Goal: Task Accomplishment & Management: Use online tool/utility

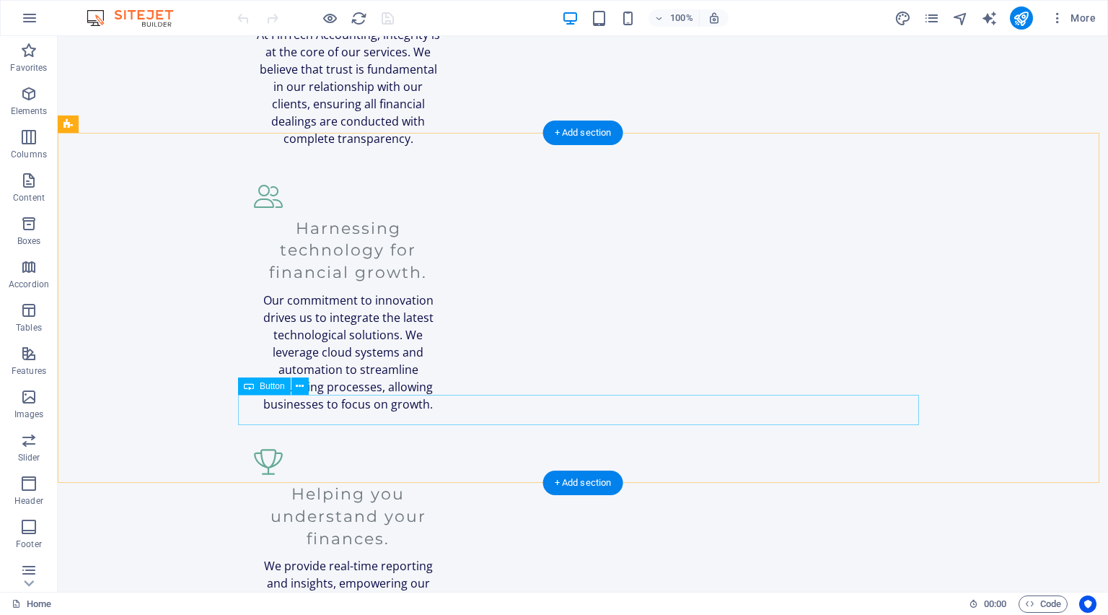
scroll to position [2021, 0]
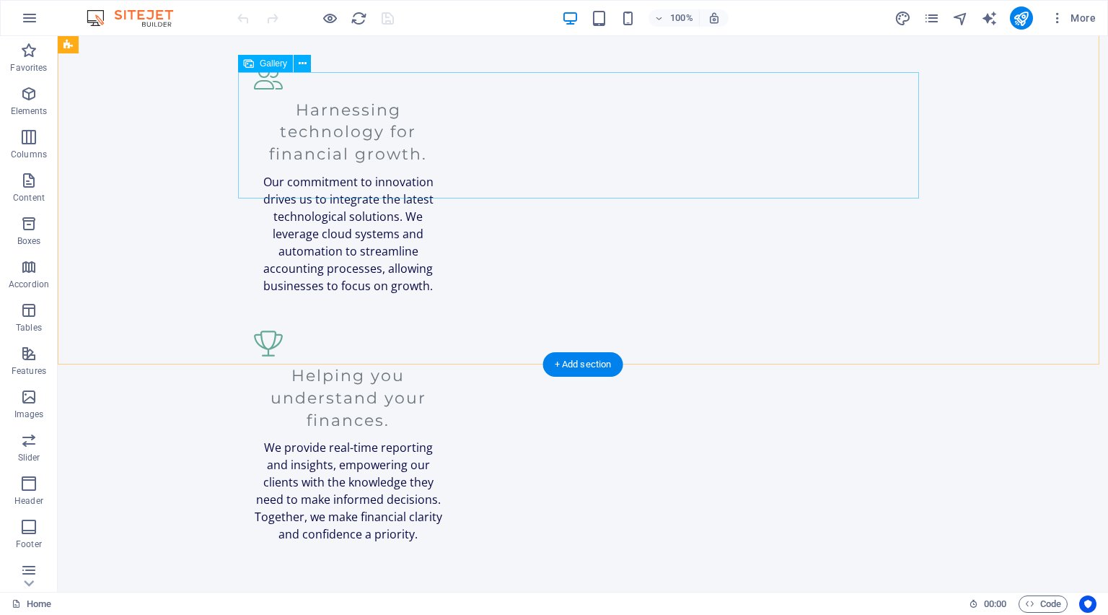
click at [297, 66] on button at bounding box center [302, 63] width 17 height 17
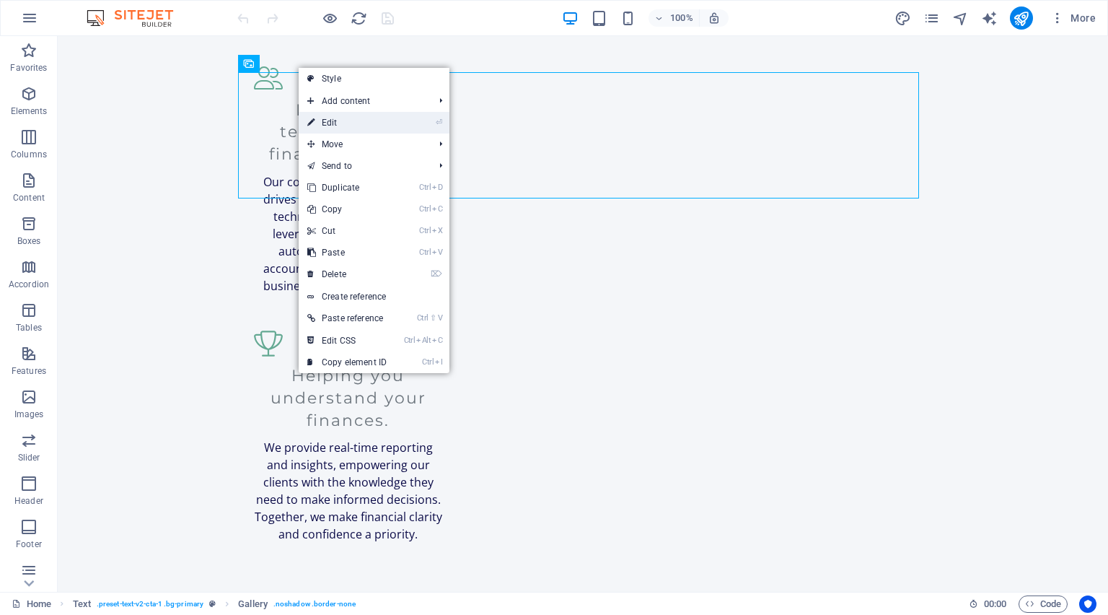
click at [341, 118] on link "⏎ Edit" at bounding box center [347, 123] width 97 height 22
select select "%"
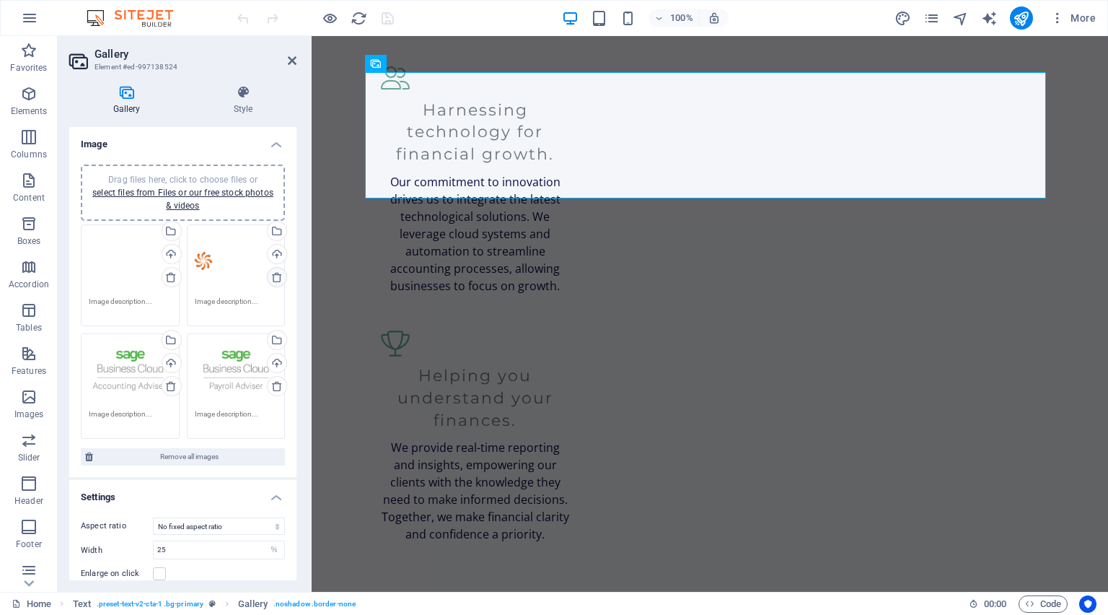
click at [275, 276] on icon at bounding box center [277, 277] width 12 height 12
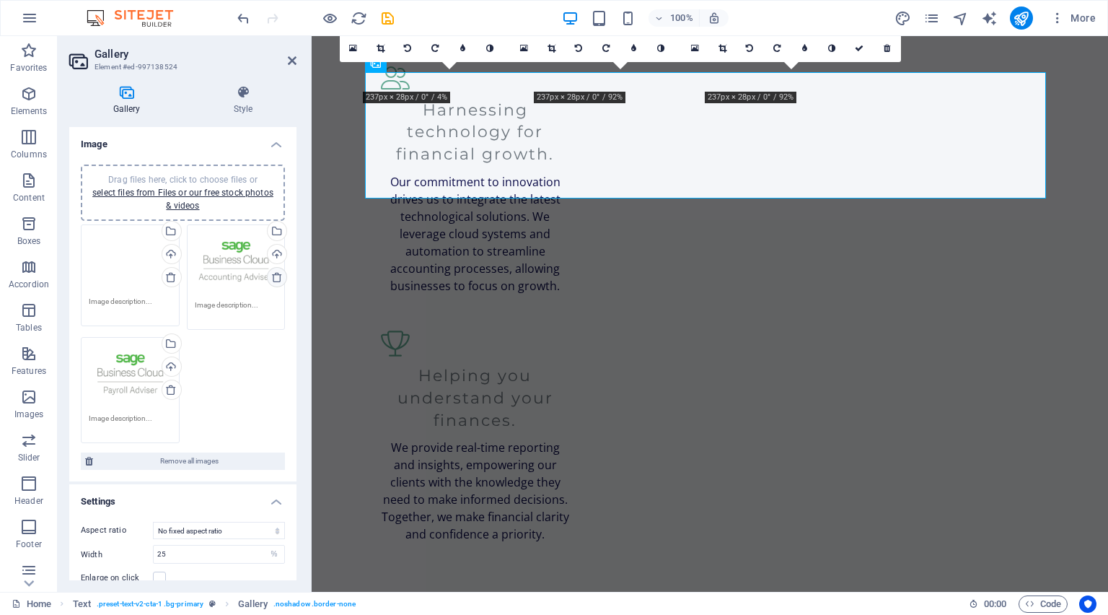
click at [275, 276] on icon at bounding box center [277, 277] width 12 height 12
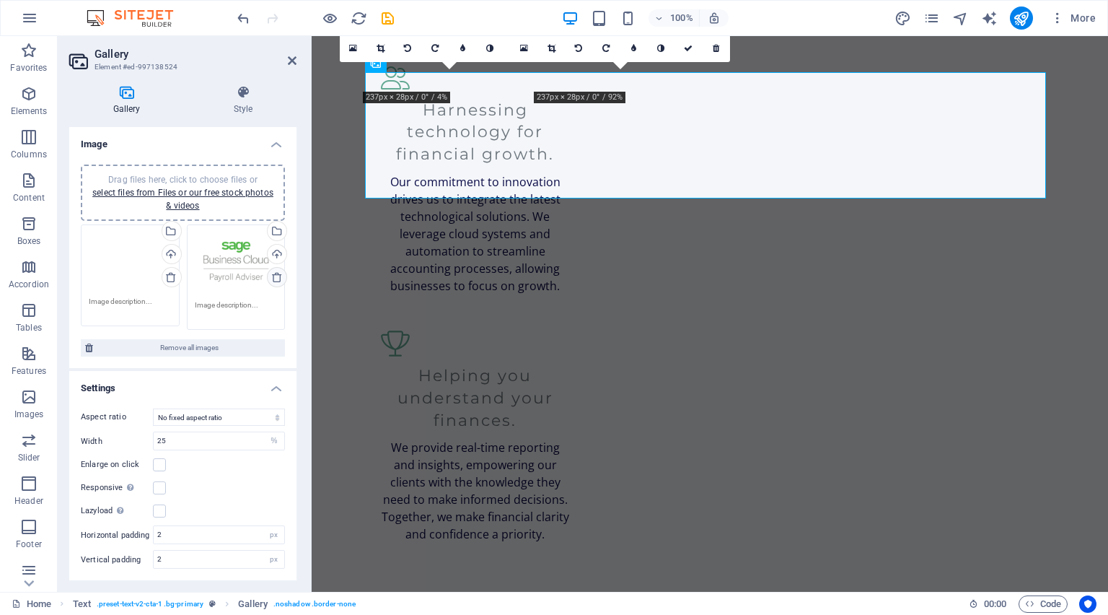
click at [275, 276] on icon at bounding box center [277, 277] width 12 height 12
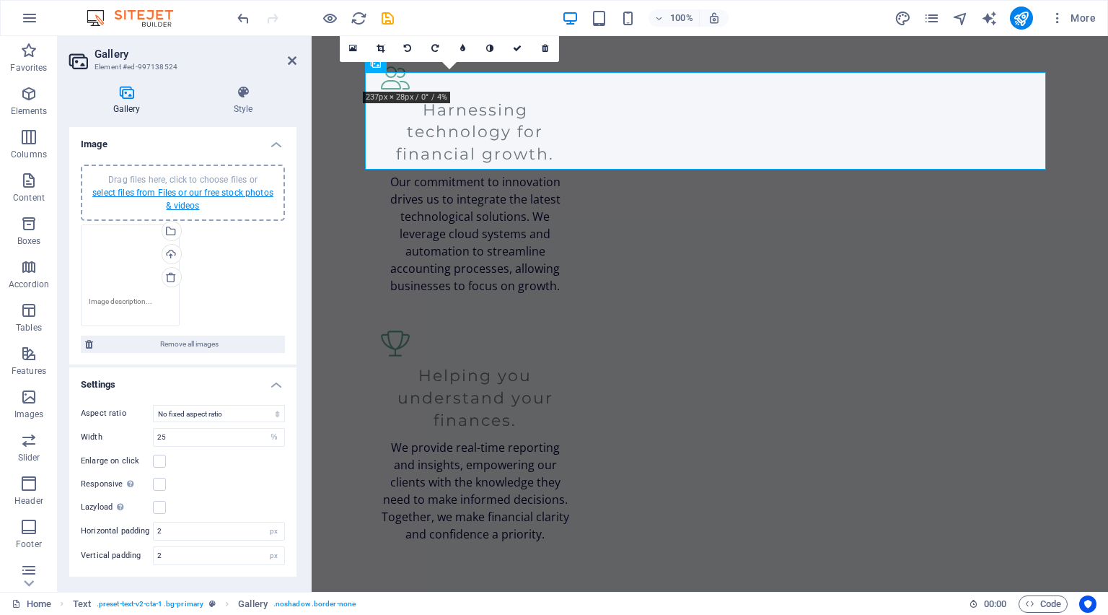
click at [201, 196] on link "select files from Files or our free stock photos & videos" at bounding box center [182, 199] width 181 height 23
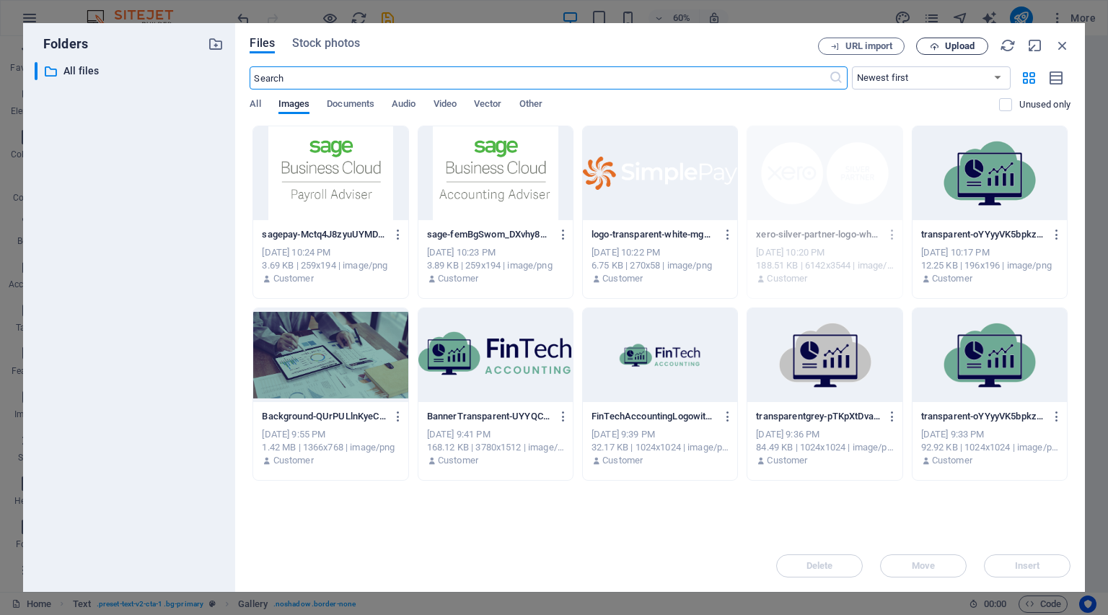
click at [940, 46] on span "Upload" at bounding box center [952, 46] width 59 height 9
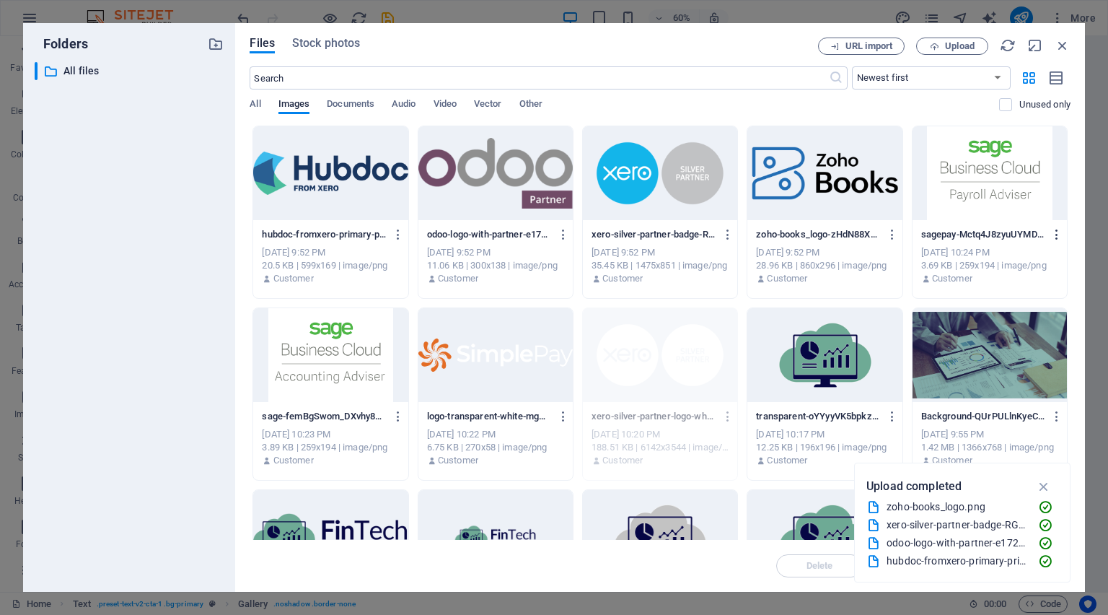
click at [1056, 236] on icon "button" at bounding box center [1058, 234] width 14 height 13
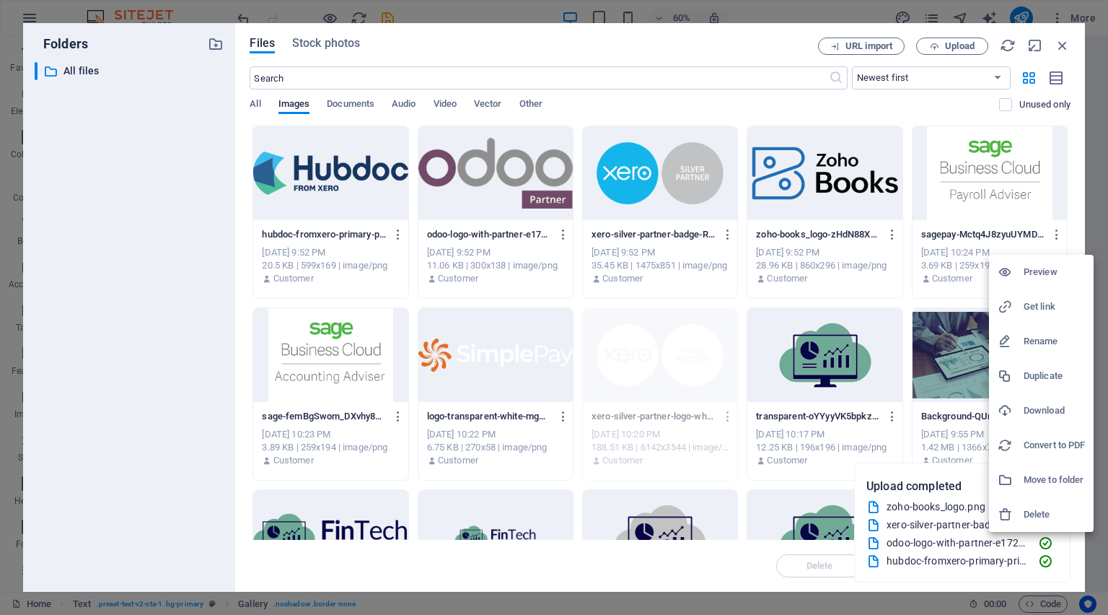
click at [1035, 515] on h6 "Delete" at bounding box center [1054, 514] width 61 height 17
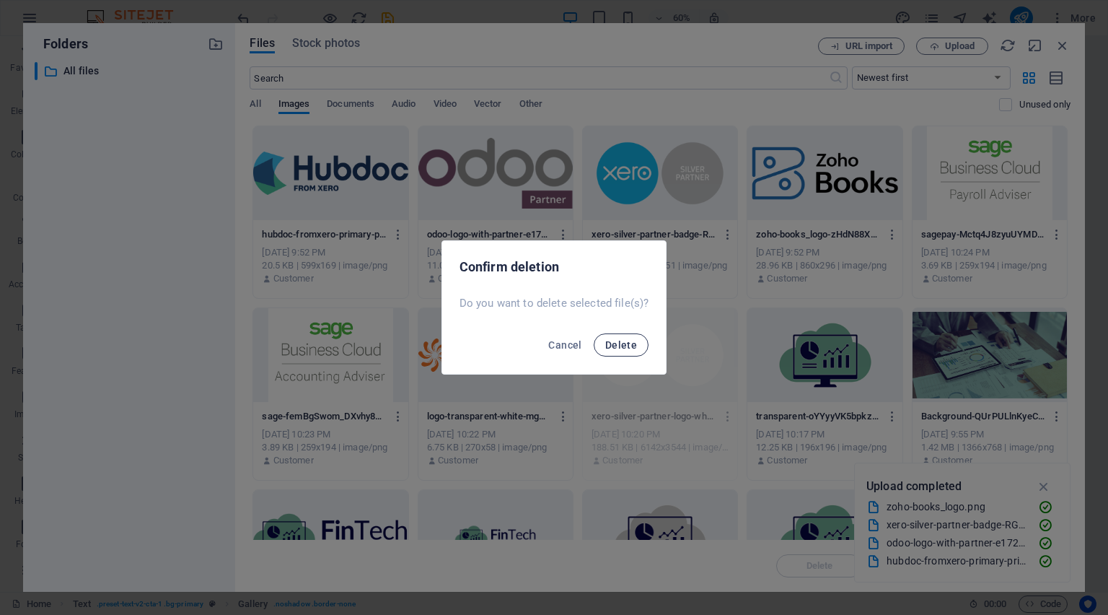
click at [621, 346] on span "Delete" at bounding box center [621, 345] width 32 height 12
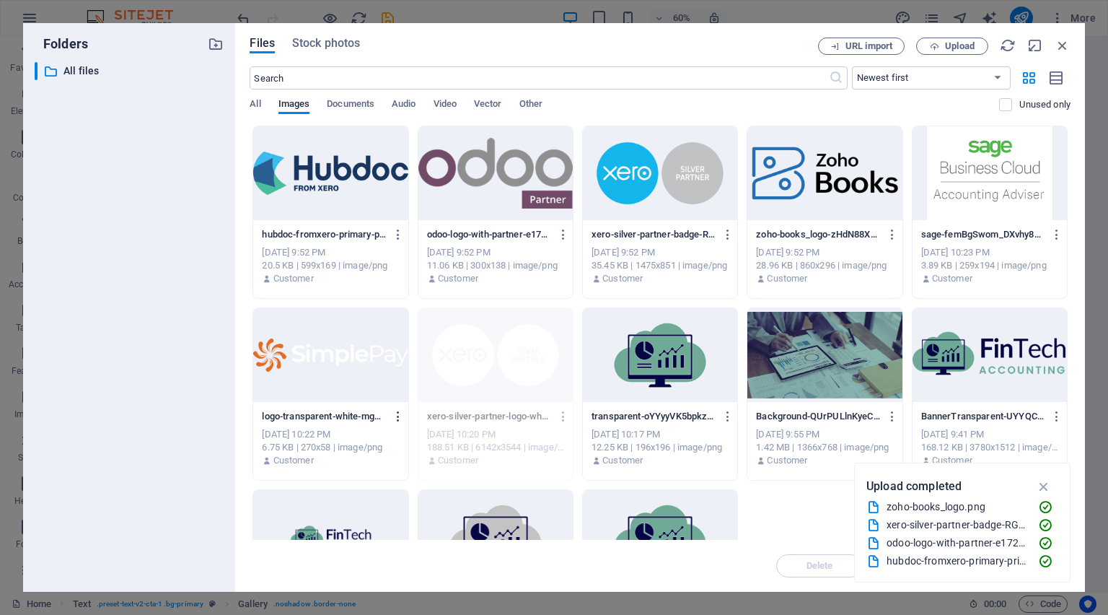
click at [395, 419] on icon "button" at bounding box center [399, 416] width 14 height 13
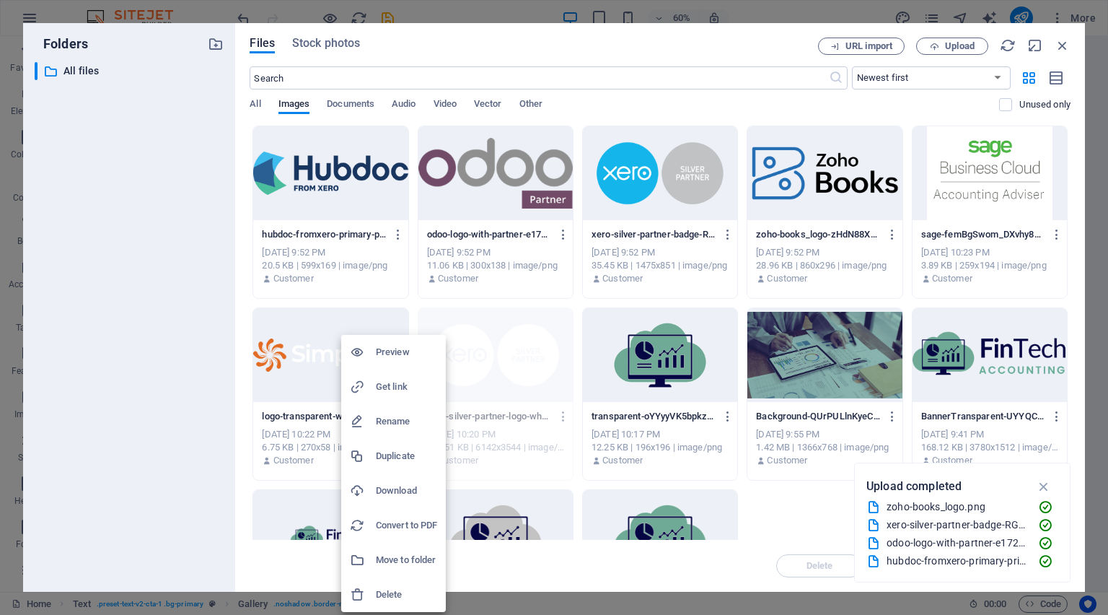
click at [1055, 229] on div at bounding box center [554, 307] width 1108 height 615
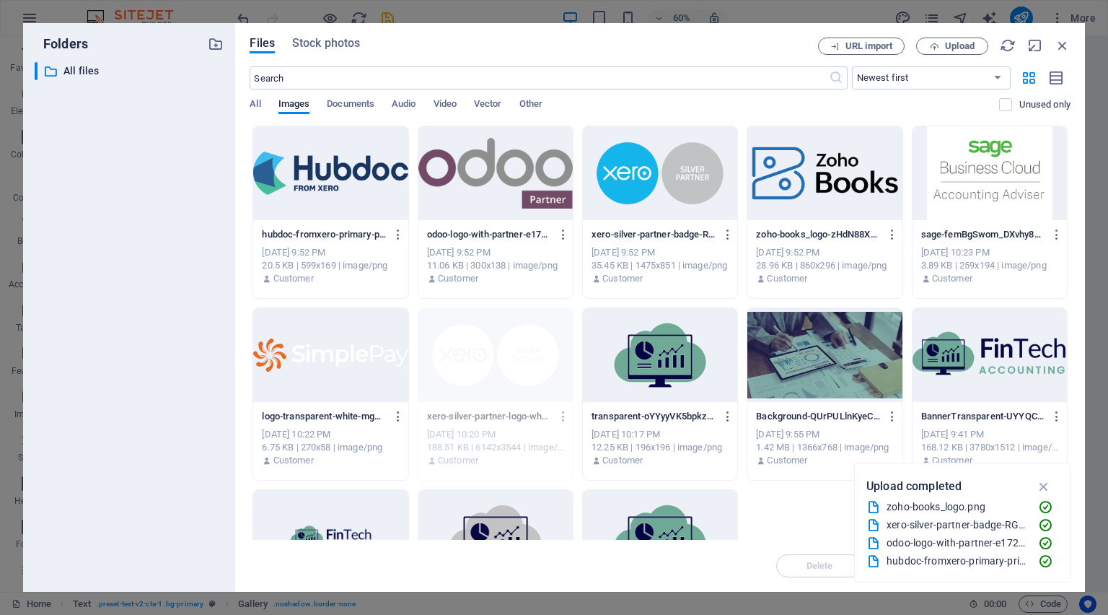
click at [1055, 232] on icon "button" at bounding box center [1058, 234] width 14 height 13
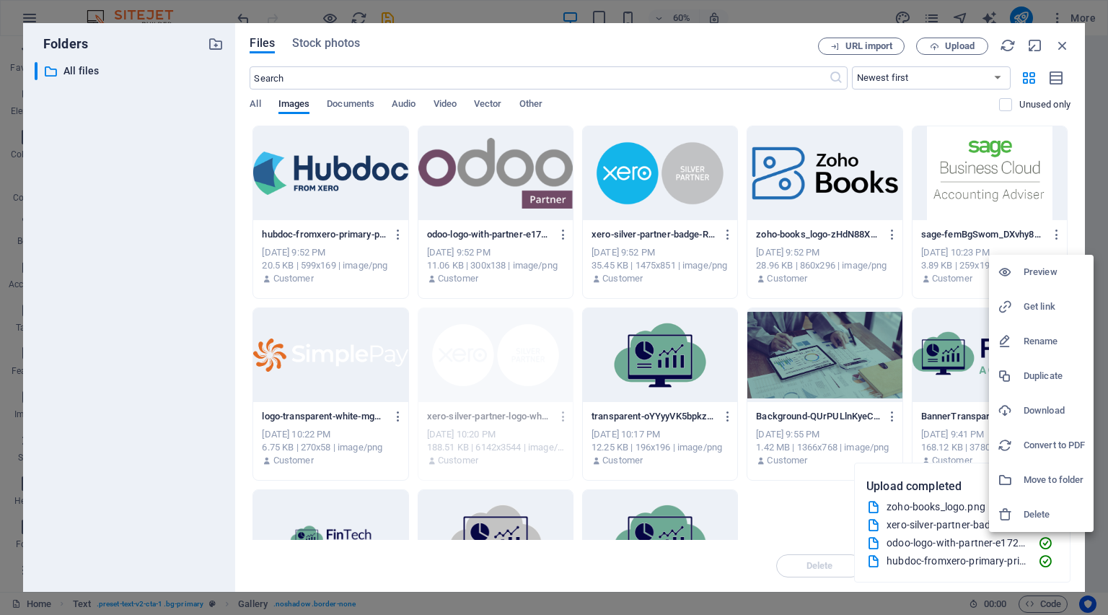
click at [1054, 511] on h6 "Delete" at bounding box center [1054, 514] width 61 height 17
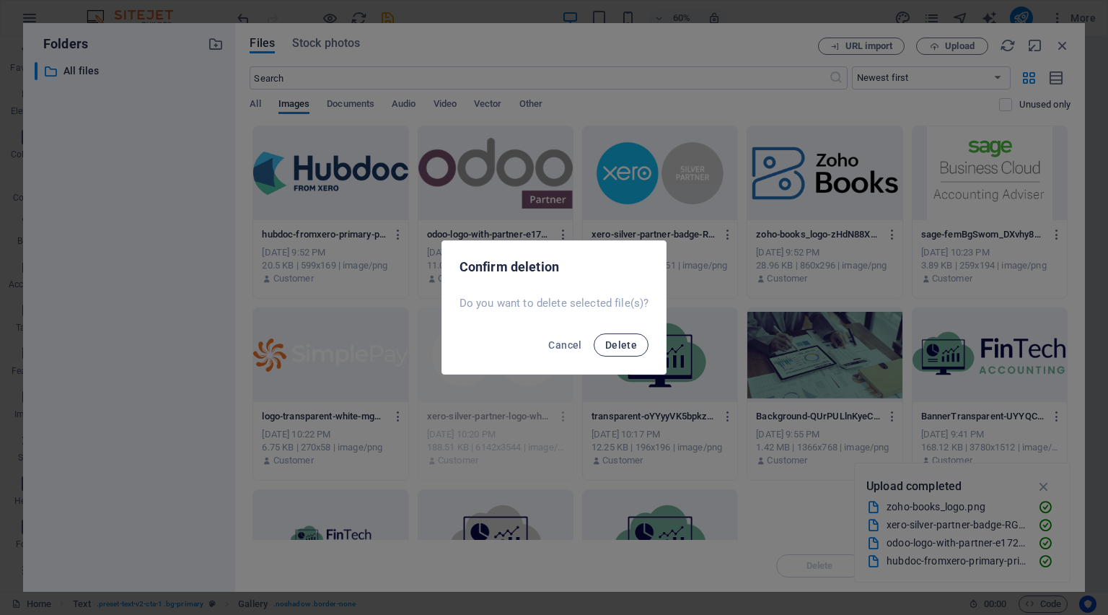
click at [632, 346] on span "Delete" at bounding box center [621, 345] width 32 height 12
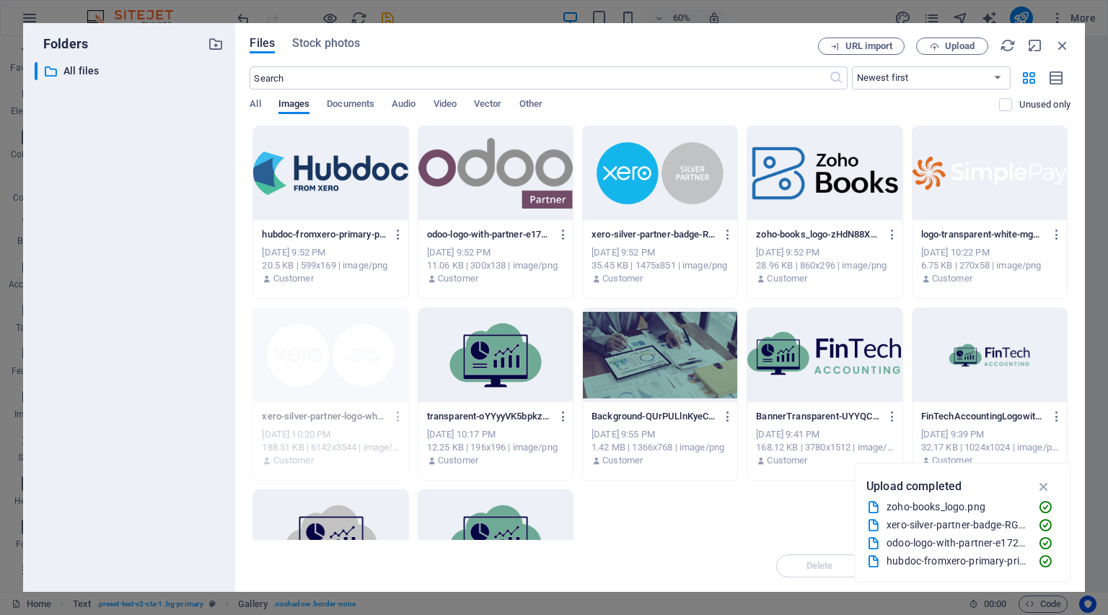
click at [361, 210] on div at bounding box center [330, 173] width 154 height 94
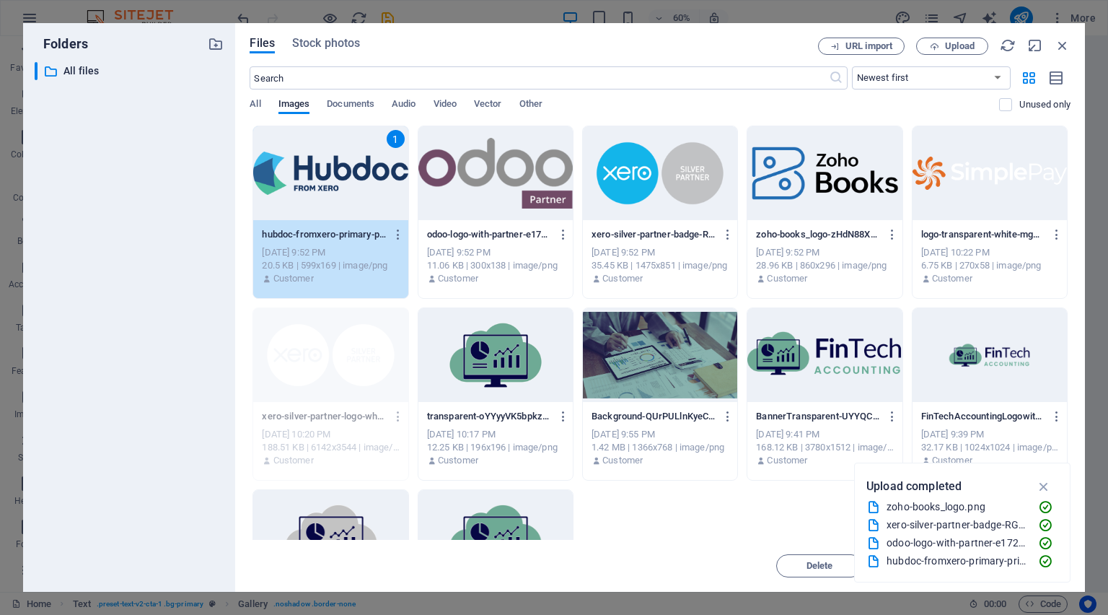
click at [473, 209] on div at bounding box center [496, 173] width 154 height 94
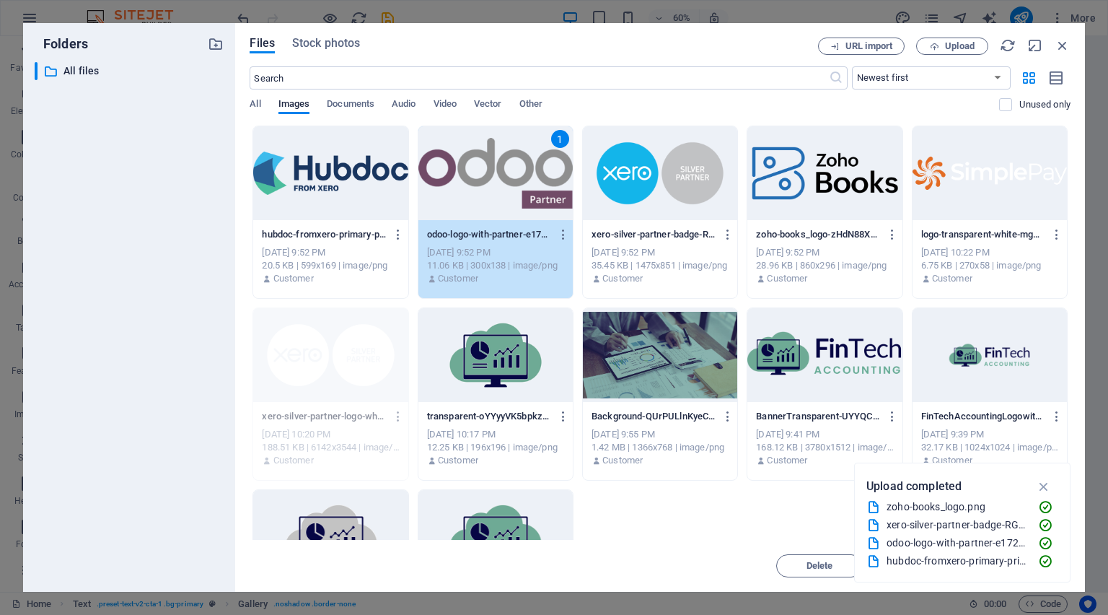
click at [643, 206] on div at bounding box center [660, 173] width 154 height 94
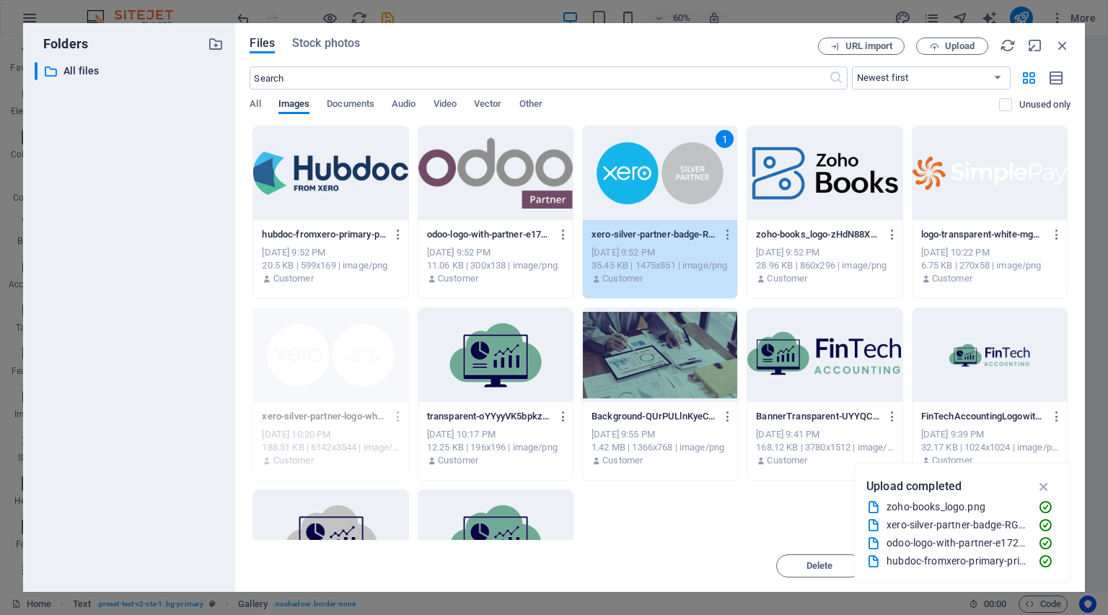
click at [301, 221] on div "hubdoc-fromxero-primary-print-YOtv7kjT4Le8tERYFxgeUg.png hubdoc-fromxero-primar…" at bounding box center [330, 257] width 154 height 74
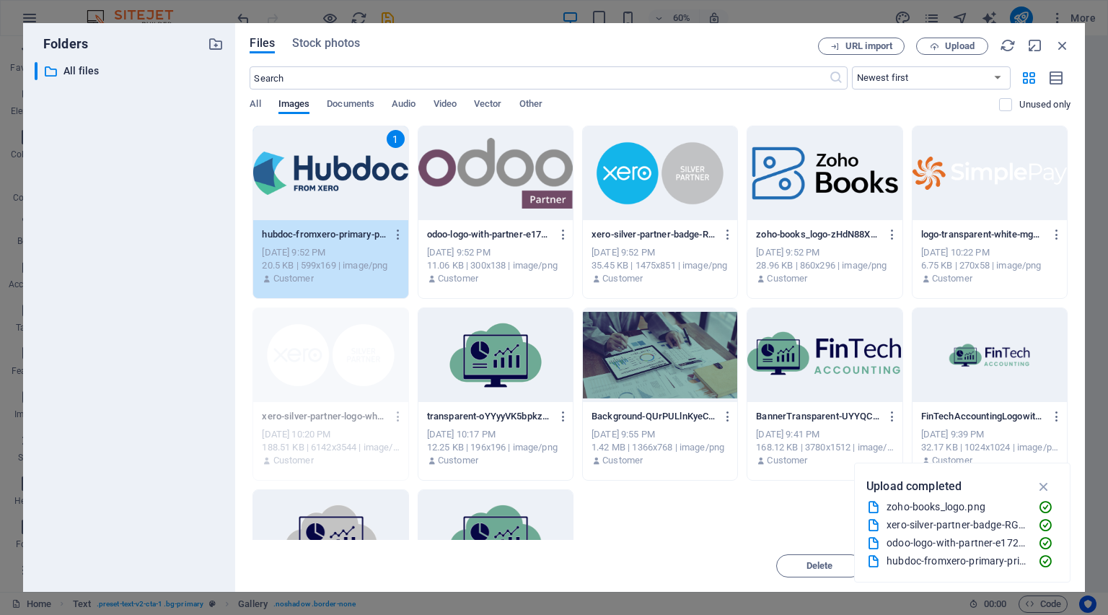
click at [482, 208] on div at bounding box center [496, 173] width 154 height 94
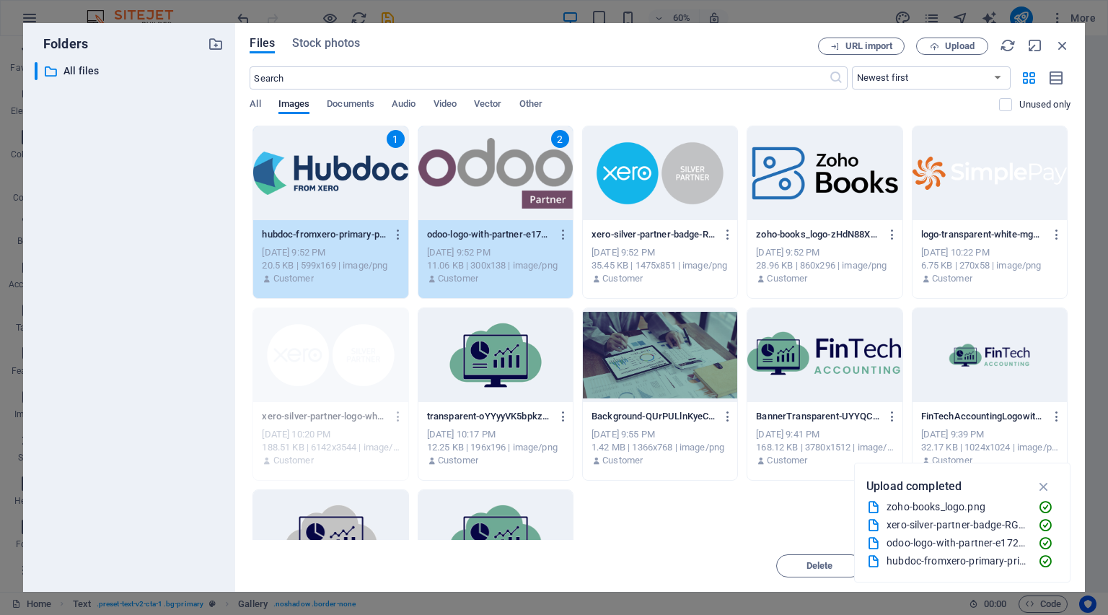
click at [667, 181] on div at bounding box center [660, 173] width 154 height 94
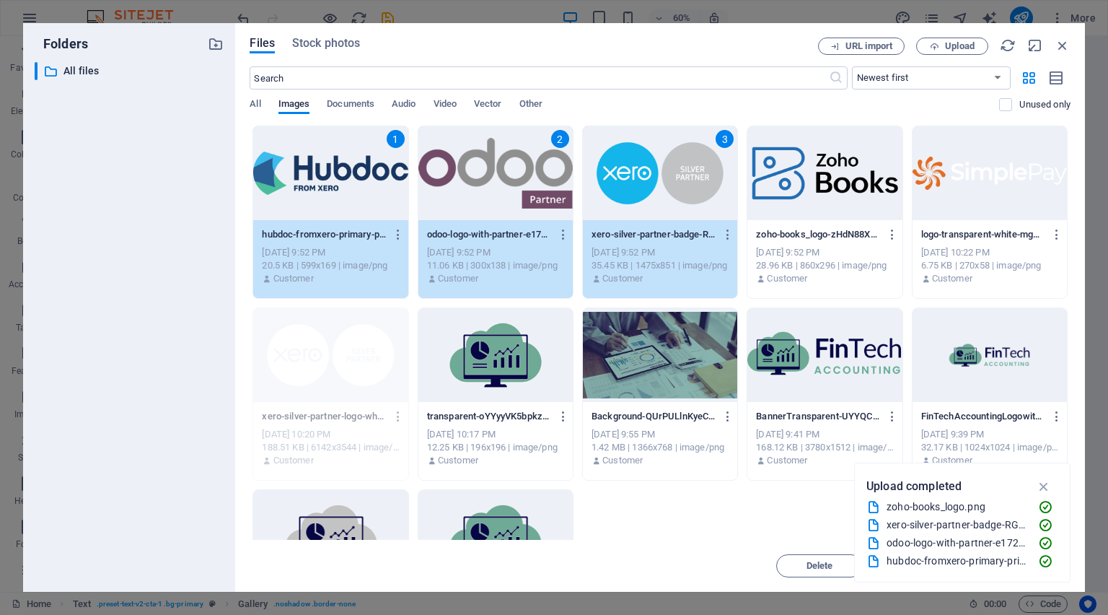
click at [828, 197] on div at bounding box center [825, 173] width 154 height 94
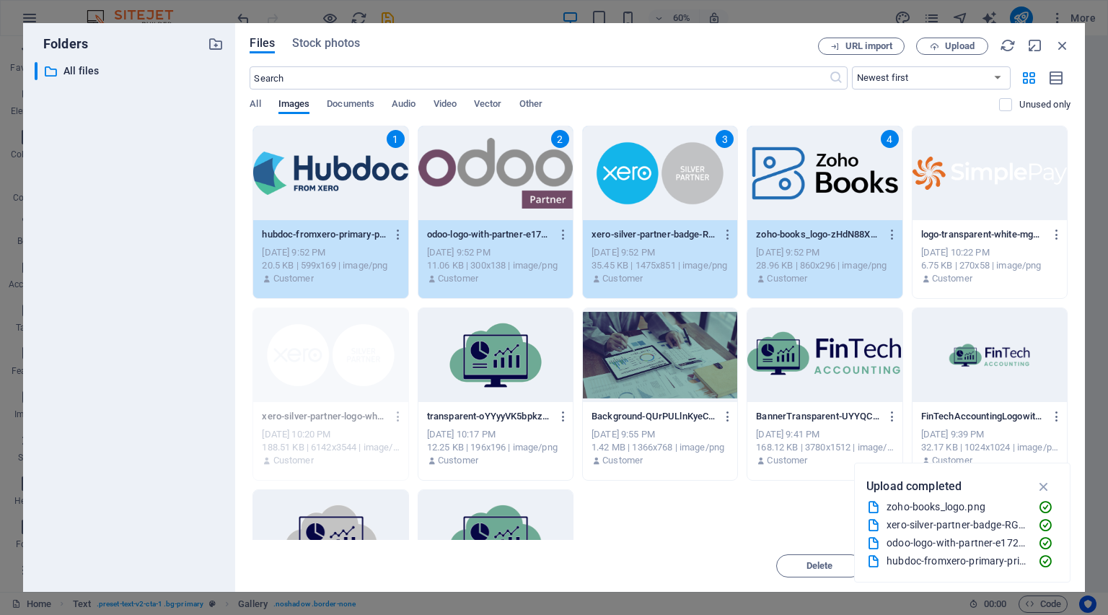
click at [934, 216] on div at bounding box center [990, 173] width 154 height 94
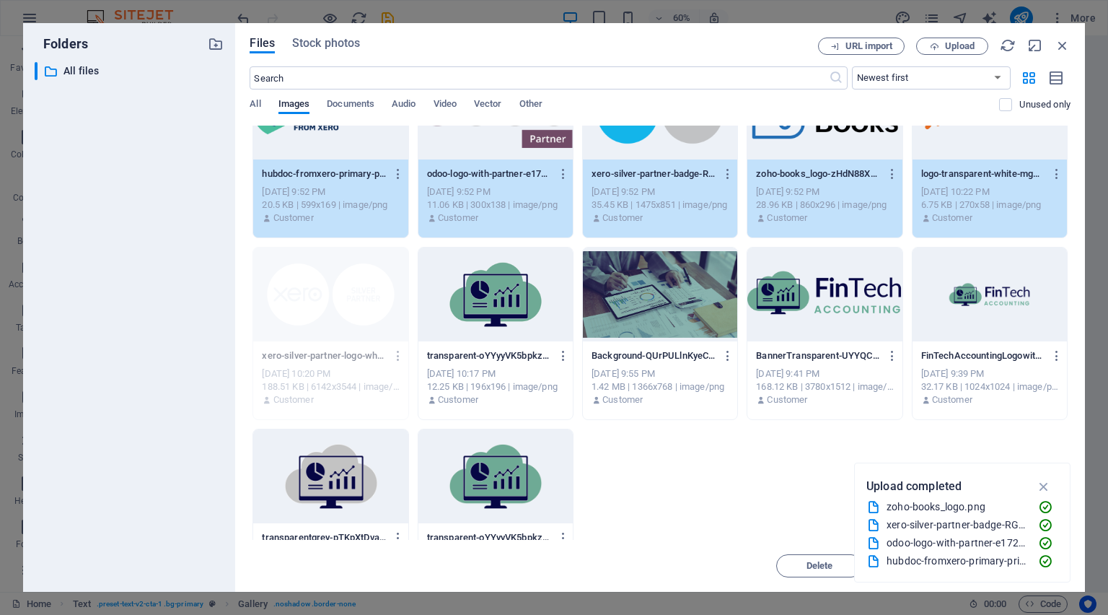
scroll to position [122, 0]
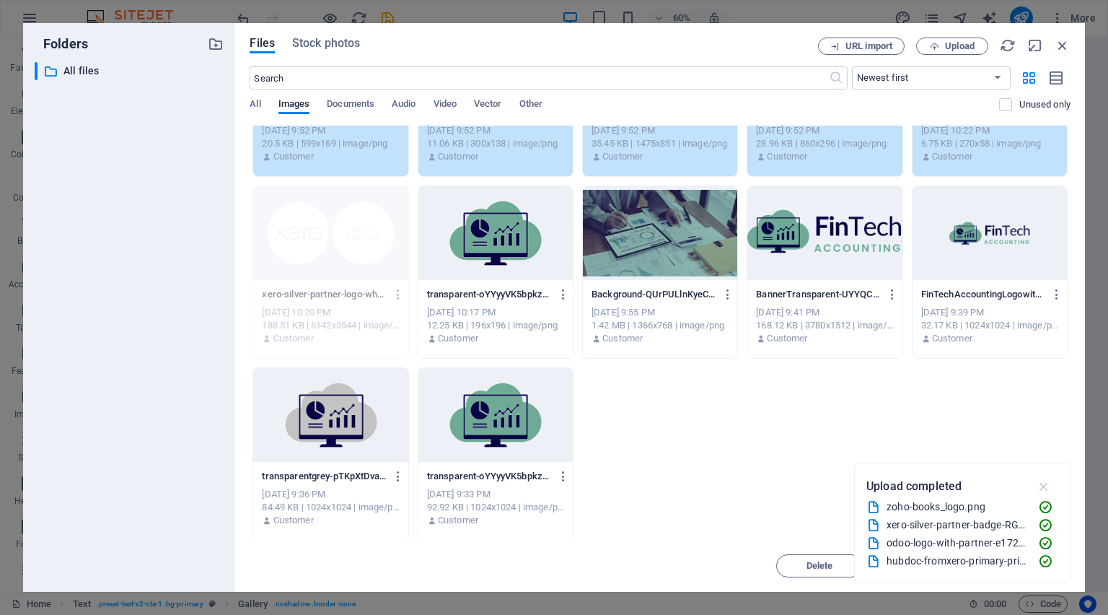
drag, startPoint x: 1046, startPoint y: 479, endPoint x: 1025, endPoint y: 486, distance: 22.6
click at [1046, 480] on icon "button" at bounding box center [1044, 486] width 17 height 16
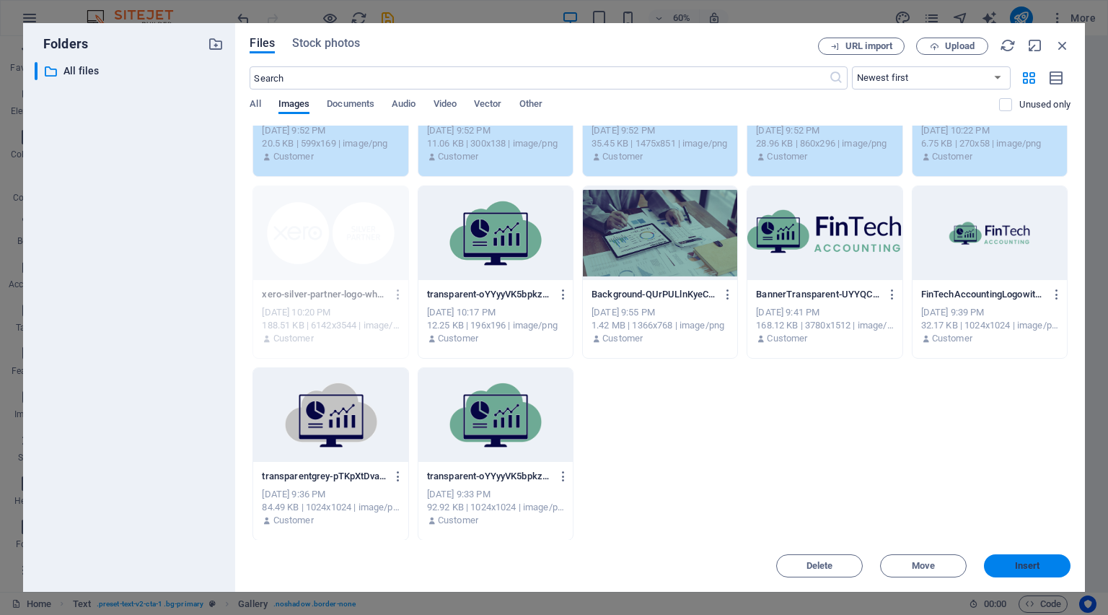
click at [1023, 566] on span "Insert" at bounding box center [1027, 565] width 25 height 9
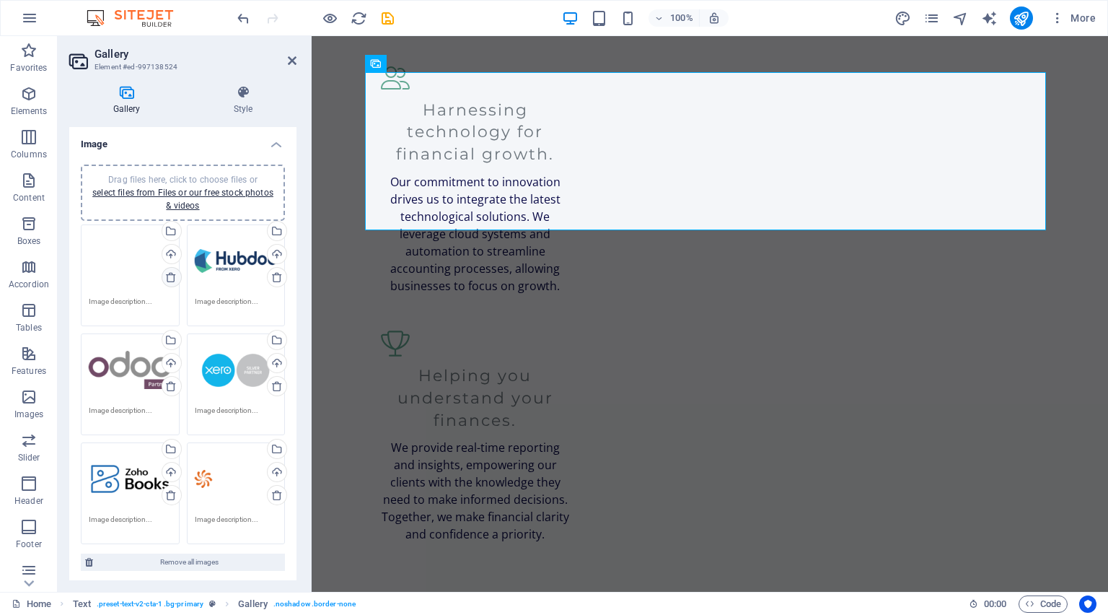
click at [168, 273] on icon at bounding box center [171, 277] width 12 height 12
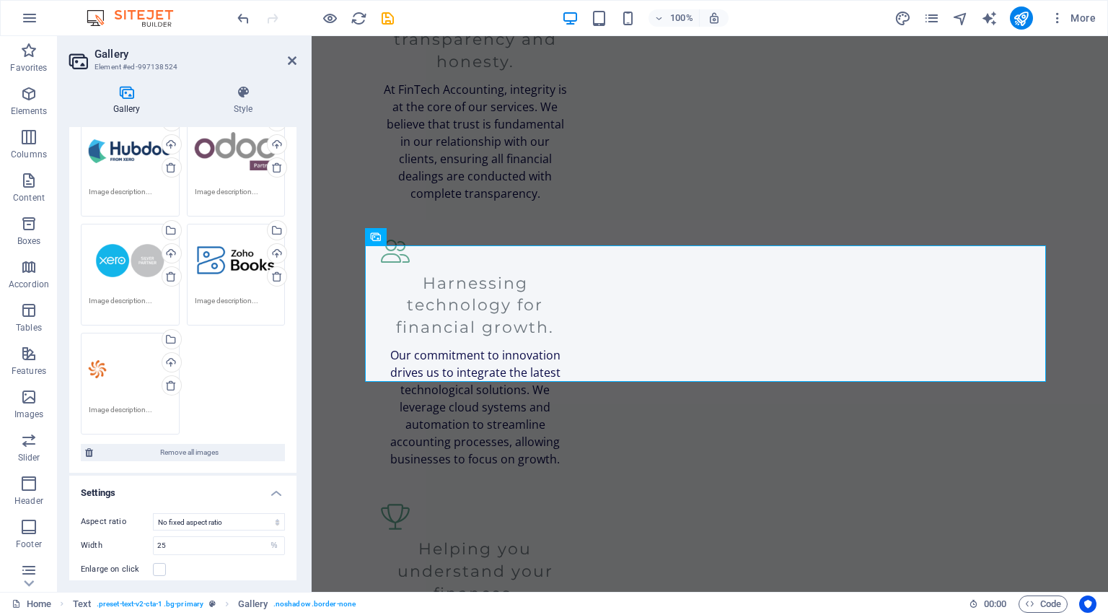
scroll to position [212, 0]
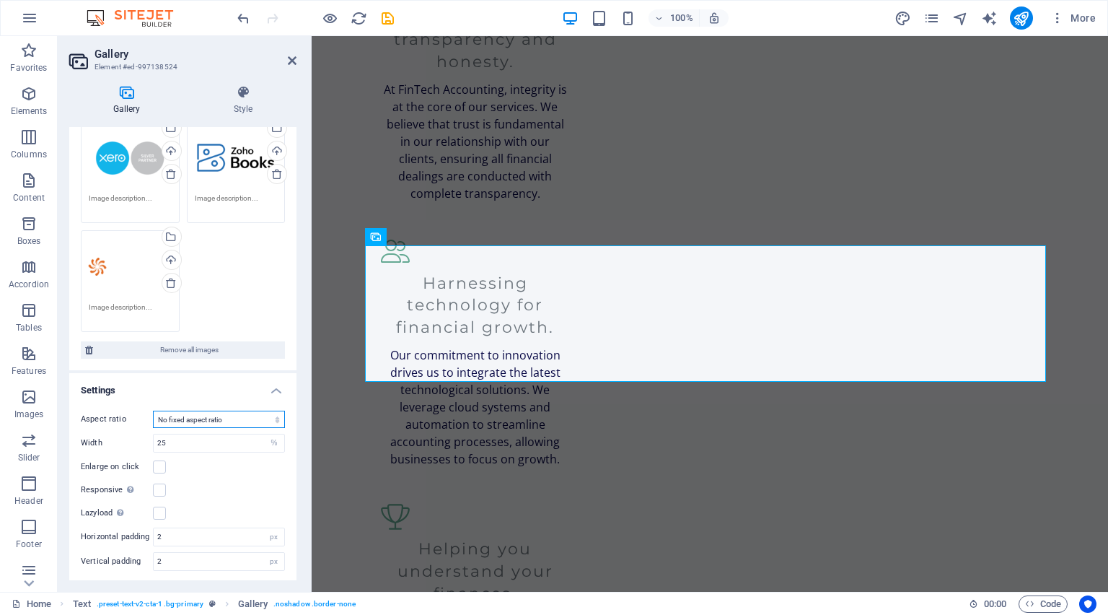
click at [242, 422] on select "No fixed aspect ratio 16:9 16:10 4:3 1:1 1:2 2:1" at bounding box center [219, 419] width 132 height 17
click at [153, 411] on select "No fixed aspect ratio 16:9 16:10 4:3 1:1 1:2 2:1" at bounding box center [219, 419] width 132 height 17
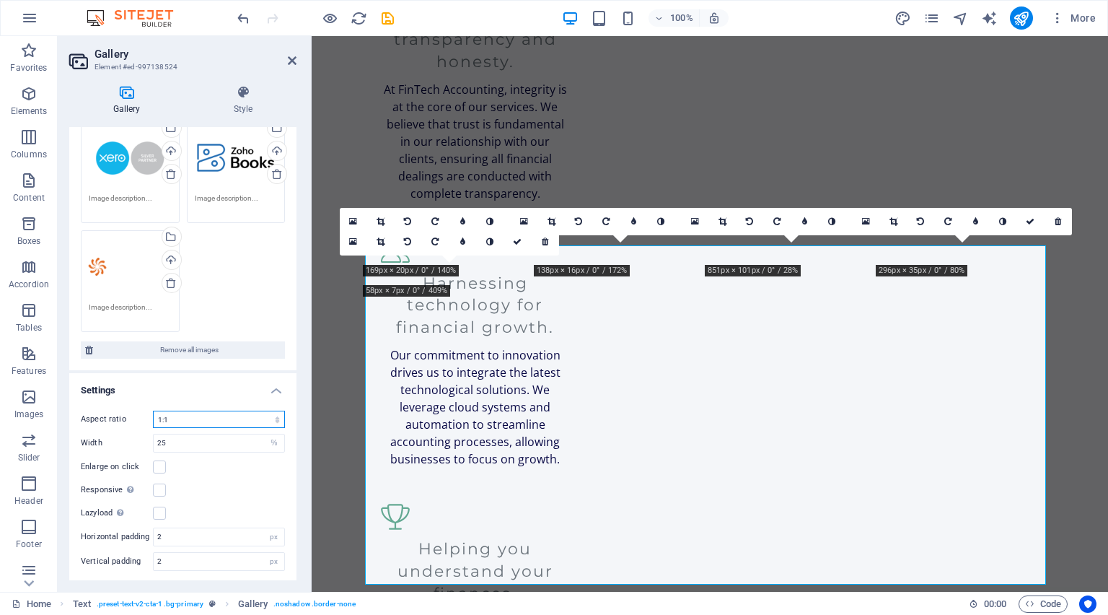
drag, startPoint x: 205, startPoint y: 426, endPoint x: 210, endPoint y: 419, distance: 9.4
click at [208, 421] on select "No fixed aspect ratio 16:9 16:10 4:3 1:1 1:2 2:1" at bounding box center [219, 419] width 132 height 17
select select "0"
click at [153, 411] on select "No fixed aspect ratio 16:9 16:10 4:3 1:1 1:2 2:1" at bounding box center [219, 419] width 132 height 17
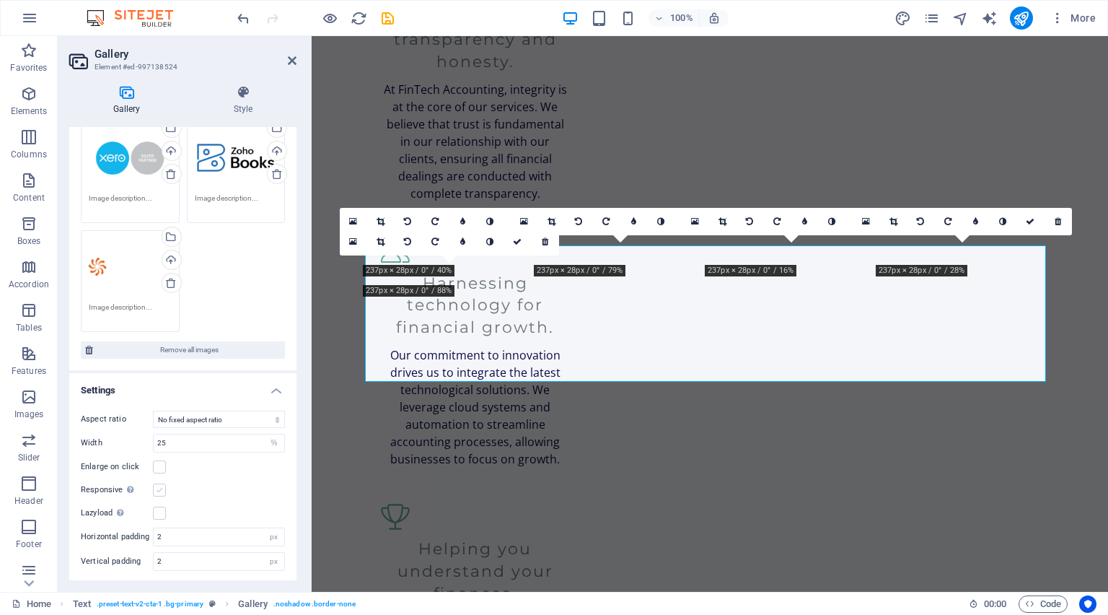
click at [161, 488] on label at bounding box center [159, 489] width 13 height 13
click at [0, 0] on input "Responsive Automatically load retina image and smartphone optimized sizes." at bounding box center [0, 0] width 0 height 0
click at [162, 488] on label at bounding box center [159, 489] width 13 height 13
click at [0, 0] on input "Responsive Automatically load retina image and smartphone optimized sizes." at bounding box center [0, 0] width 0 height 0
drag, startPoint x: 209, startPoint y: 543, endPoint x: 143, endPoint y: 535, distance: 66.1
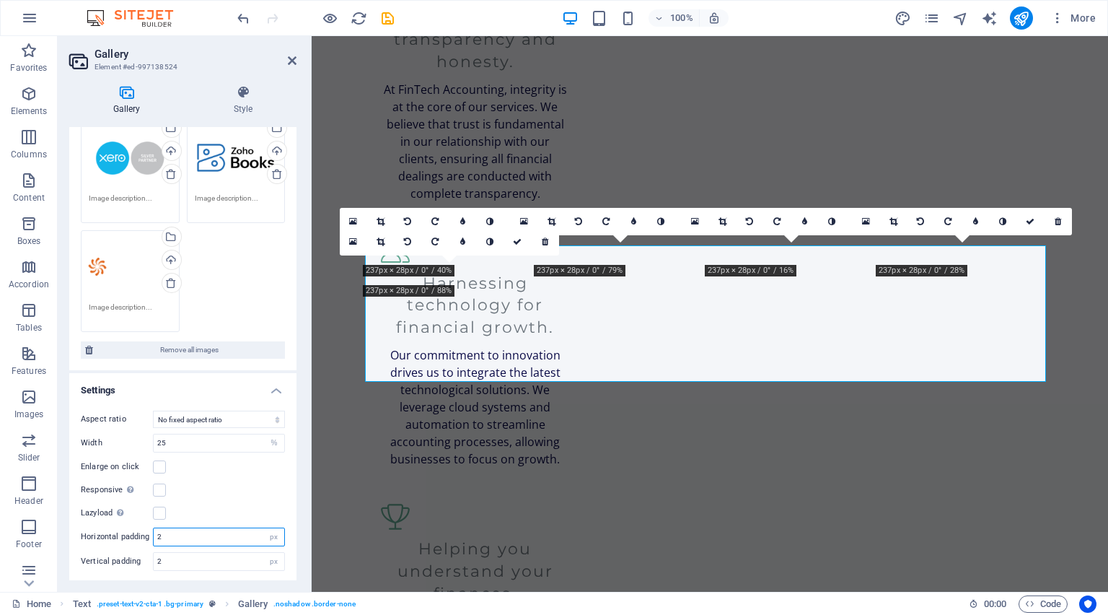
click at [143, 535] on div "Horizontal padding 2 px" at bounding box center [183, 537] width 204 height 19
click at [165, 553] on input "2" at bounding box center [219, 561] width 131 height 17
drag, startPoint x: 173, startPoint y: 559, endPoint x: 127, endPoint y: 559, distance: 46.2
click at [127, 559] on div "Vertical padding 2 px" at bounding box center [183, 561] width 204 height 19
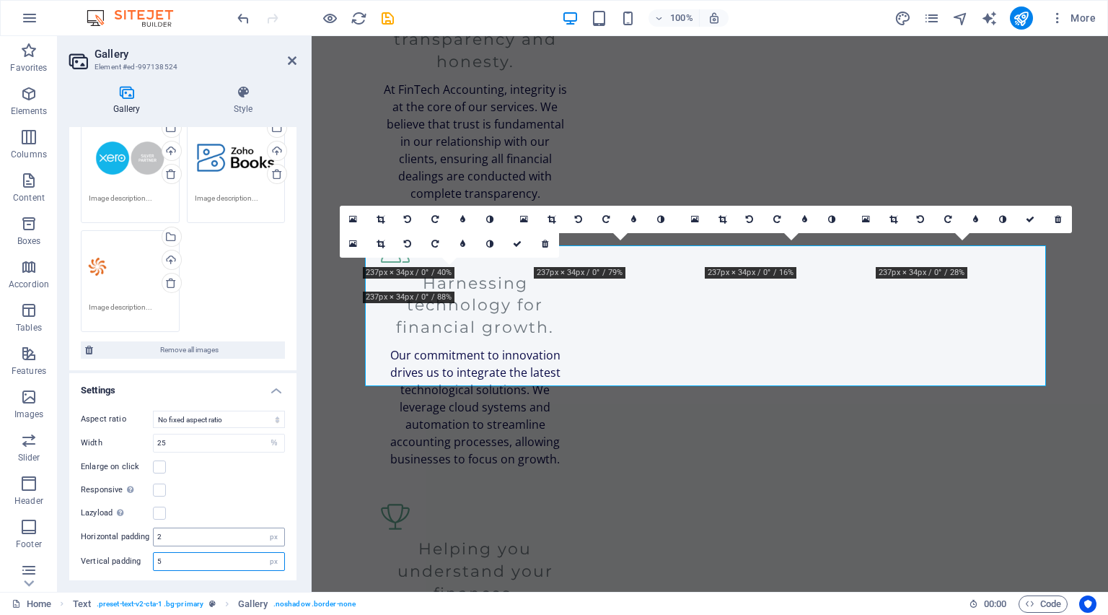
type input "5"
click at [176, 539] on input "2" at bounding box center [219, 536] width 131 height 17
drag, startPoint x: 176, startPoint y: 539, endPoint x: 154, endPoint y: 539, distance: 22.4
click at [154, 539] on input "2" at bounding box center [219, 536] width 131 height 17
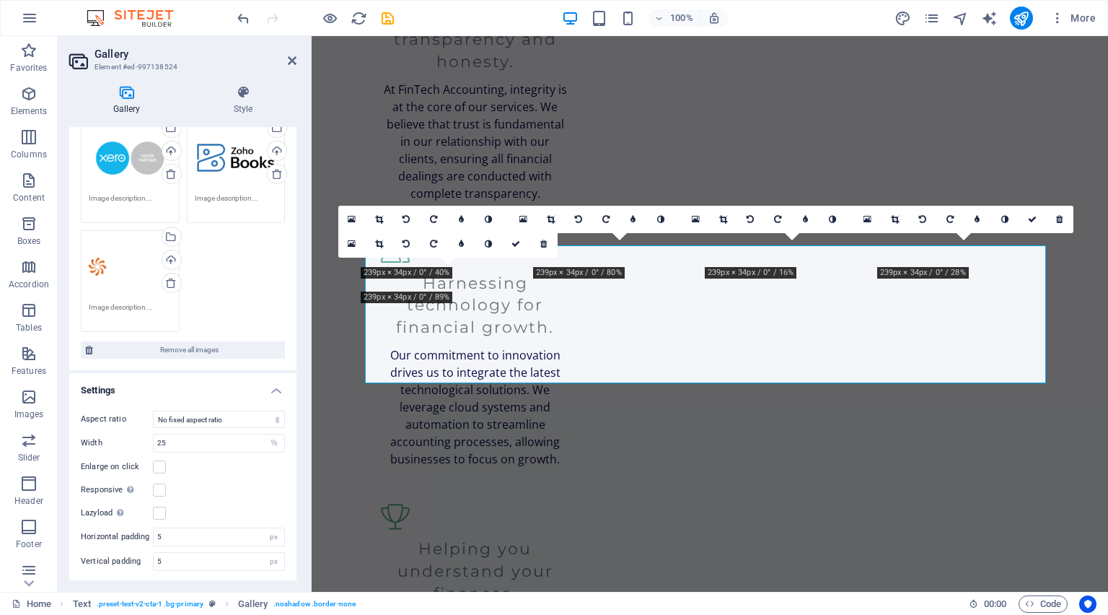
click at [216, 483] on div "Responsive Automatically load retina image and smartphone optimized sizes." at bounding box center [183, 489] width 204 height 17
drag, startPoint x: 167, startPoint y: 534, endPoint x: 156, endPoint y: 536, distance: 11.7
click at [156, 536] on input "5" at bounding box center [219, 536] width 131 height 17
type input "10"
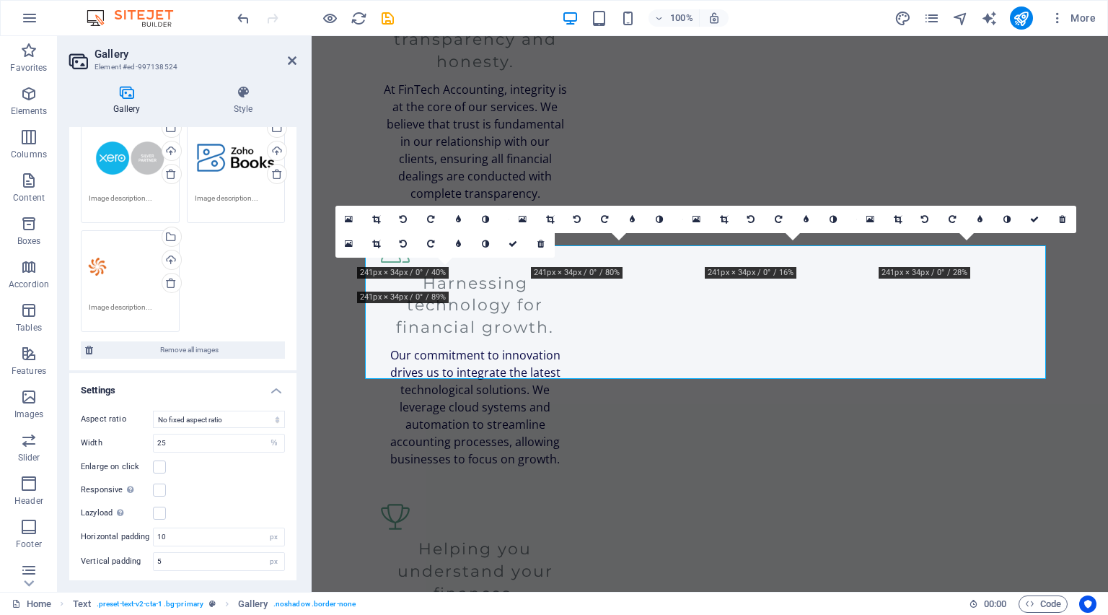
click at [216, 486] on div "Responsive Automatically load retina image and smartphone optimized sizes." at bounding box center [183, 489] width 204 height 17
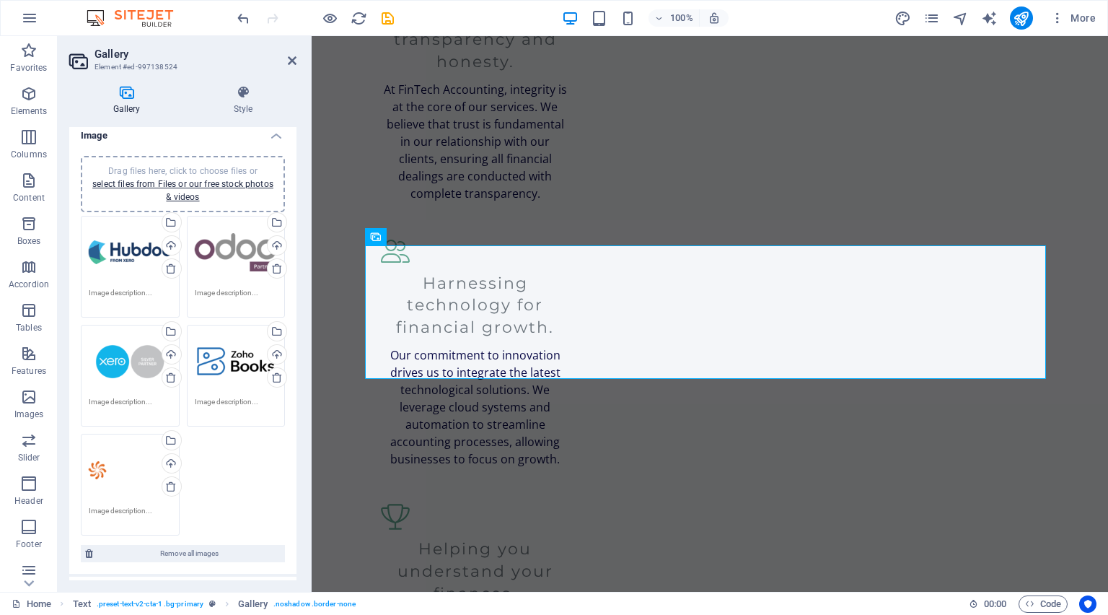
scroll to position [0, 0]
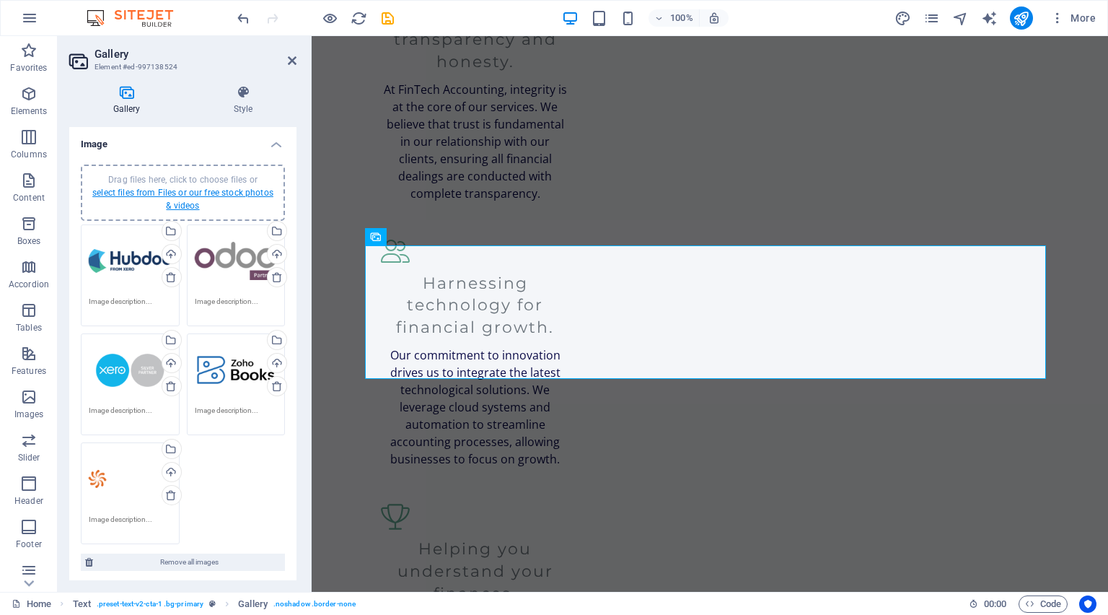
click at [186, 188] on link "select files from Files or our free stock photos & videos" at bounding box center [182, 199] width 181 height 23
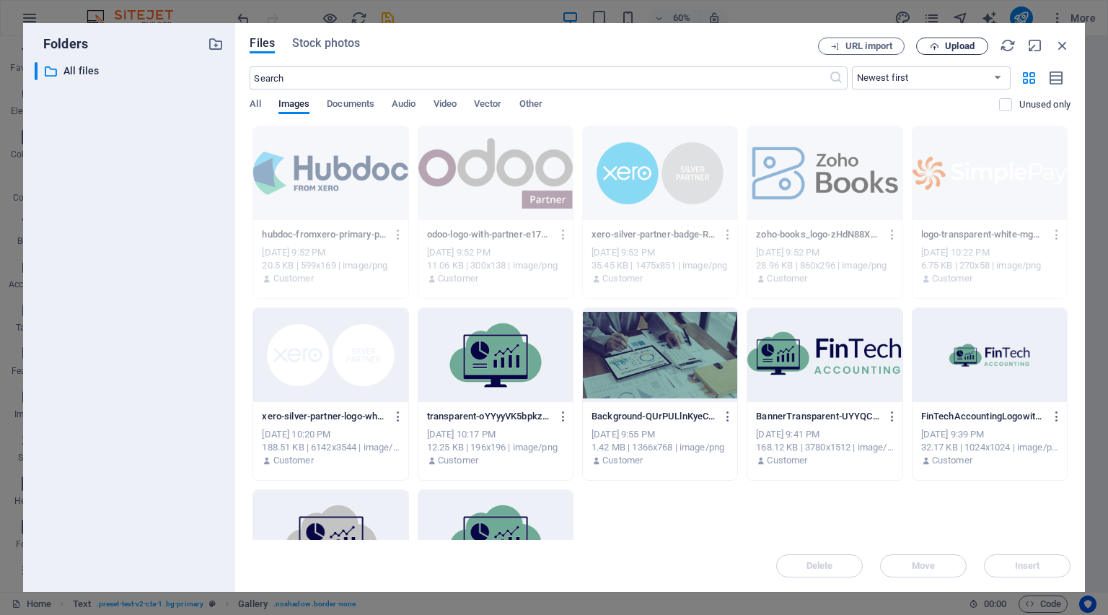
click at [942, 52] on button "Upload" at bounding box center [952, 46] width 72 height 17
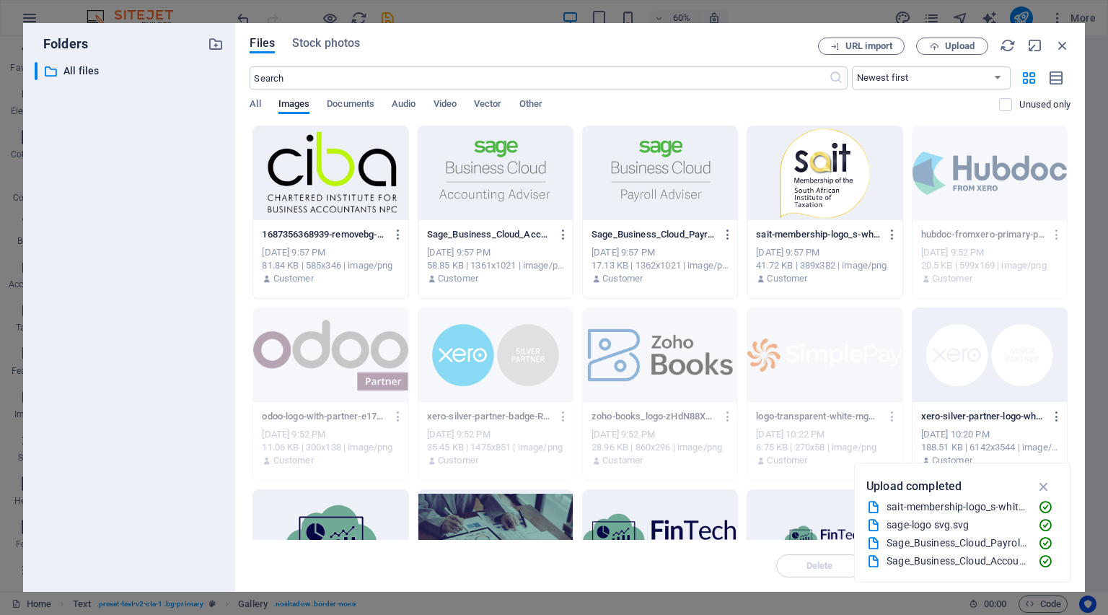
click at [352, 192] on div at bounding box center [330, 173] width 154 height 94
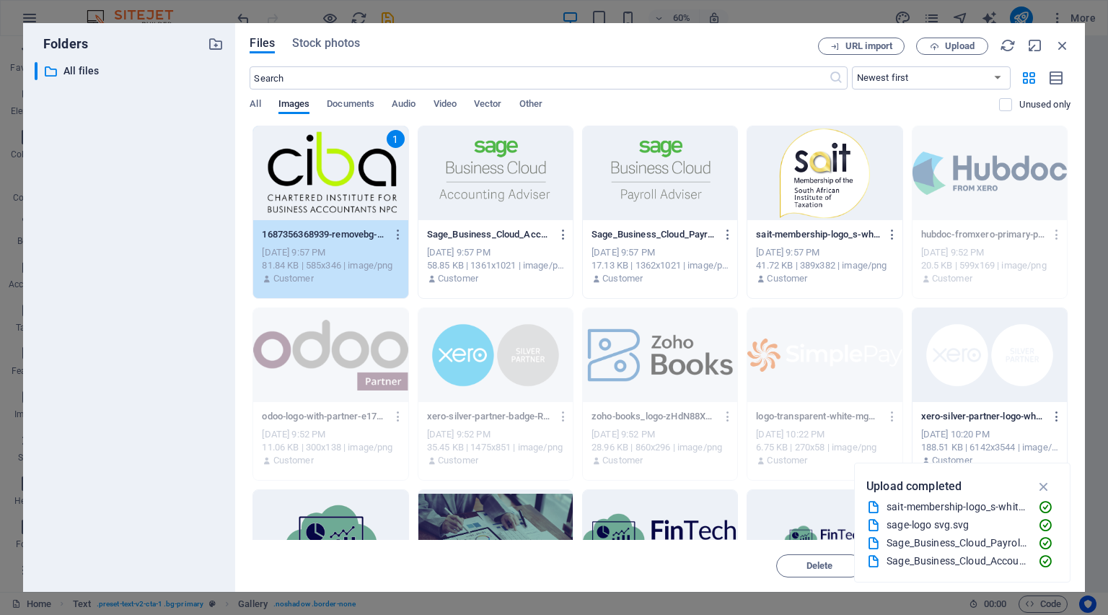
click at [531, 182] on div at bounding box center [496, 173] width 154 height 94
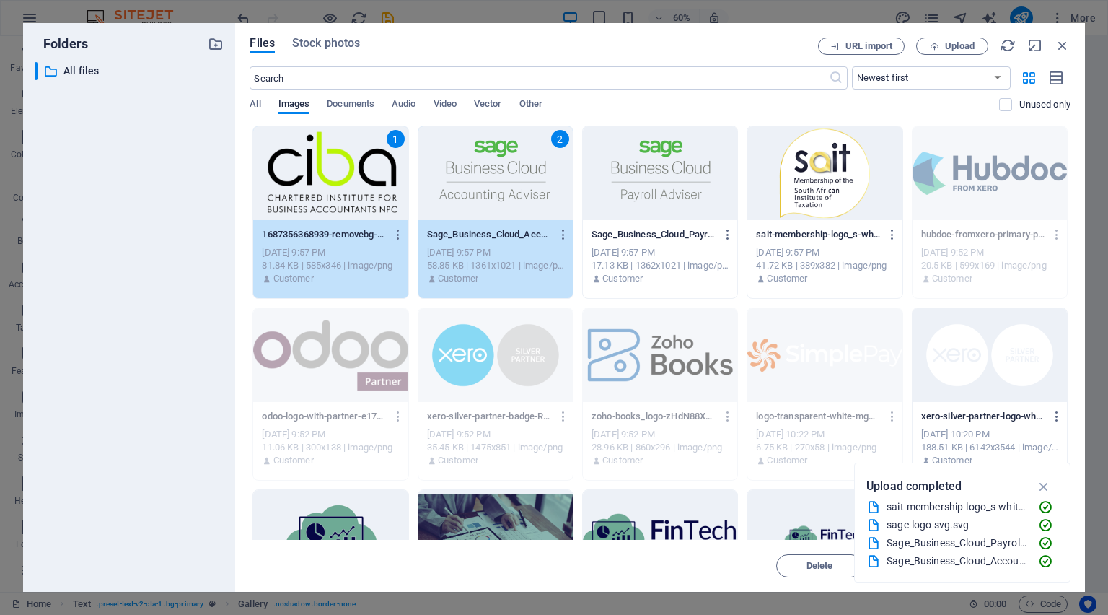
click at [638, 183] on div at bounding box center [660, 173] width 154 height 94
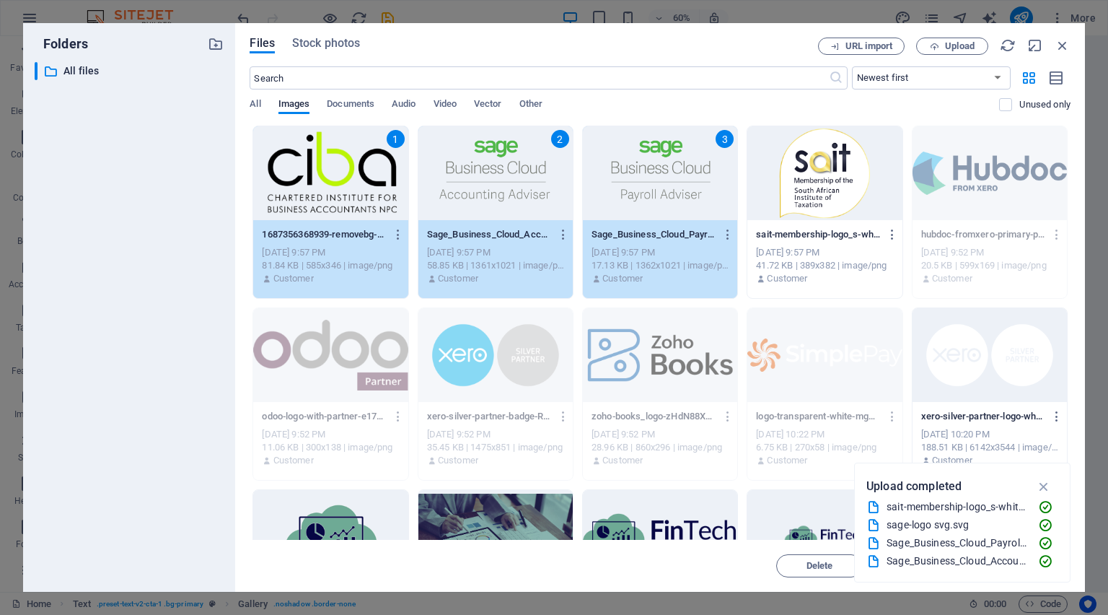
click at [786, 183] on div at bounding box center [825, 173] width 154 height 94
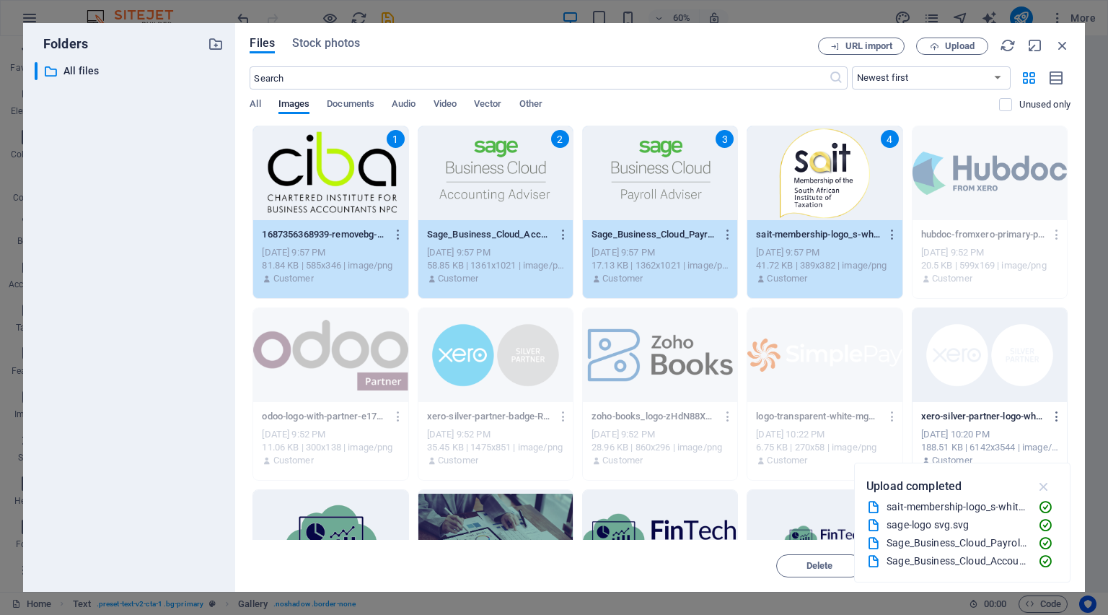
click at [1051, 488] on icon "button" at bounding box center [1044, 486] width 17 height 16
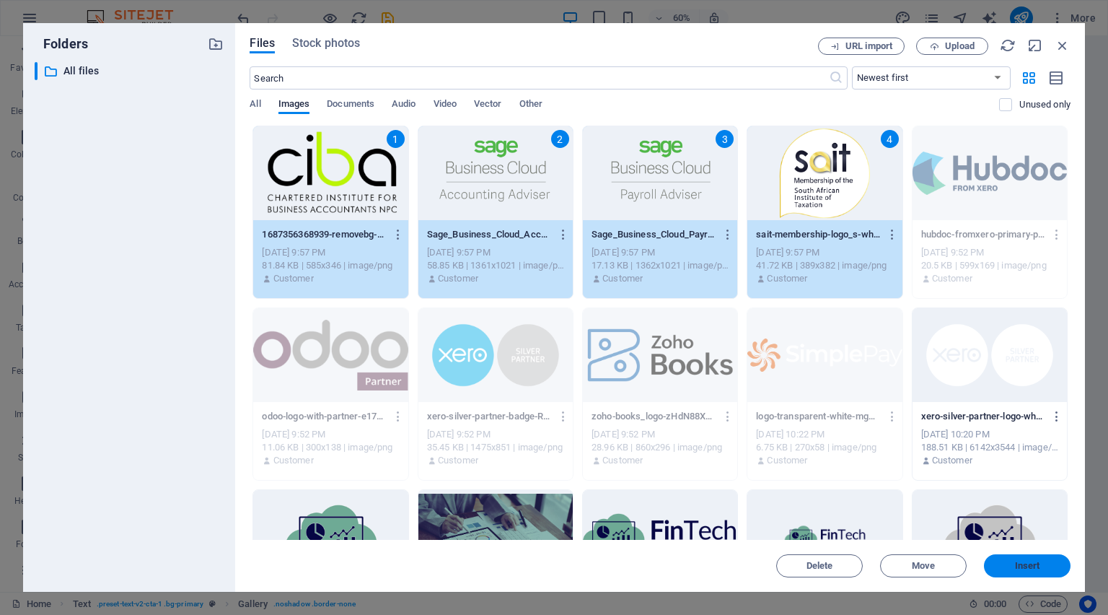
click at [1028, 561] on span "Insert" at bounding box center [1027, 565] width 25 height 9
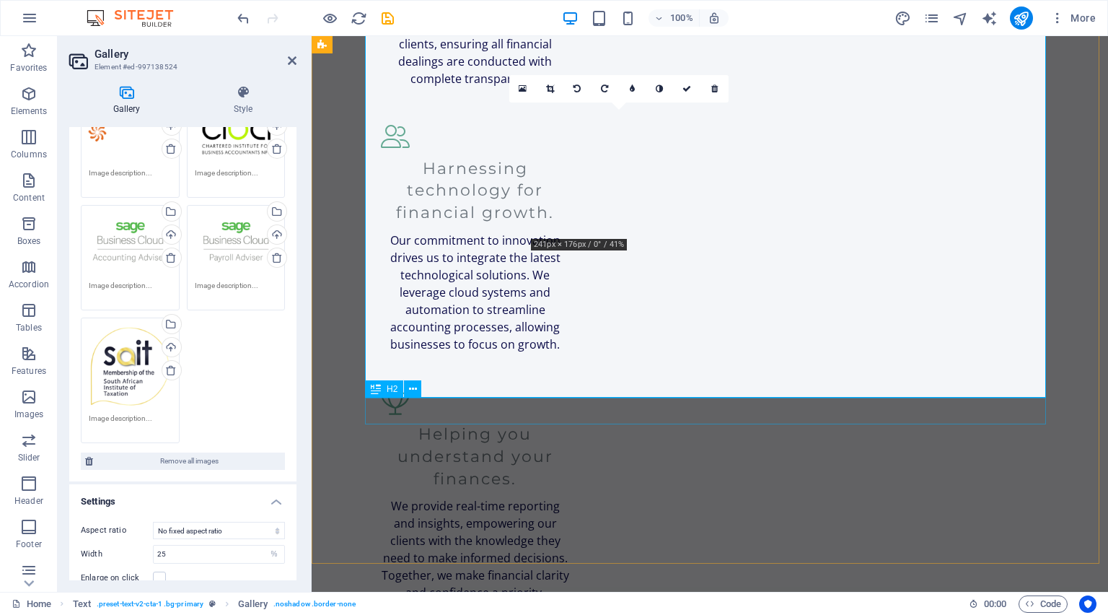
scroll to position [2078, 0]
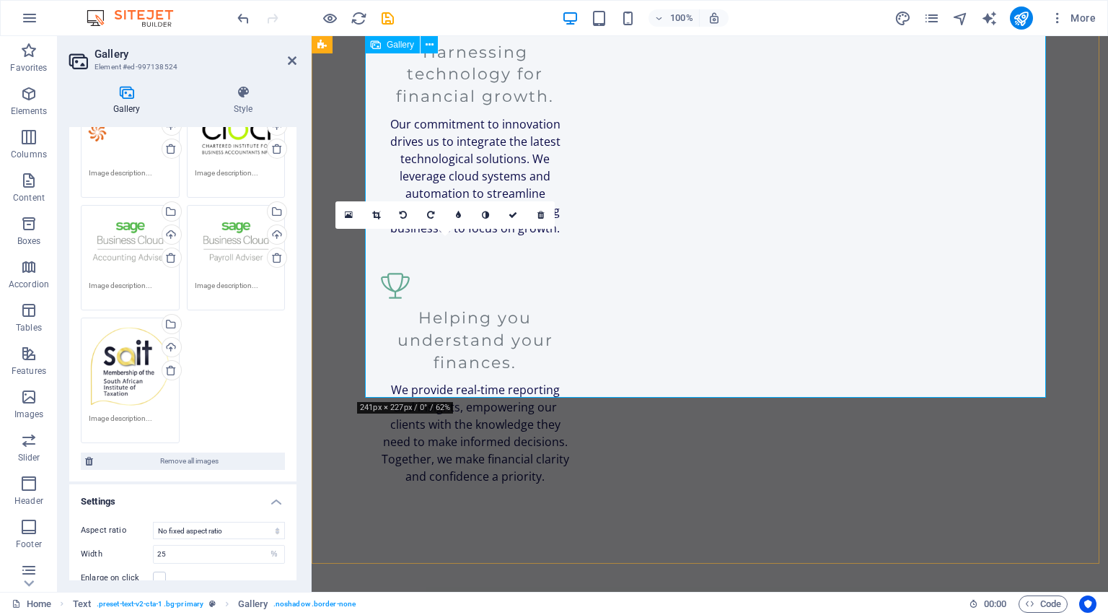
click at [345, 213] on icon at bounding box center [349, 215] width 8 height 10
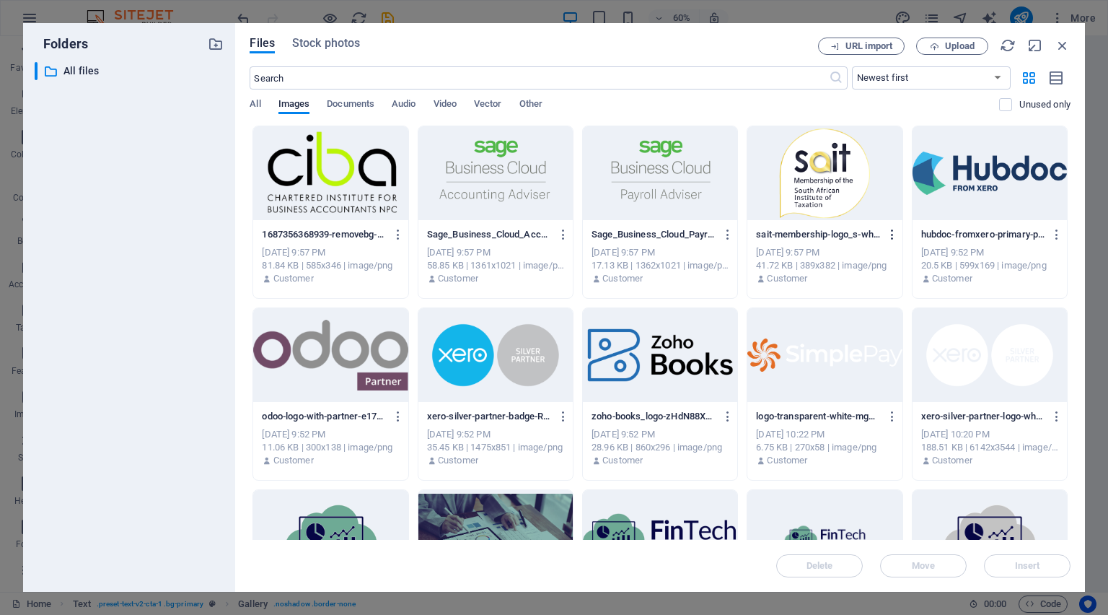
click at [886, 229] on icon "button" at bounding box center [893, 234] width 14 height 13
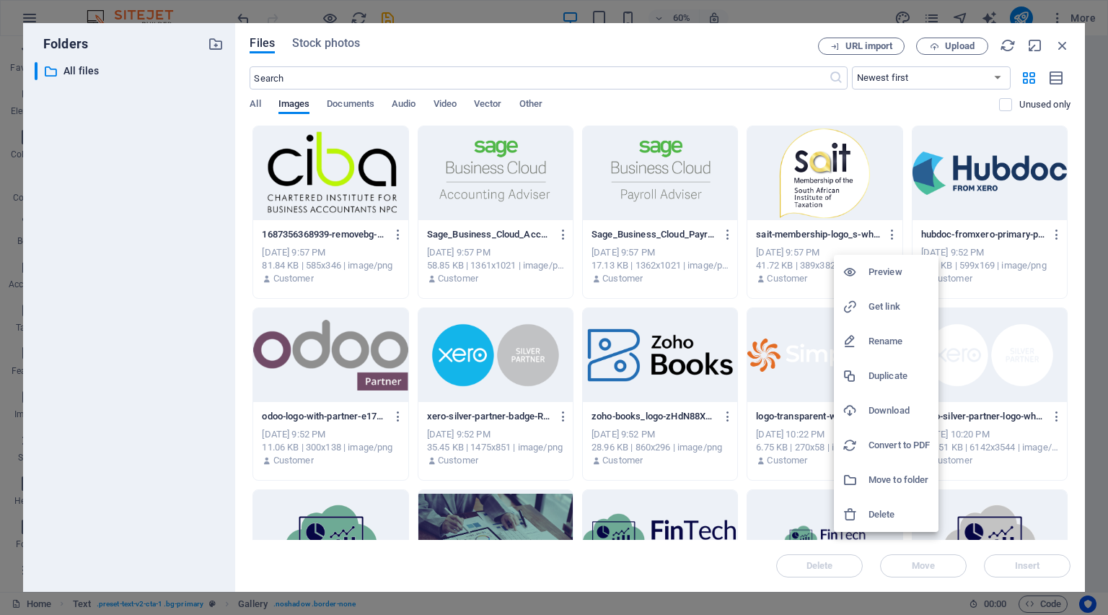
click at [1065, 49] on div at bounding box center [554, 307] width 1108 height 615
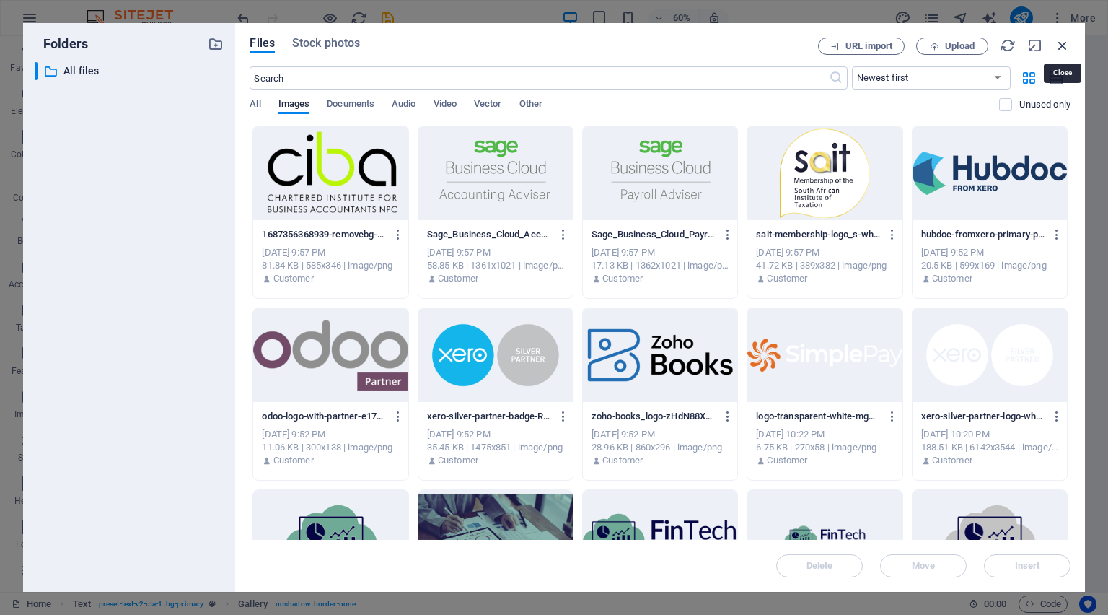
click at [1065, 48] on icon "button" at bounding box center [1063, 46] width 16 height 16
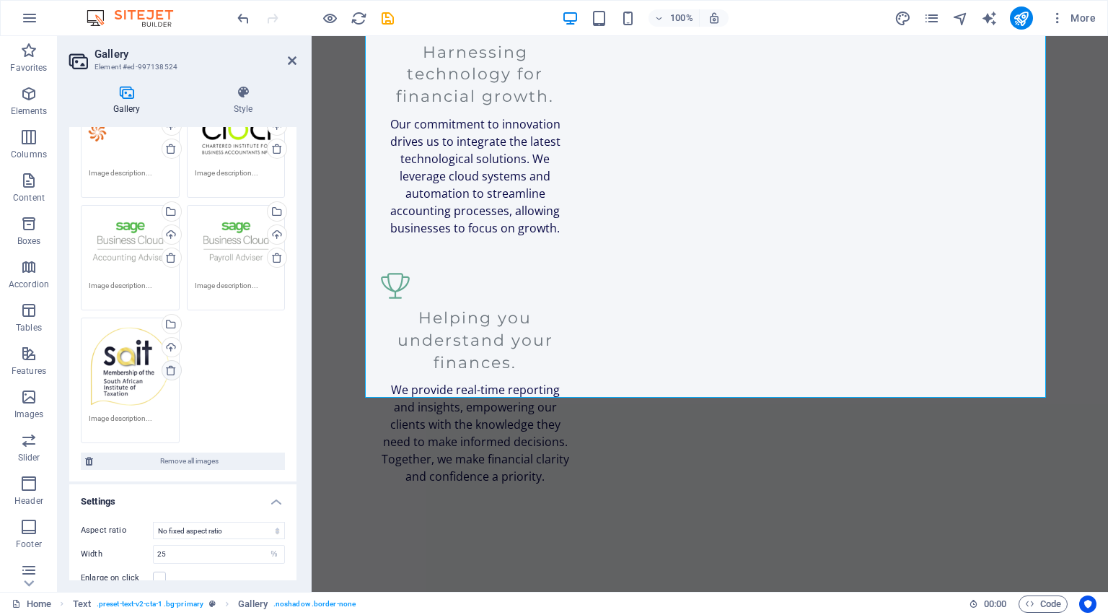
click at [172, 369] on icon at bounding box center [171, 370] width 12 height 12
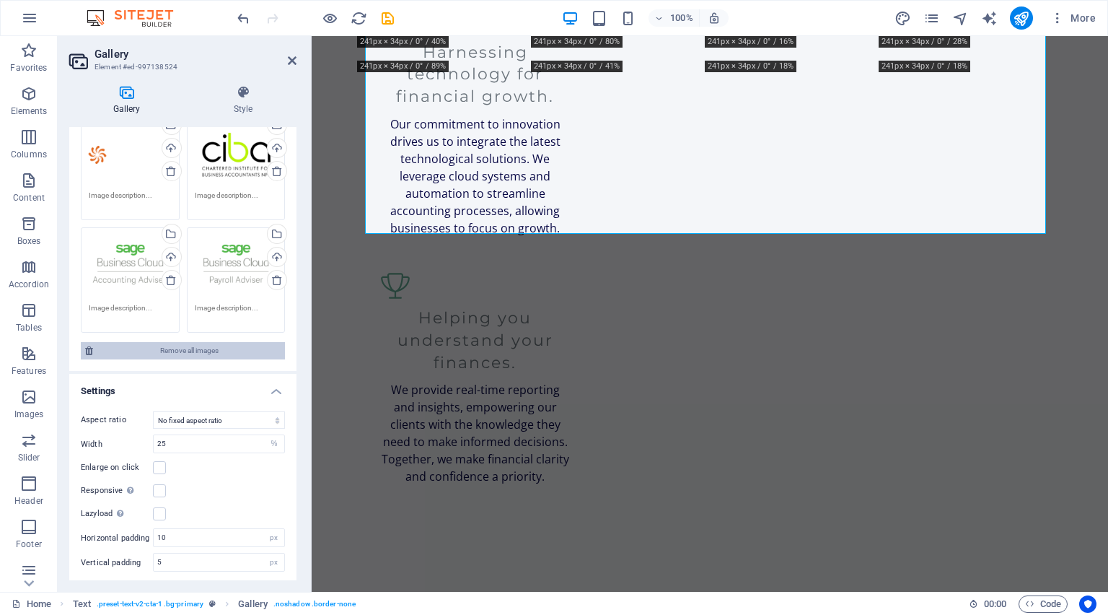
scroll to position [151, 0]
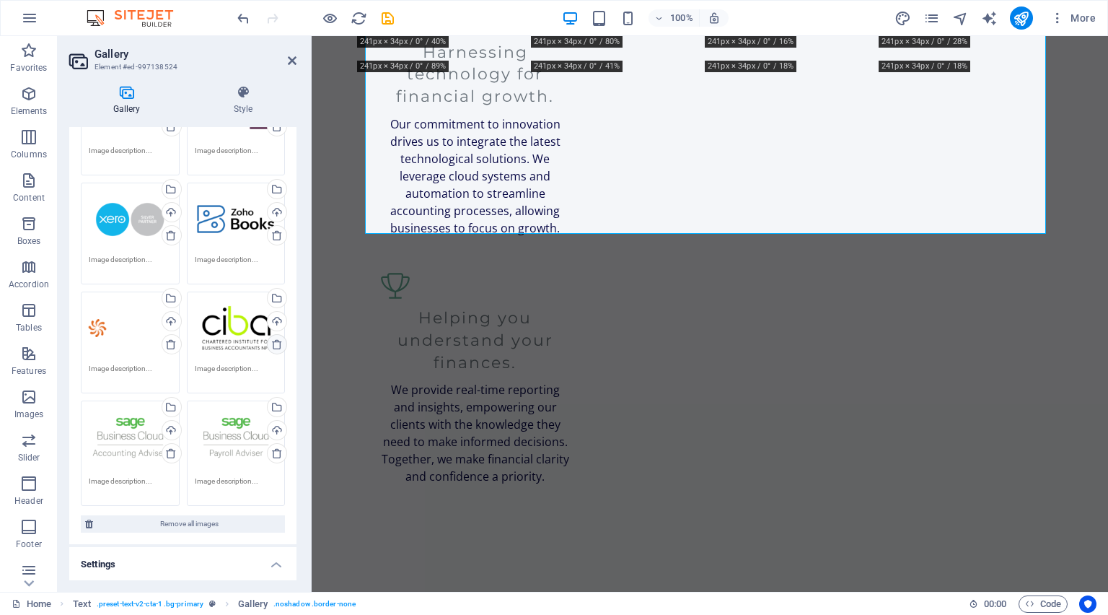
click at [273, 343] on icon at bounding box center [277, 344] width 12 height 12
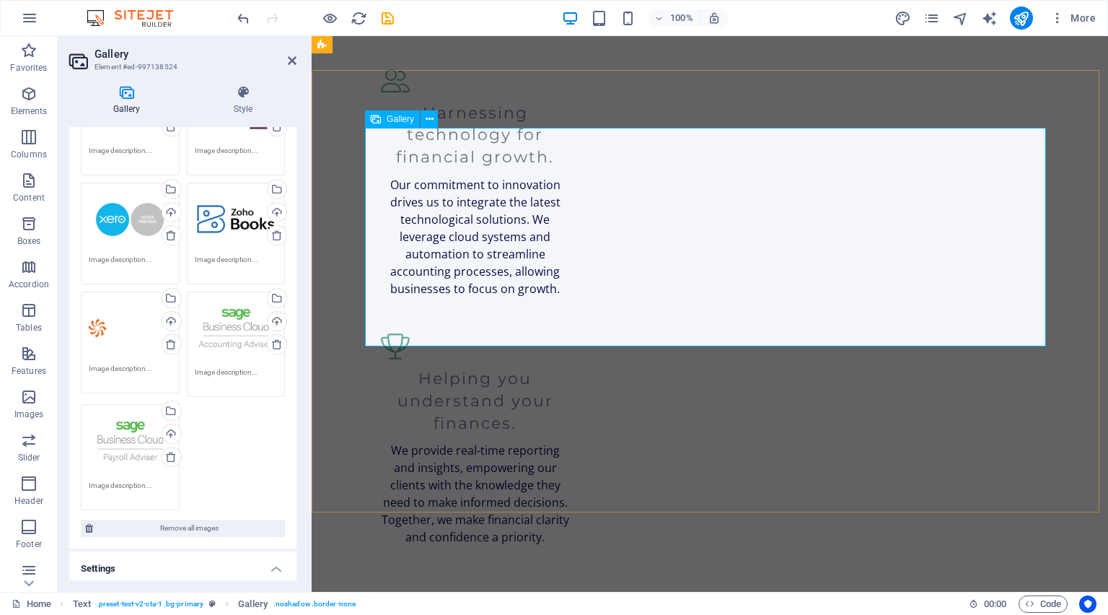
scroll to position [1905, 0]
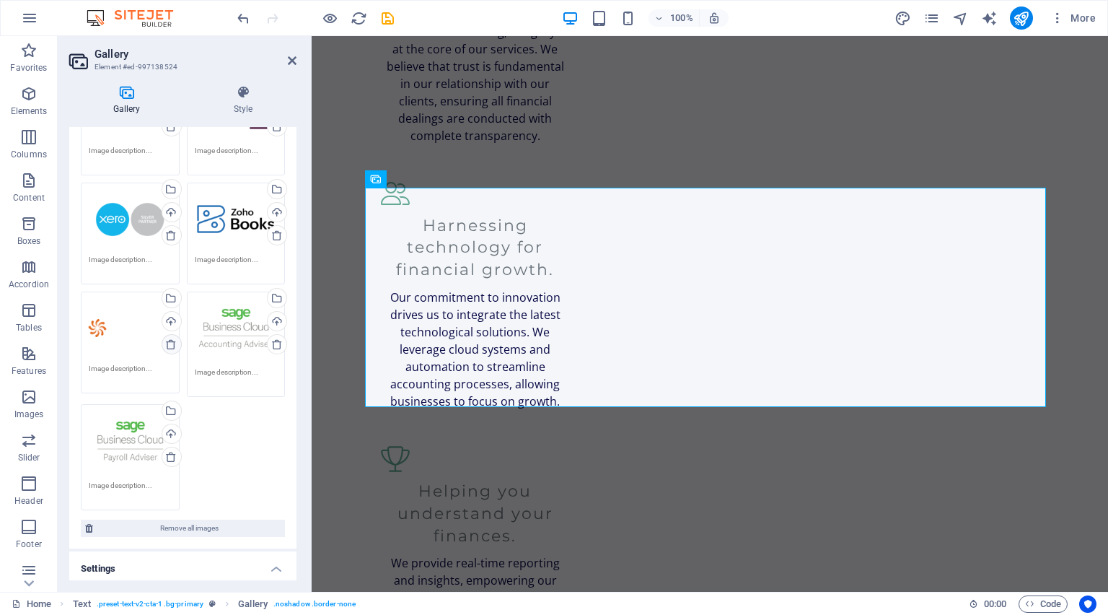
click at [169, 341] on icon at bounding box center [171, 344] width 12 height 12
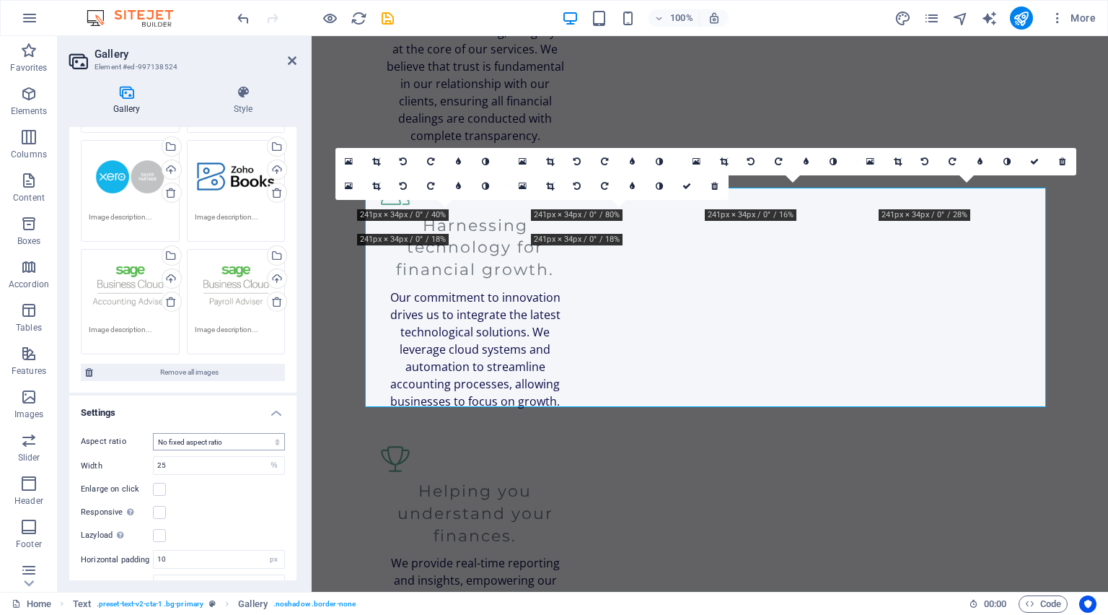
scroll to position [215, 0]
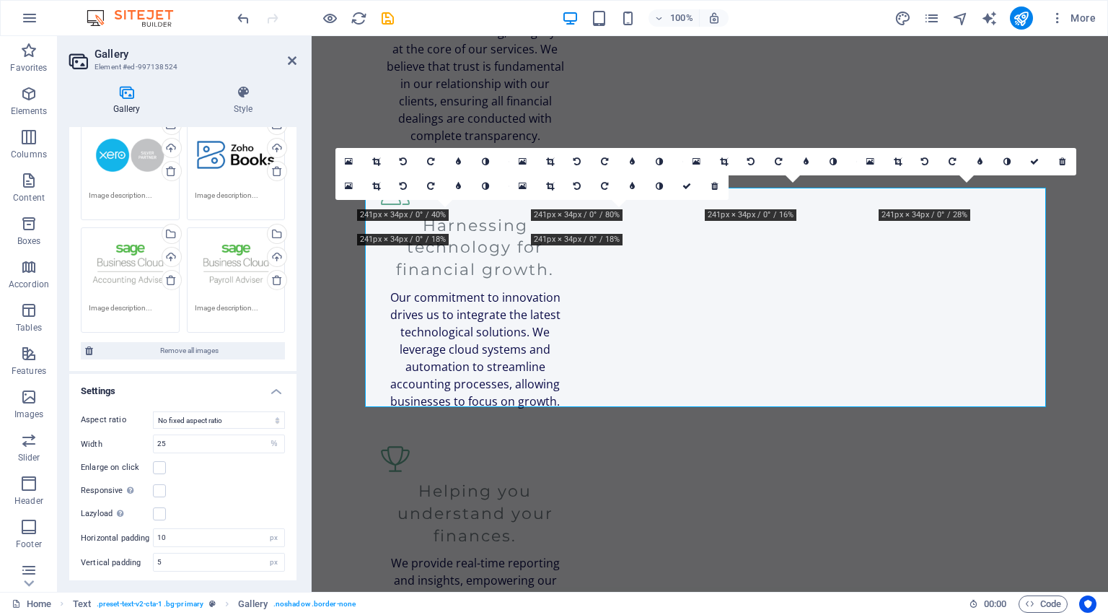
click at [273, 385] on h4 "Settings" at bounding box center [182, 387] width 227 height 26
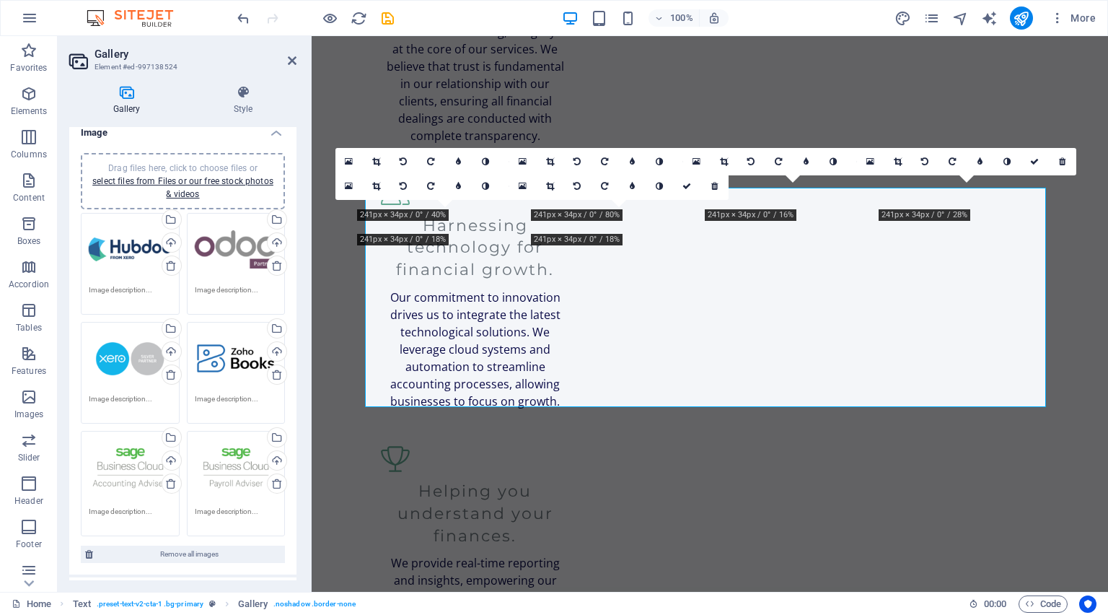
scroll to position [0, 0]
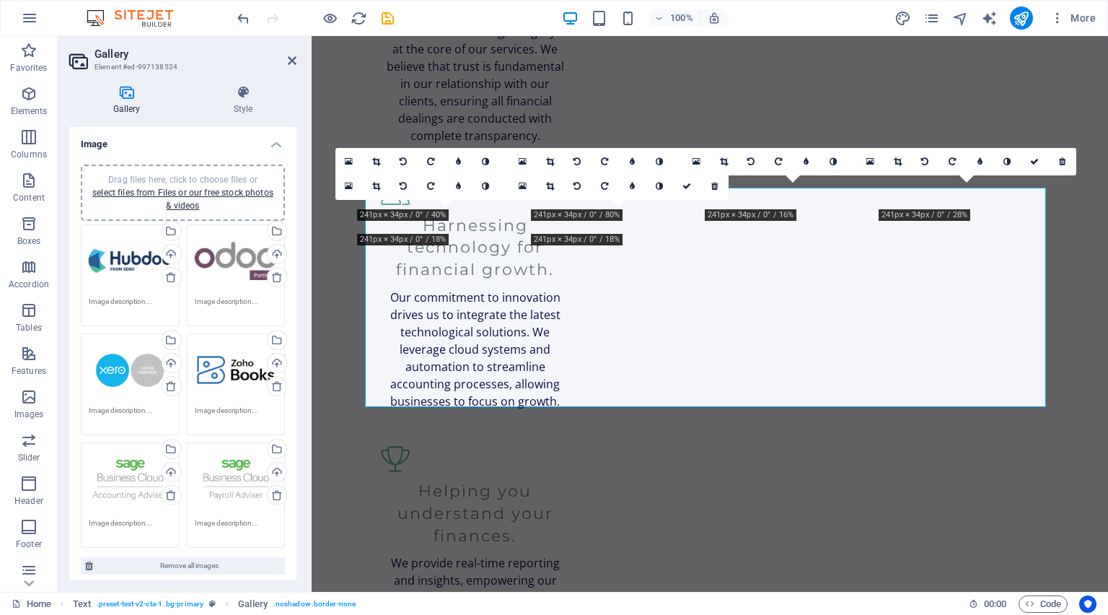
click at [274, 143] on h4 "Image" at bounding box center [182, 140] width 227 height 26
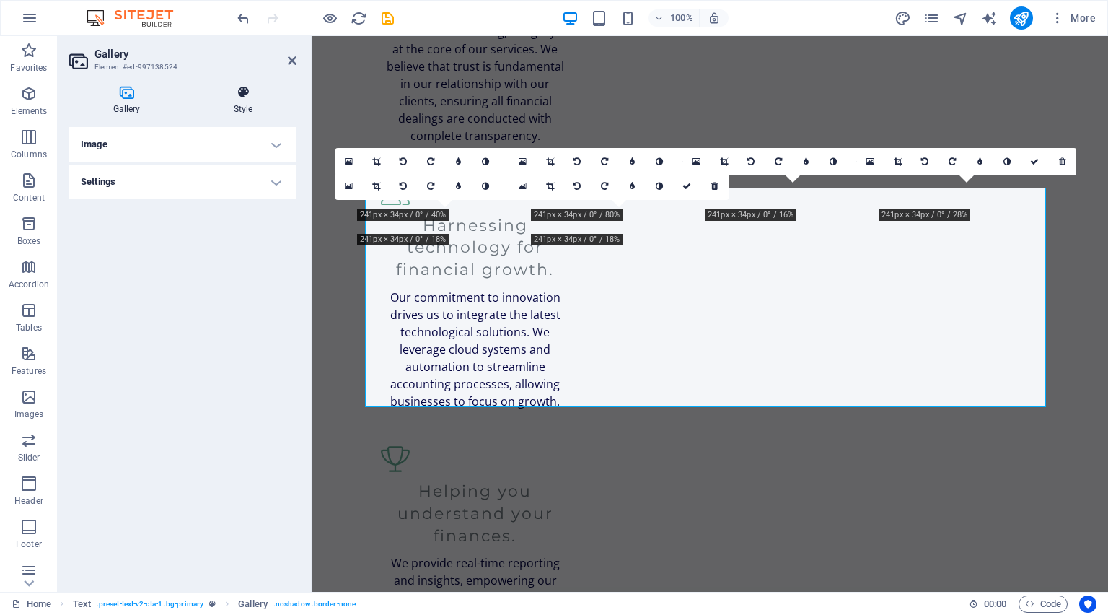
click at [235, 106] on h4 "Style" at bounding box center [243, 100] width 107 height 30
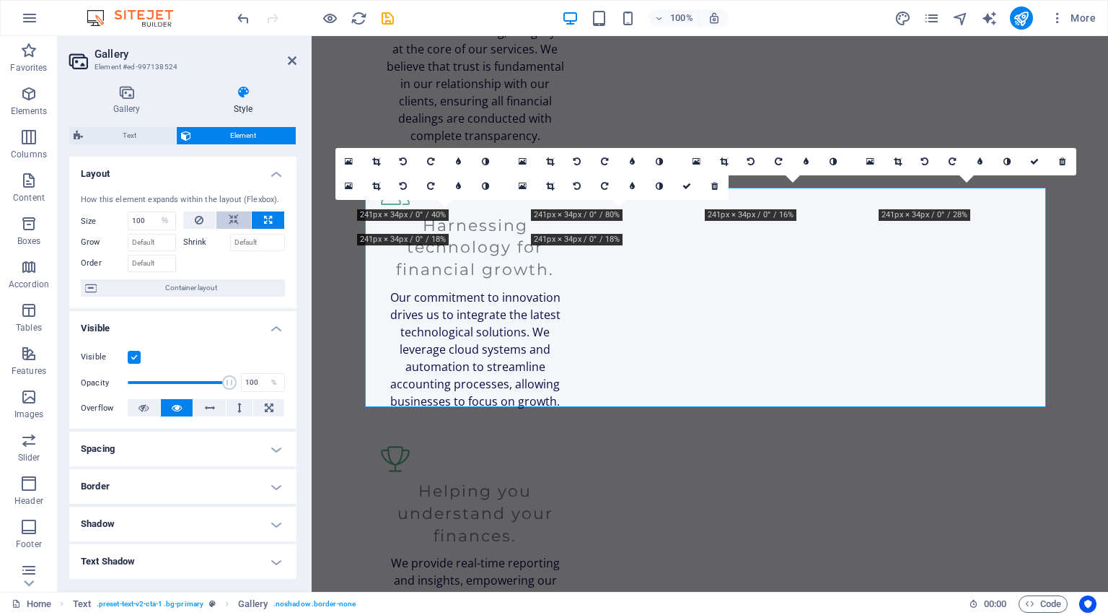
click at [229, 222] on icon at bounding box center [234, 219] width 10 height 17
select select "DISABLED_OPTION_VALUE"
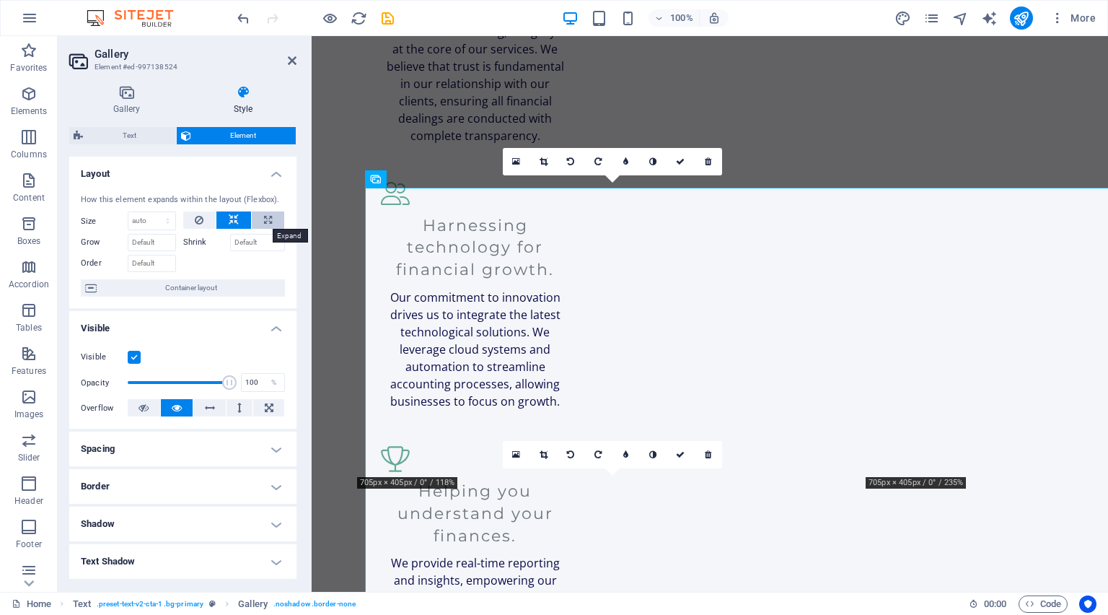
click at [267, 220] on icon at bounding box center [268, 219] width 8 height 17
type input "100"
select select "%"
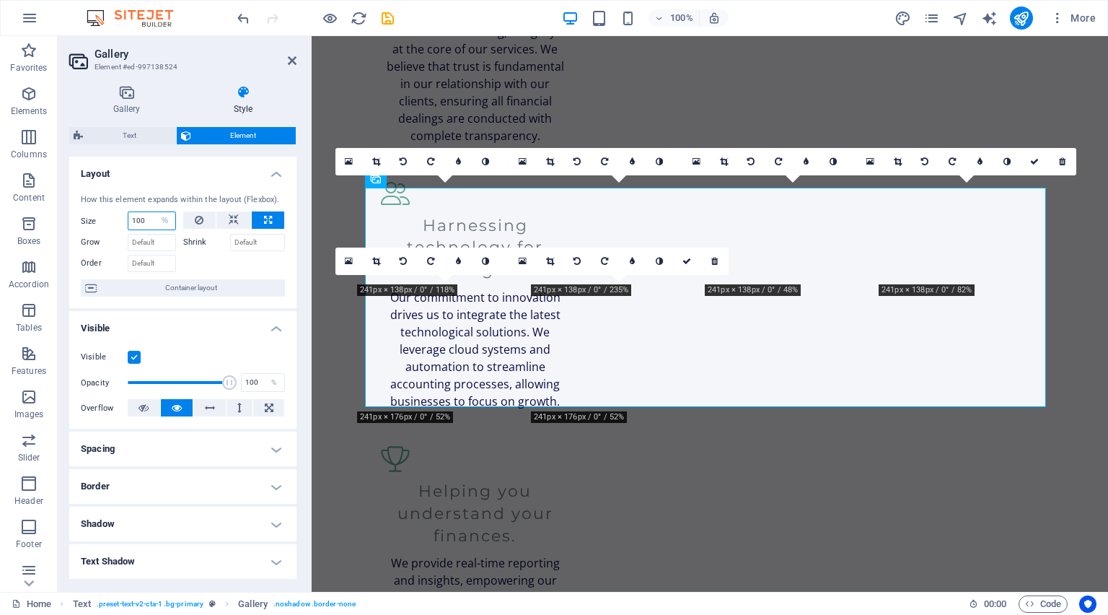
click at [147, 219] on input "100" at bounding box center [151, 220] width 47 height 17
drag, startPoint x: 147, startPoint y: 219, endPoint x: 129, endPoint y: 218, distance: 18.1
click at [129, 218] on input "100" at bounding box center [151, 220] width 47 height 17
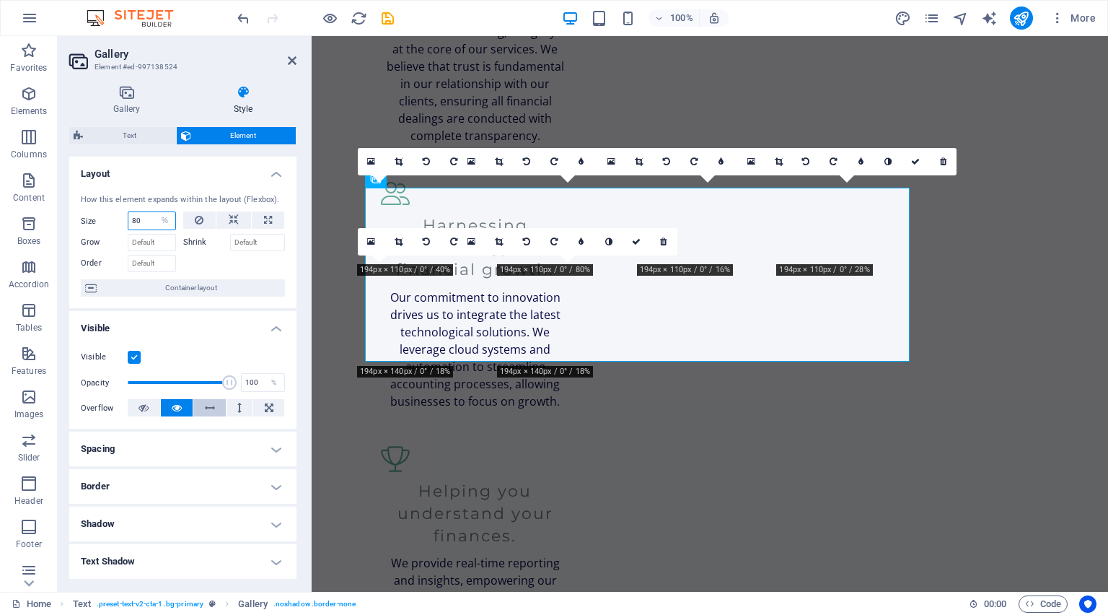
type input "80"
click at [205, 416] on icon at bounding box center [210, 407] width 10 height 17
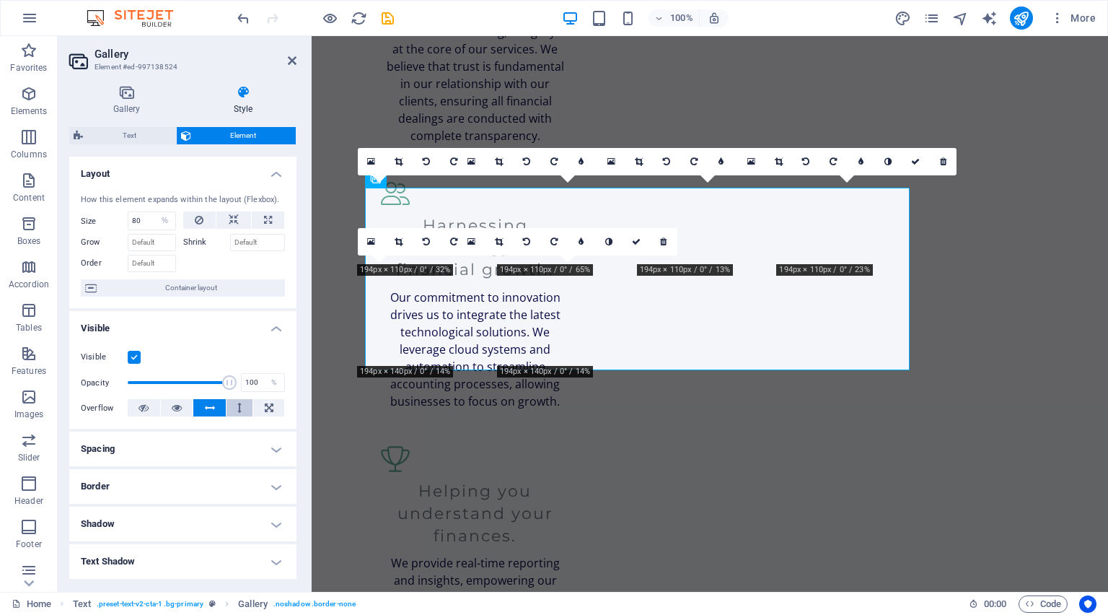
click at [232, 405] on button at bounding box center [240, 407] width 27 height 17
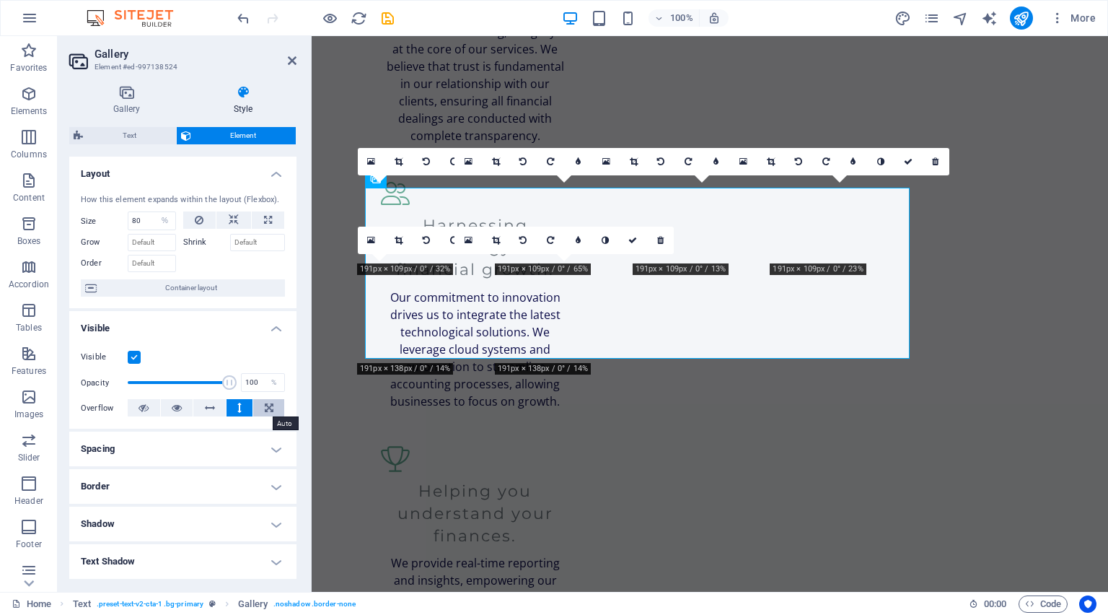
click at [266, 407] on icon at bounding box center [269, 407] width 9 height 17
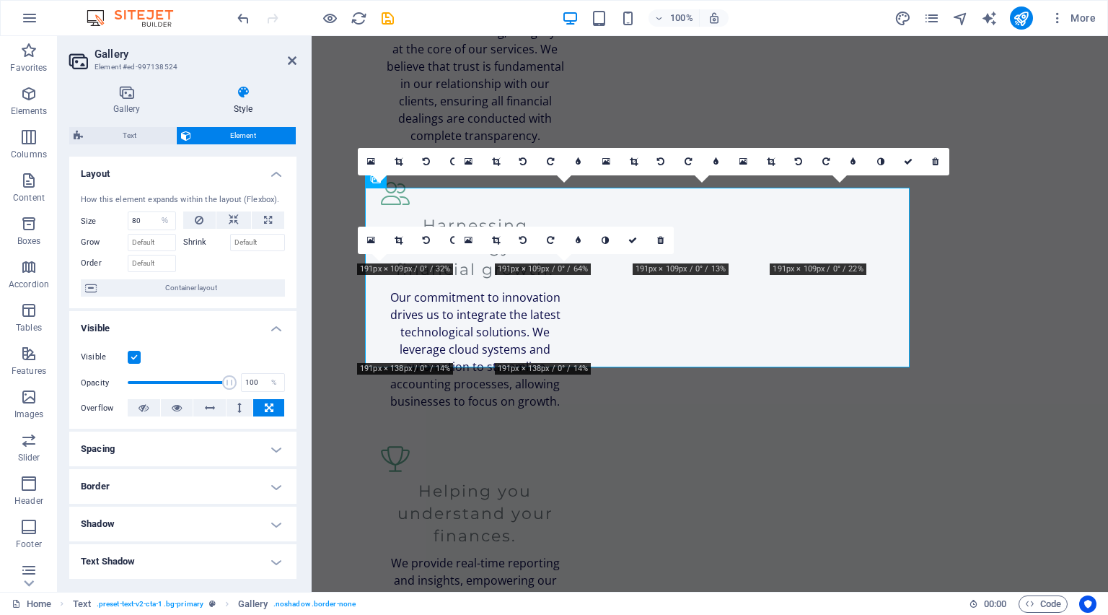
scroll to position [115, 0]
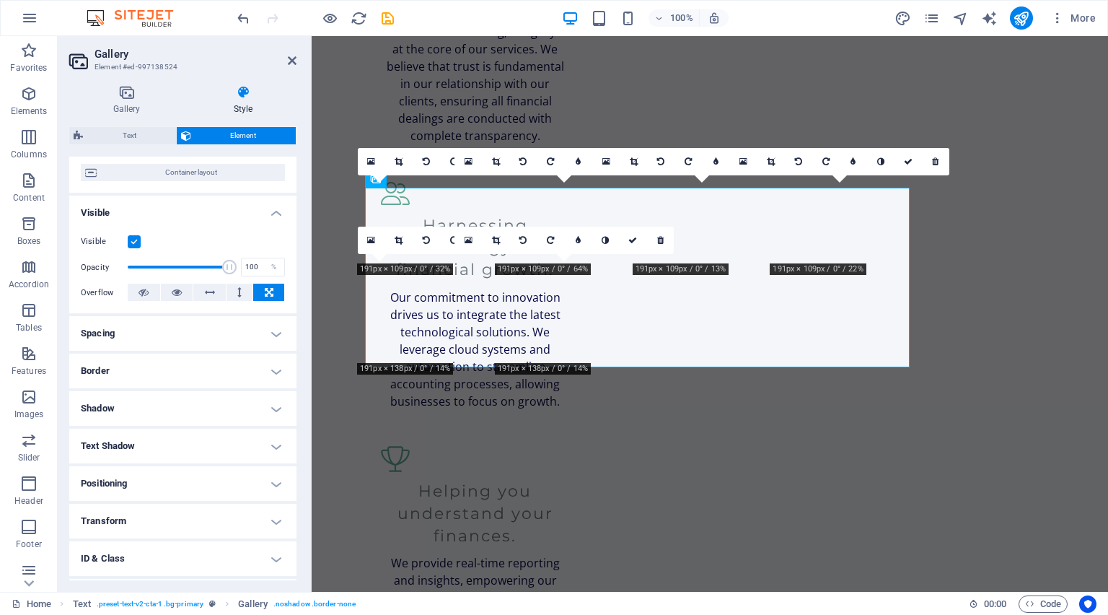
click at [183, 341] on h4 "Spacing" at bounding box center [182, 333] width 227 height 35
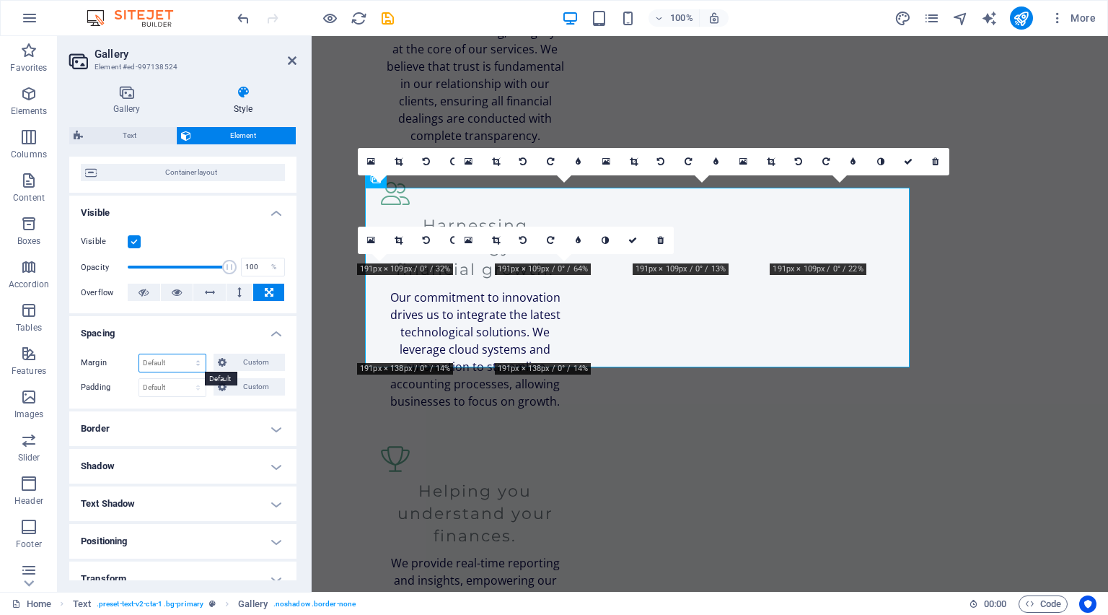
click at [191, 367] on select "Default auto px % rem vw vh Custom" at bounding box center [172, 362] width 66 height 17
click at [139, 354] on select "Default auto px % rem vw vh Custom" at bounding box center [172, 362] width 66 height 17
select select "DISABLED_OPTION_VALUE"
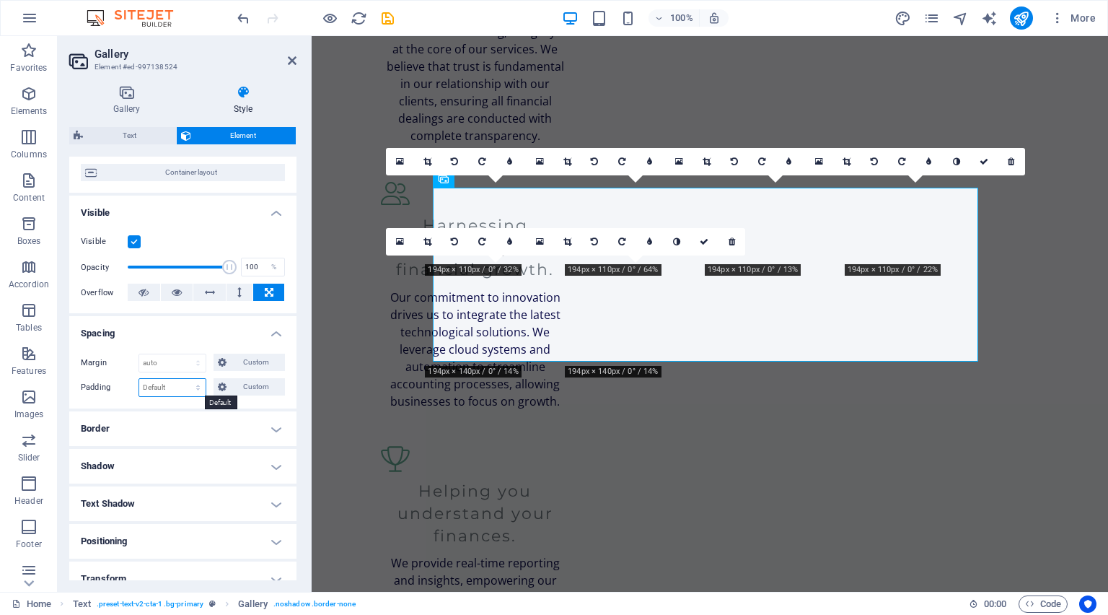
click at [185, 388] on select "Default px rem % vh vw Custom" at bounding box center [172, 387] width 66 height 17
click at [139, 379] on select "Default px rem % vh vw Custom" at bounding box center [172, 387] width 66 height 17
select select "DISABLED_OPTION_VALUE"
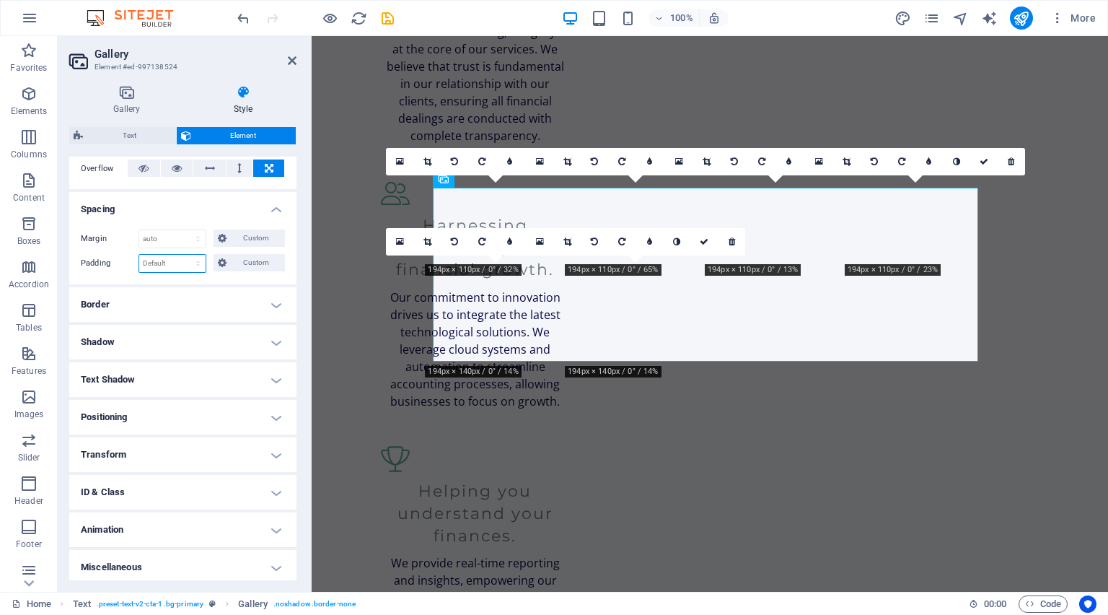
scroll to position [242, 0]
click at [175, 419] on h4 "Positioning" at bounding box center [182, 414] width 227 height 35
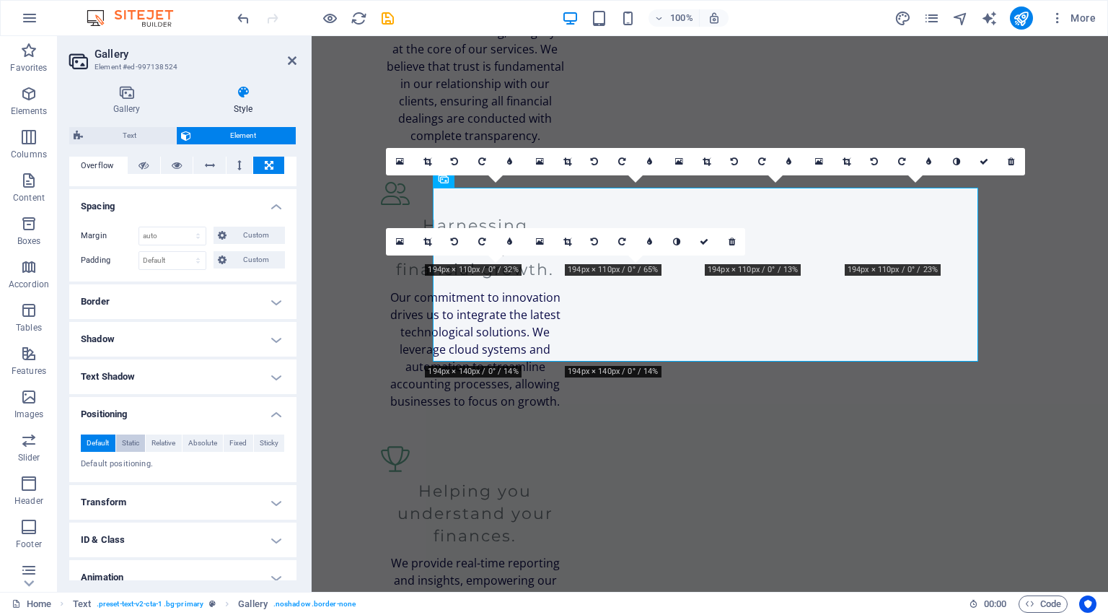
click at [130, 442] on span "Static" at bounding box center [130, 442] width 17 height 17
click at [159, 444] on span "Relative" at bounding box center [164, 442] width 24 height 17
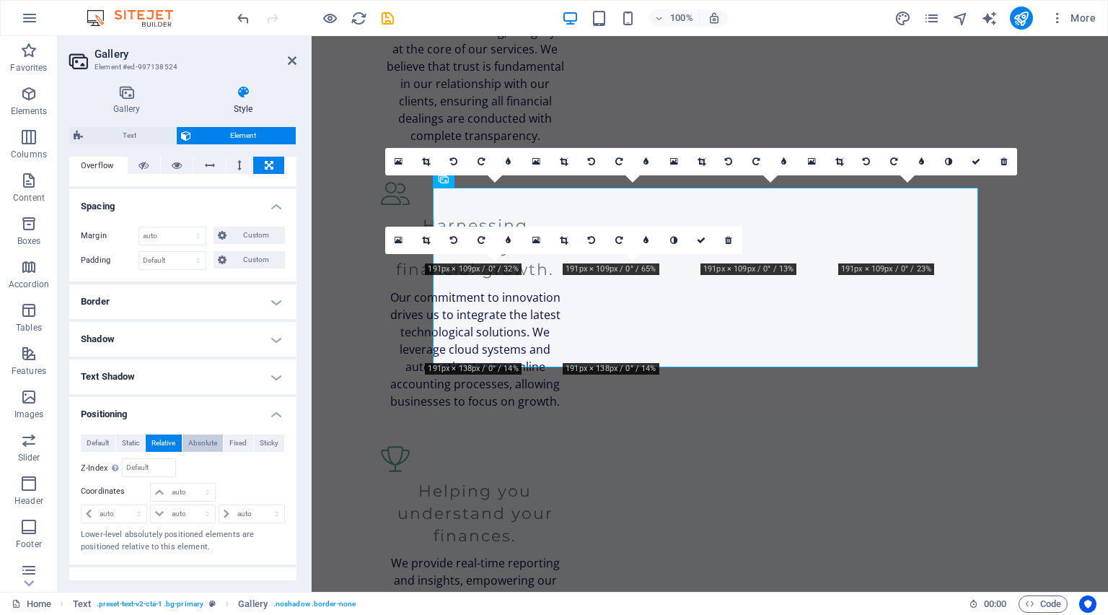
click at [202, 445] on span "Absolute" at bounding box center [202, 442] width 29 height 17
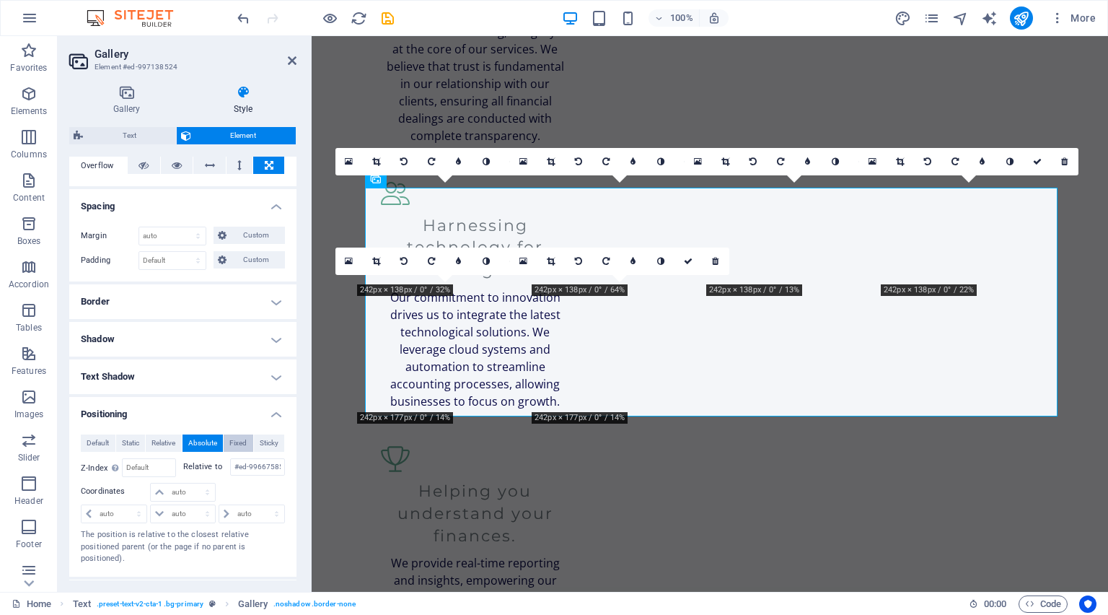
click at [235, 441] on span "Fixed" at bounding box center [237, 442] width 17 height 17
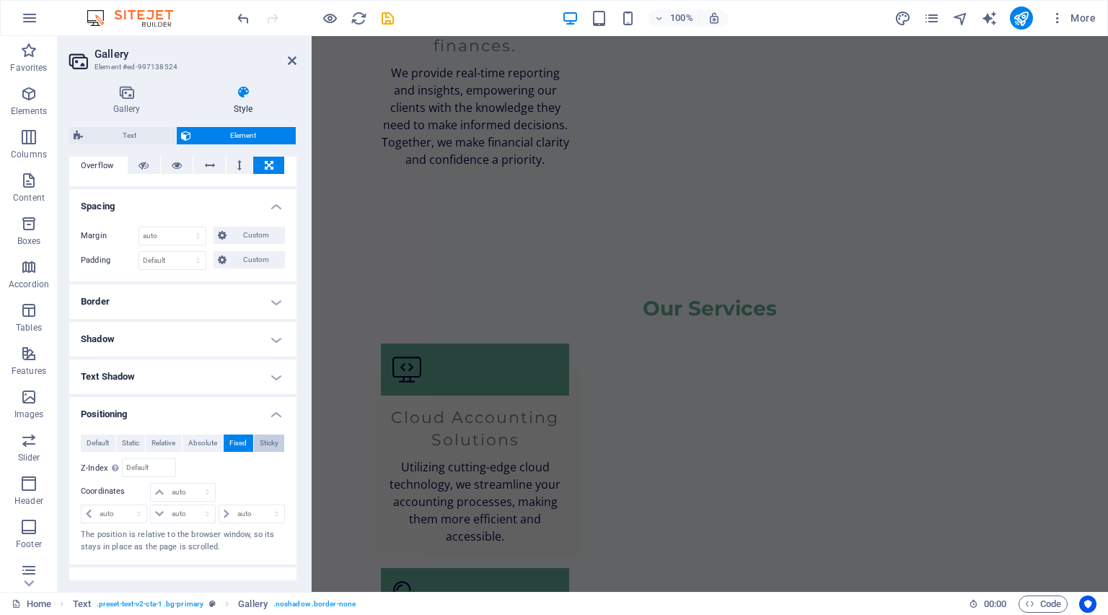
click at [260, 444] on span "Sticky" at bounding box center [269, 442] width 19 height 17
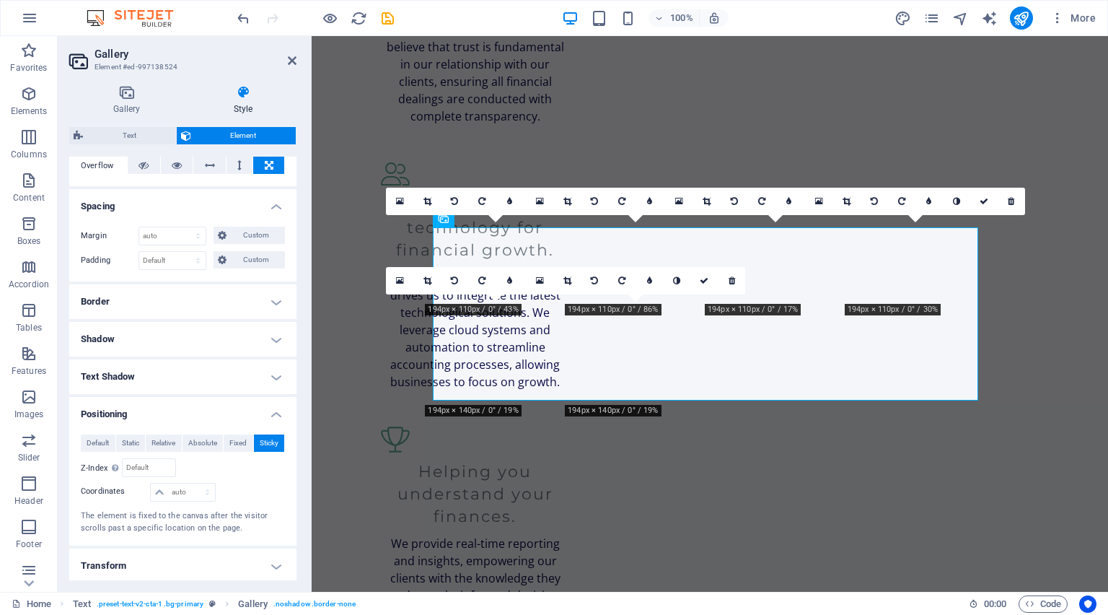
scroll to position [1865, 0]
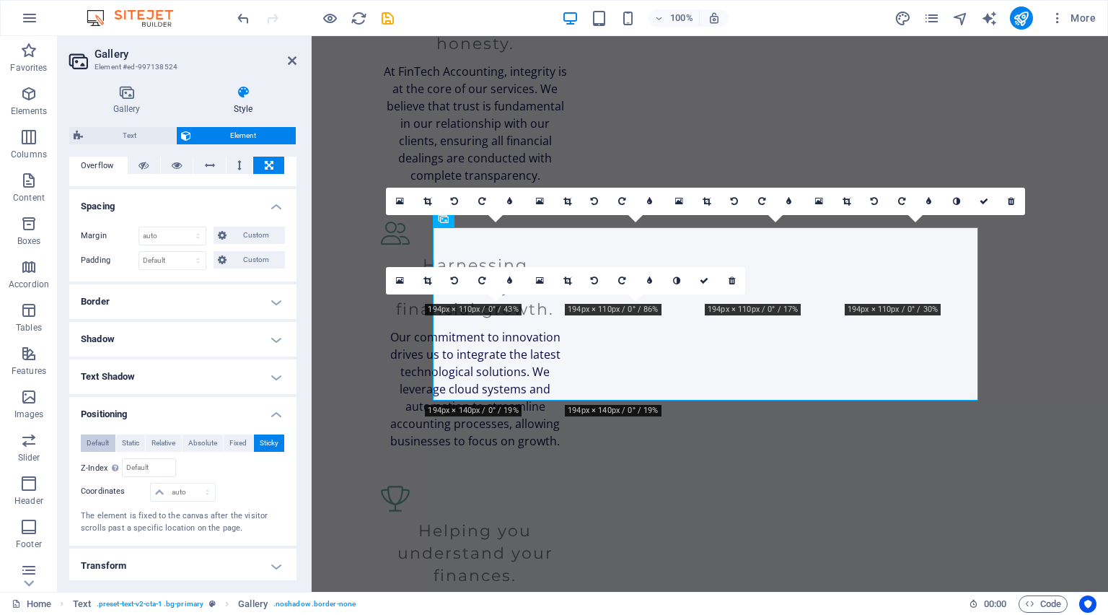
click at [108, 445] on span "Default" at bounding box center [98, 442] width 22 height 17
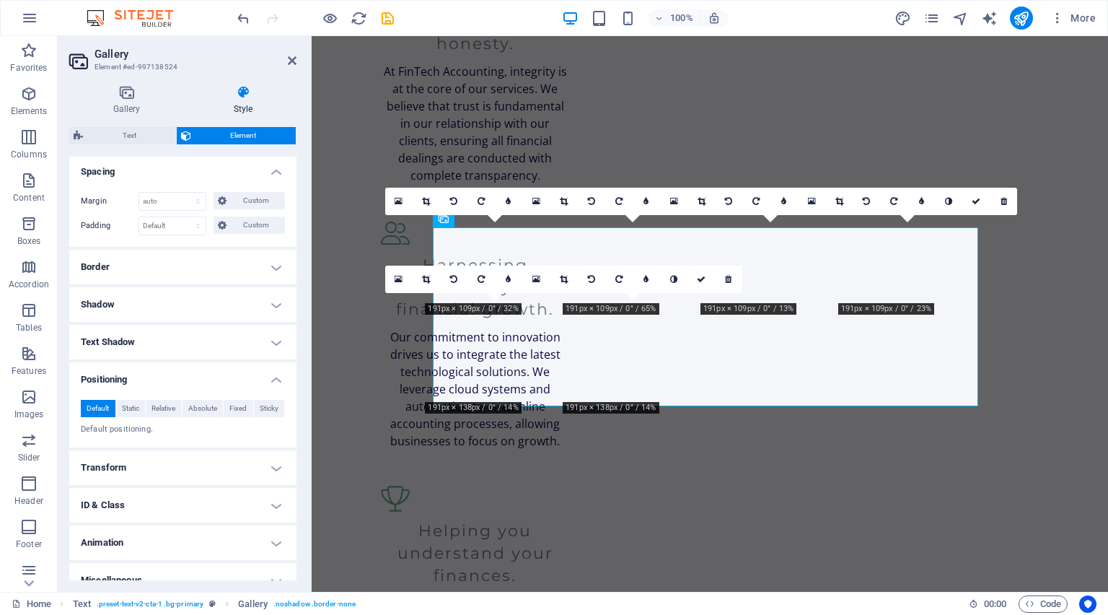
scroll to position [293, 0]
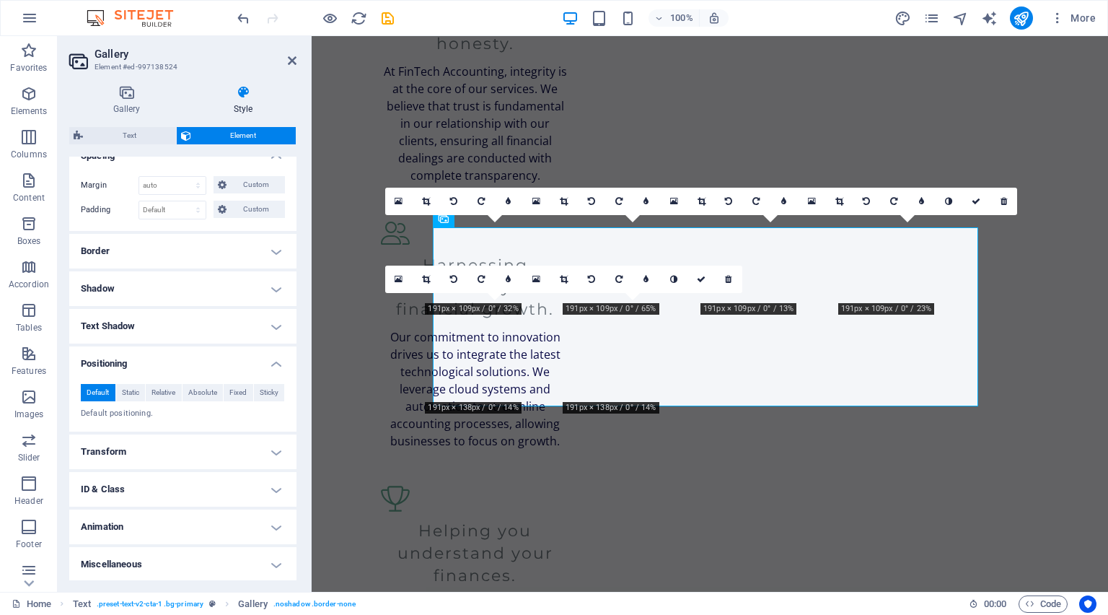
click at [214, 458] on h4 "Transform" at bounding box center [182, 451] width 227 height 35
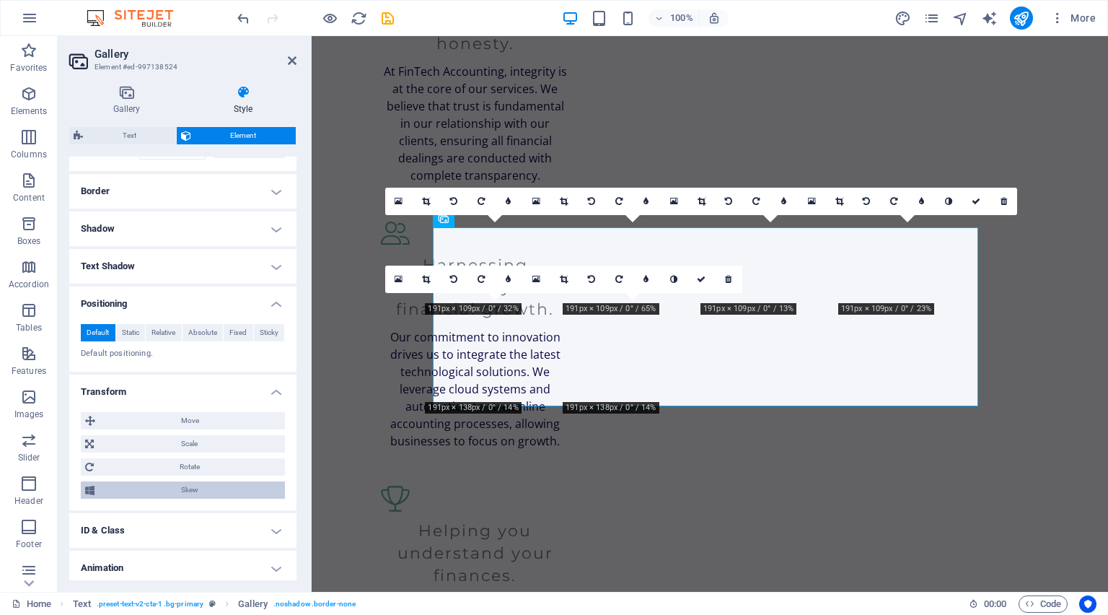
scroll to position [394, 0]
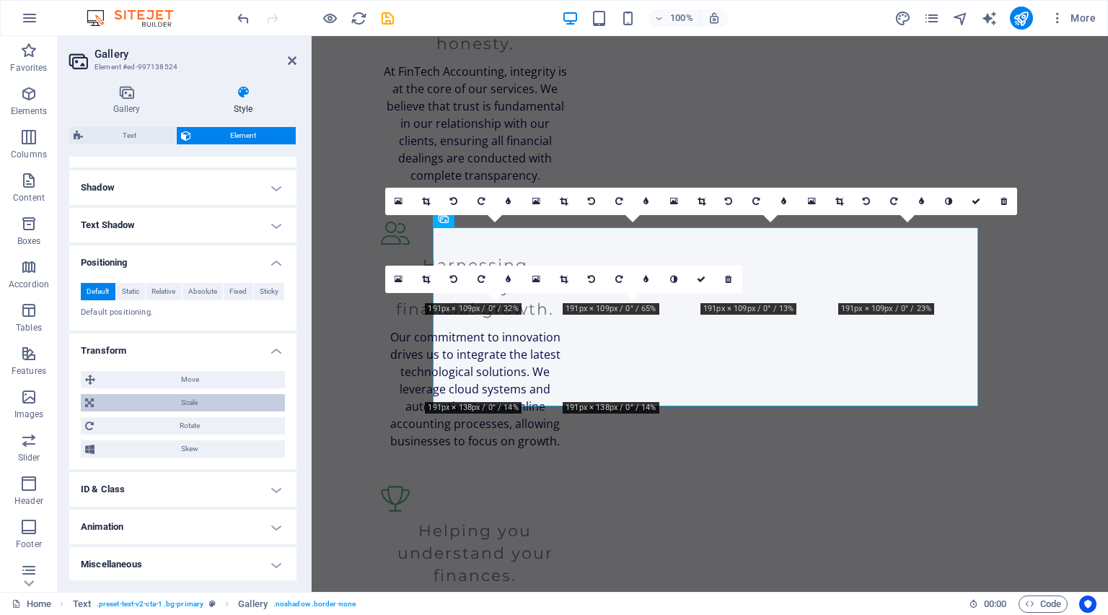
click at [229, 400] on span "Scale" at bounding box center [189, 402] width 183 height 17
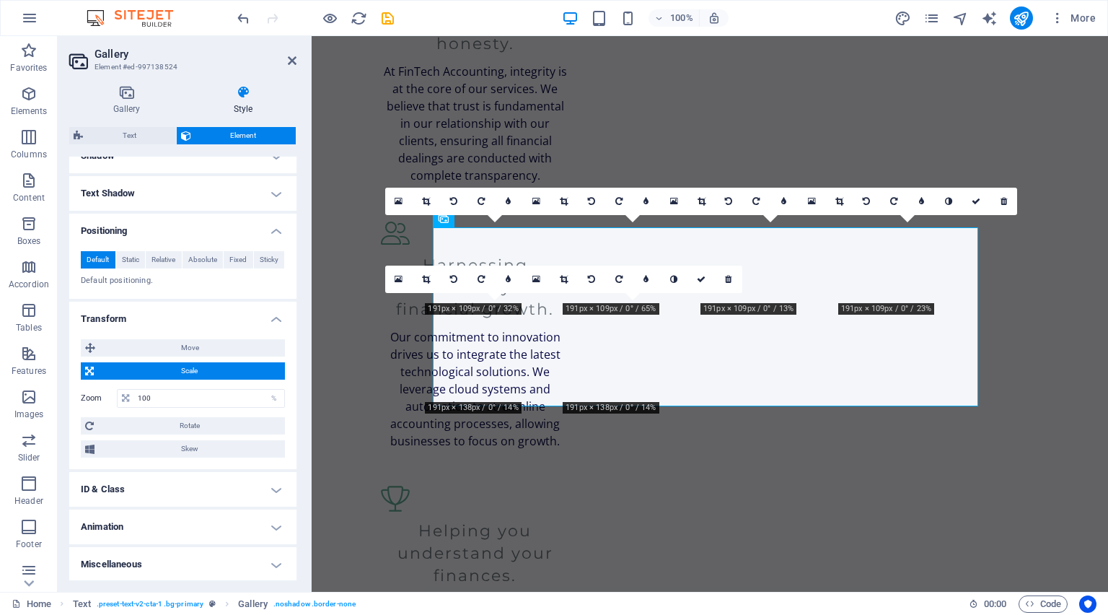
click at [184, 476] on h4 "ID & Class" at bounding box center [182, 489] width 227 height 35
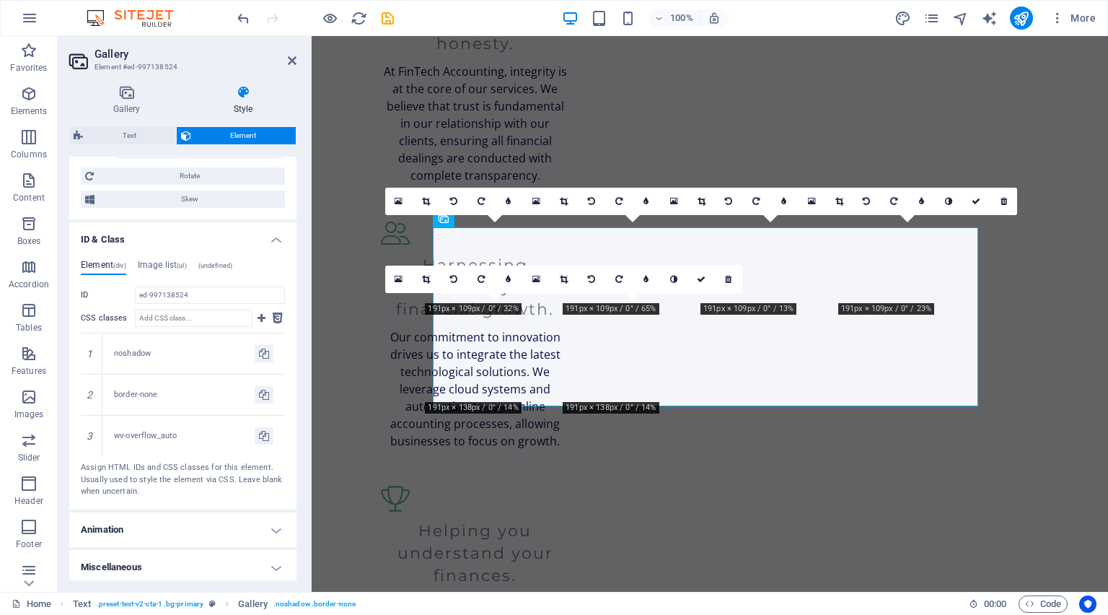
scroll to position [678, 0]
click at [162, 520] on h4 "Animation" at bounding box center [182, 527] width 227 height 35
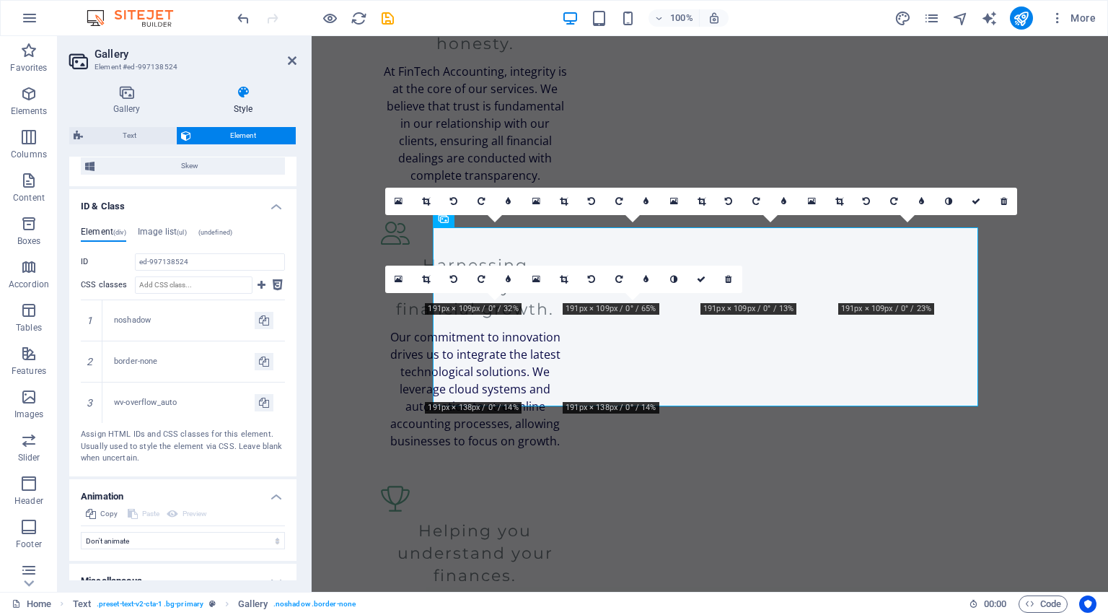
scroll to position [725, 0]
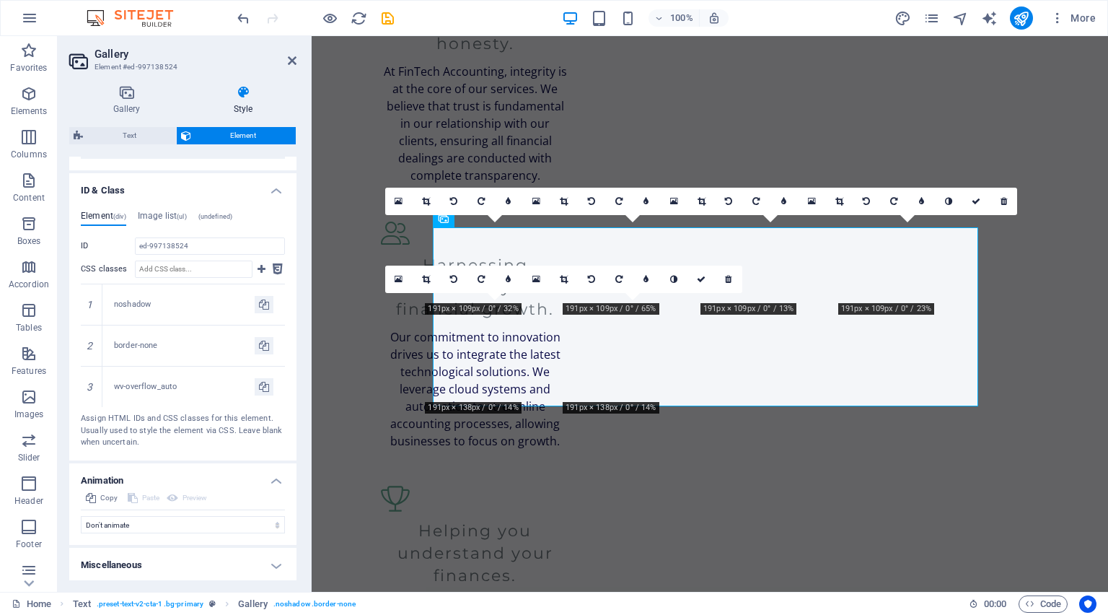
click at [153, 562] on h4 "Miscellaneous" at bounding box center [182, 565] width 227 height 35
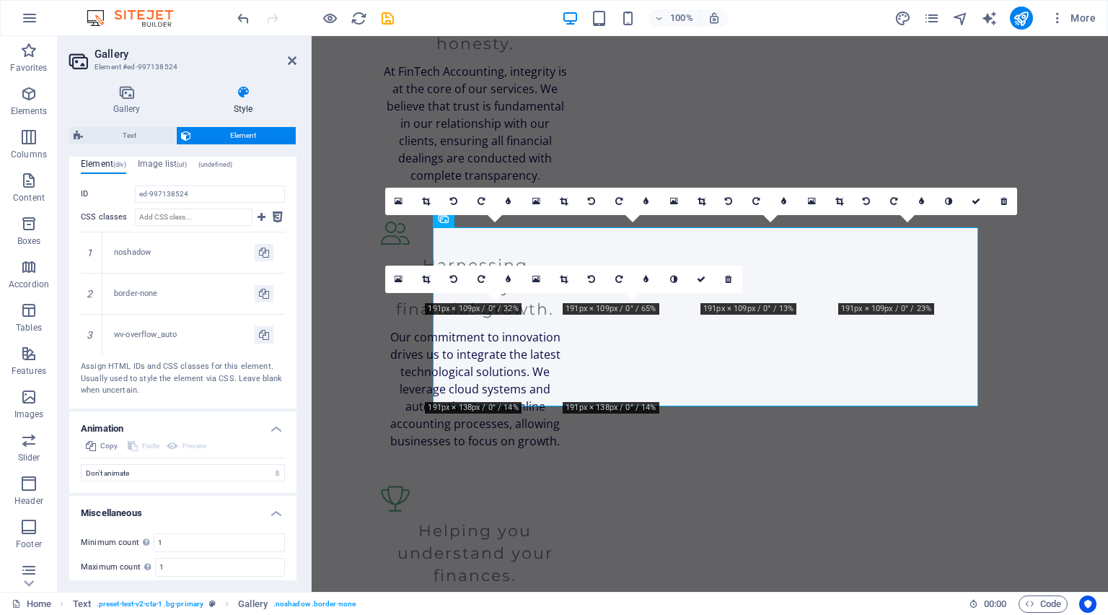
scroll to position [813, 0]
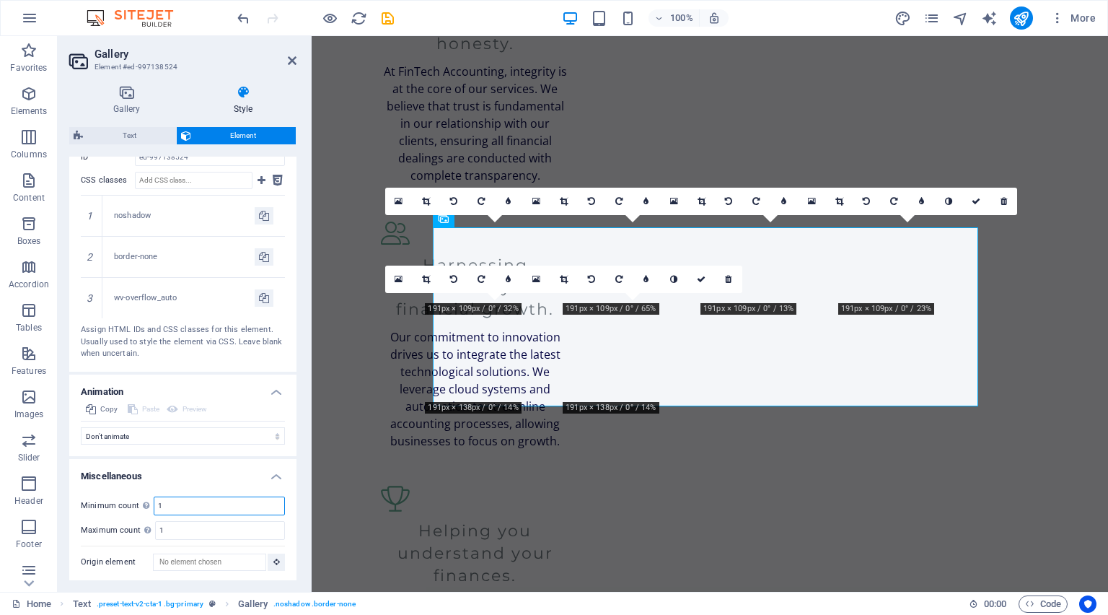
click at [185, 507] on input "1" at bounding box center [219, 505] width 130 height 17
drag, startPoint x: 185, startPoint y: 507, endPoint x: 155, endPoint y: 502, distance: 30.7
click at [155, 502] on input "1" at bounding box center [219, 505] width 130 height 17
type input "3"
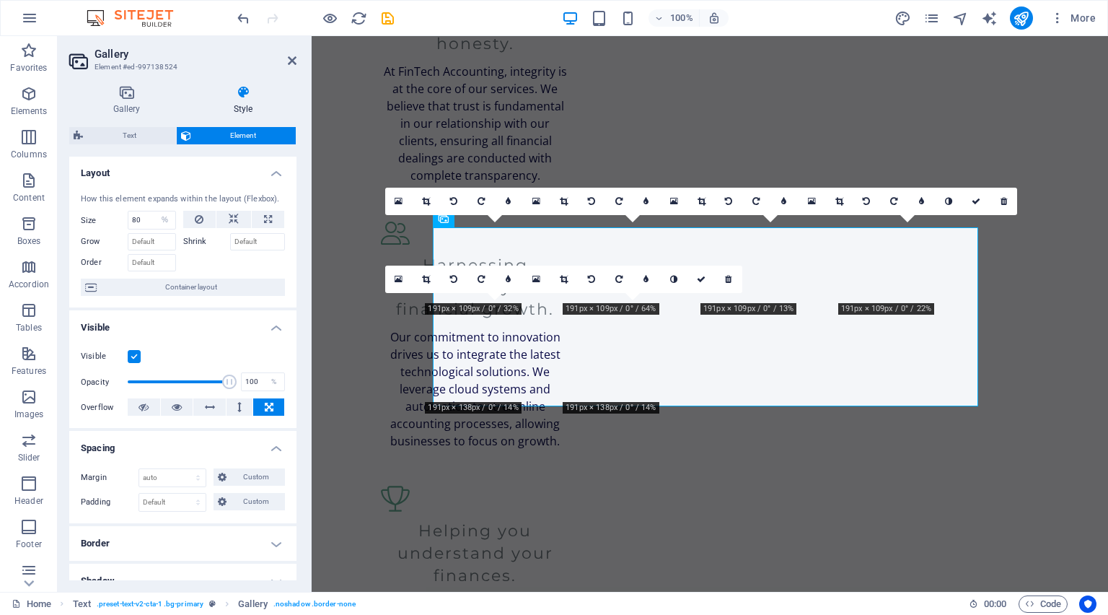
scroll to position [0, 0]
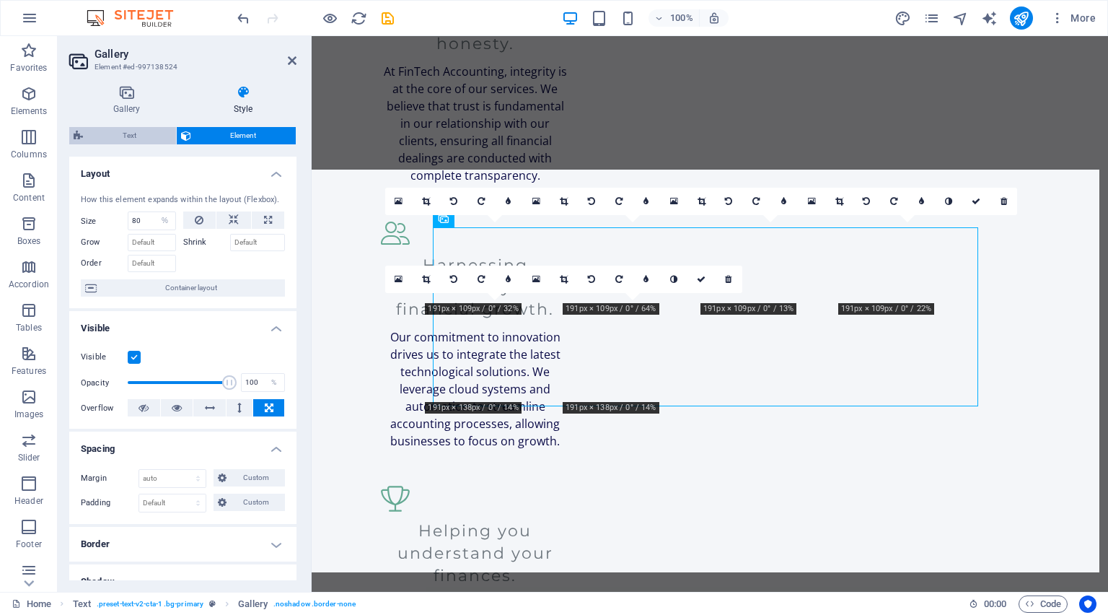
click at [132, 130] on span "Text" at bounding box center [129, 135] width 84 height 17
select select "preset-text-v2-cta-1"
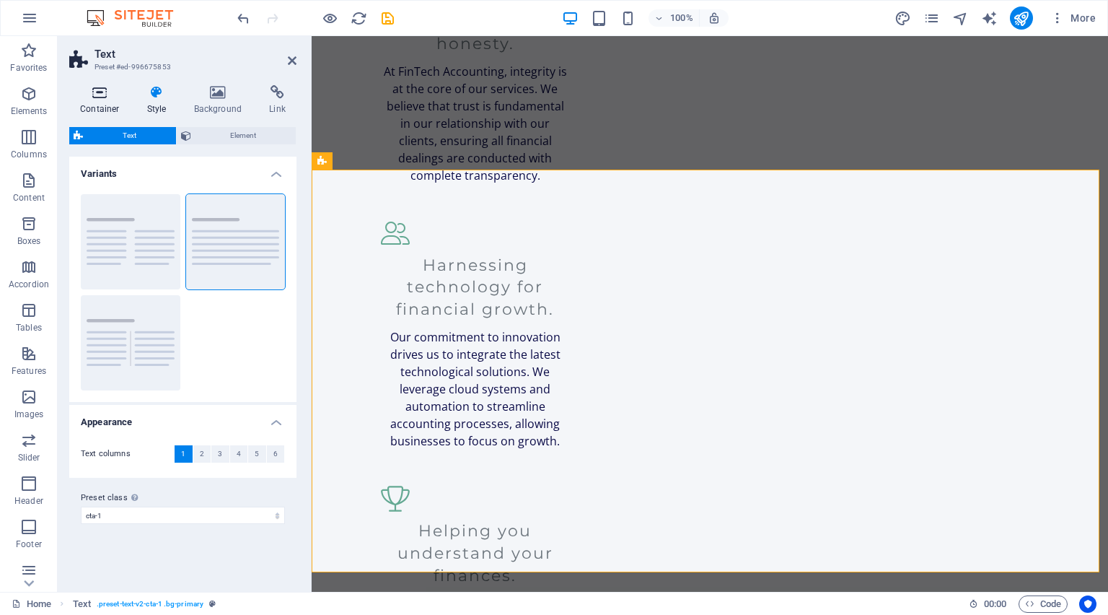
click at [97, 99] on icon at bounding box center [99, 92] width 61 height 14
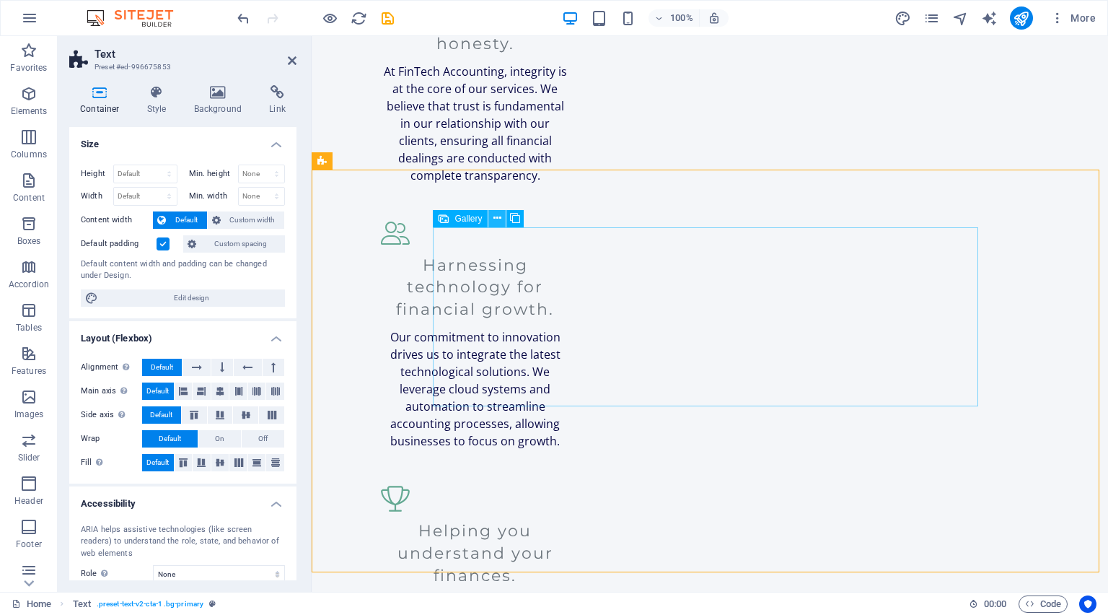
click at [496, 222] on icon at bounding box center [498, 218] width 8 height 15
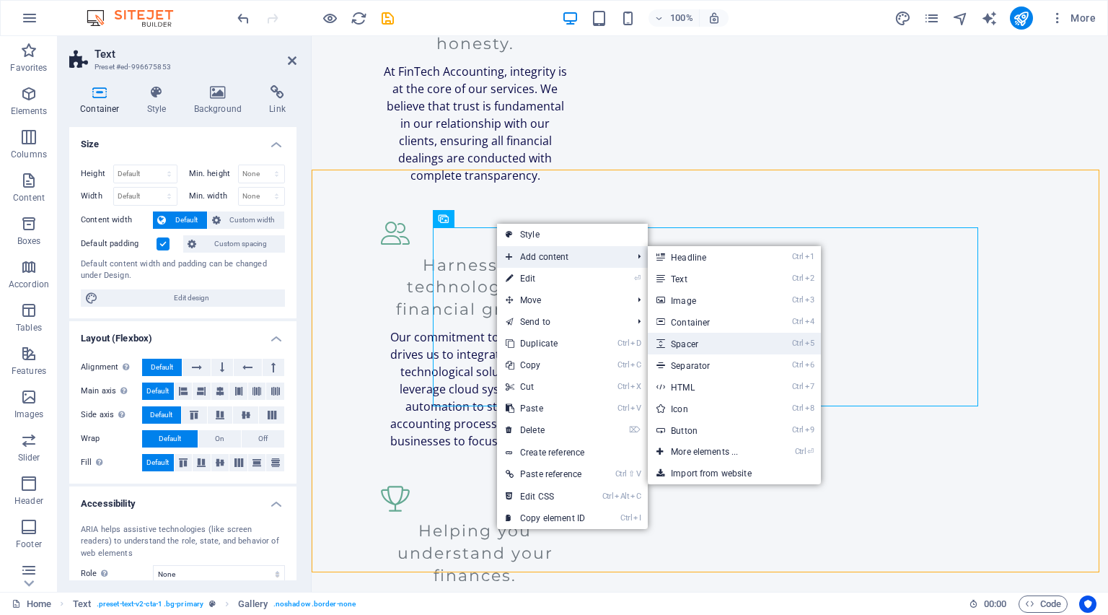
click at [745, 341] on link "Ctrl 5 Spacer" at bounding box center [707, 344] width 119 height 22
select select "px"
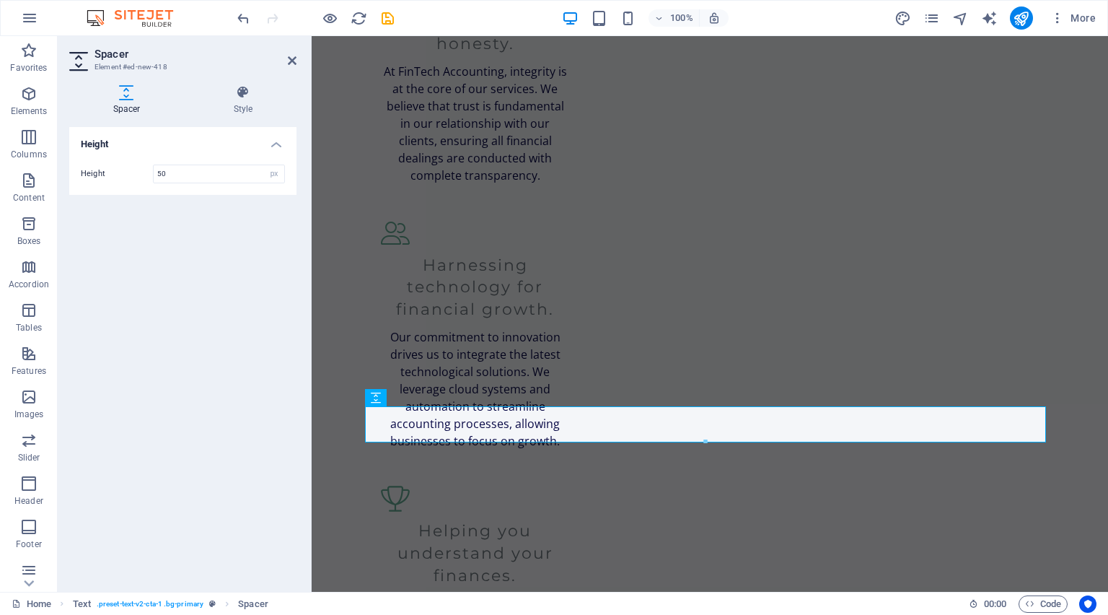
click at [201, 239] on div "Height Height 50 px rem vh vw" at bounding box center [182, 353] width 227 height 453
click at [232, 118] on div "Spacer Style Height Height 50 px rem vh vw Text Element Layout How this element…" at bounding box center [182, 332] width 227 height 495
click at [244, 102] on h4 "Style" at bounding box center [243, 100] width 107 height 30
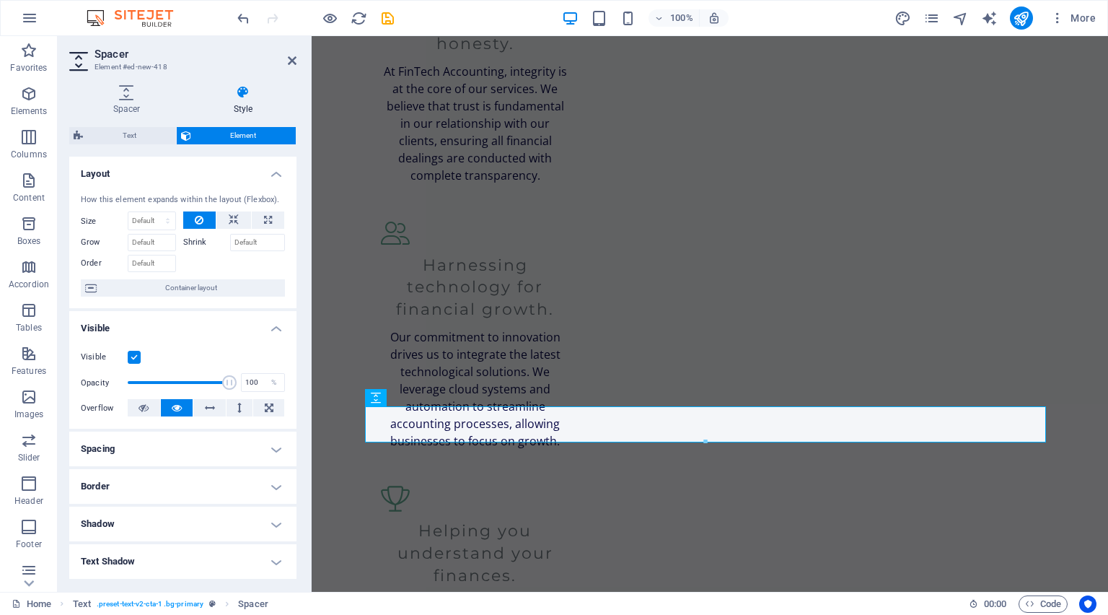
click at [286, 63] on header "Spacer Element #ed-new-418" at bounding box center [182, 55] width 227 height 38
click at [294, 56] on icon at bounding box center [292, 61] width 9 height 12
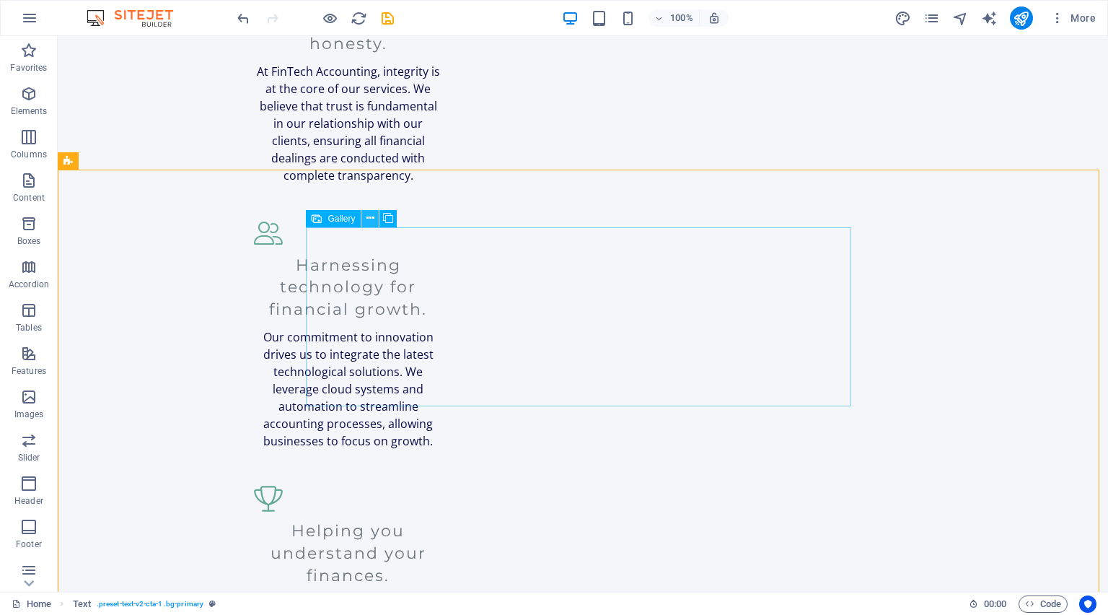
click at [373, 219] on icon at bounding box center [371, 218] width 8 height 15
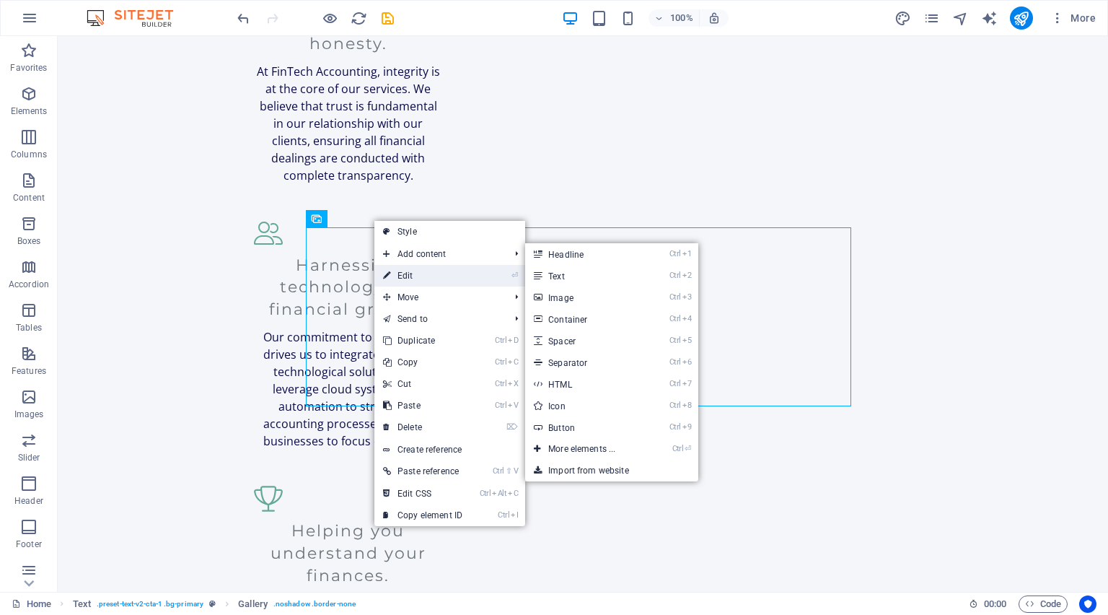
click at [451, 276] on link "⏎ Edit" at bounding box center [423, 276] width 97 height 22
select select "%"
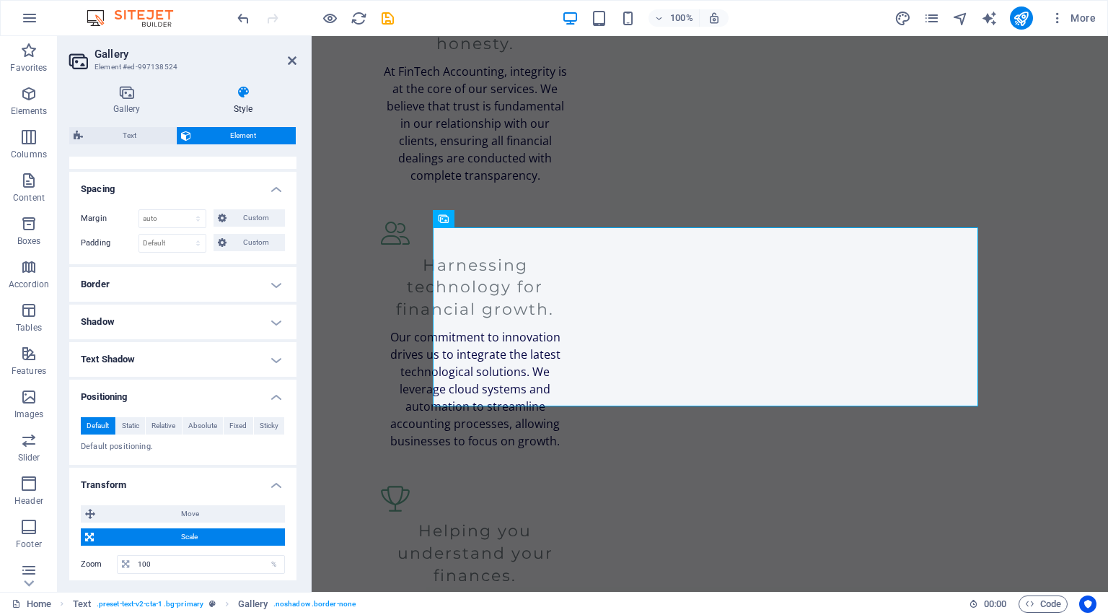
scroll to position [346, 0]
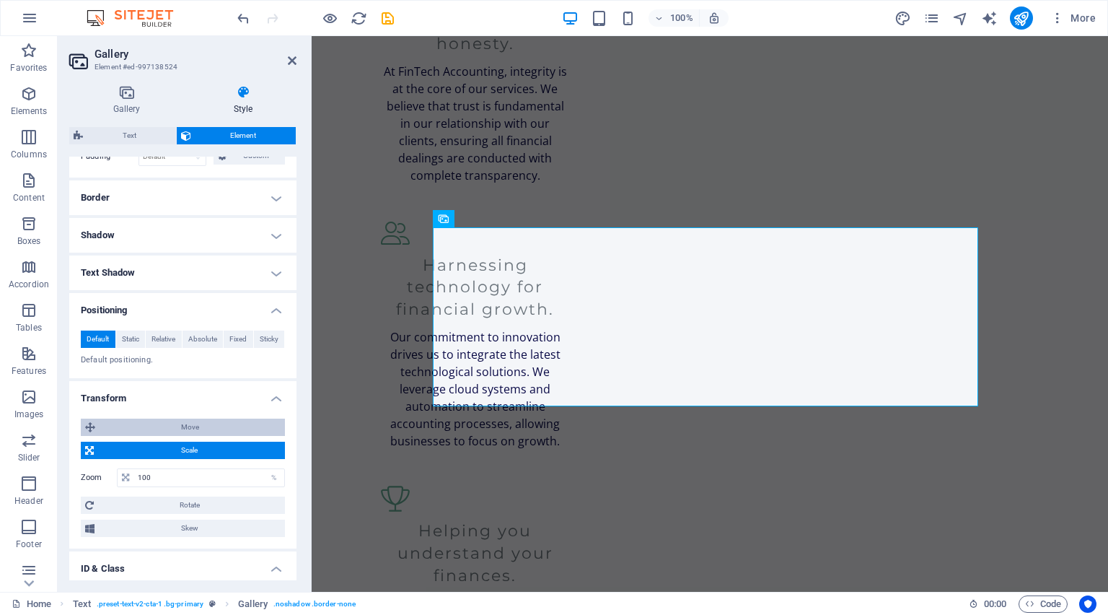
click at [162, 430] on span "Move" at bounding box center [190, 427] width 181 height 17
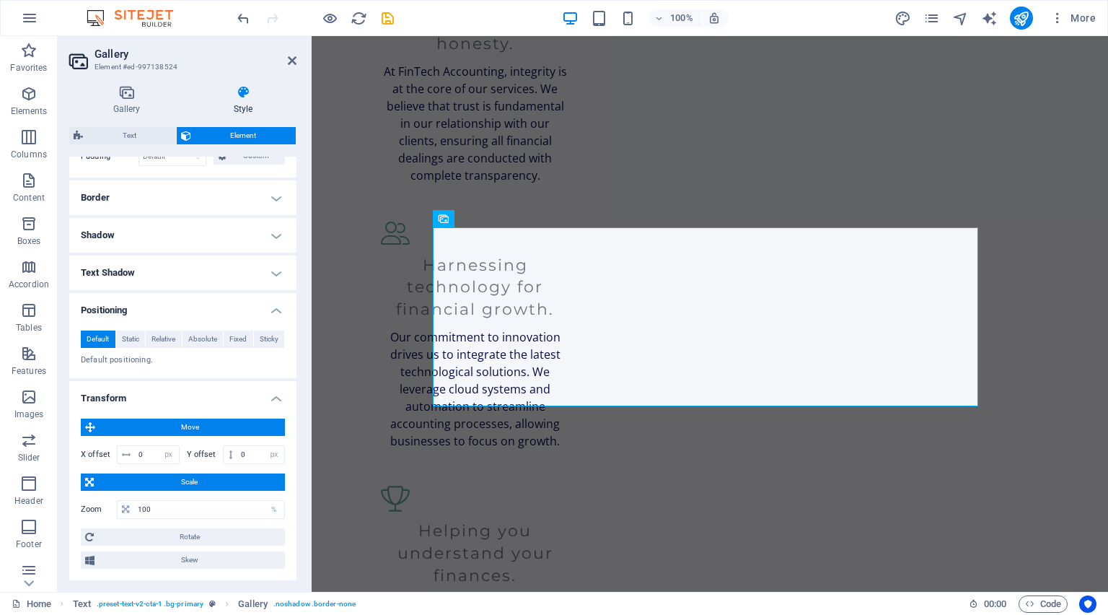
click at [168, 430] on span "Move" at bounding box center [190, 427] width 181 height 17
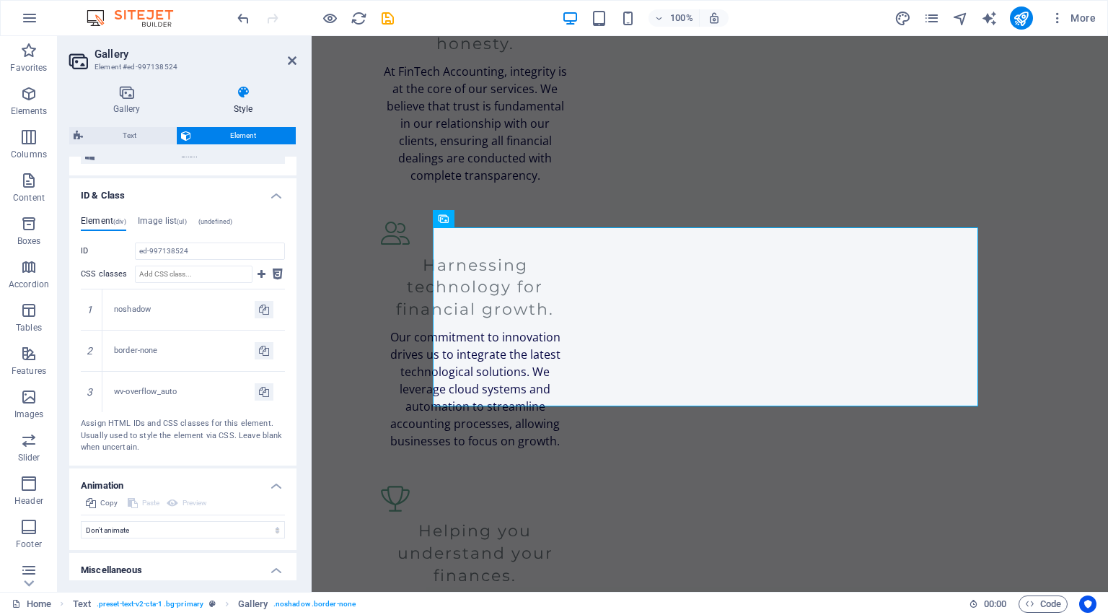
scroll to position [813, 0]
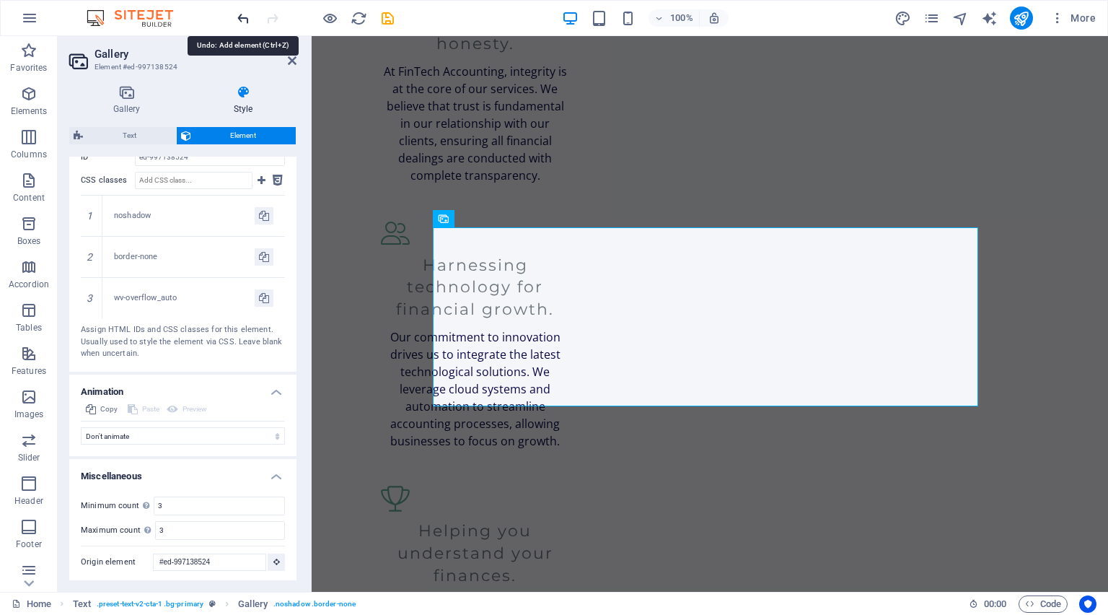
click at [240, 14] on icon "undo" at bounding box center [243, 18] width 17 height 17
click at [240, 15] on icon "undo" at bounding box center [243, 18] width 17 height 17
click at [242, 17] on icon "undo" at bounding box center [243, 18] width 17 height 17
type input "1"
click at [242, 18] on icon "undo" at bounding box center [243, 18] width 17 height 17
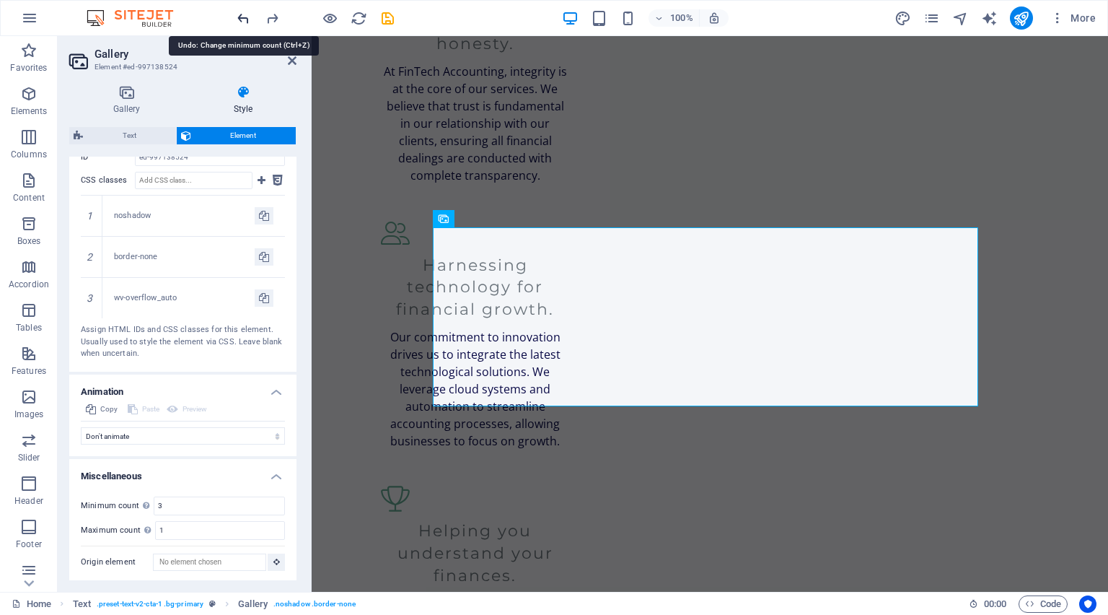
type input "1"
click at [242, 18] on icon "undo" at bounding box center [243, 18] width 17 height 17
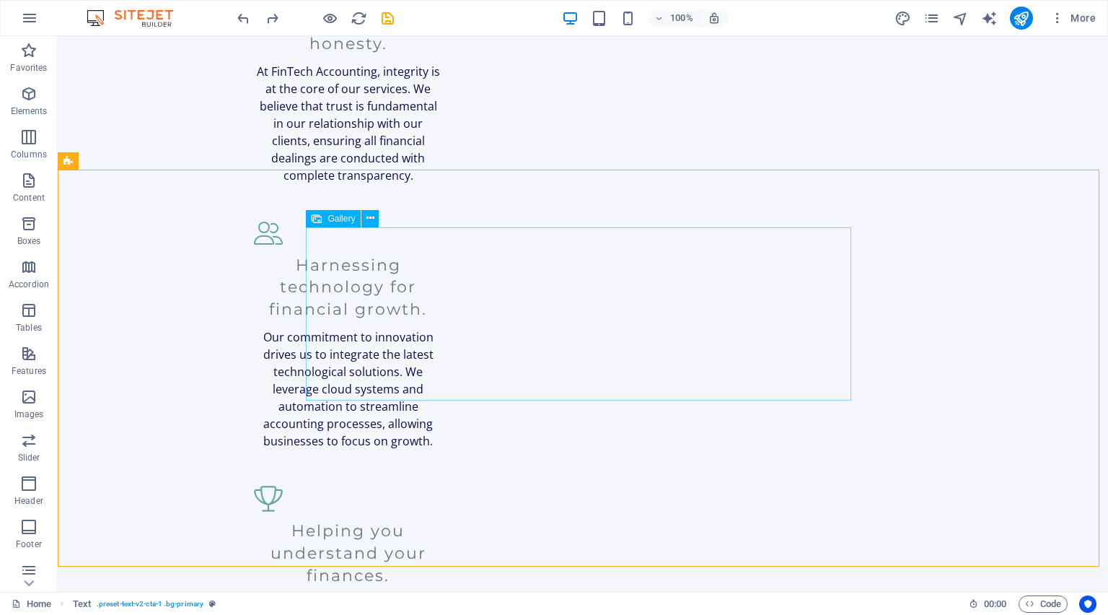
click at [337, 222] on span "Gallery" at bounding box center [341, 218] width 27 height 9
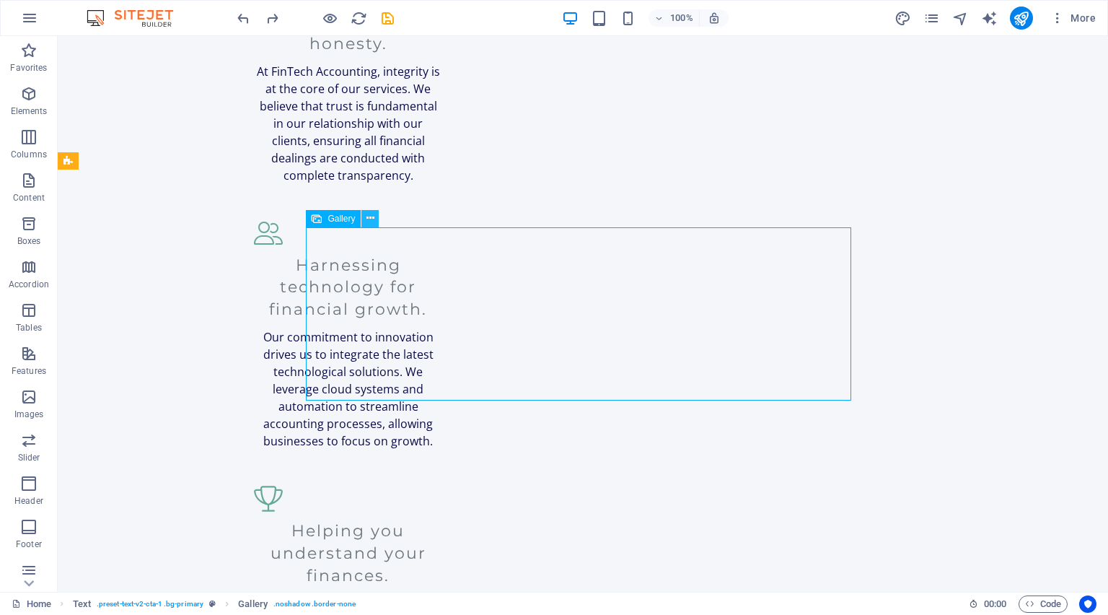
click at [366, 219] on button at bounding box center [370, 218] width 17 height 17
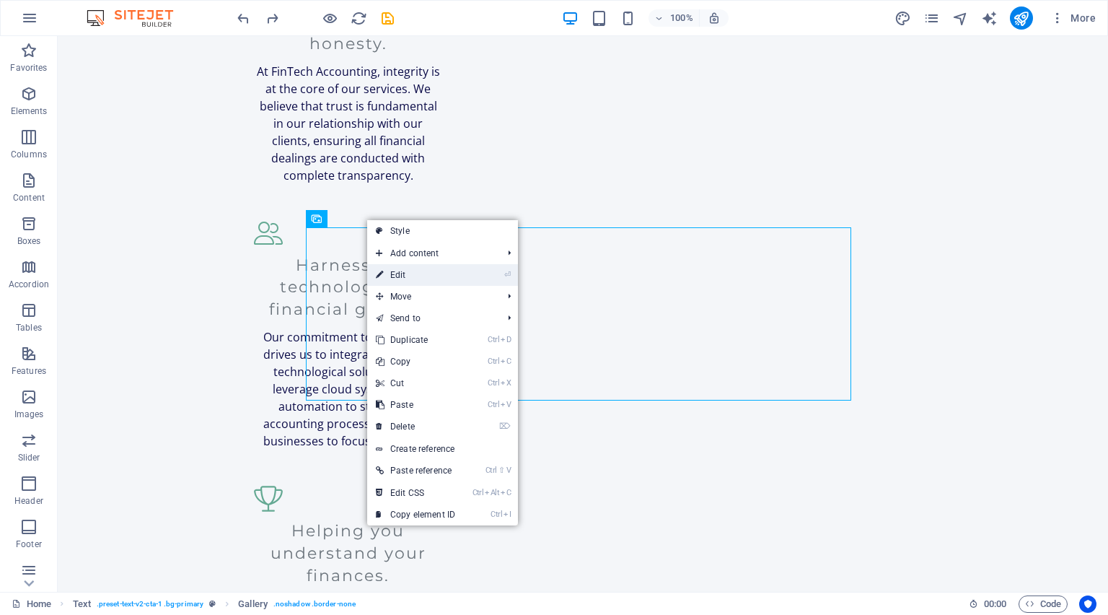
click at [413, 273] on link "⏎ Edit" at bounding box center [415, 275] width 97 height 22
select select "%"
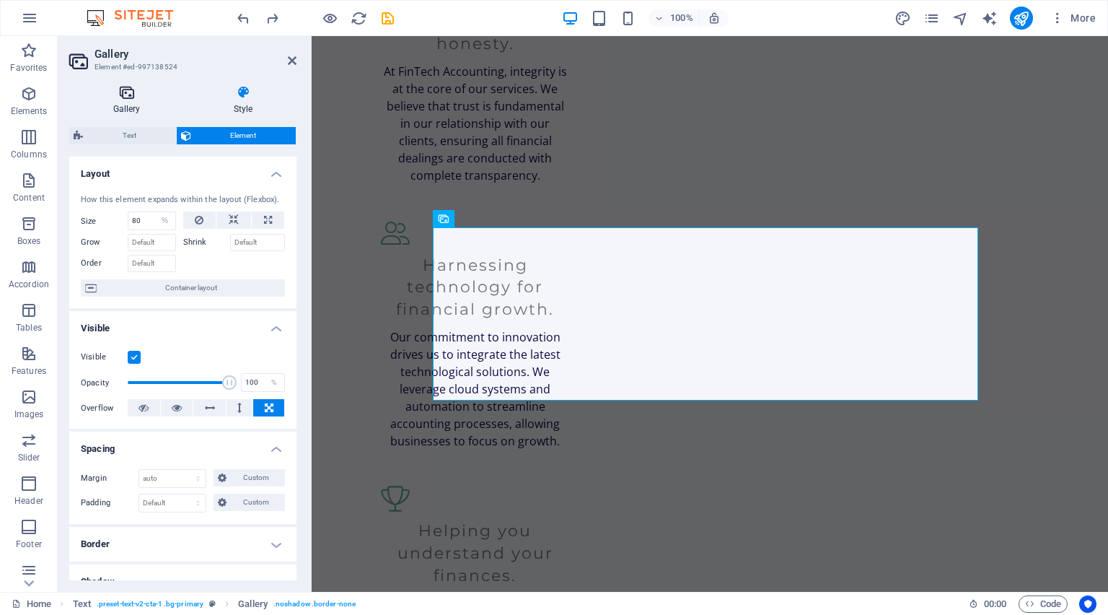
click at [128, 92] on icon at bounding box center [126, 92] width 115 height 14
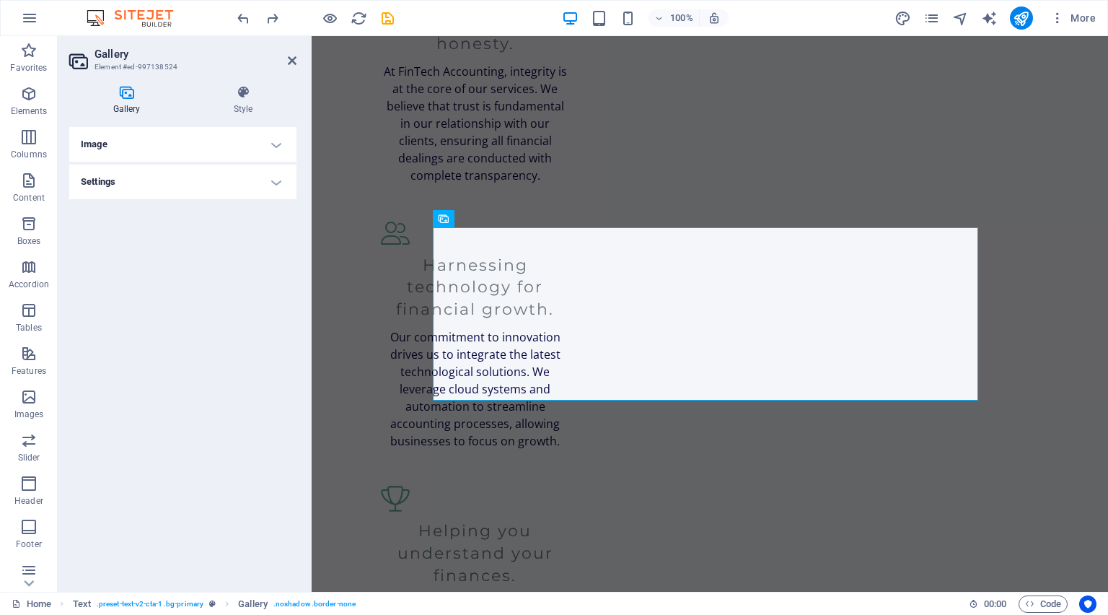
click at [139, 141] on h4 "Image" at bounding box center [182, 144] width 227 height 35
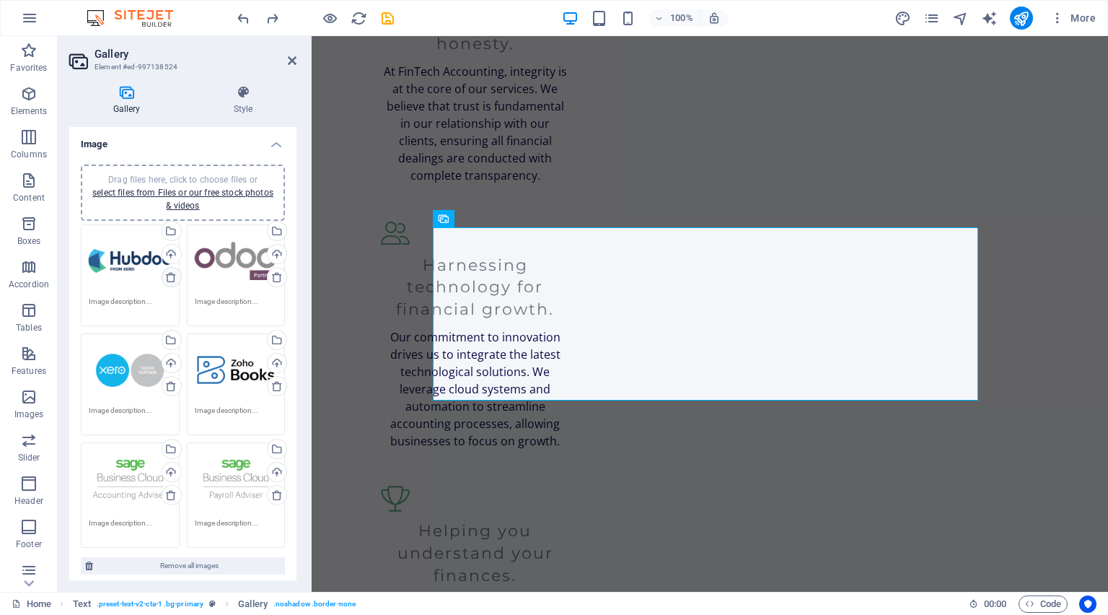
click at [168, 276] on icon at bounding box center [171, 277] width 12 height 12
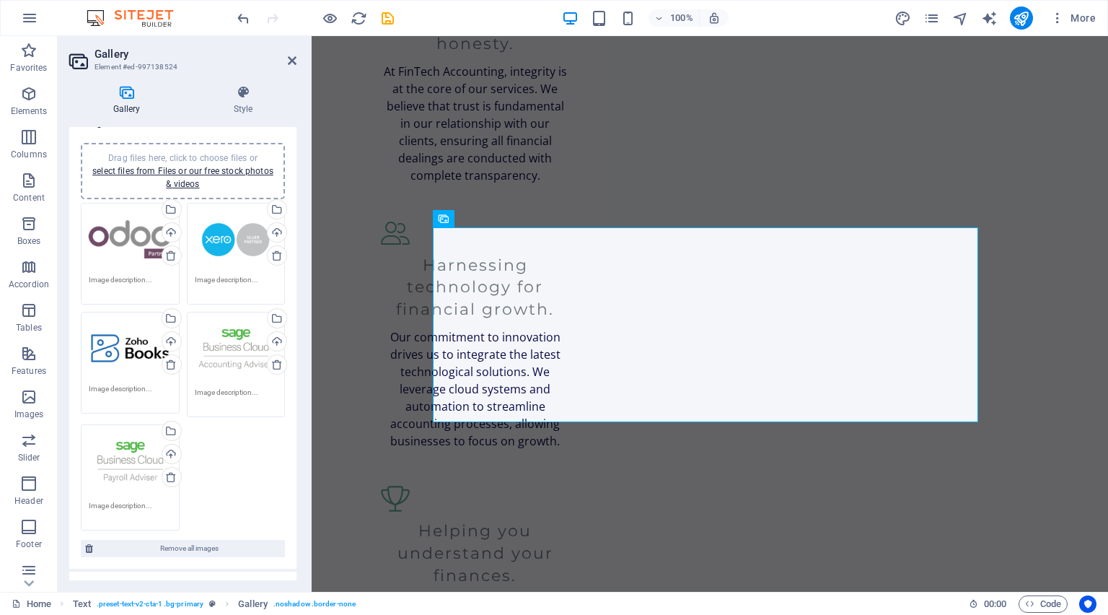
scroll to position [0, 0]
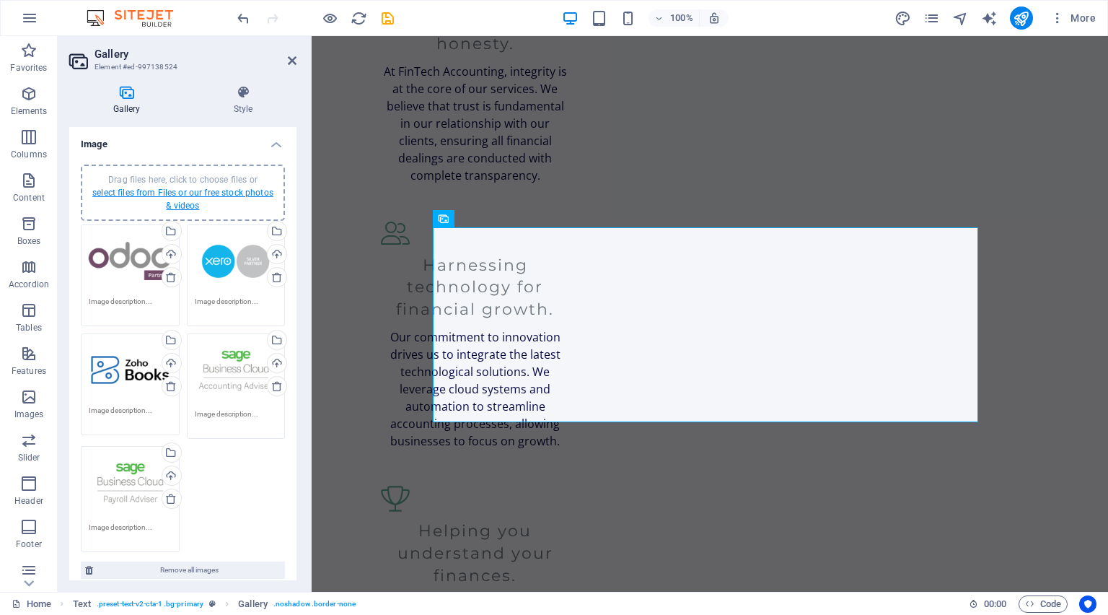
click at [184, 193] on link "select files from Files or our free stock photos & videos" at bounding box center [182, 199] width 181 height 23
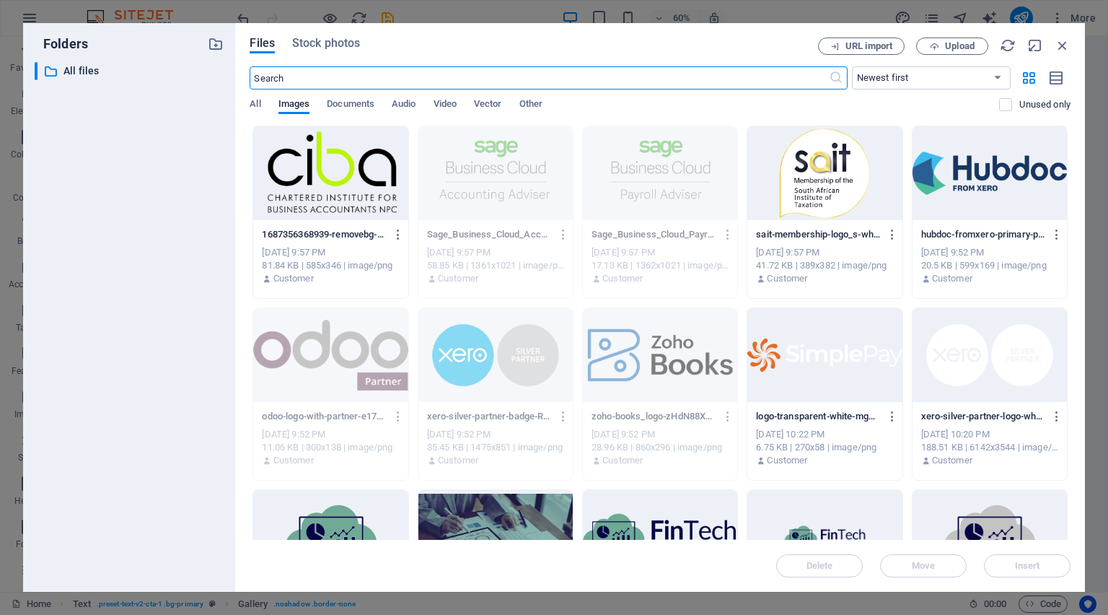
click at [338, 172] on div at bounding box center [330, 173] width 154 height 94
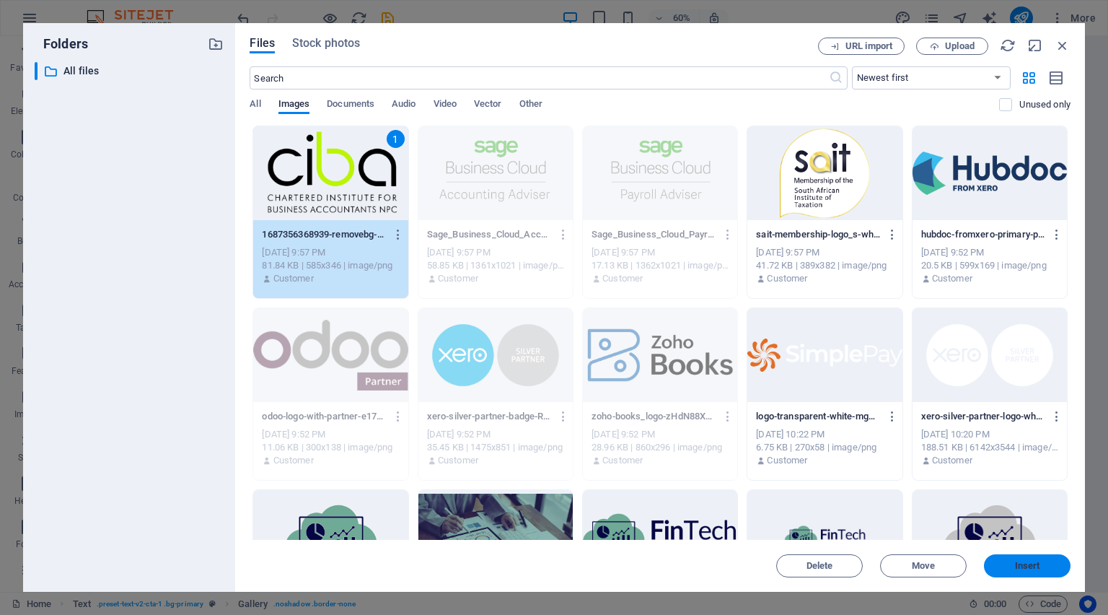
drag, startPoint x: 1015, startPoint y: 558, endPoint x: 704, endPoint y: 522, distance: 313.1
click at [1016, 558] on button "Insert" at bounding box center [1027, 565] width 87 height 23
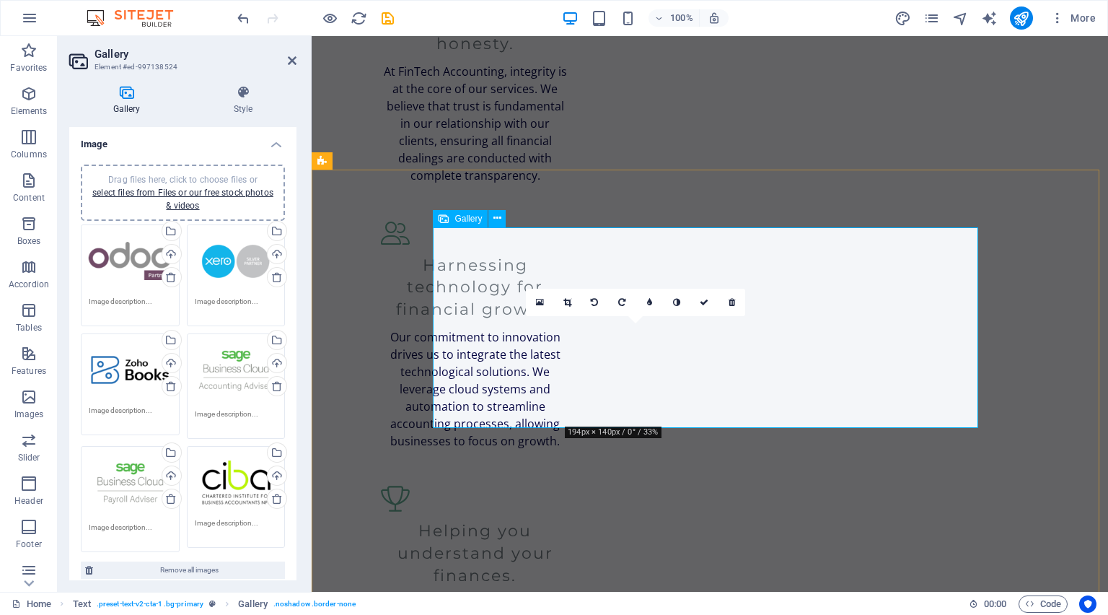
drag, startPoint x: 632, startPoint y: 360, endPoint x: 494, endPoint y: 263, distance: 169.4
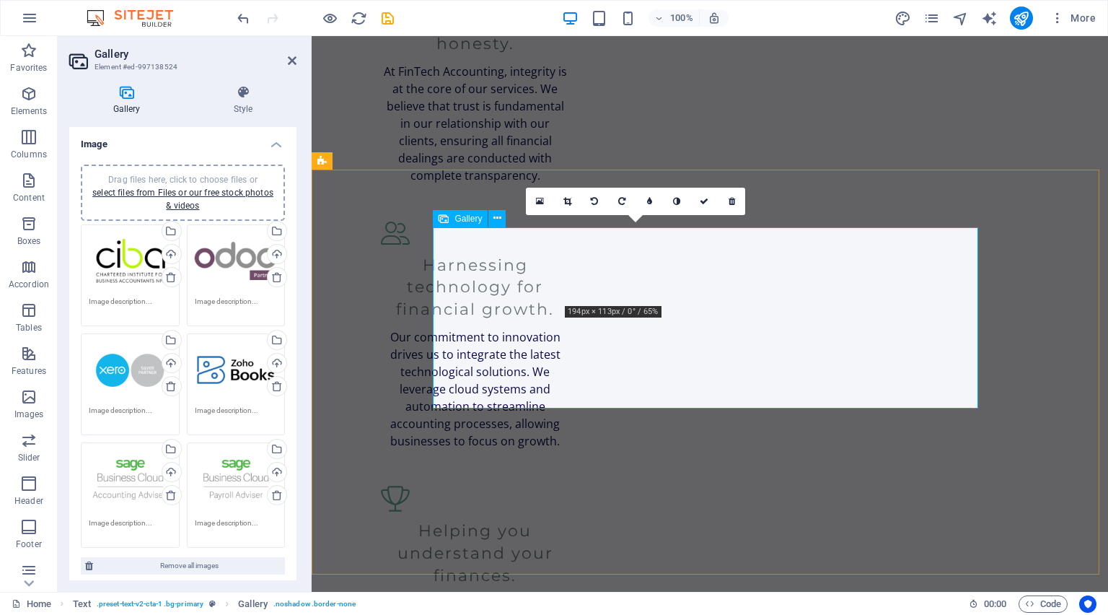
drag, startPoint x: 631, startPoint y: 248, endPoint x: 631, endPoint y: 349, distance: 100.3
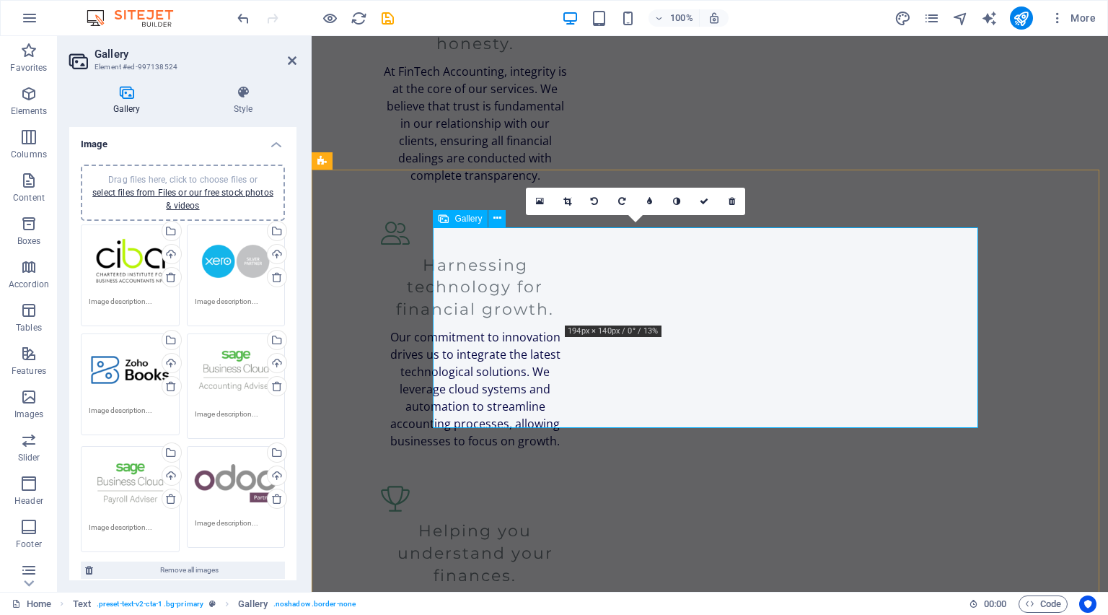
drag, startPoint x: 644, startPoint y: 261, endPoint x: 508, endPoint y: 349, distance: 161.7
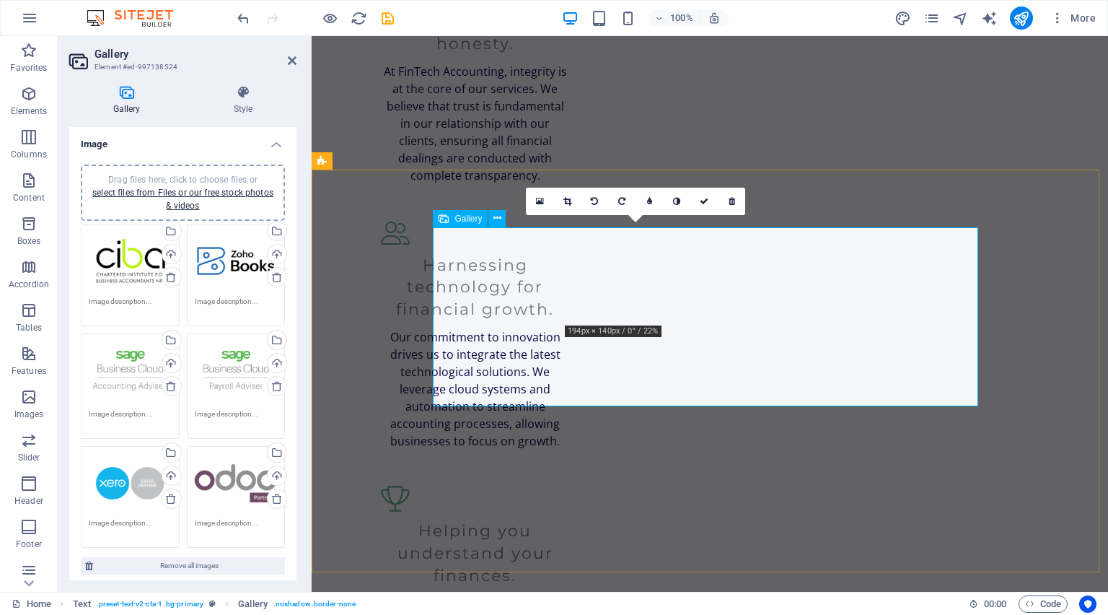
drag, startPoint x: 621, startPoint y: 251, endPoint x: 781, endPoint y: 362, distance: 195.0
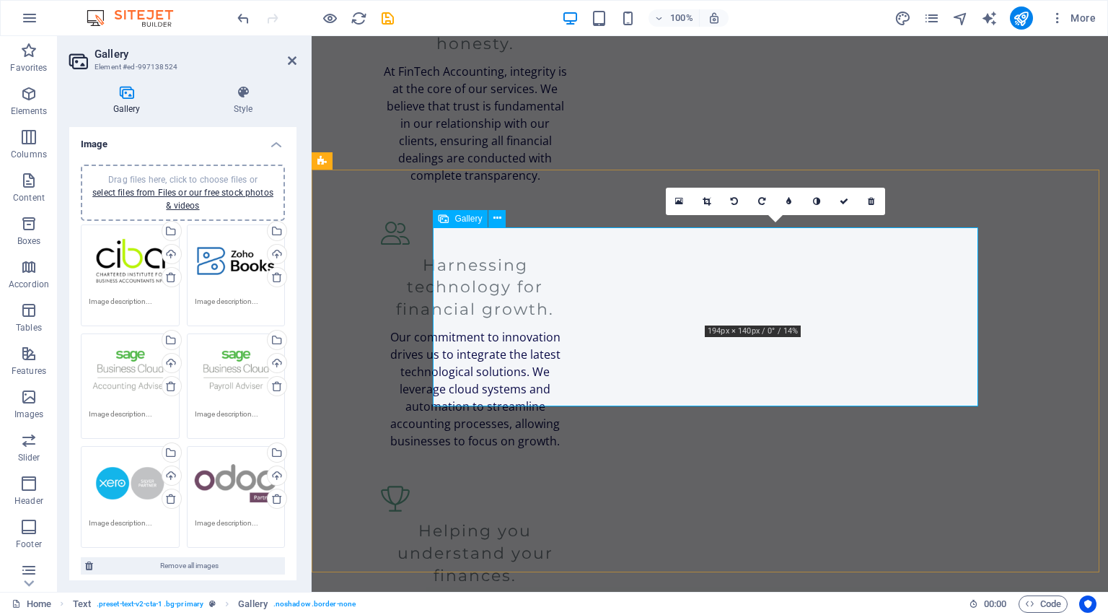
drag, startPoint x: 786, startPoint y: 271, endPoint x: 645, endPoint y: 271, distance: 140.7
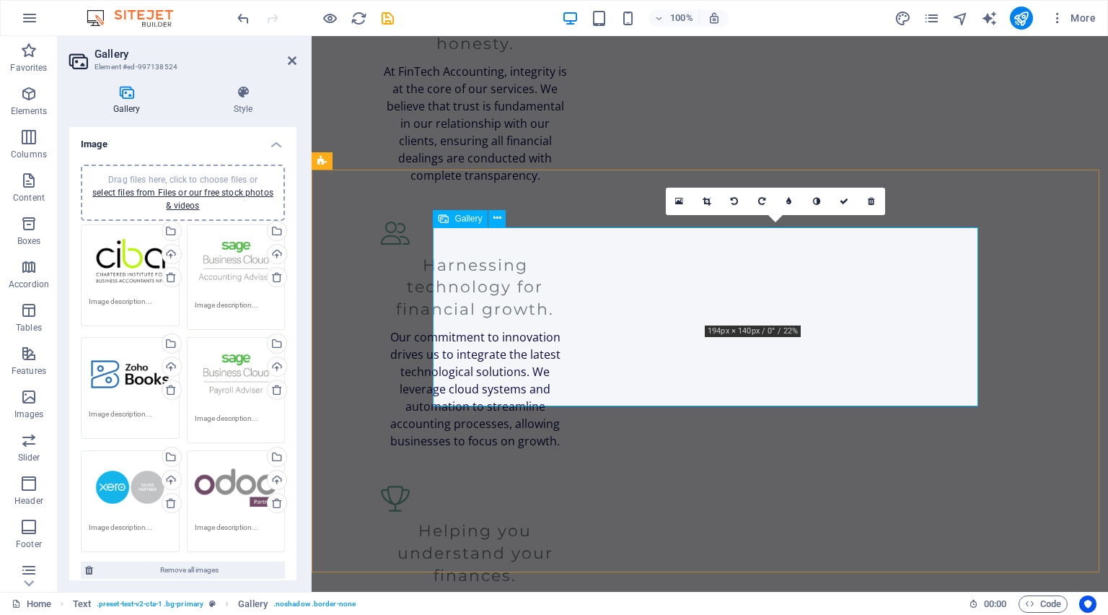
drag, startPoint x: 754, startPoint y: 253, endPoint x: 769, endPoint y: 372, distance: 120.0
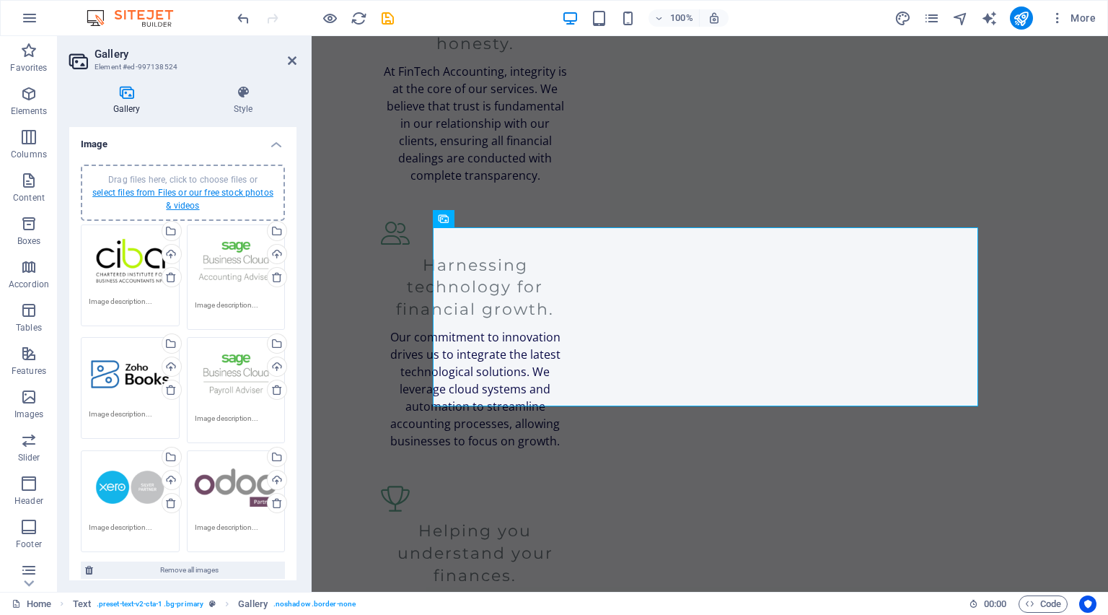
click at [185, 201] on link "select files from Files or our free stock photos & videos" at bounding box center [182, 199] width 181 height 23
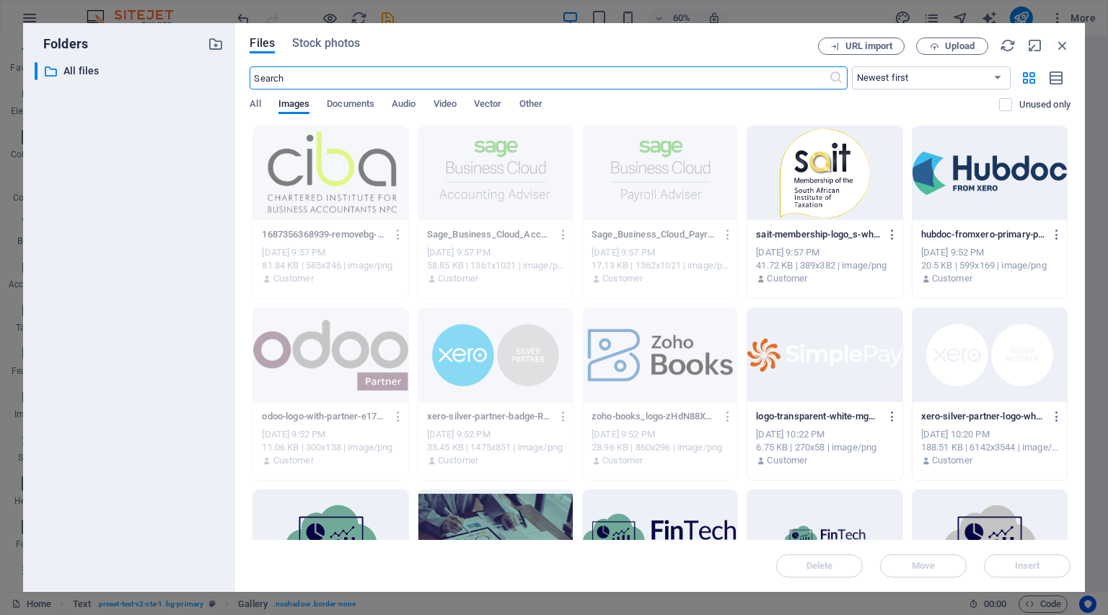
click at [820, 365] on div at bounding box center [825, 355] width 154 height 94
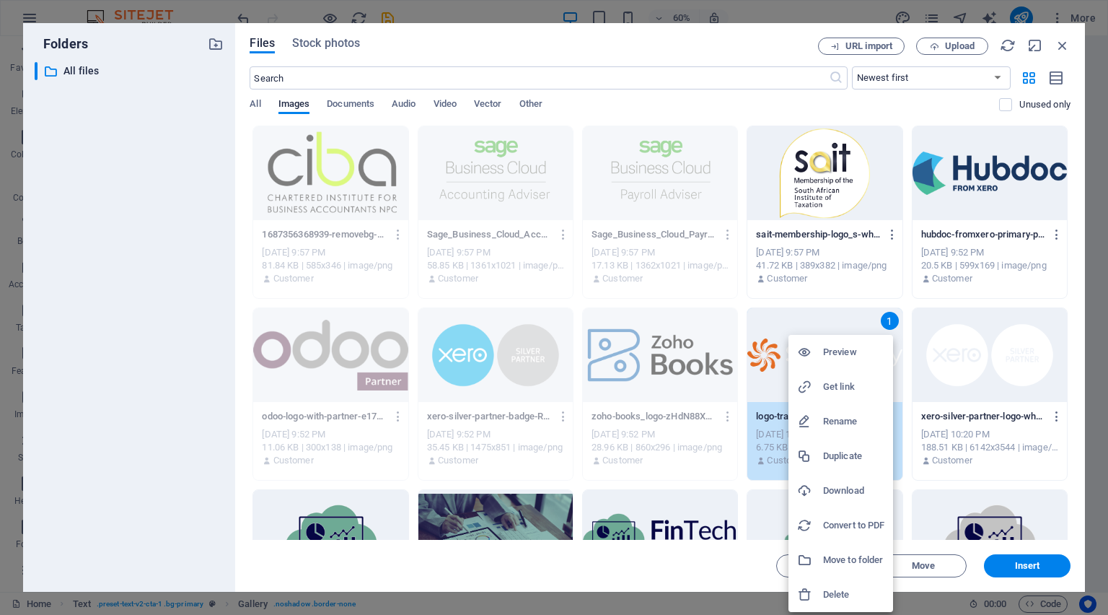
click at [1015, 561] on div at bounding box center [554, 307] width 1108 height 615
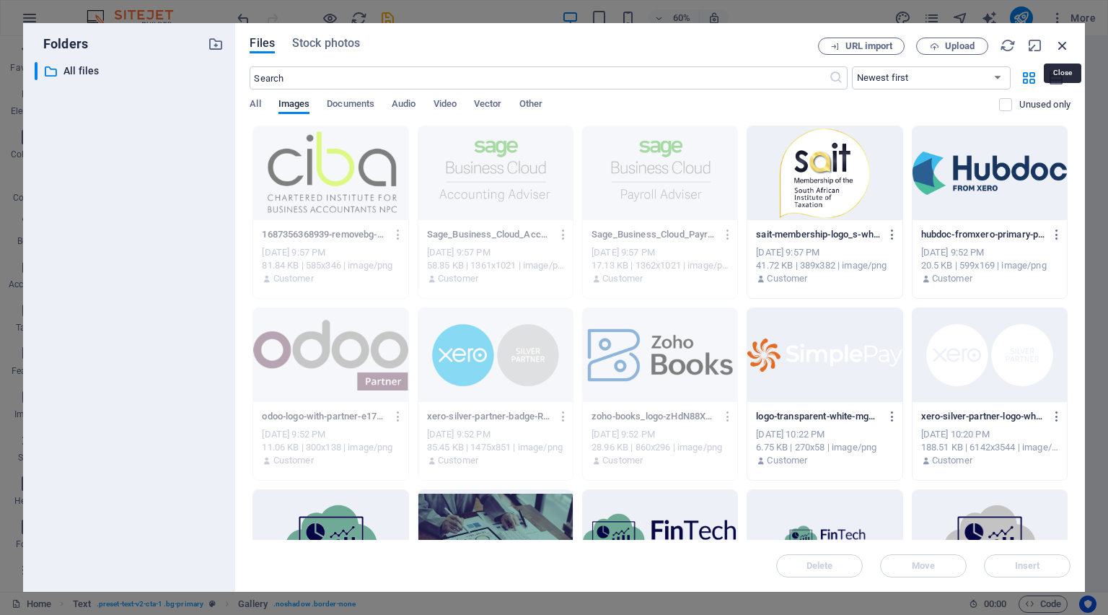
click at [1059, 48] on icon "button" at bounding box center [1063, 46] width 16 height 16
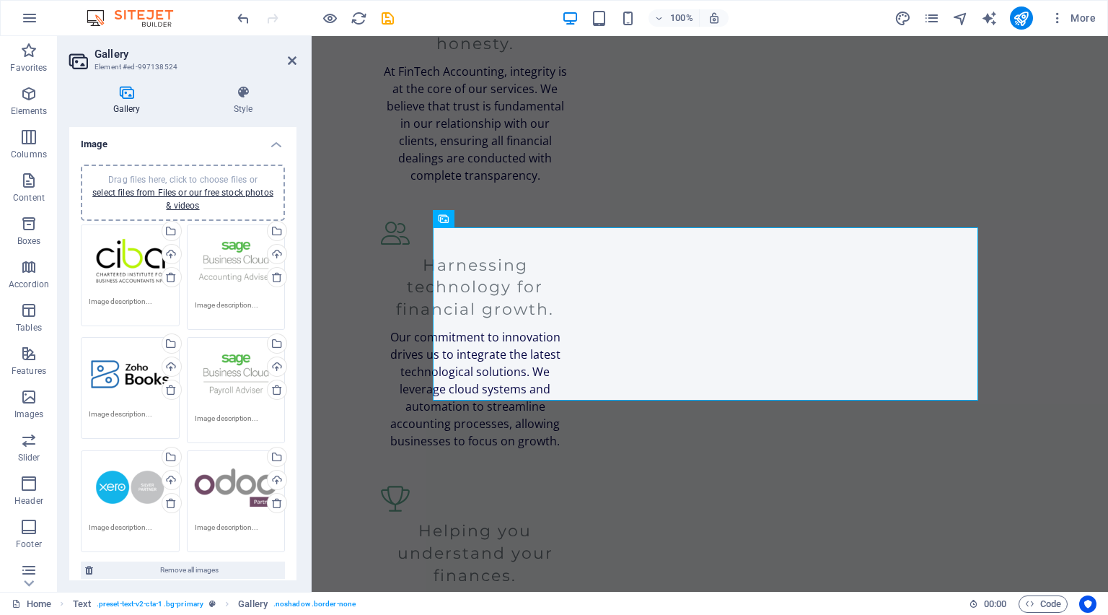
click at [208, 199] on div "Drag files here, click to choose files or select files from Files or our free s…" at bounding box center [182, 192] width 187 height 39
click at [154, 198] on div "Drag files here, click to choose files or select files from Files or our free s…" at bounding box center [182, 192] width 187 height 39
click at [180, 193] on link "select files from Files or our free stock photos & videos" at bounding box center [182, 199] width 181 height 23
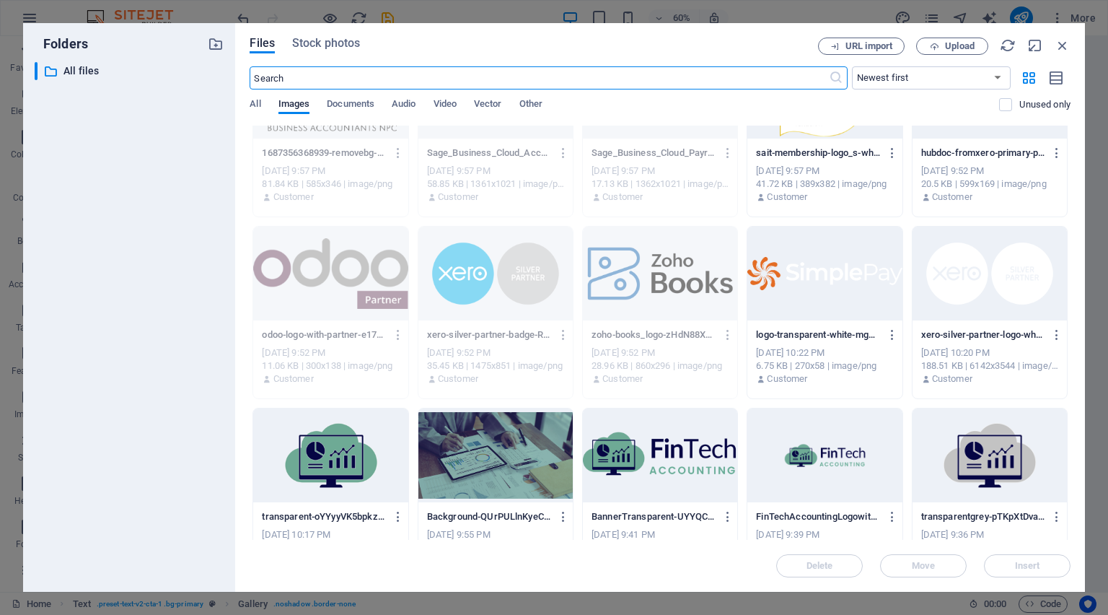
scroll to position [58, 0]
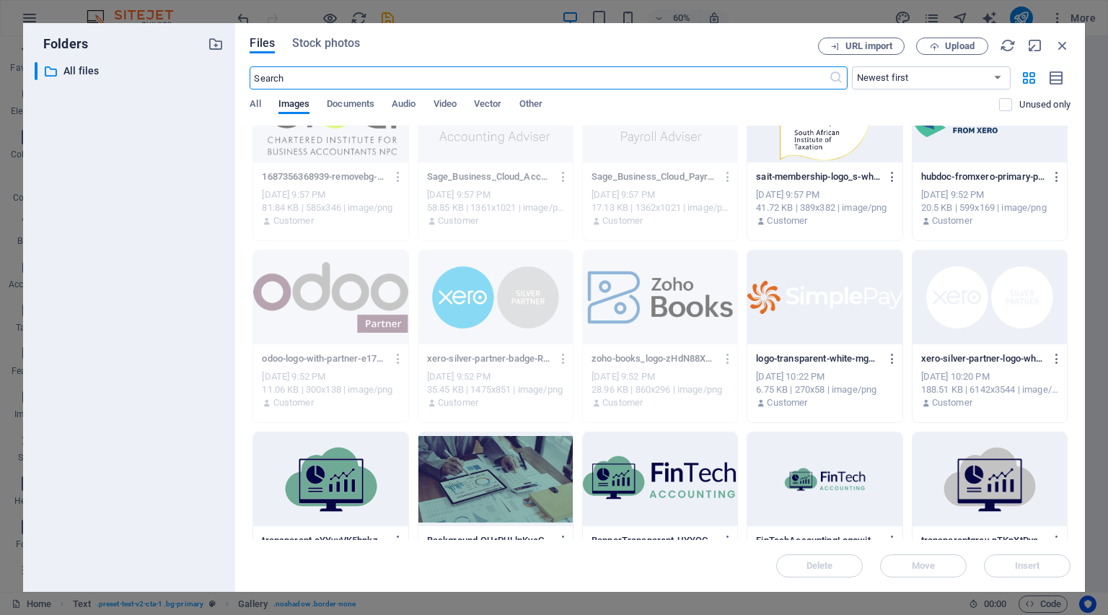
click at [872, 316] on div at bounding box center [825, 297] width 154 height 94
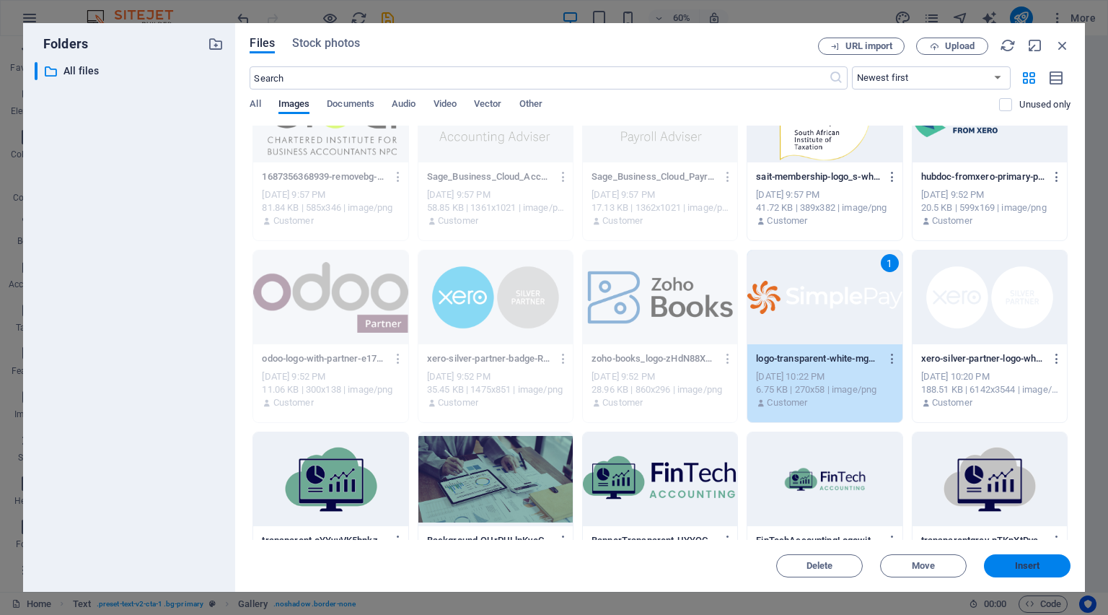
click at [1028, 556] on button "Insert" at bounding box center [1027, 565] width 87 height 23
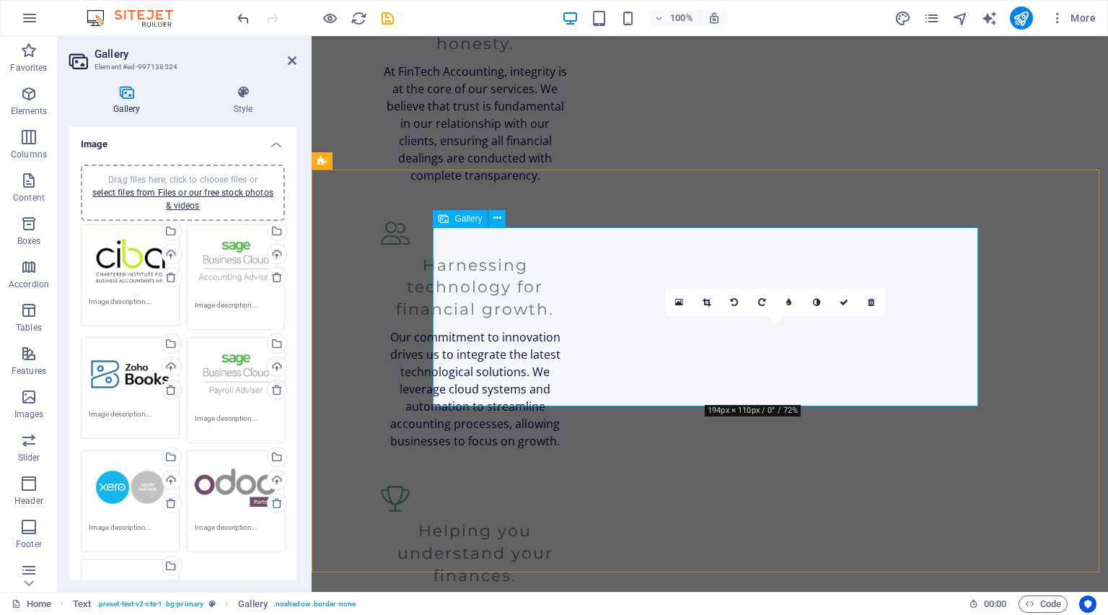
drag, startPoint x: 779, startPoint y: 342, endPoint x: 780, endPoint y: 361, distance: 18.8
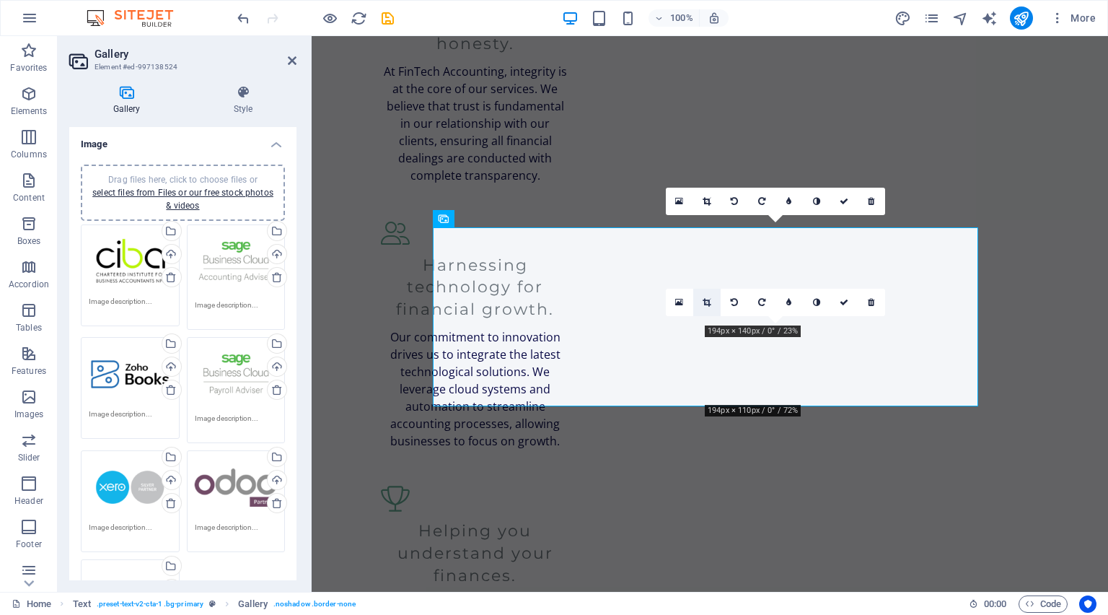
click at [703, 302] on icon at bounding box center [707, 302] width 8 height 9
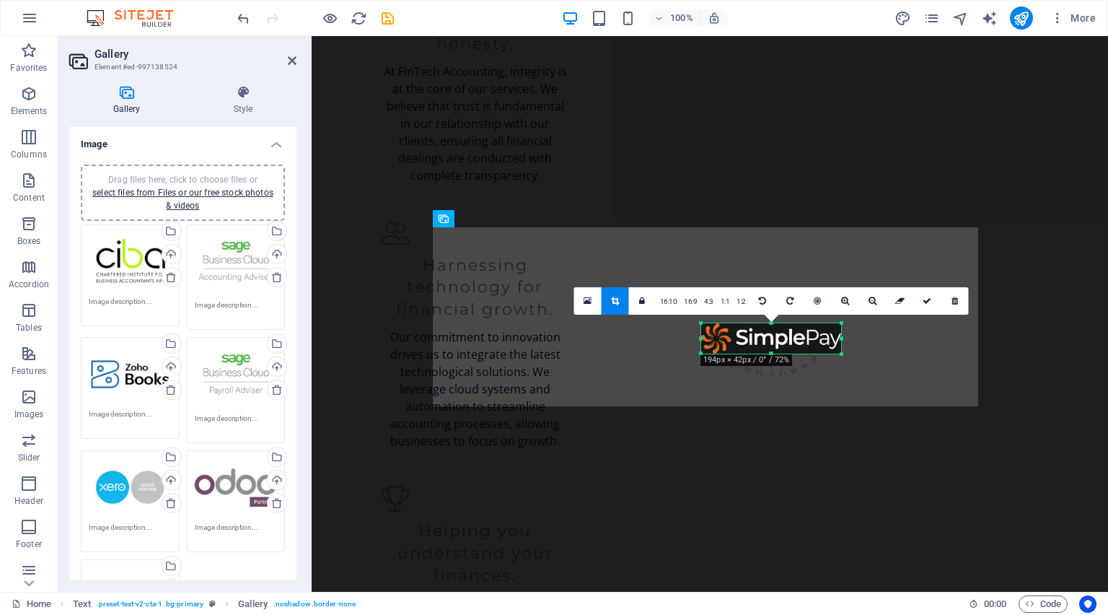
drag, startPoint x: 779, startPoint y: 403, endPoint x: 776, endPoint y: 358, distance: 44.8
click at [776, 354] on div "180 170 160 150 140 130 120 110 100 90 80 70 60 50 40 30 20 10 0 -10 -20 -30 -4…" at bounding box center [771, 338] width 140 height 30
click at [924, 301] on icon at bounding box center [927, 301] width 9 height 9
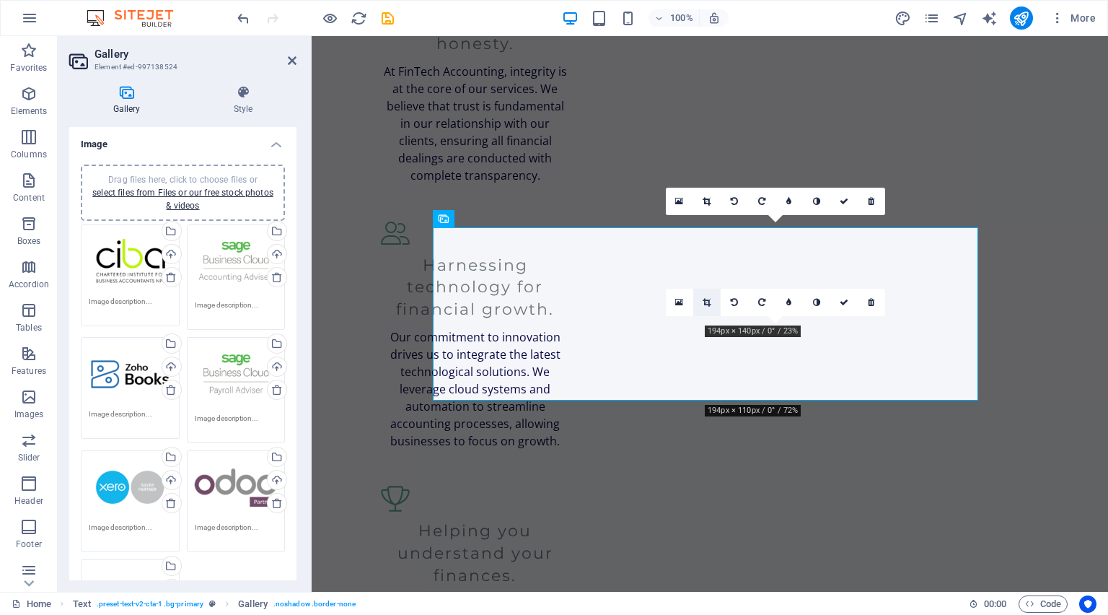
click at [706, 302] on icon at bounding box center [707, 302] width 8 height 9
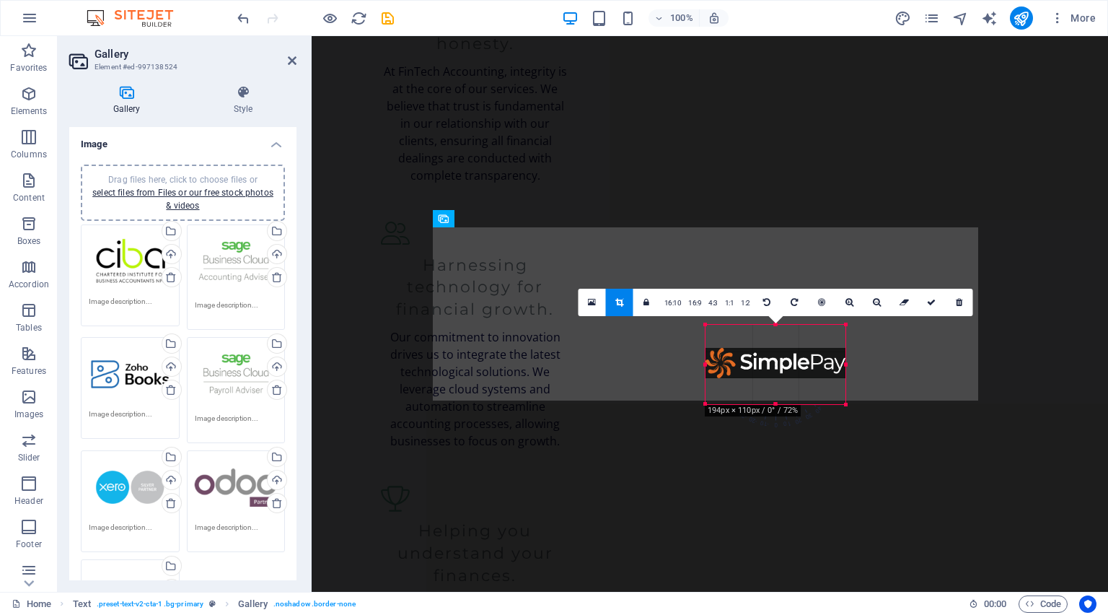
drag, startPoint x: 777, startPoint y: 335, endPoint x: 465, endPoint y: 322, distance: 312.7
click at [776, 358] on div at bounding box center [776, 363] width 140 height 30
drag, startPoint x: 787, startPoint y: 381, endPoint x: 785, endPoint y: 365, distance: 15.9
click at [785, 365] on div at bounding box center [776, 373] width 140 height 30
drag, startPoint x: 779, startPoint y: 384, endPoint x: 774, endPoint y: 351, distance: 33.0
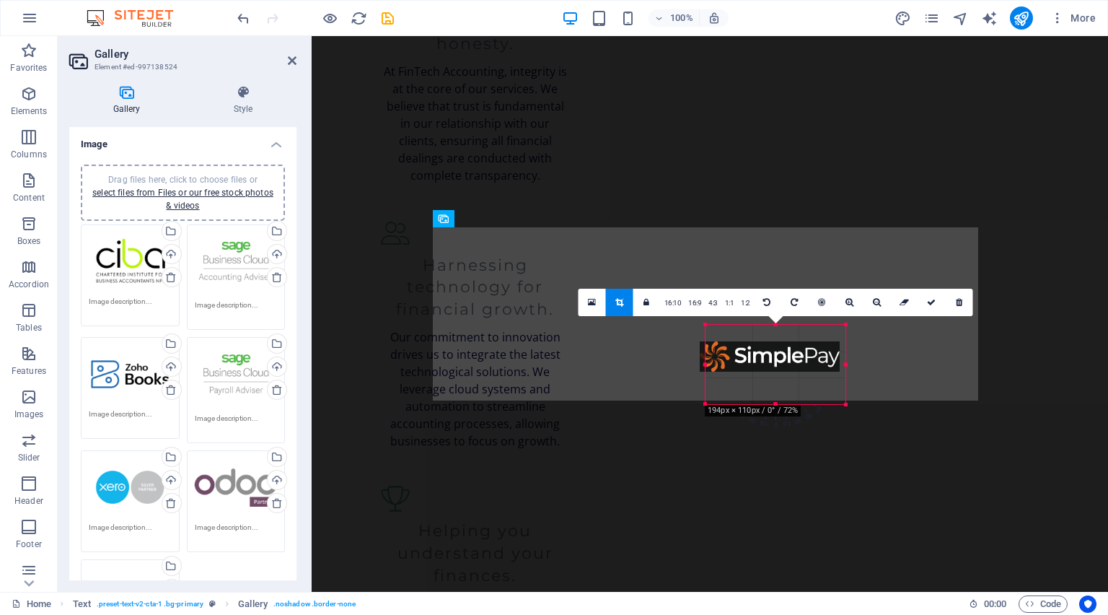
click at [774, 351] on div at bounding box center [770, 356] width 140 height 30
click at [734, 299] on link "1:1" at bounding box center [730, 302] width 17 height 27
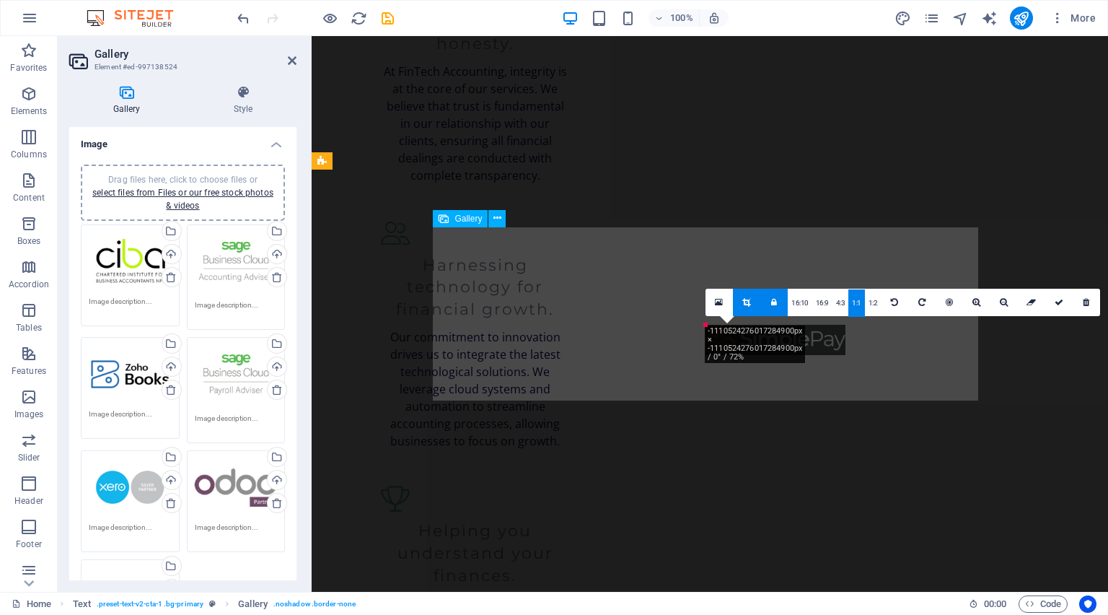
click at [1056, 298] on icon at bounding box center [1059, 302] width 9 height 9
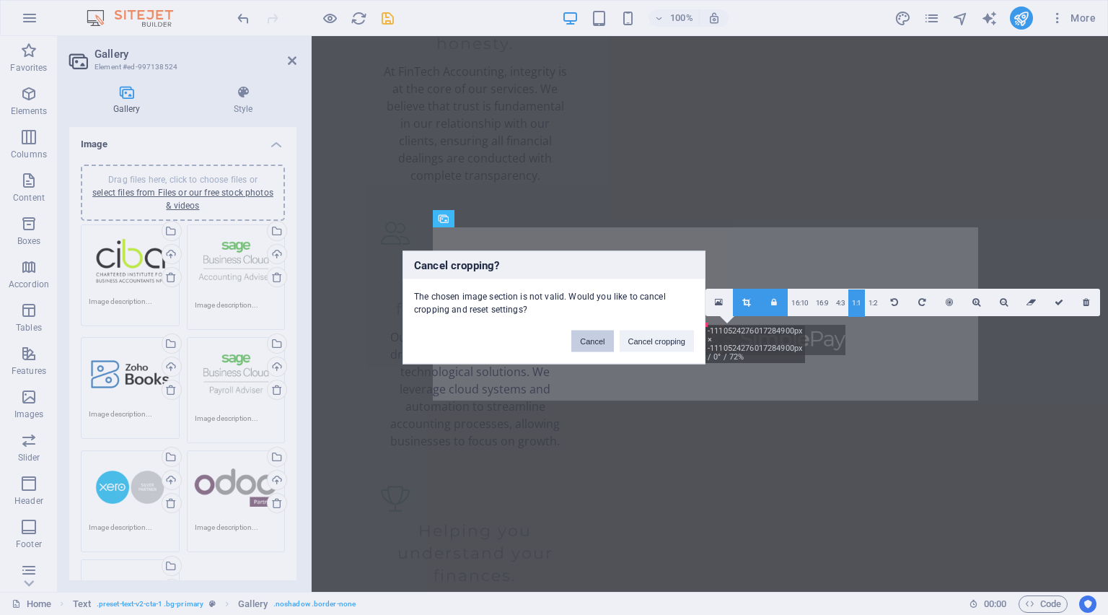
click at [603, 339] on button "Cancel" at bounding box center [593, 341] width 42 height 22
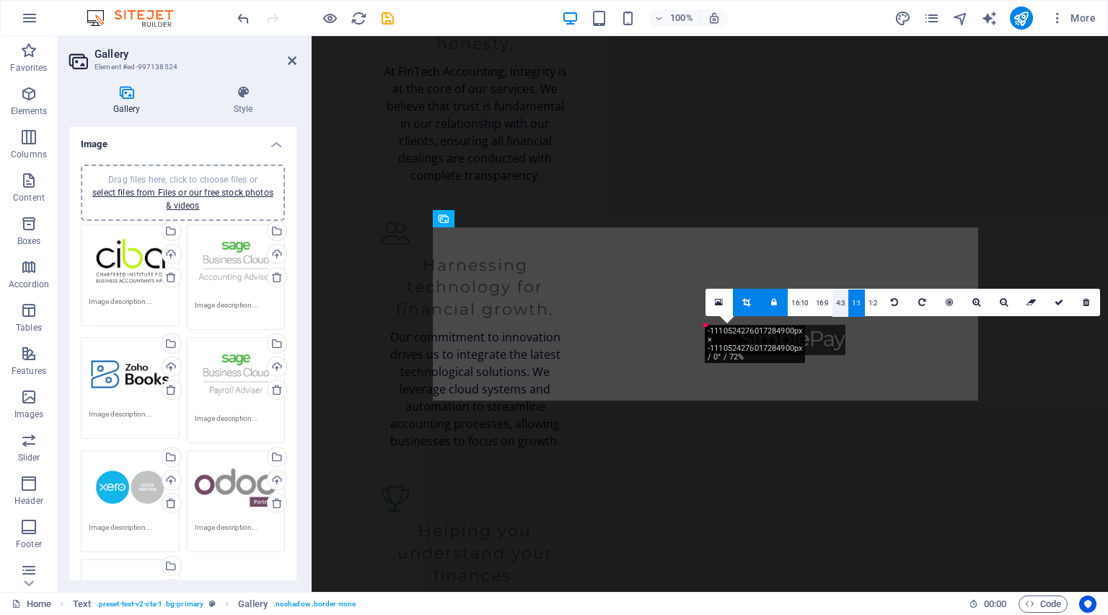
click at [841, 305] on link "4:3" at bounding box center [841, 302] width 17 height 27
click at [748, 302] on icon at bounding box center [747, 302] width 8 height 9
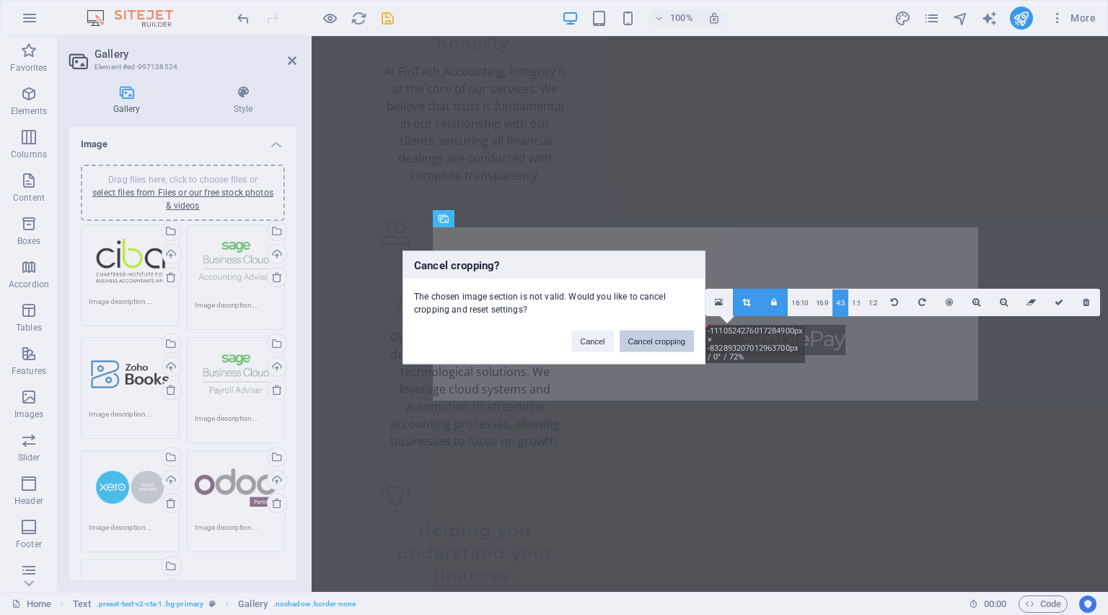
click at [661, 343] on button "Cancel cropping" at bounding box center [657, 341] width 75 height 22
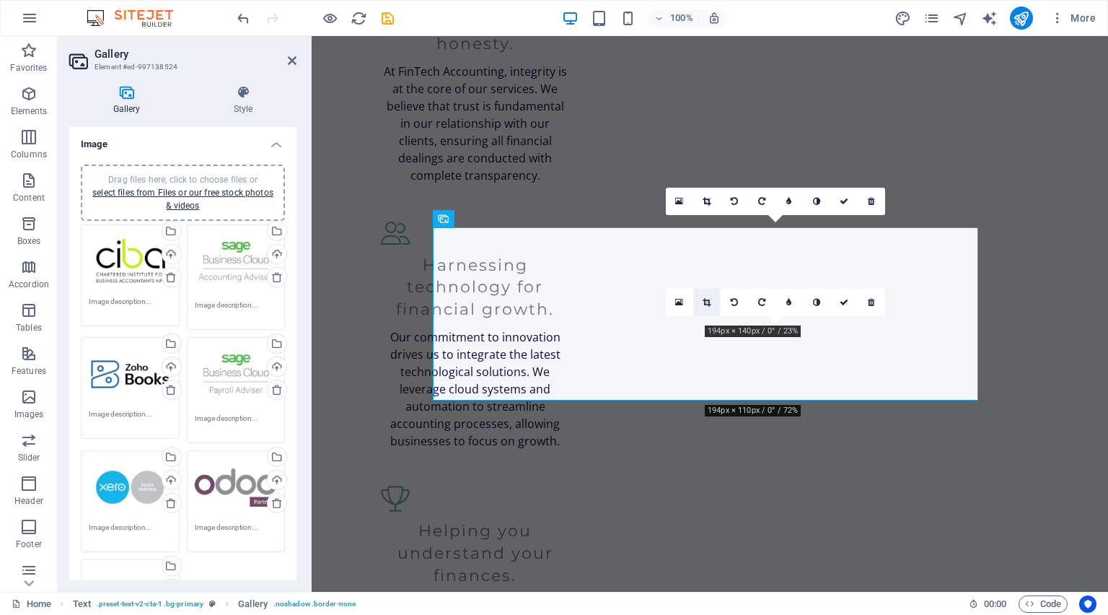
click at [711, 299] on icon at bounding box center [707, 302] width 8 height 9
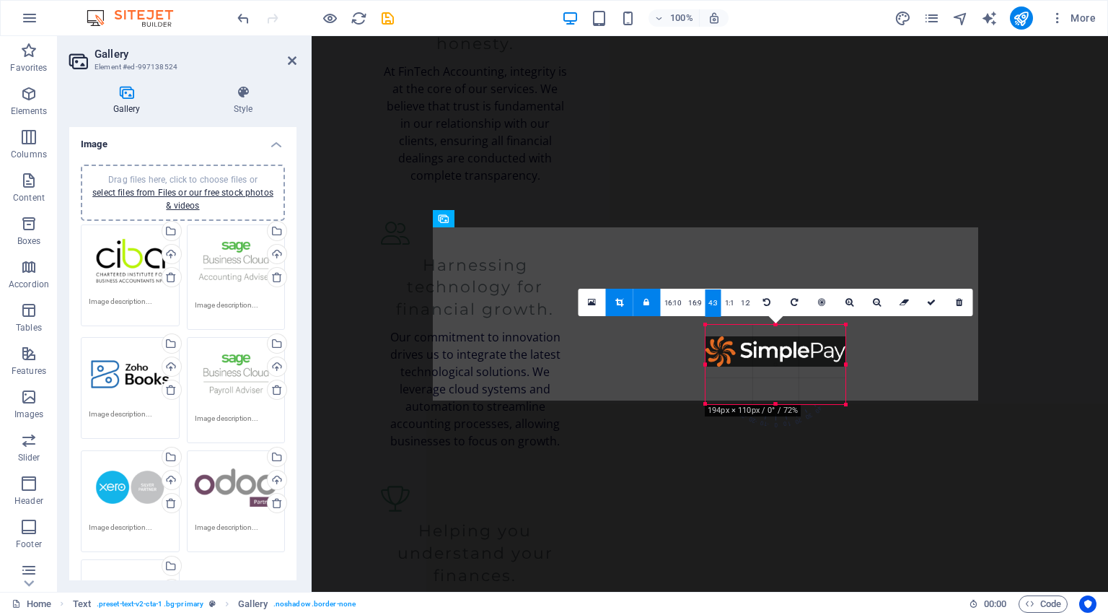
drag, startPoint x: 758, startPoint y: 343, endPoint x: 759, endPoint y: 354, distance: 11.6
click at [759, 354] on div at bounding box center [776, 351] width 140 height 30
drag, startPoint x: 771, startPoint y: 393, endPoint x: 776, endPoint y: 368, distance: 25.0
click at [776, 368] on div at bounding box center [781, 364] width 140 height 30
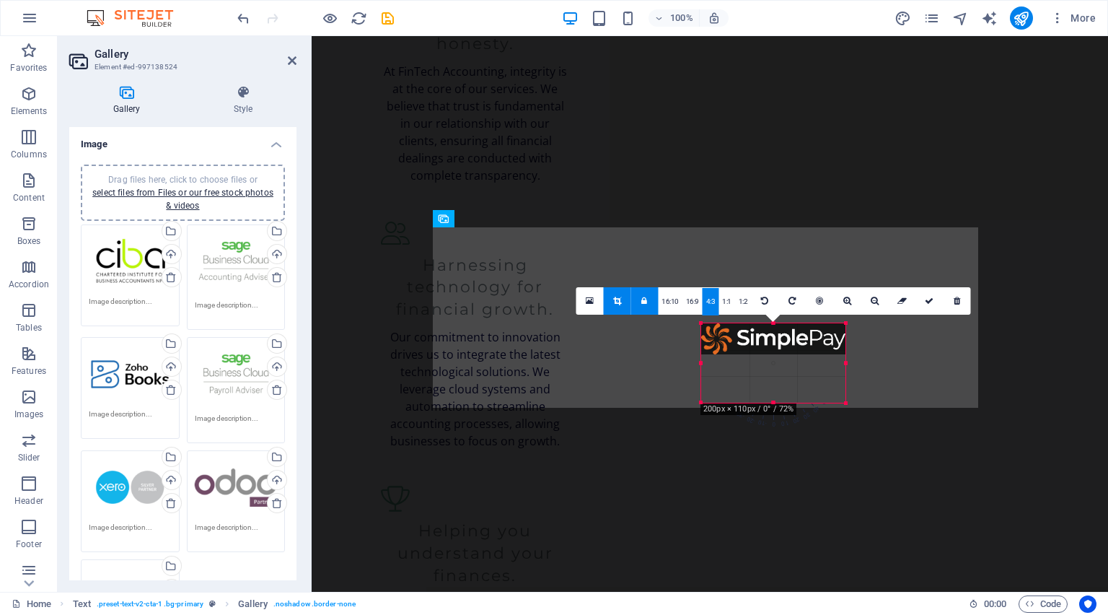
click at [777, 323] on div at bounding box center [773, 322] width 144 height 5
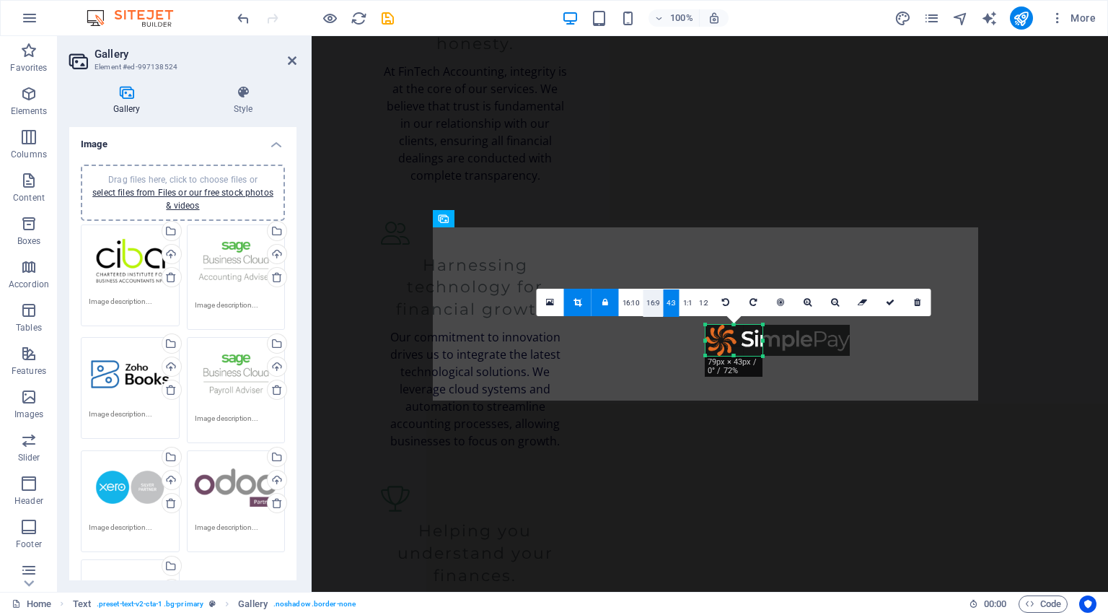
click at [655, 305] on link "16:9" at bounding box center [653, 302] width 20 height 27
click at [632, 307] on link "16:10" at bounding box center [630, 302] width 25 height 27
click at [705, 302] on link "1:2" at bounding box center [701, 302] width 17 height 27
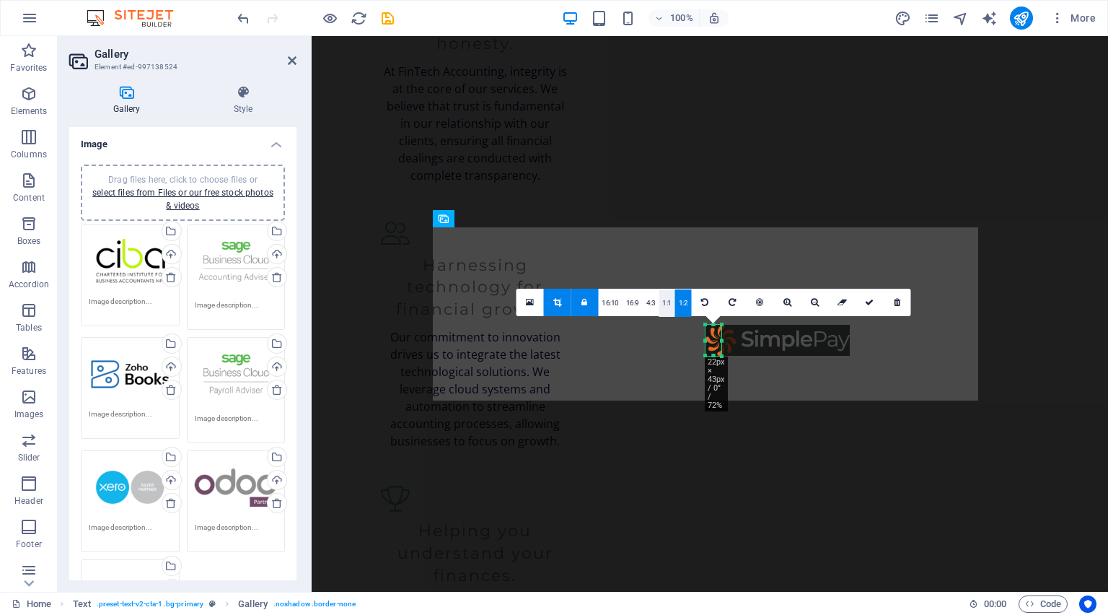
click at [666, 301] on link "1:1" at bounding box center [667, 302] width 17 height 27
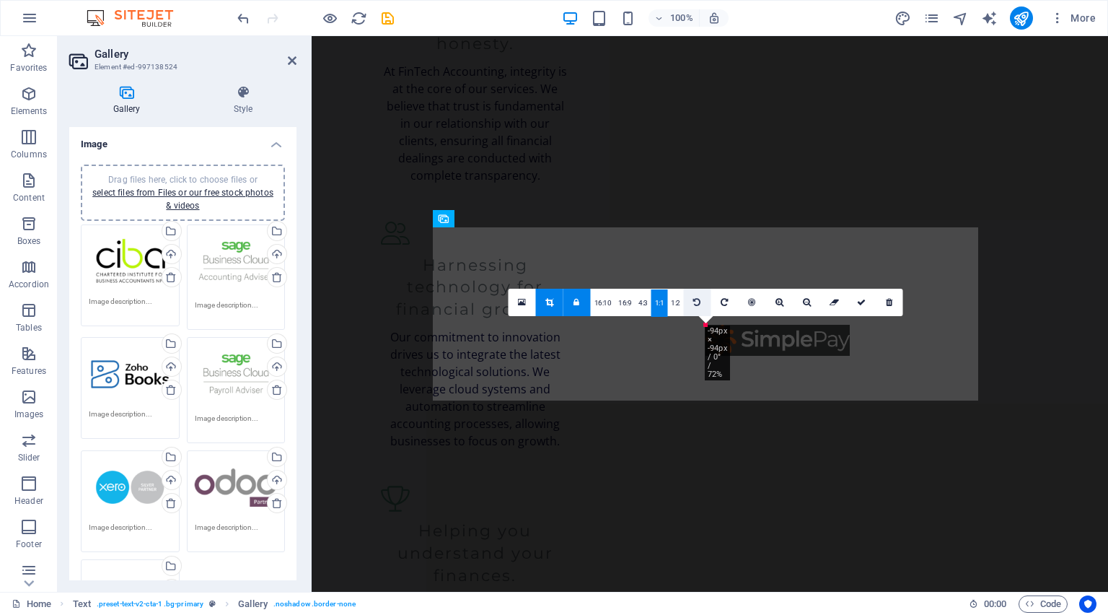
click at [699, 303] on icon at bounding box center [696, 302] width 7 height 9
click at [579, 301] on icon at bounding box center [577, 302] width 6 height 9
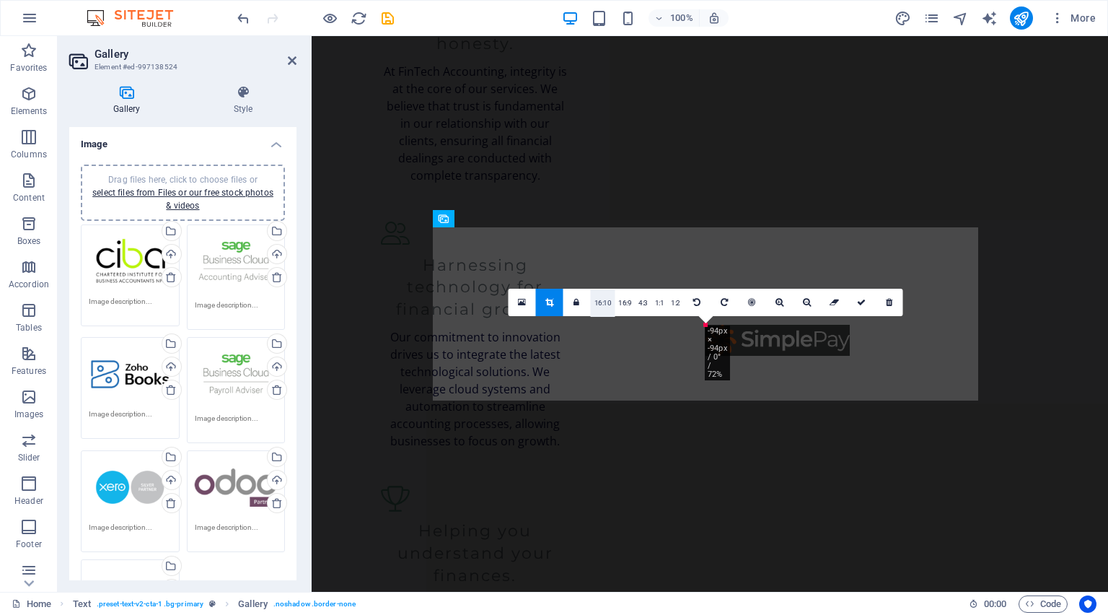
click at [600, 302] on link "16:10" at bounding box center [603, 302] width 25 height 27
click at [670, 300] on link "1:2" at bounding box center [675, 302] width 17 height 27
click at [659, 301] on link "1:1" at bounding box center [660, 302] width 17 height 27
click at [691, 306] on link at bounding box center [697, 302] width 27 height 27
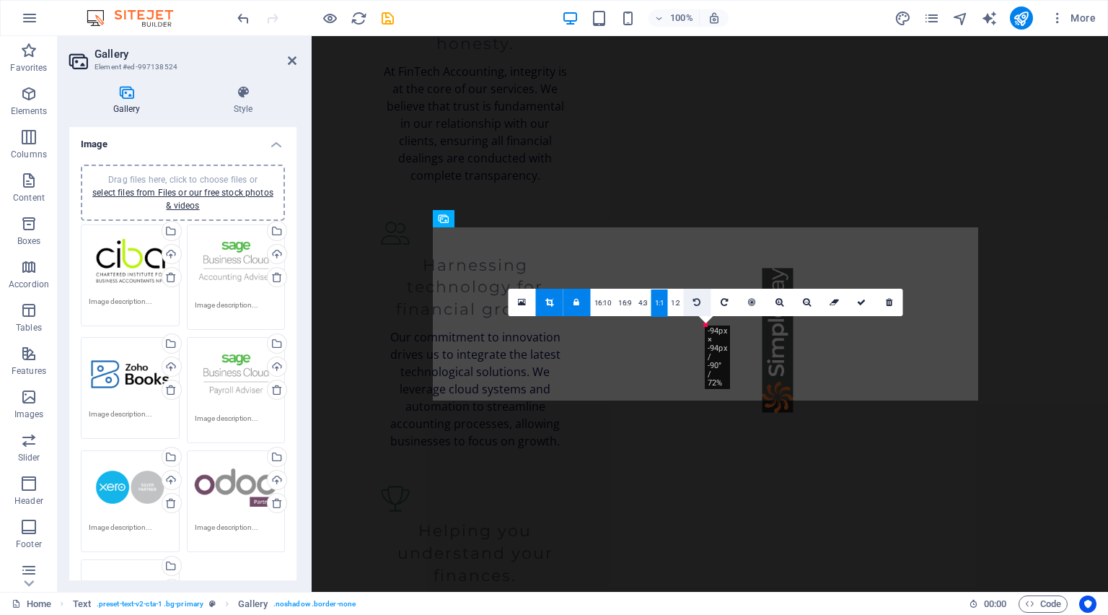
click at [691, 306] on link at bounding box center [697, 302] width 27 height 27
click at [605, 305] on link "16:10" at bounding box center [603, 302] width 25 height 27
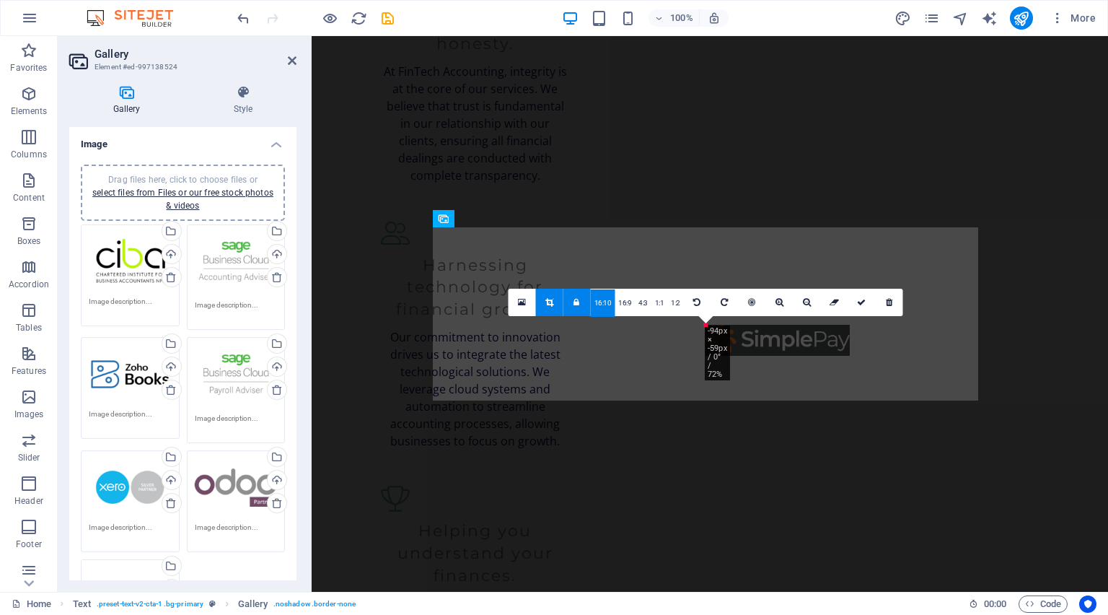
click at [574, 300] on link at bounding box center [577, 302] width 27 height 27
click at [522, 297] on icon at bounding box center [522, 302] width 8 height 10
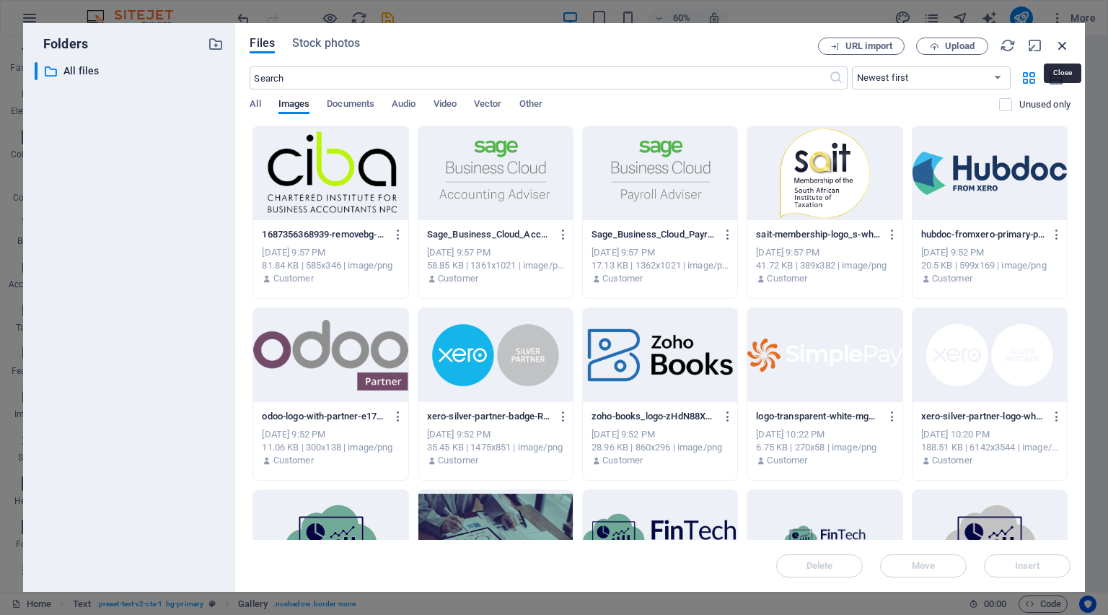
click at [1064, 52] on icon "button" at bounding box center [1063, 46] width 16 height 16
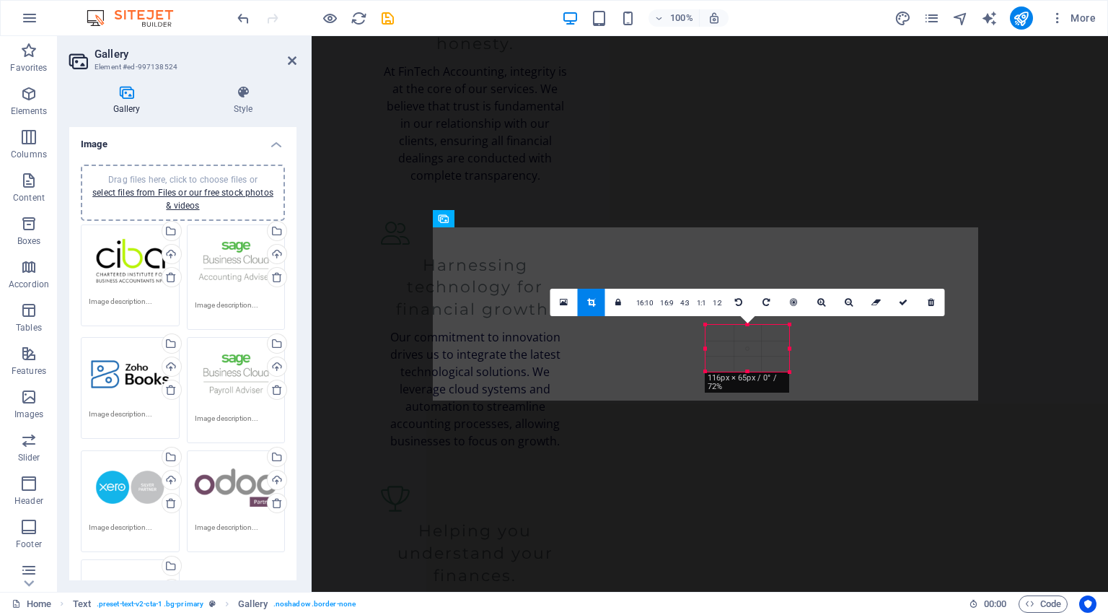
drag, startPoint x: 719, startPoint y: 333, endPoint x: 791, endPoint y: 369, distance: 81.0
click at [791, 369] on div at bounding box center [790, 372] width 9 height 9
click at [934, 299] on icon at bounding box center [932, 302] width 6 height 9
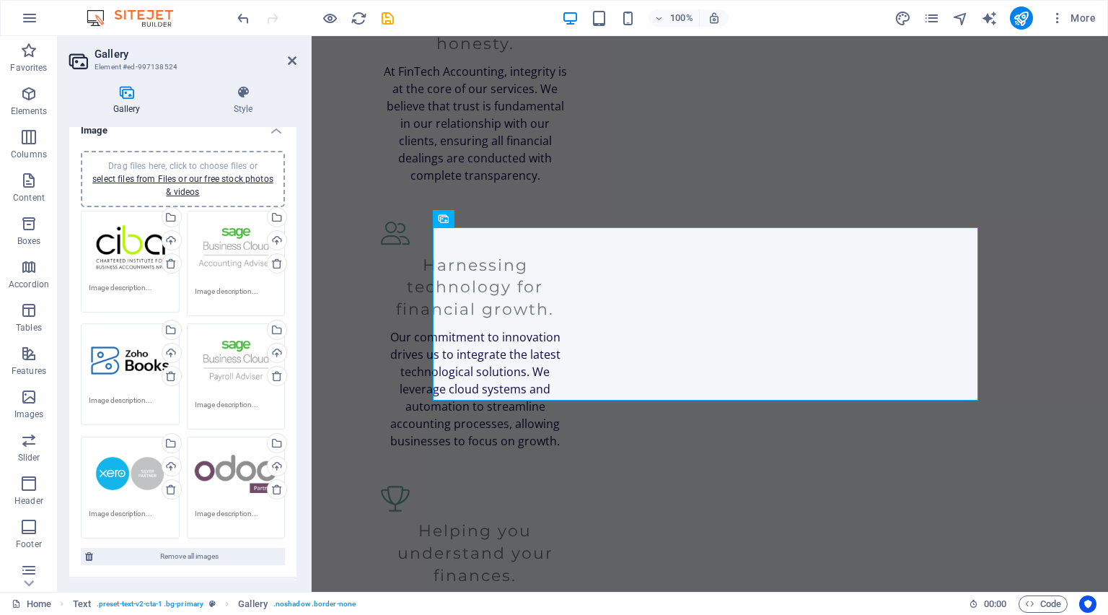
scroll to position [0, 0]
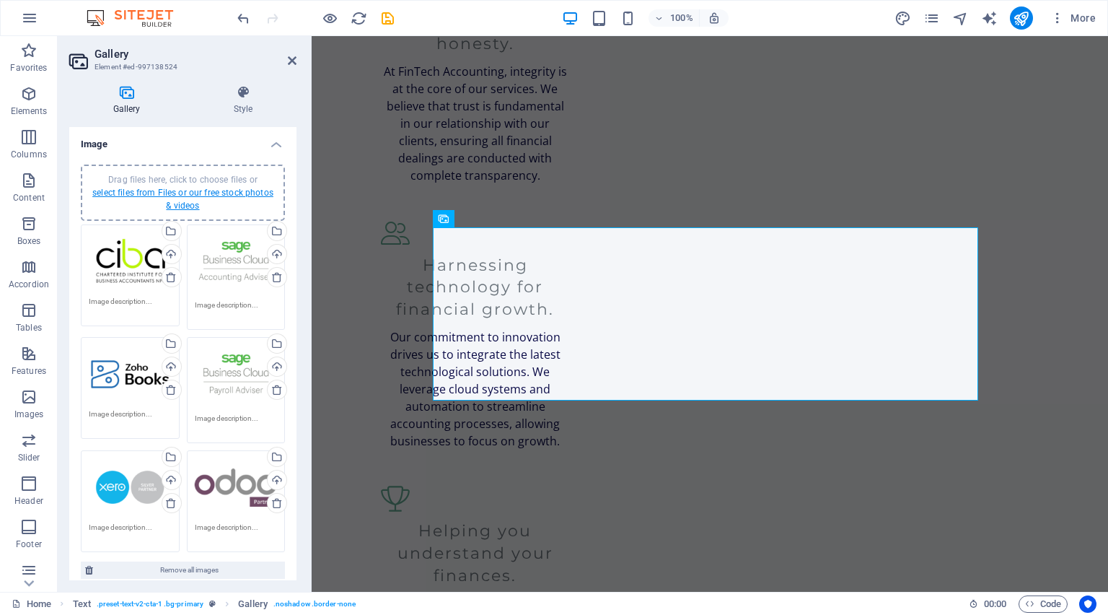
click at [180, 193] on link "select files from Files or our free stock photos & videos" at bounding box center [182, 199] width 181 height 23
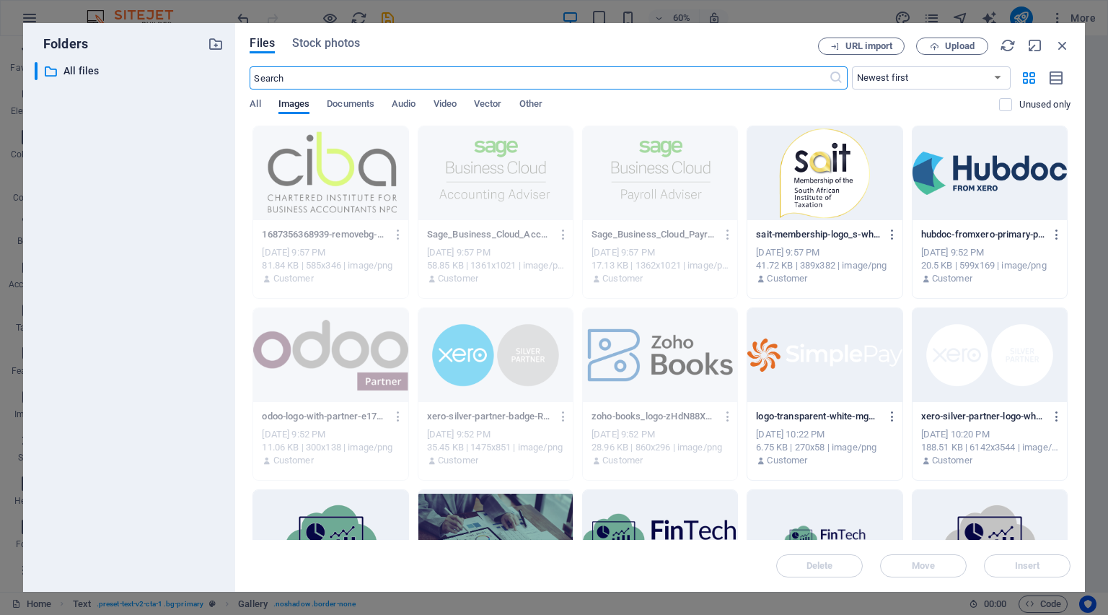
click at [788, 365] on div at bounding box center [825, 355] width 154 height 94
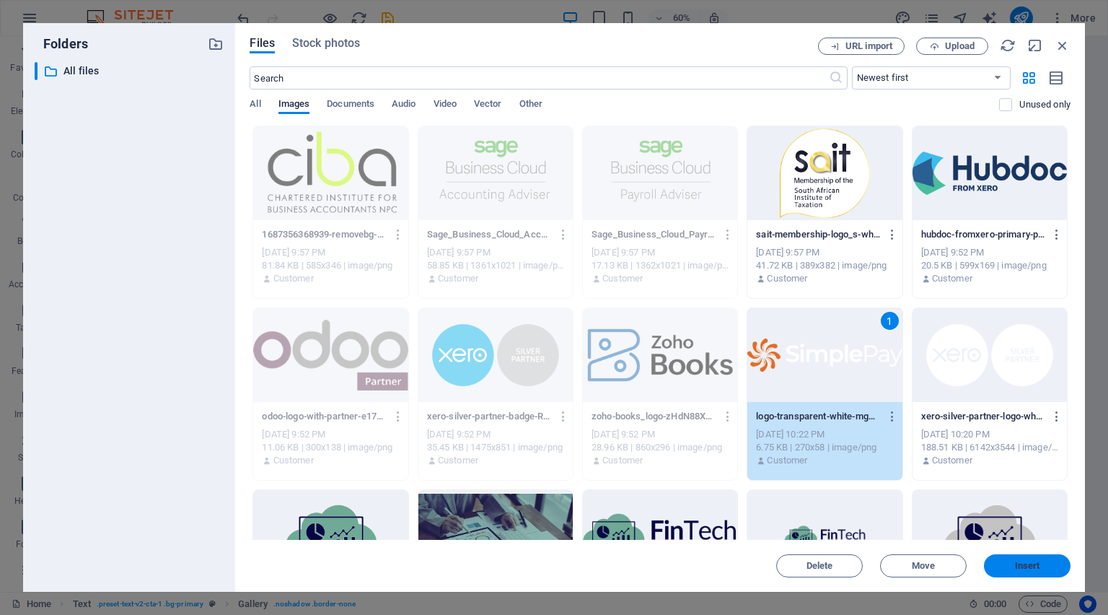
click at [1012, 572] on button "Insert" at bounding box center [1027, 565] width 87 height 23
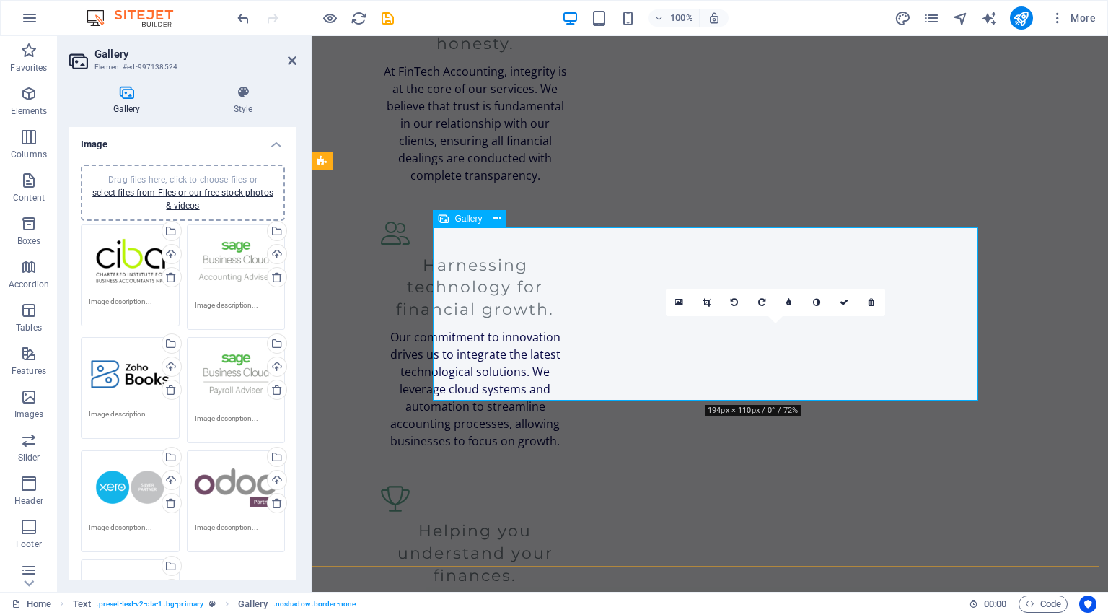
click at [708, 297] on link at bounding box center [706, 302] width 27 height 27
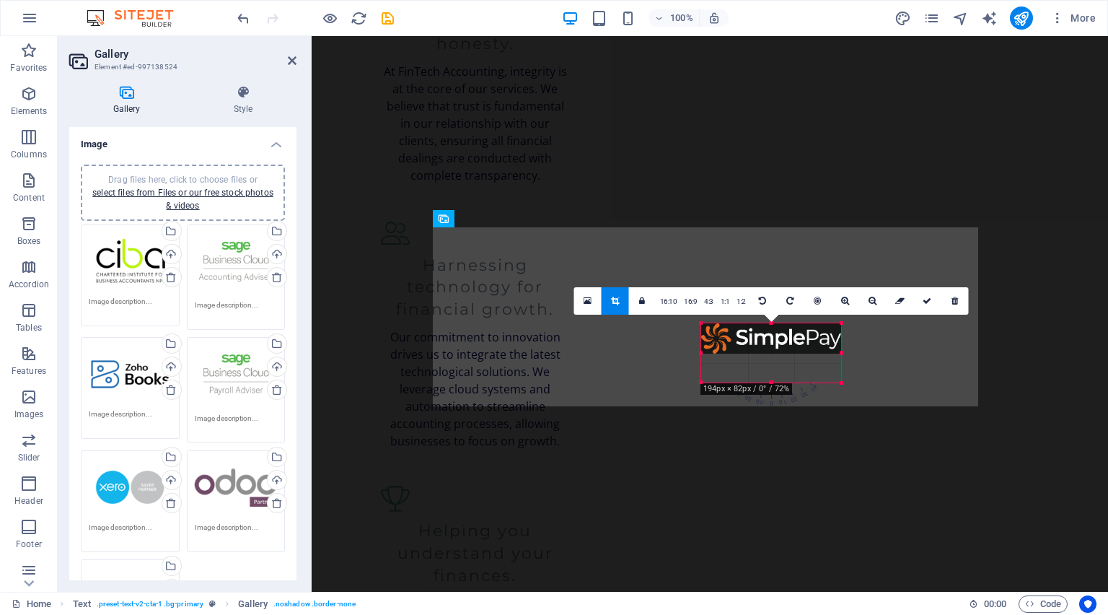
drag, startPoint x: 774, startPoint y: 403, endPoint x: 465, endPoint y: 346, distance: 313.9
click at [776, 382] on div at bounding box center [771, 382] width 140 height 5
drag, startPoint x: 774, startPoint y: 346, endPoint x: 771, endPoint y: 361, distance: 14.7
click at [771, 361] on div at bounding box center [771, 353] width 140 height 30
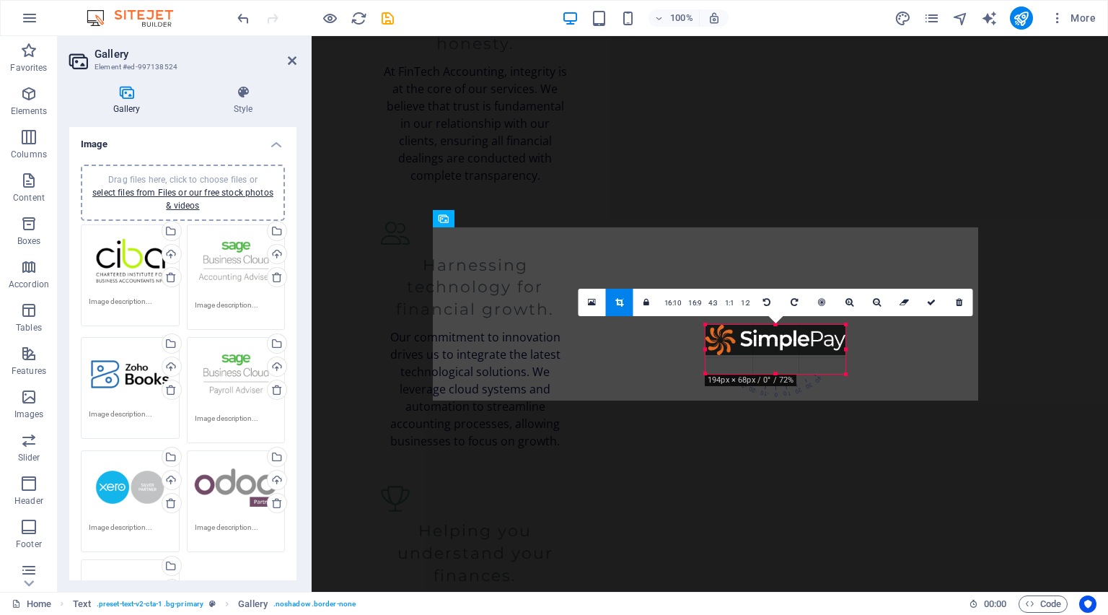
drag, startPoint x: 769, startPoint y: 323, endPoint x: 769, endPoint y: 333, distance: 10.1
click at [769, 333] on div "180 170 160 150 140 130 120 110 100 90 80 70 60 50 40 30 20 10 0 -10 -20 -30 -4…" at bounding box center [776, 349] width 140 height 49
click at [927, 298] on icon at bounding box center [931, 302] width 9 height 9
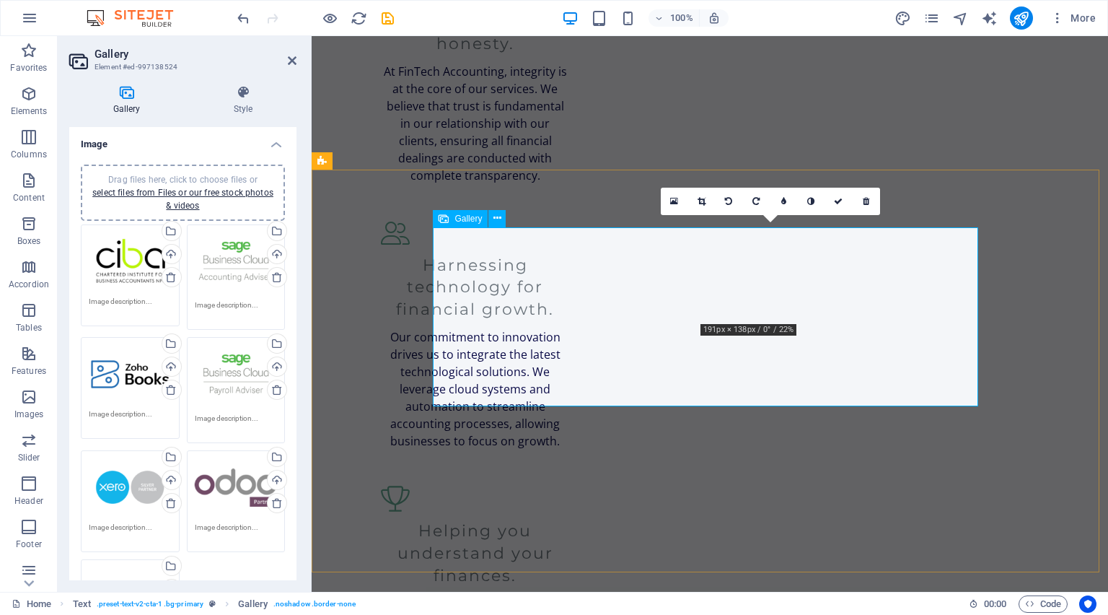
drag, startPoint x: 765, startPoint y: 246, endPoint x: 761, endPoint y: 271, distance: 25.5
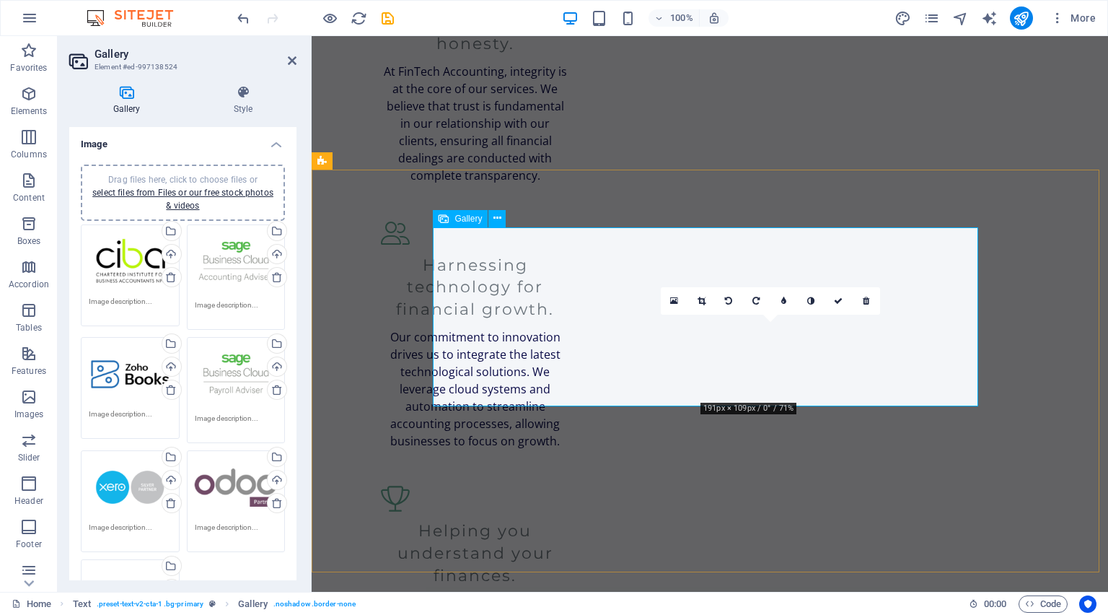
drag, startPoint x: 779, startPoint y: 347, endPoint x: 772, endPoint y: 344, distance: 7.8
drag, startPoint x: 771, startPoint y: 343, endPoint x: 774, endPoint y: 361, distance: 17.5
click at [276, 144] on h4 "Image" at bounding box center [182, 140] width 227 height 26
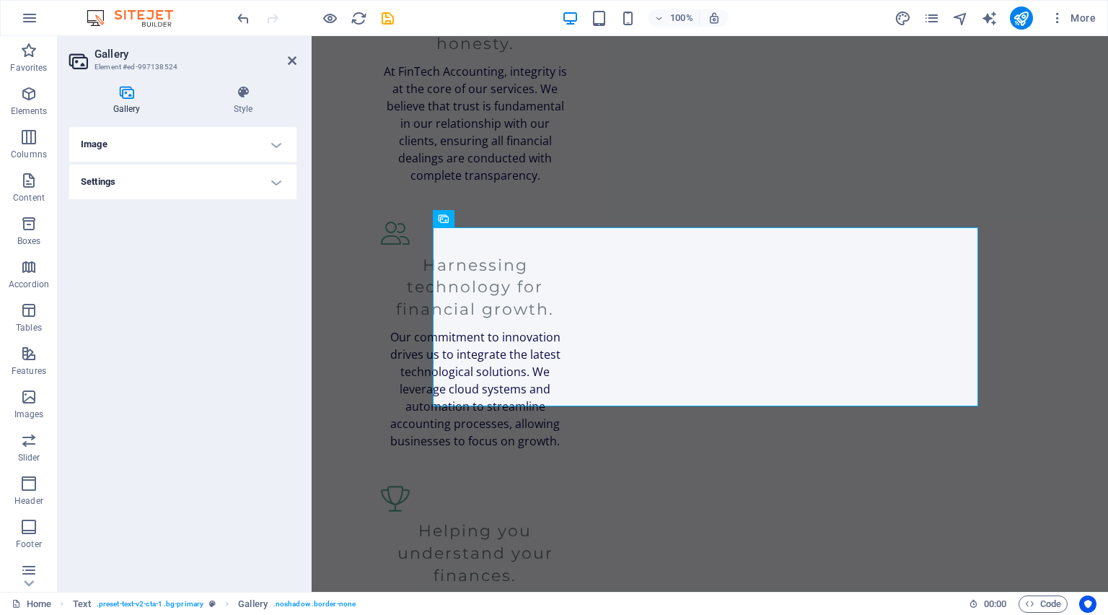
click at [236, 172] on h4 "Settings" at bounding box center [182, 182] width 227 height 35
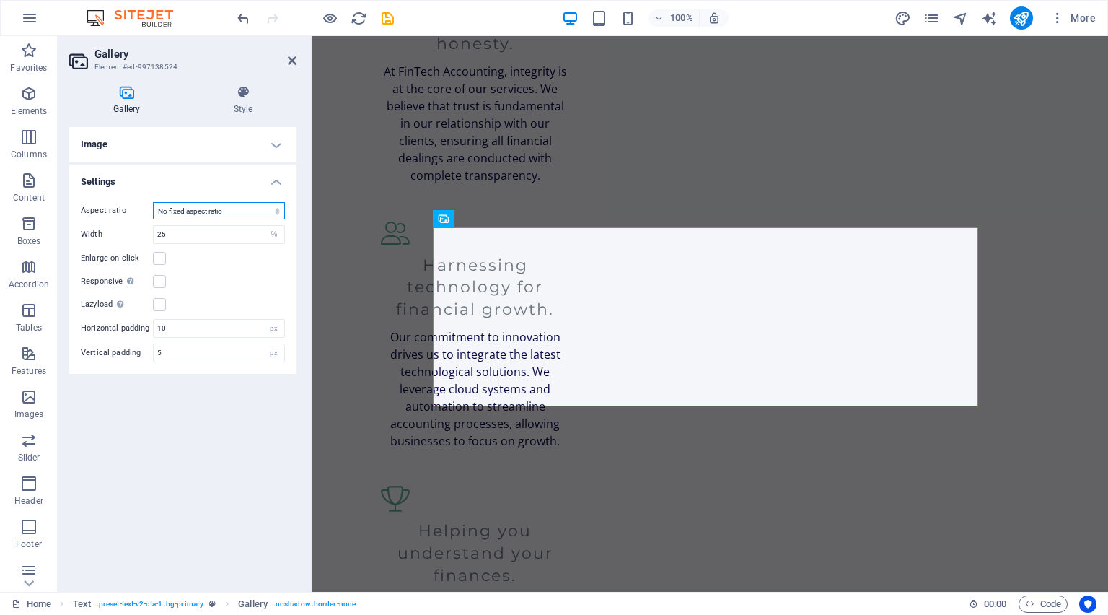
click at [227, 214] on select "No fixed aspect ratio 16:9 16:10 4:3 1:1 1:2 2:1" at bounding box center [219, 210] width 132 height 17
drag, startPoint x: 209, startPoint y: 438, endPoint x: 209, endPoint y: 414, distance: 23.8
click at [209, 429] on div "Image Drag files here, click to choose files or select files from Files or our …" at bounding box center [182, 353] width 227 height 453
click at [198, 355] on input "5" at bounding box center [219, 352] width 131 height 17
drag, startPoint x: 198, startPoint y: 355, endPoint x: 188, endPoint y: 348, distance: 13.0
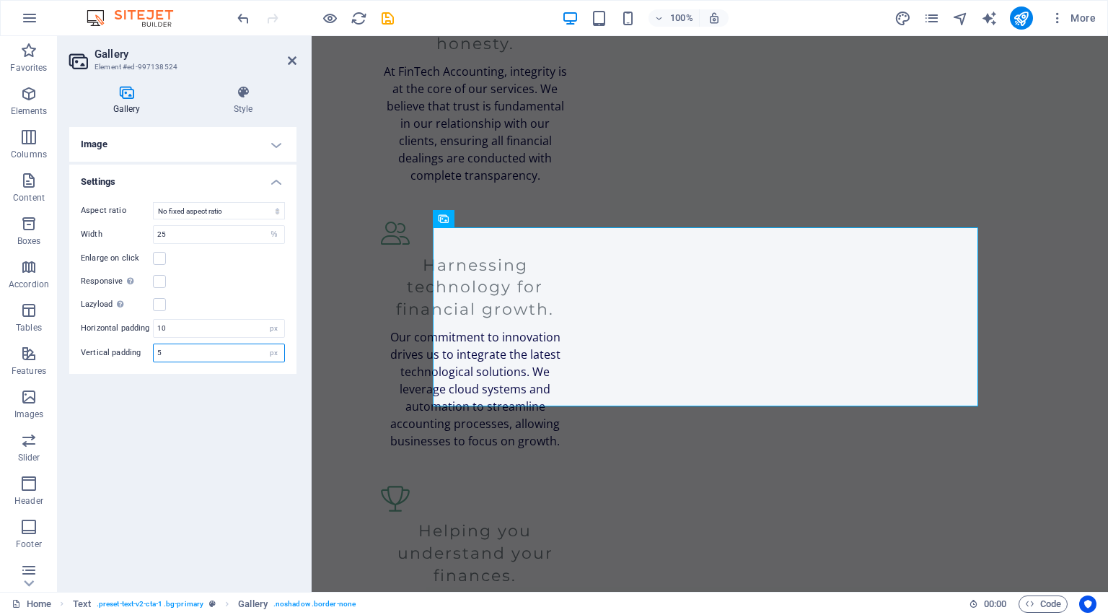
click at [188, 349] on input "5" at bounding box center [219, 352] width 131 height 17
drag, startPoint x: 185, startPoint y: 328, endPoint x: 152, endPoint y: 328, distance: 32.5
click at [152, 328] on div "Horizontal padding 10 px" at bounding box center [183, 328] width 204 height 19
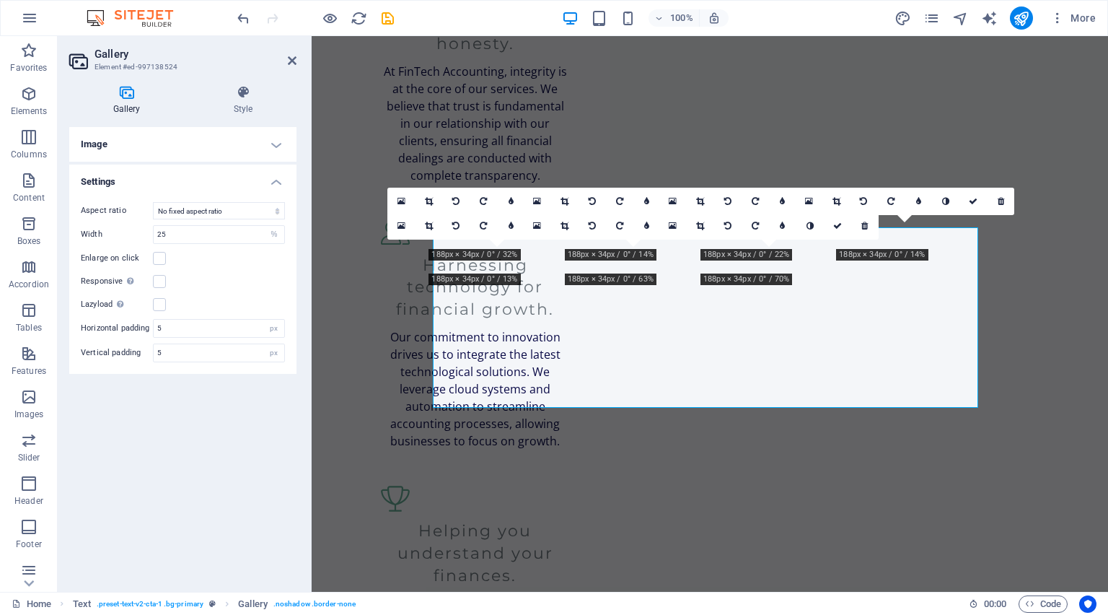
click at [228, 437] on div "Image Drag files here, click to choose files or select files from Files or our …" at bounding box center [182, 353] width 227 height 453
click at [236, 393] on div "Image Drag files here, click to choose files or select files from Files or our …" at bounding box center [182, 353] width 227 height 453
drag, startPoint x: 193, startPoint y: 341, endPoint x: 186, endPoint y: 336, distance: 8.8
click at [189, 338] on div "Aspect ratio No fixed aspect ratio 16:9 16:10 4:3 1:1 1:2 2:1 Width 25 px % Enl…" at bounding box center [182, 282] width 227 height 183
click at [180, 326] on input "5" at bounding box center [219, 328] width 131 height 17
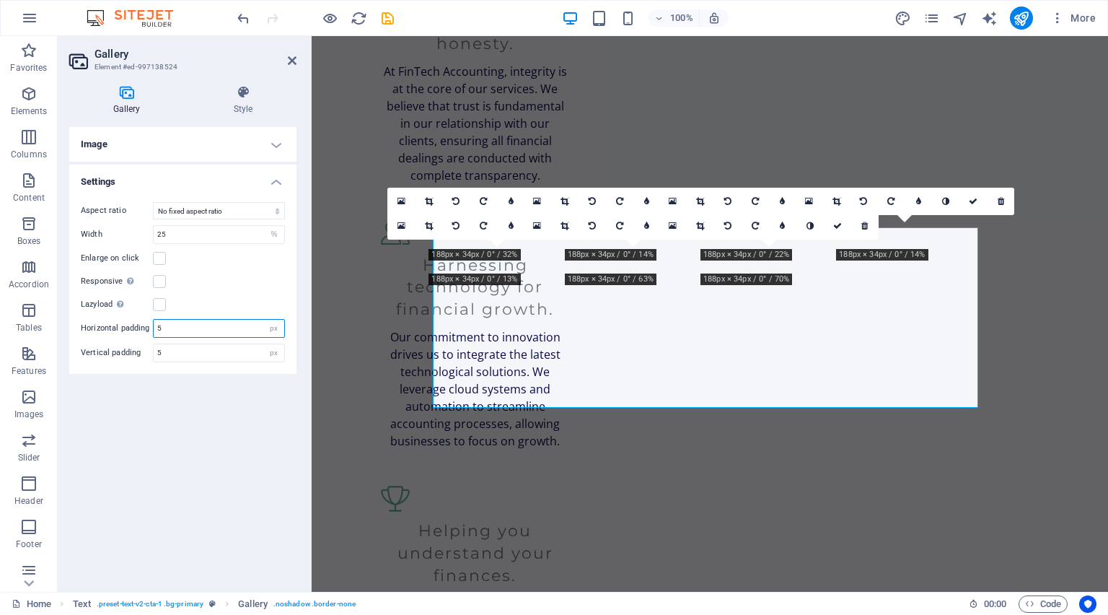
drag, startPoint x: 185, startPoint y: 325, endPoint x: 113, endPoint y: 327, distance: 72.2
click at [113, 327] on div "Horizontal padding 5 px" at bounding box center [183, 328] width 204 height 19
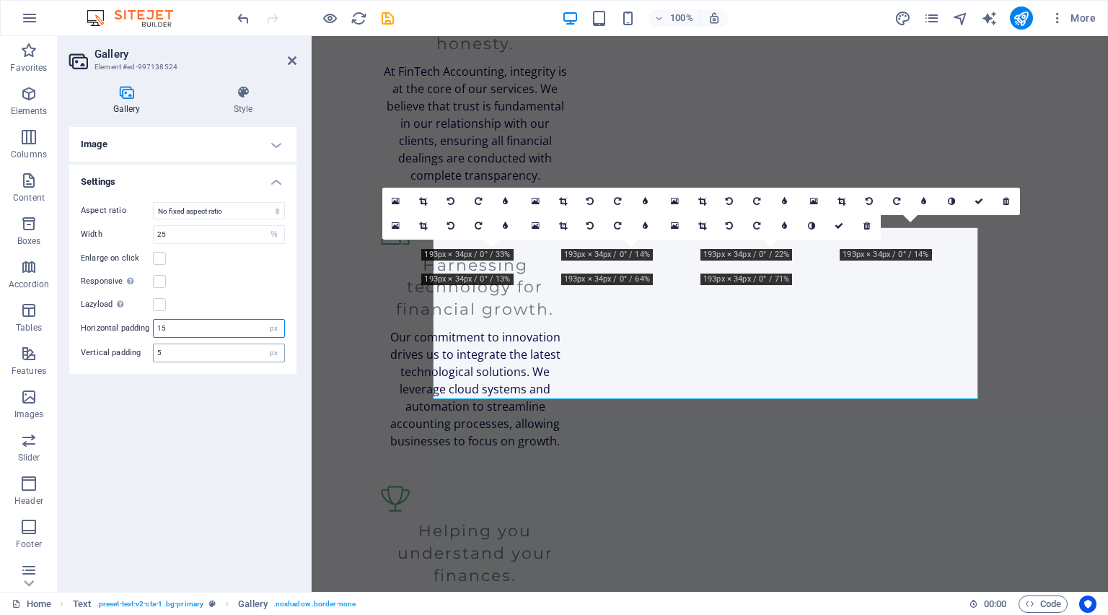
type input "15"
click at [191, 348] on input "5" at bounding box center [219, 352] width 131 height 17
drag, startPoint x: 192, startPoint y: 349, endPoint x: 154, endPoint y: 351, distance: 37.6
click at [154, 351] on input "5" at bounding box center [219, 352] width 131 height 17
type input "20"
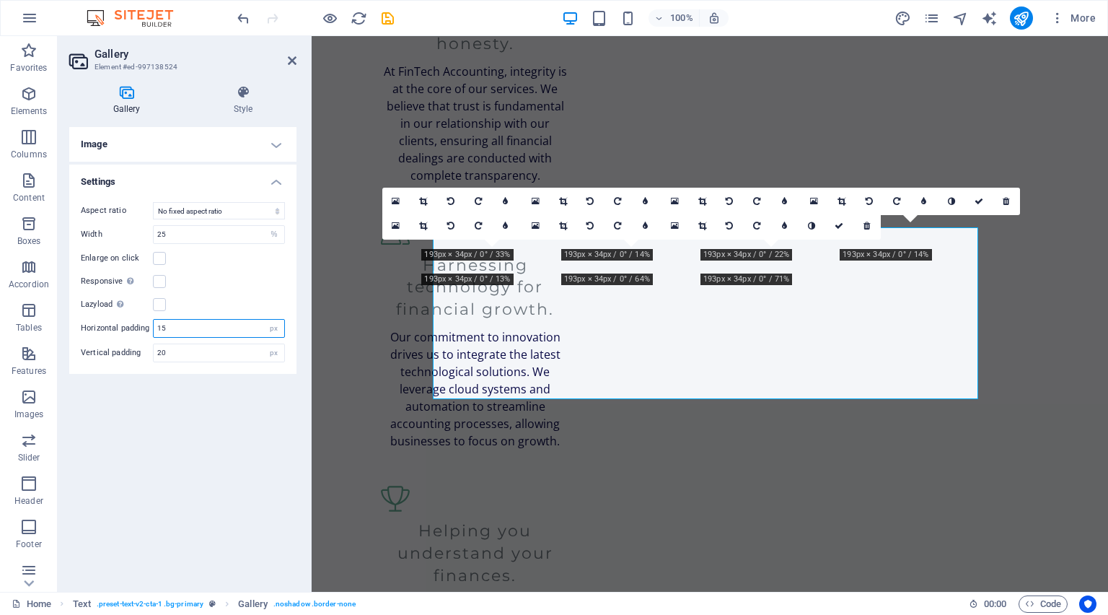
click at [182, 332] on input "15" at bounding box center [219, 328] width 131 height 17
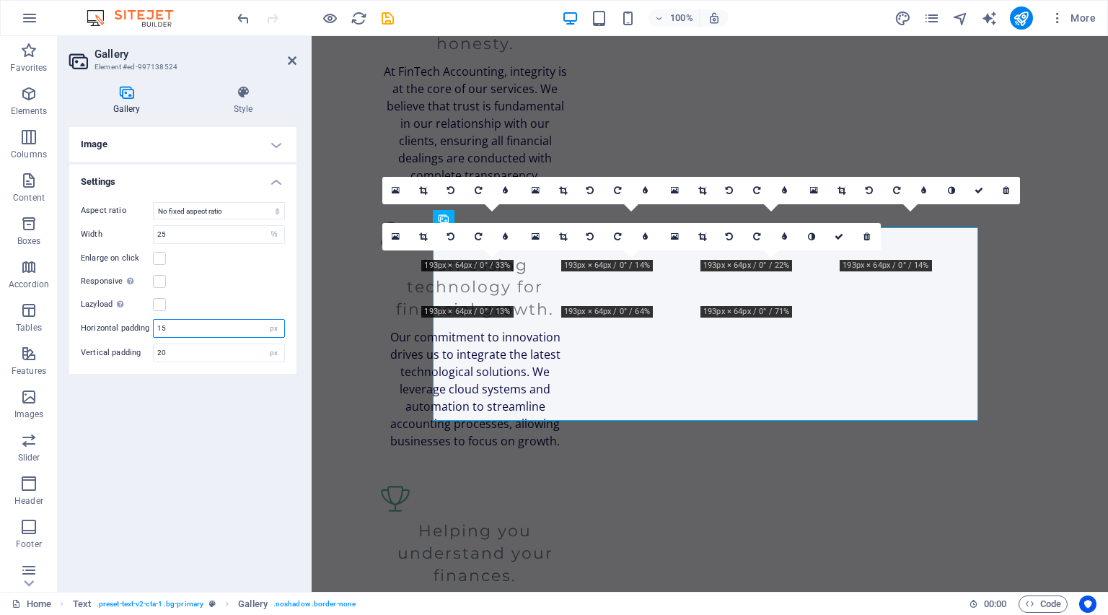
drag, startPoint x: 189, startPoint y: 332, endPoint x: 152, endPoint y: 328, distance: 37.7
click at [152, 328] on div "Horizontal padding 15 px" at bounding box center [183, 328] width 204 height 19
click at [167, 465] on div "Image Drag files here, click to choose files or select files from Files or our …" at bounding box center [182, 353] width 227 height 453
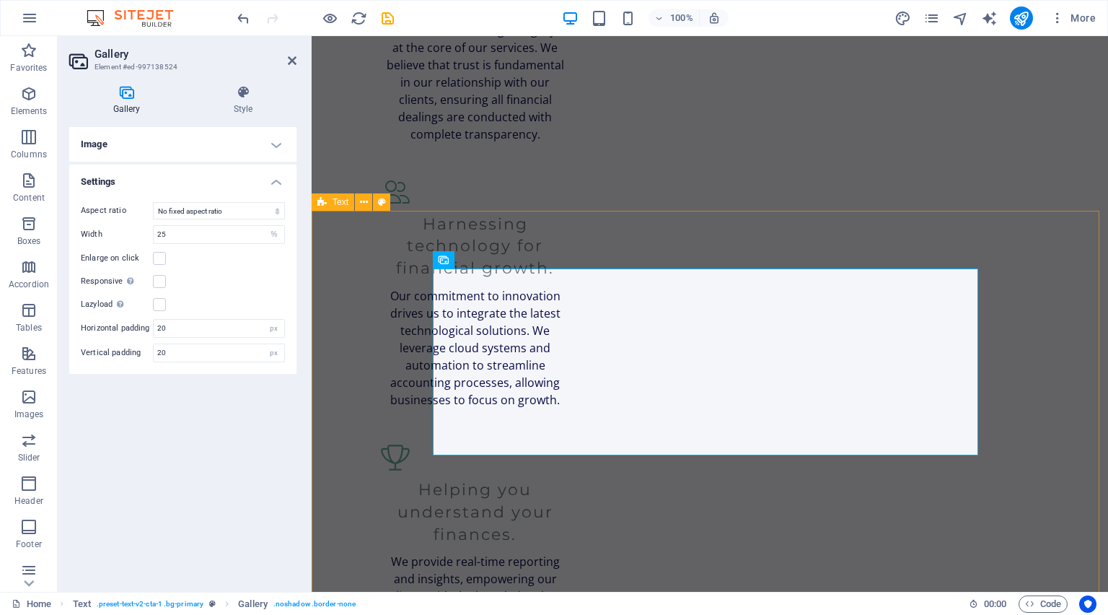
scroll to position [1923, 0]
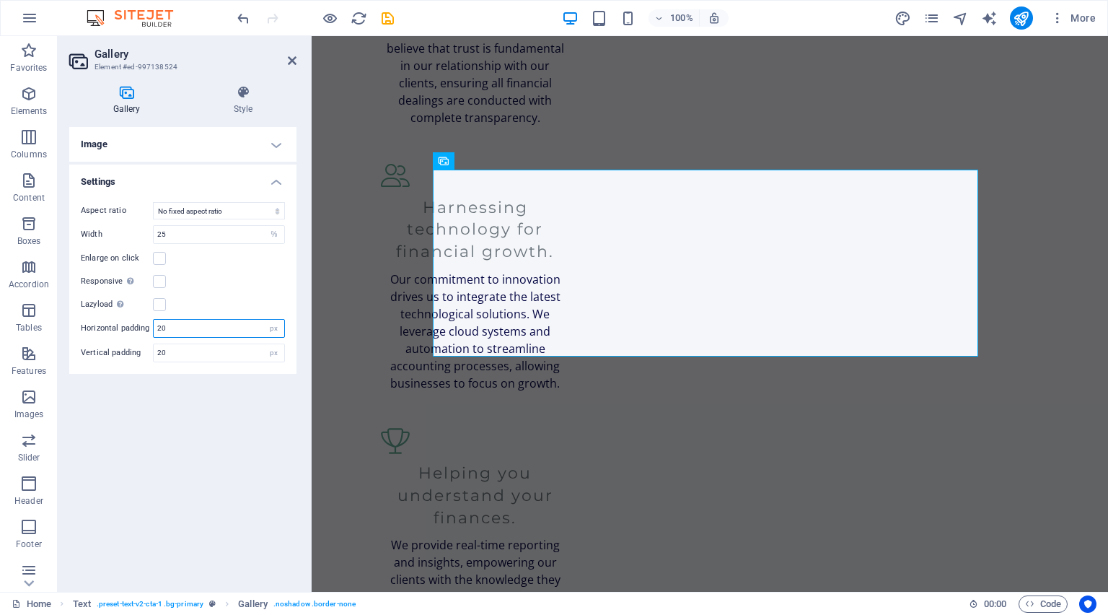
drag, startPoint x: 212, startPoint y: 329, endPoint x: 152, endPoint y: 330, distance: 59.9
click at [152, 330] on div "Horizontal padding 20 px" at bounding box center [183, 328] width 204 height 19
type input "10"
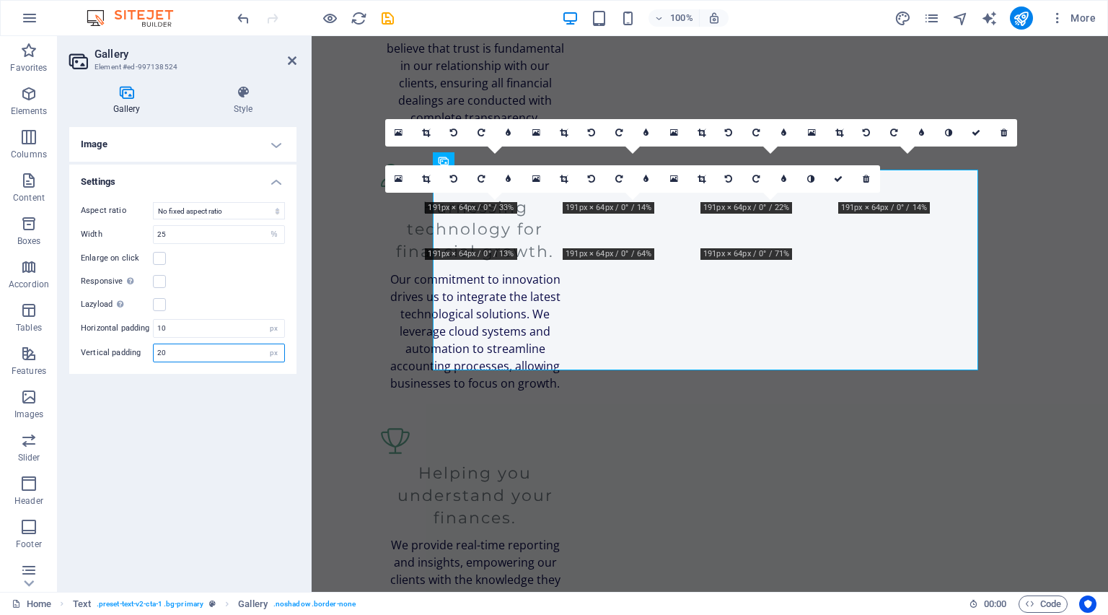
drag, startPoint x: 165, startPoint y: 354, endPoint x: 131, endPoint y: 354, distance: 33.2
click at [131, 354] on div "Vertical padding 20 px" at bounding box center [183, 352] width 204 height 19
type input "10"
click at [178, 404] on div "Image Drag files here, click to choose files or select files from Files or our …" at bounding box center [182, 353] width 227 height 453
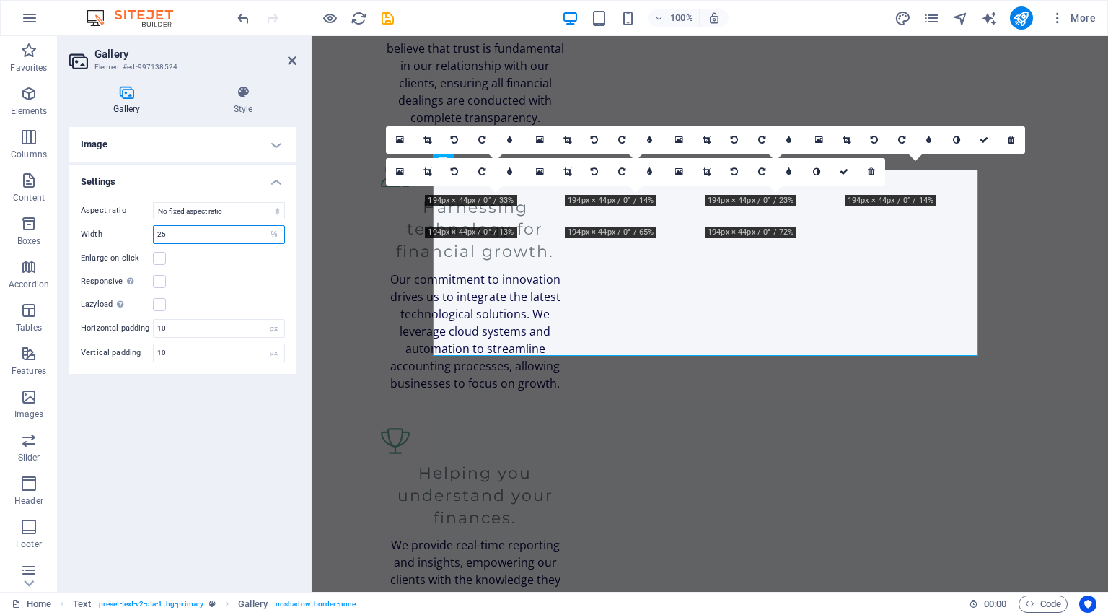
click at [200, 242] on input "25" at bounding box center [219, 234] width 131 height 17
drag, startPoint x: 185, startPoint y: 237, endPoint x: 154, endPoint y: 237, distance: 30.3
click at [154, 237] on input "25" at bounding box center [219, 234] width 131 height 17
click at [238, 292] on div "Aspect ratio No fixed aspect ratio 16:9 16:10 4:3 1:1 1:2 2:1 Width 25 px % Enl…" at bounding box center [182, 282] width 227 height 183
click at [157, 308] on label at bounding box center [159, 304] width 13 height 13
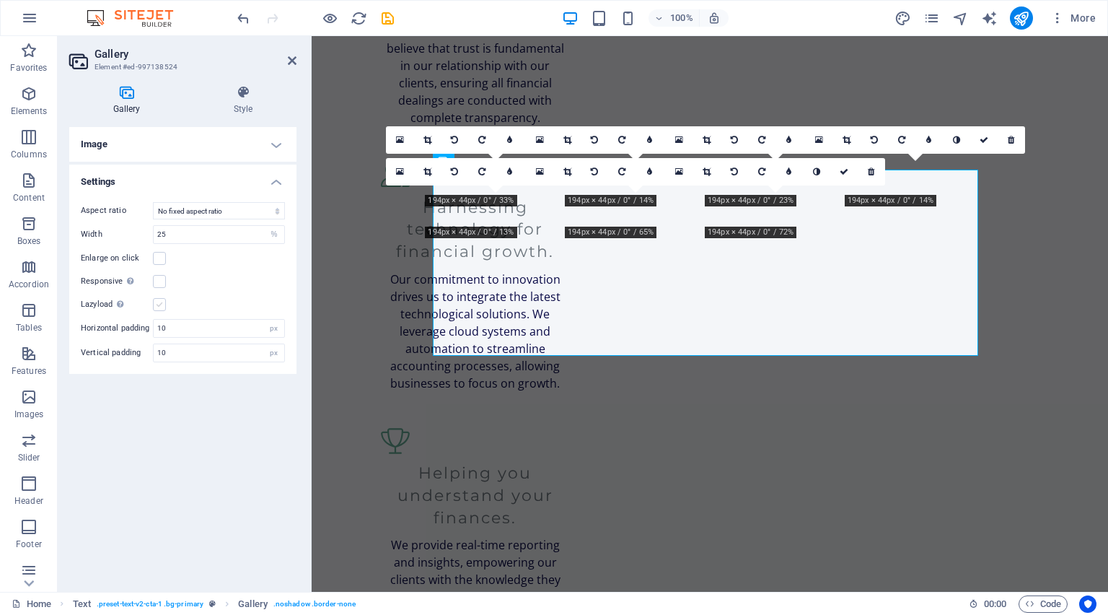
click at [0, 0] on input "Lazyload Loading images after the page loads improves page speed." at bounding box center [0, 0] width 0 height 0
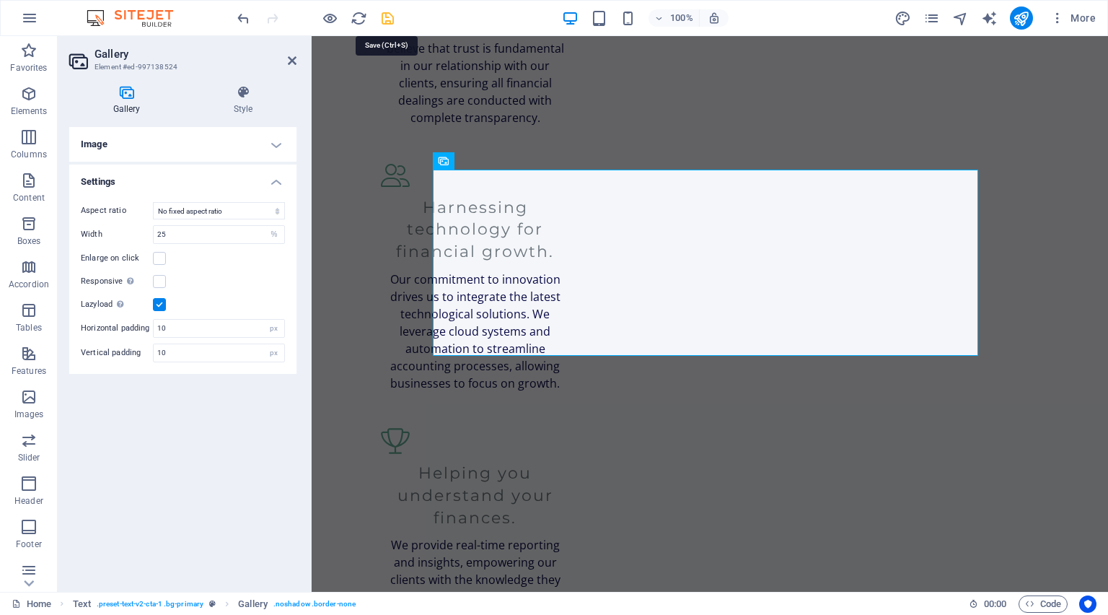
click at [388, 10] on icon "save" at bounding box center [388, 18] width 17 height 17
checkbox input "false"
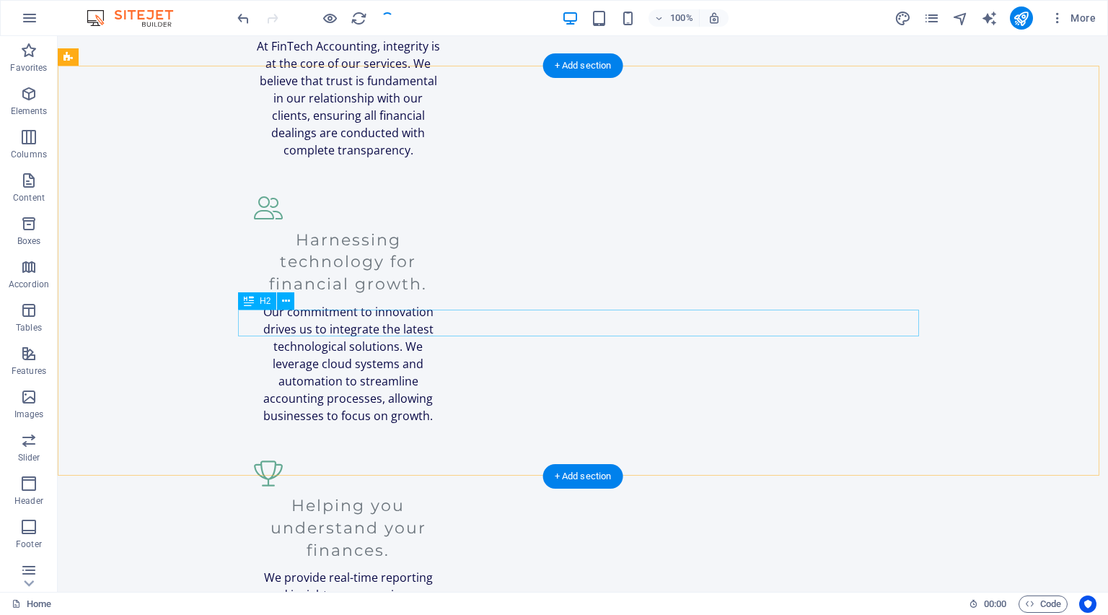
scroll to position [1865, 0]
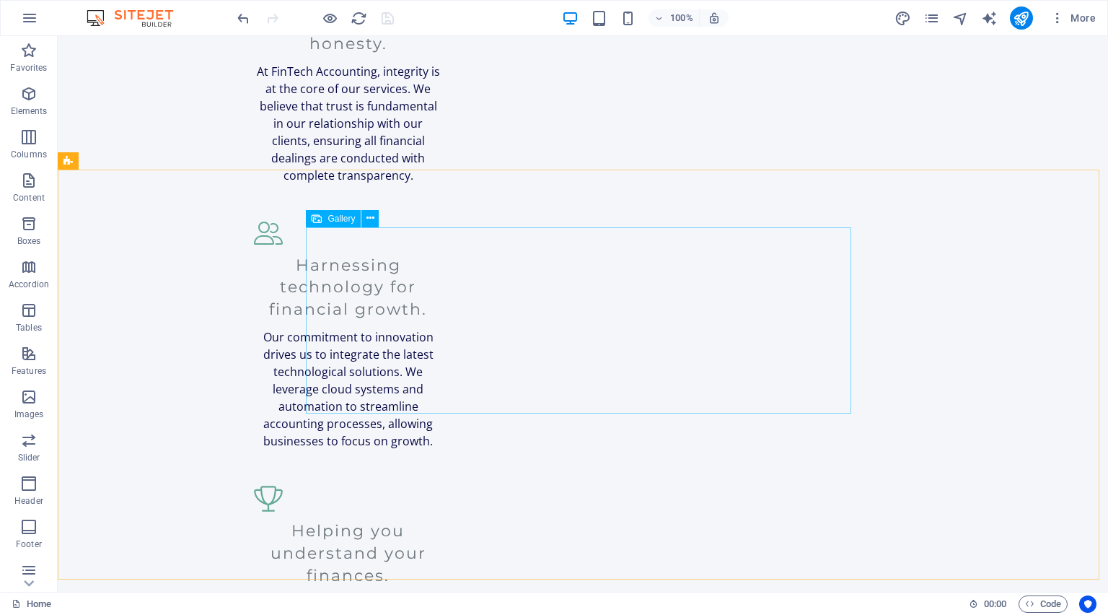
click at [333, 219] on span "Gallery" at bounding box center [341, 218] width 27 height 9
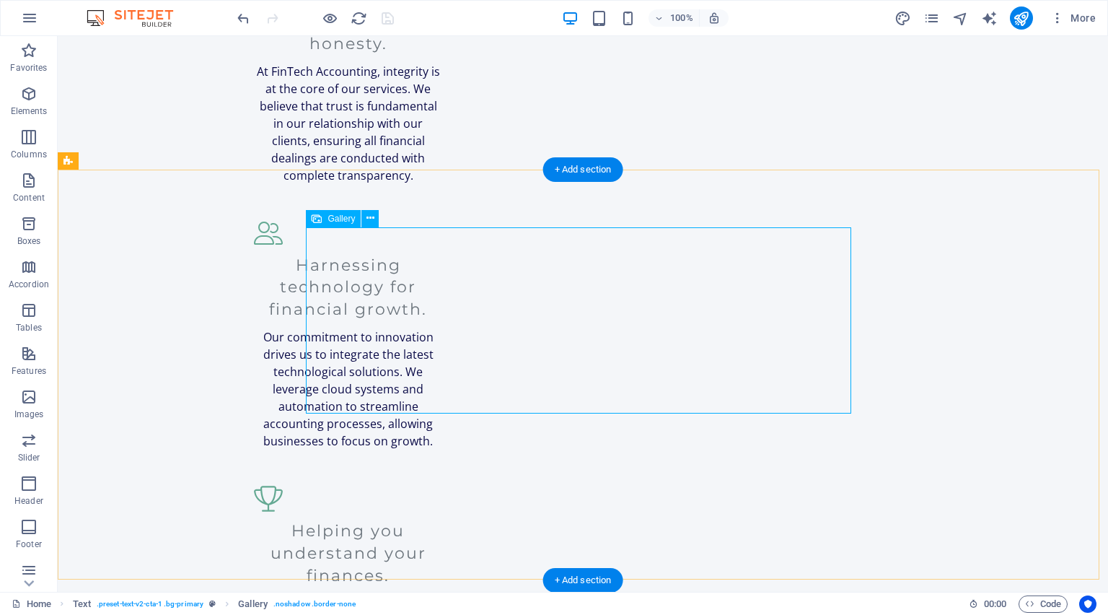
scroll to position [0, 0]
click at [364, 214] on button at bounding box center [370, 218] width 17 height 17
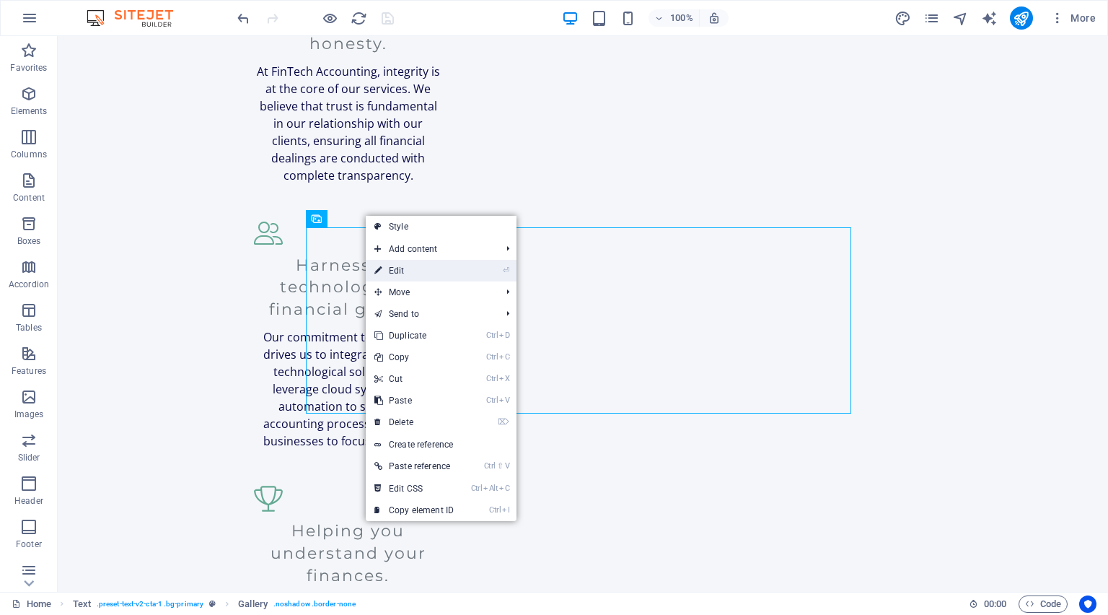
click at [459, 267] on link "⏎ Edit" at bounding box center [414, 271] width 97 height 22
select select "%"
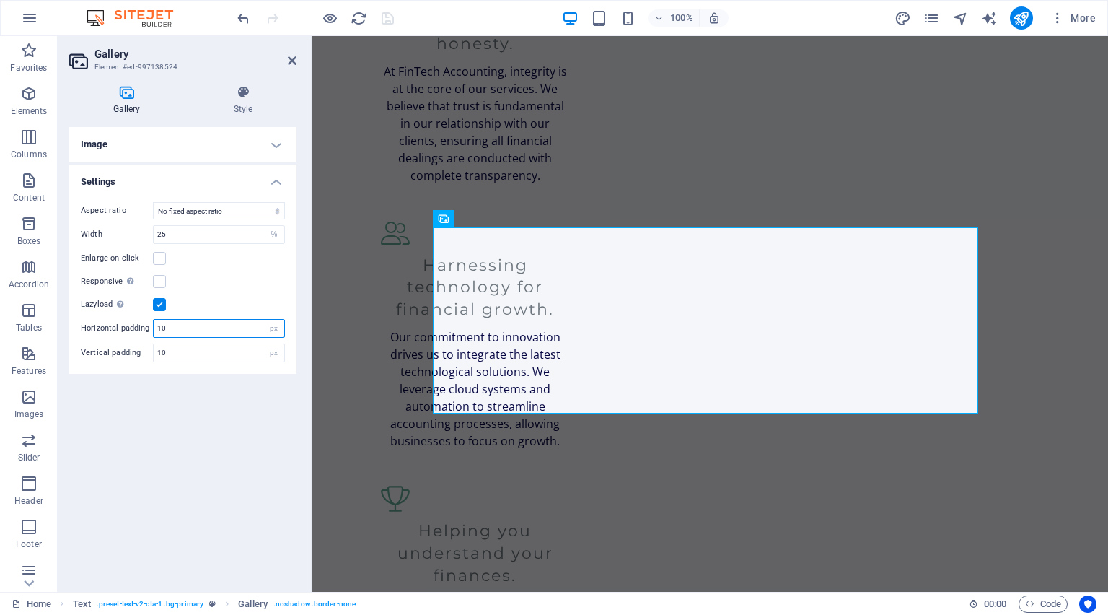
drag, startPoint x: 185, startPoint y: 333, endPoint x: 156, endPoint y: 333, distance: 28.9
click at [156, 333] on input "10" at bounding box center [219, 328] width 131 height 17
type input "5"
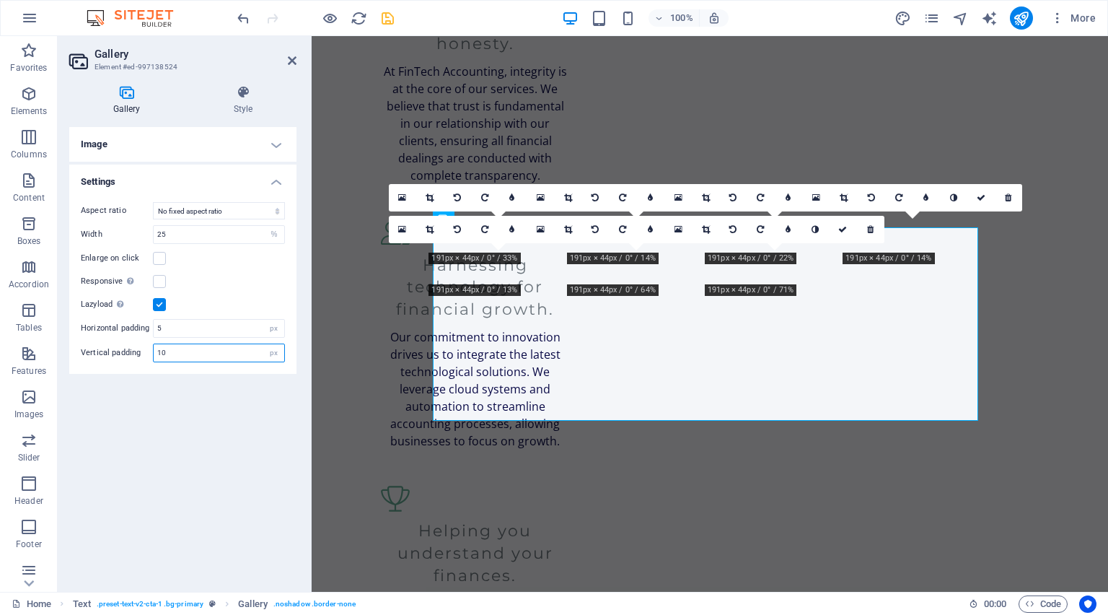
drag, startPoint x: 183, startPoint y: 348, endPoint x: 141, endPoint y: 351, distance: 41.3
click at [141, 351] on div "Vertical padding 10 px" at bounding box center [183, 352] width 204 height 19
type input "5"
click at [219, 394] on div "Image Drag files here, click to choose files or select files from Files or our …" at bounding box center [182, 353] width 227 height 453
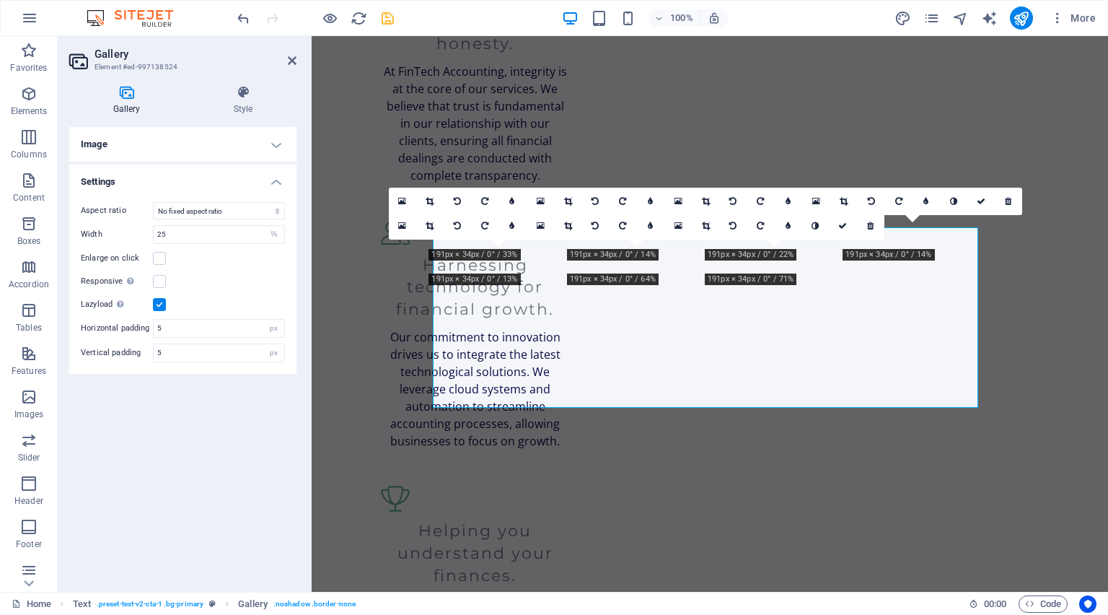
click at [202, 445] on div "Image Drag files here, click to choose files or select files from Files or our …" at bounding box center [182, 353] width 227 height 453
click at [295, 59] on icon at bounding box center [292, 61] width 9 height 12
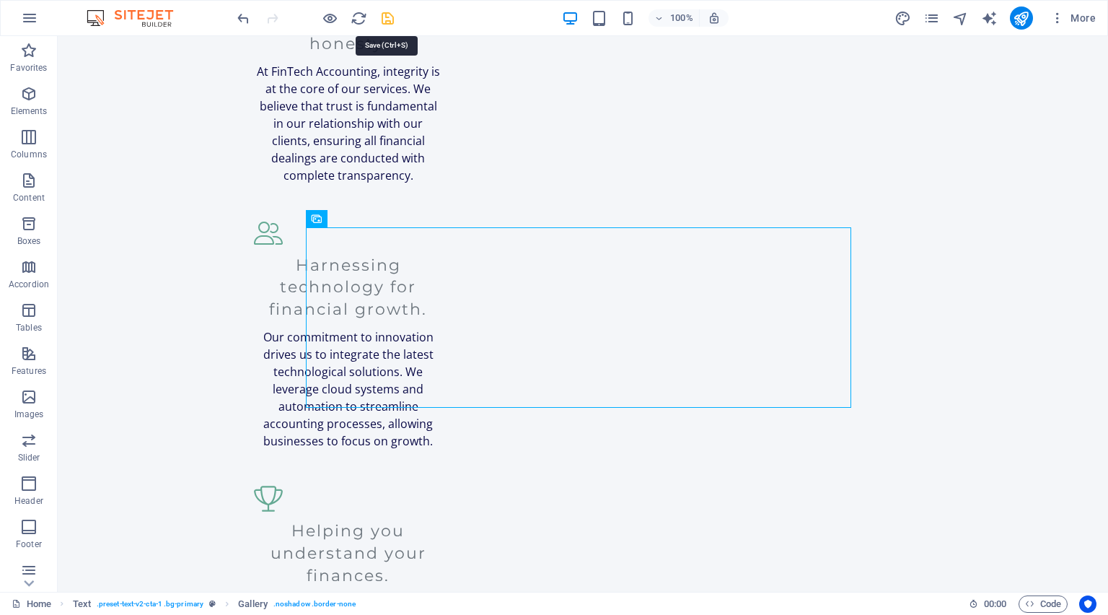
click at [384, 11] on icon "save" at bounding box center [388, 18] width 17 height 17
checkbox input "false"
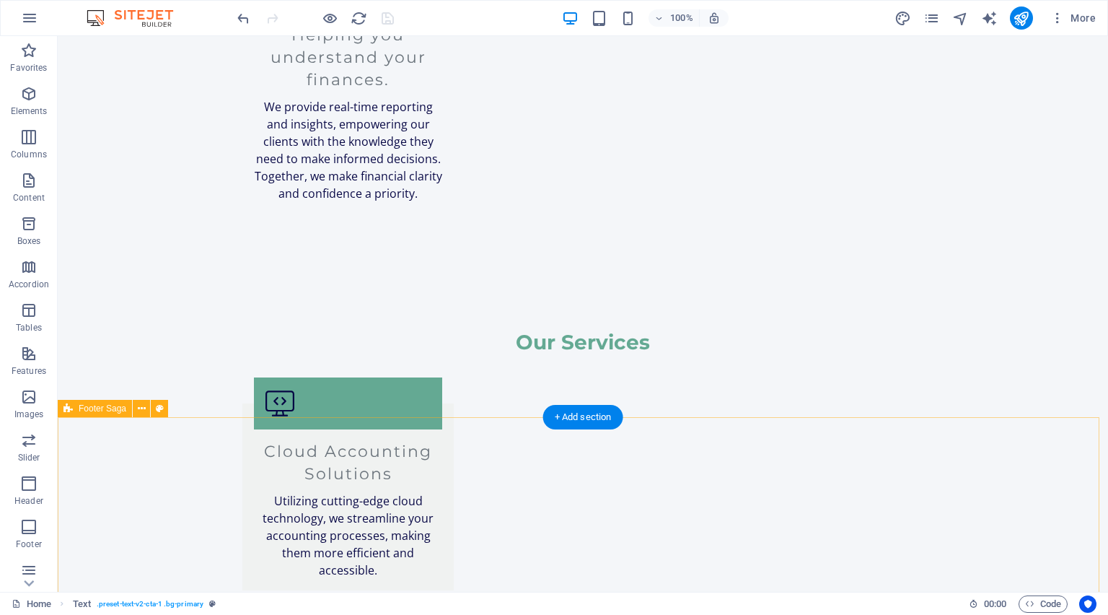
scroll to position [2500, 0]
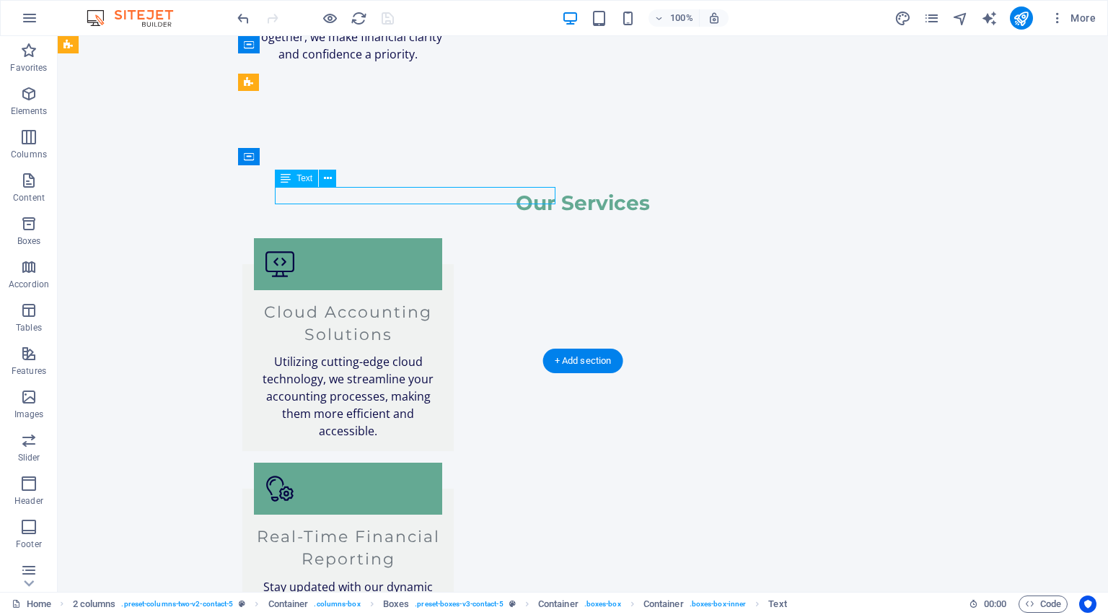
click at [286, 177] on icon at bounding box center [286, 178] width 10 height 17
click at [324, 180] on icon at bounding box center [328, 178] width 8 height 15
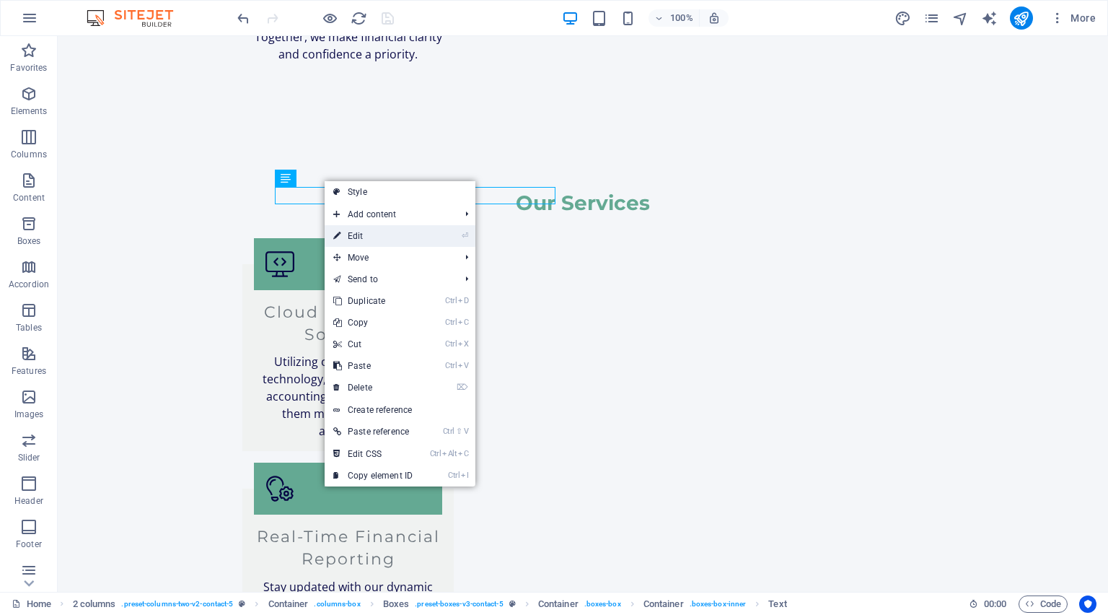
click at [399, 234] on link "⏎ Edit" at bounding box center [373, 236] width 97 height 22
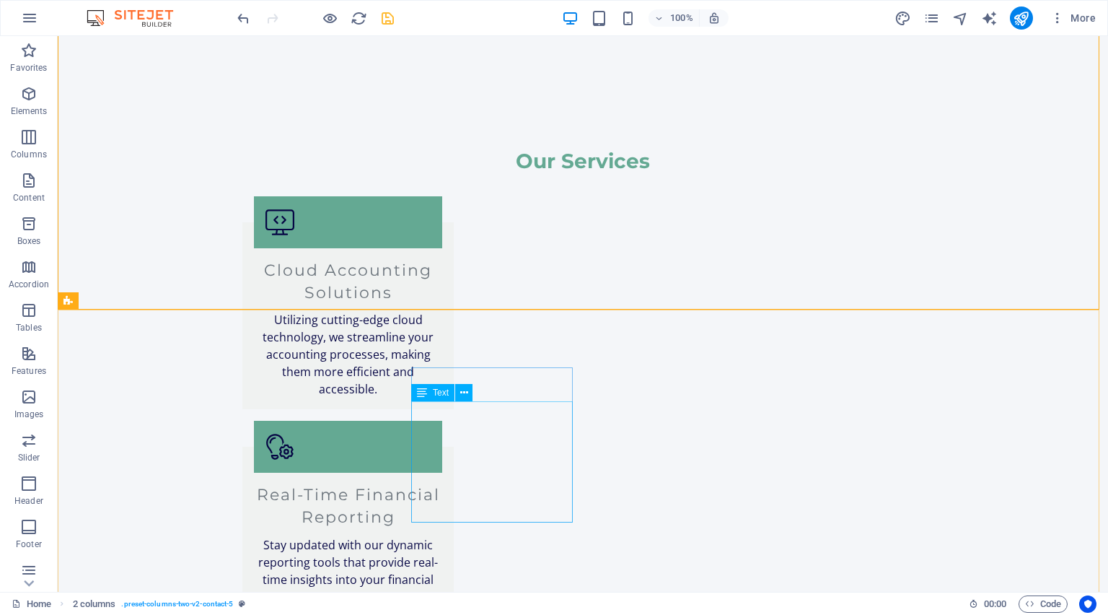
scroll to position [2576, 0]
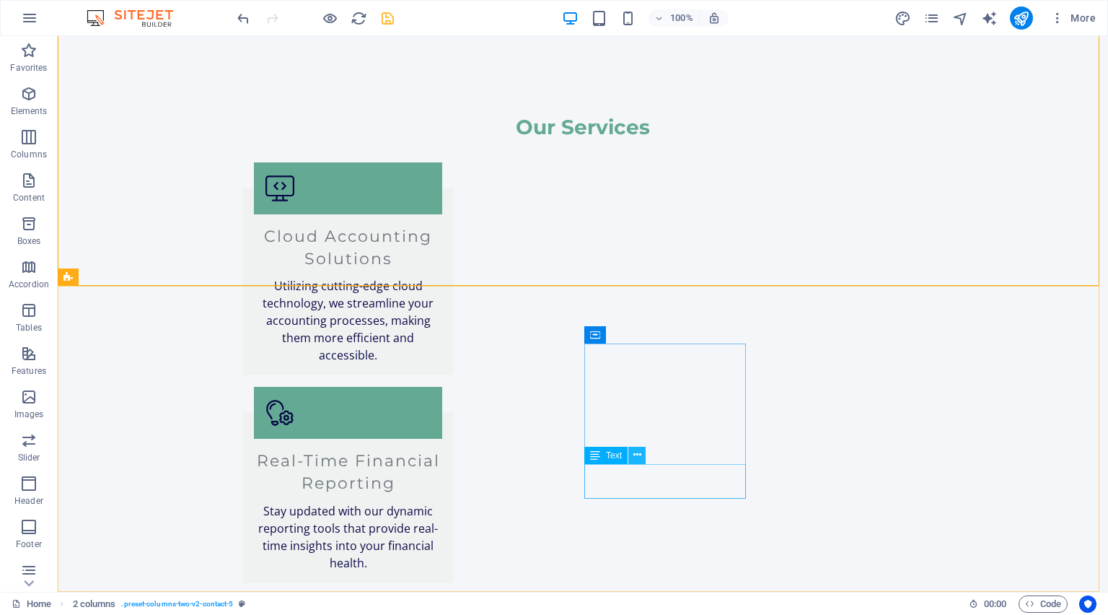
click at [636, 449] on icon at bounding box center [638, 454] width 8 height 15
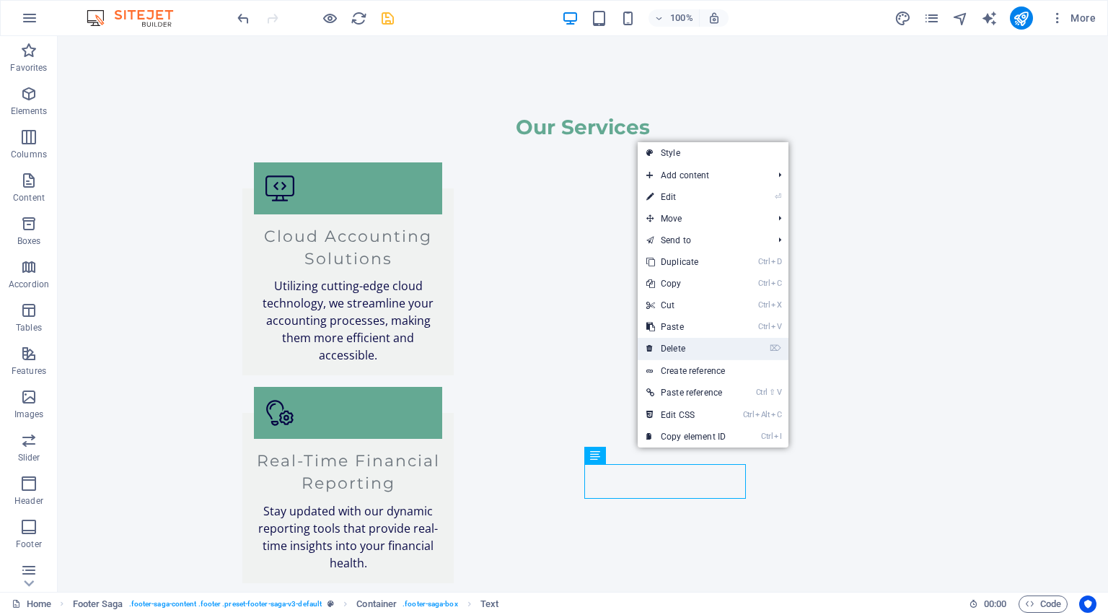
click at [699, 348] on link "⌦ Delete" at bounding box center [686, 349] width 97 height 22
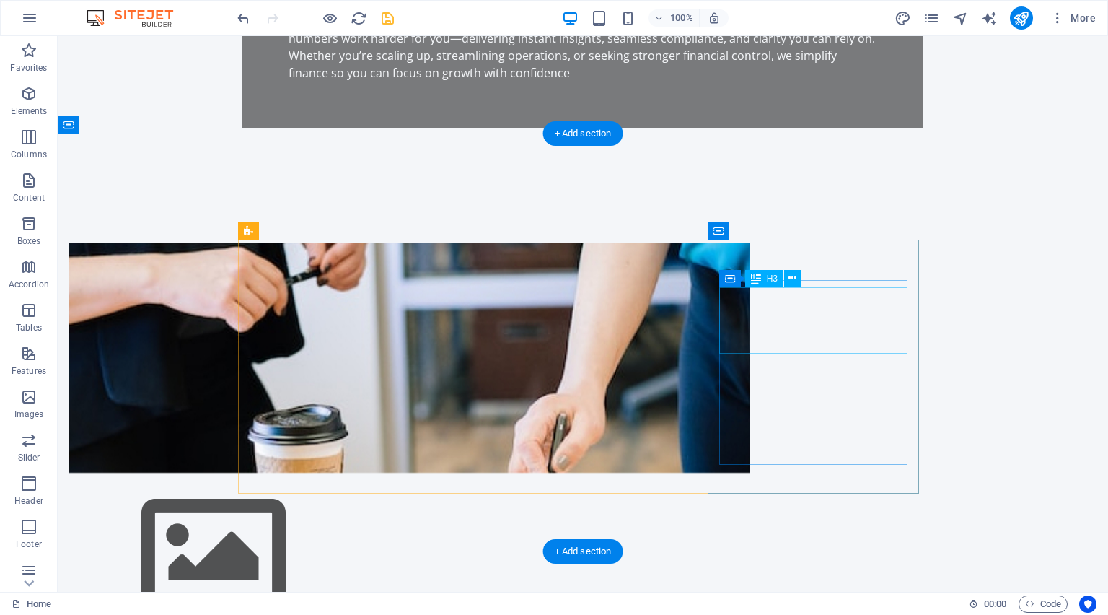
scroll to position [729, 0]
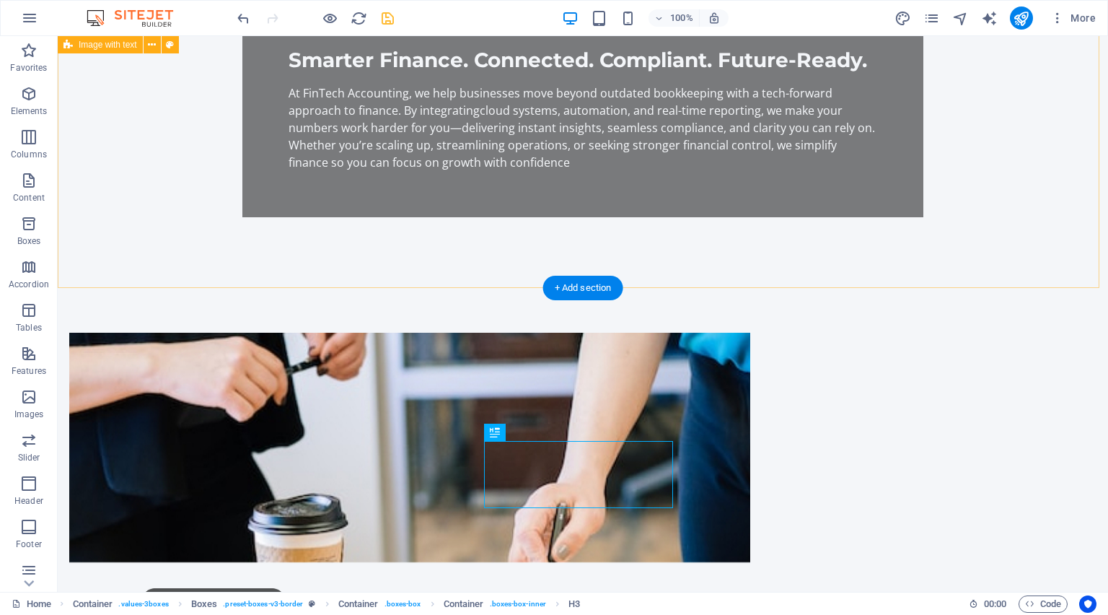
click at [973, 280] on div "About FinTech Accounting We are your tech-forward finance partner. Our mission …" at bounding box center [583, 623] width 1051 height 696
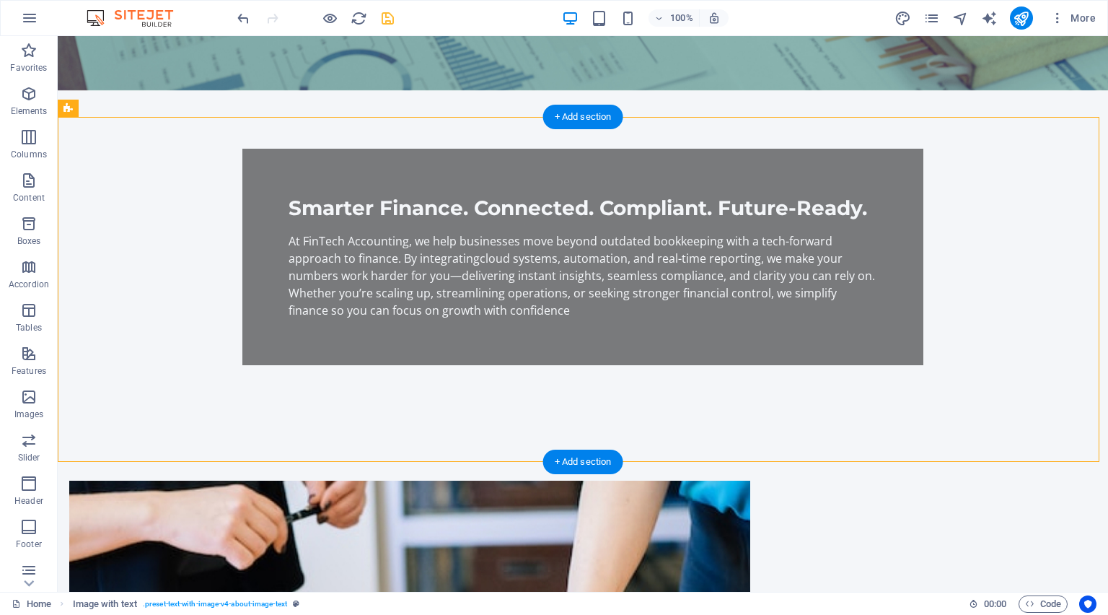
scroll to position [671, 0]
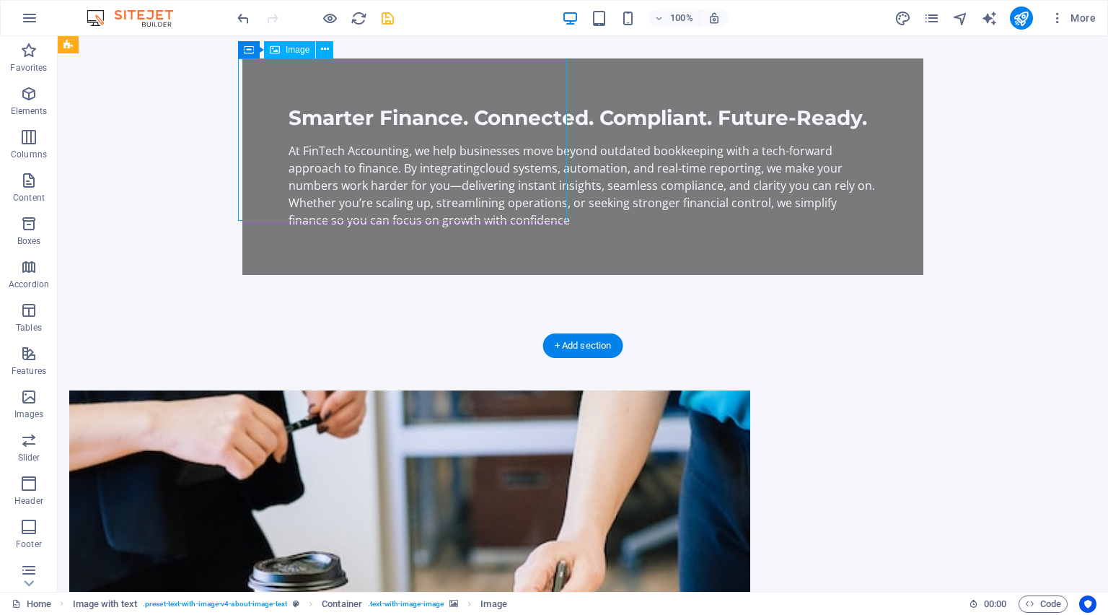
drag, startPoint x: 393, startPoint y: 144, endPoint x: 439, endPoint y: 191, distance: 65.3
click at [276, 52] on icon at bounding box center [275, 49] width 10 height 17
click at [318, 51] on button at bounding box center [324, 49] width 17 height 17
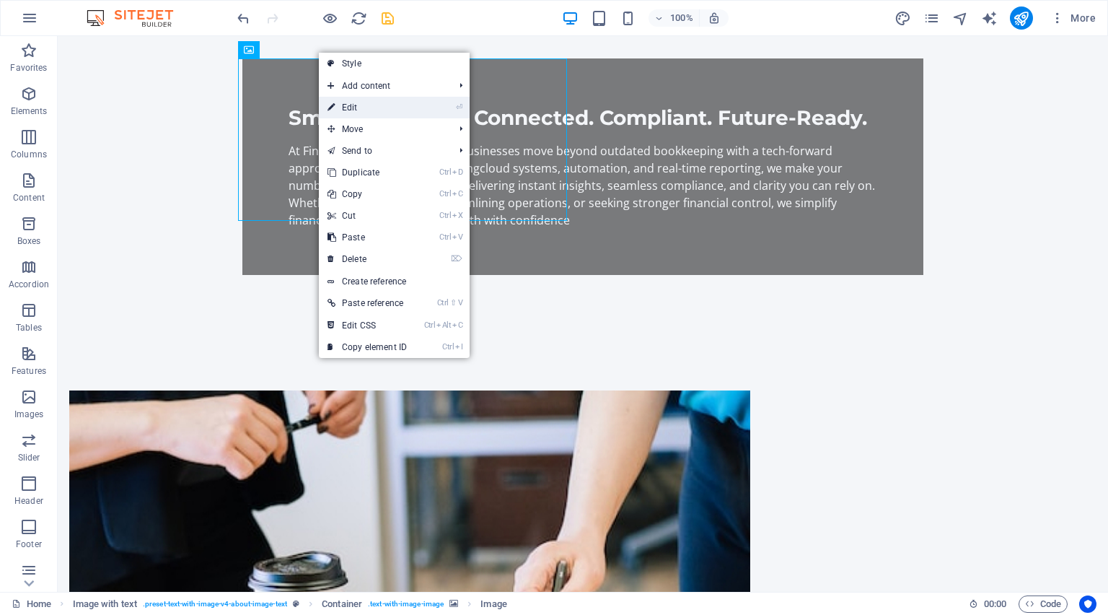
click at [369, 101] on link "⏎ Edit" at bounding box center [367, 108] width 97 height 22
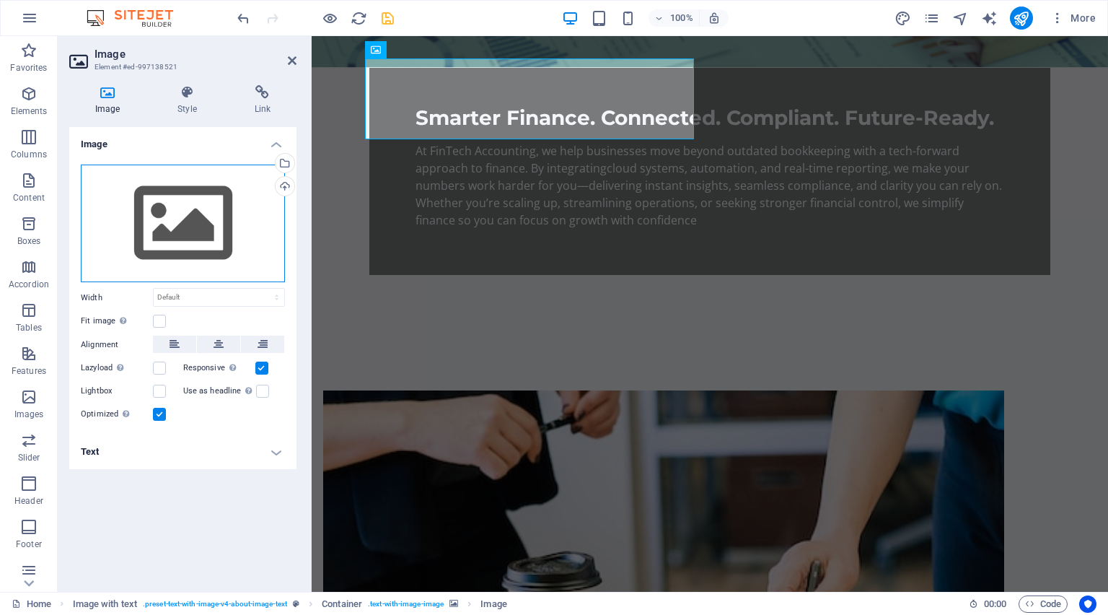
click at [193, 237] on div "Drag files here, click to choose files or select files from Files or our free s…" at bounding box center [183, 224] width 204 height 118
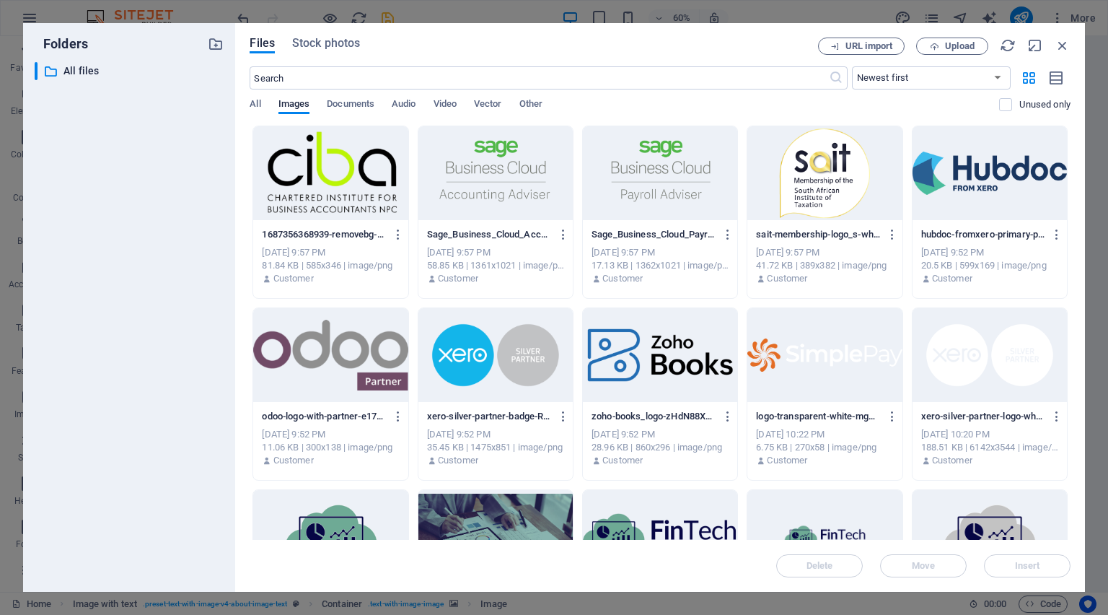
click at [829, 175] on div at bounding box center [825, 173] width 154 height 94
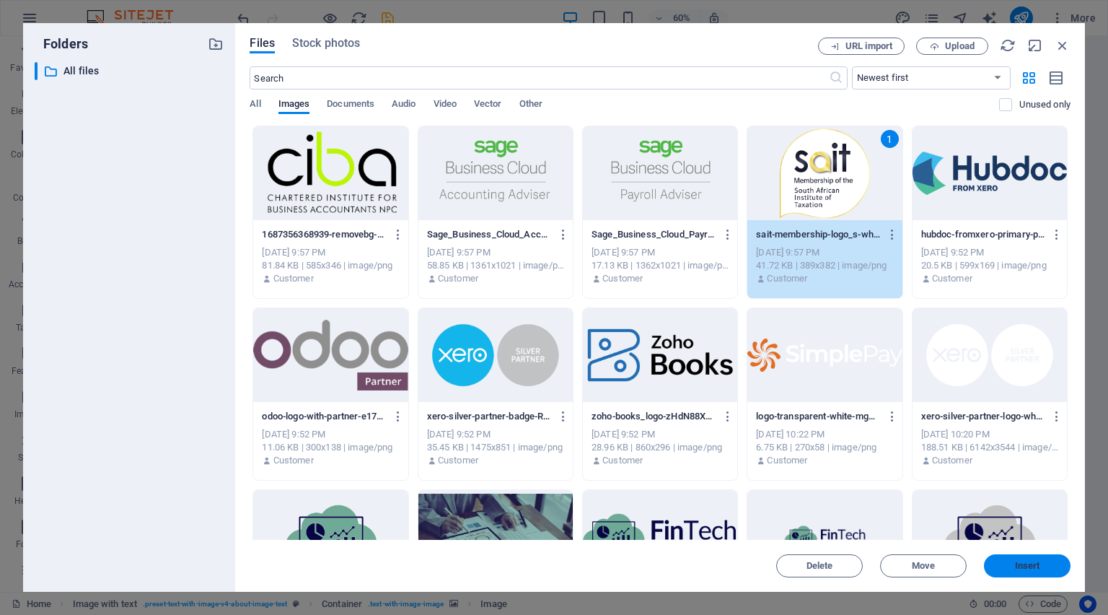
click at [1030, 572] on button "Insert" at bounding box center [1027, 565] width 87 height 23
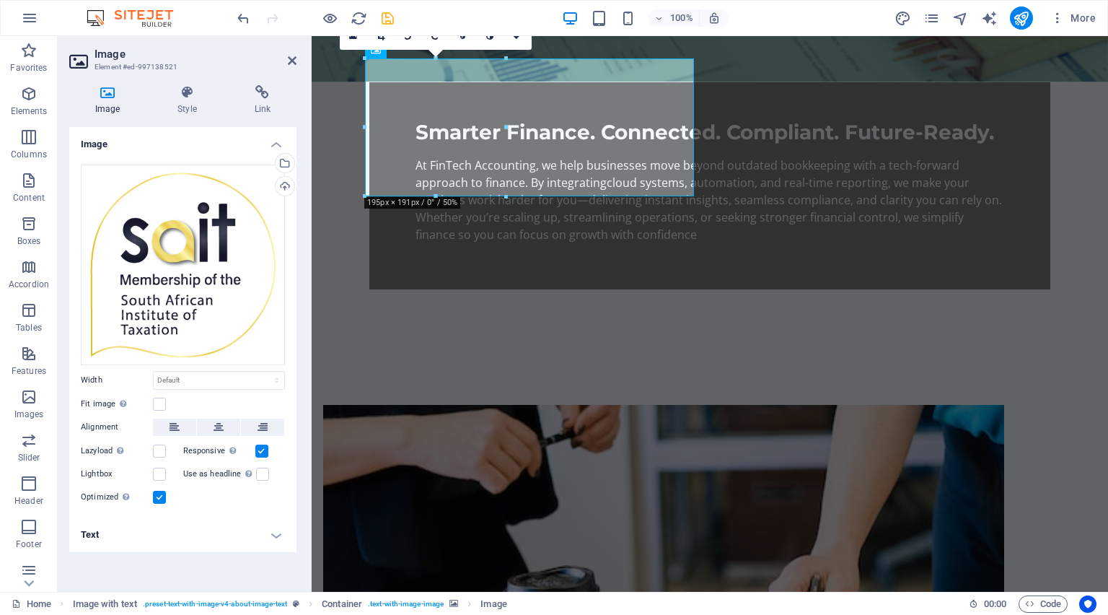
scroll to position [498, 0]
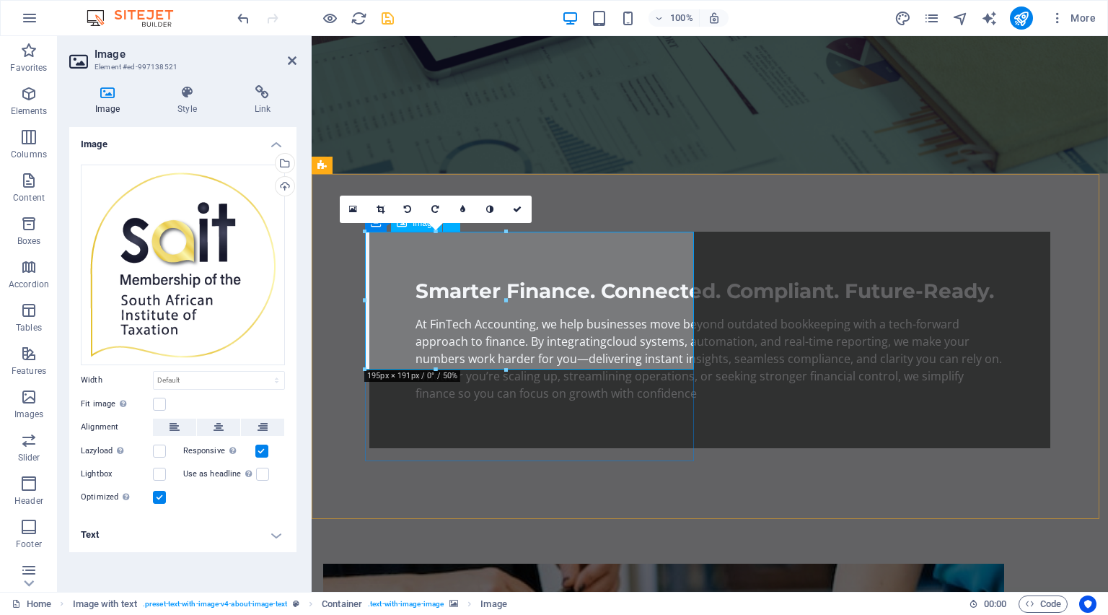
click at [378, 223] on div "16:10 16:9 4:3 1:1 1:2 0" at bounding box center [436, 209] width 192 height 27
click at [515, 210] on icon at bounding box center [517, 209] width 9 height 9
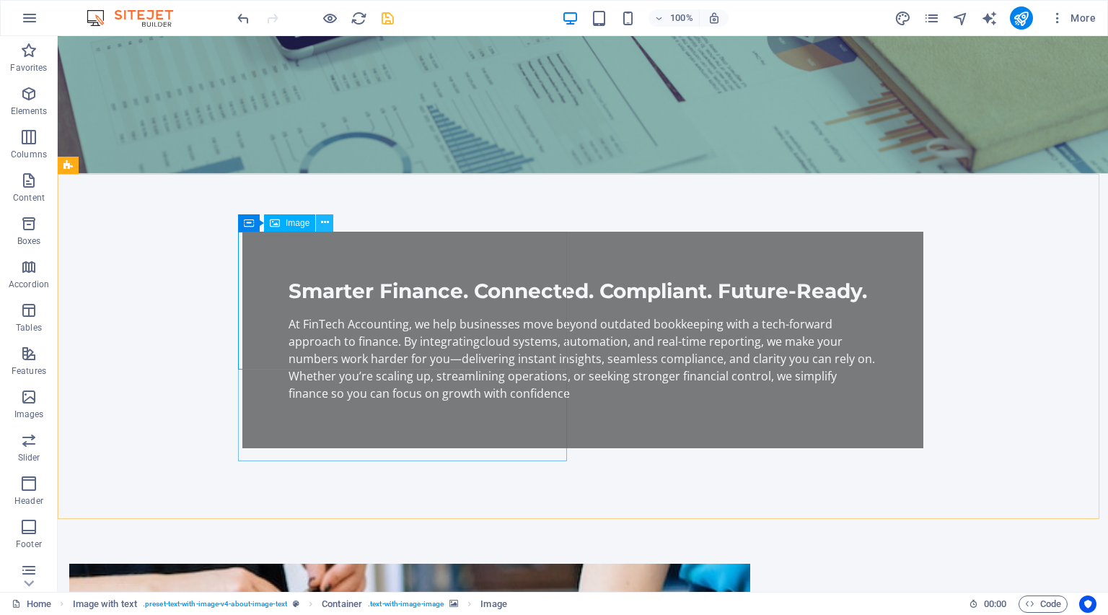
click at [323, 221] on icon at bounding box center [325, 222] width 8 height 15
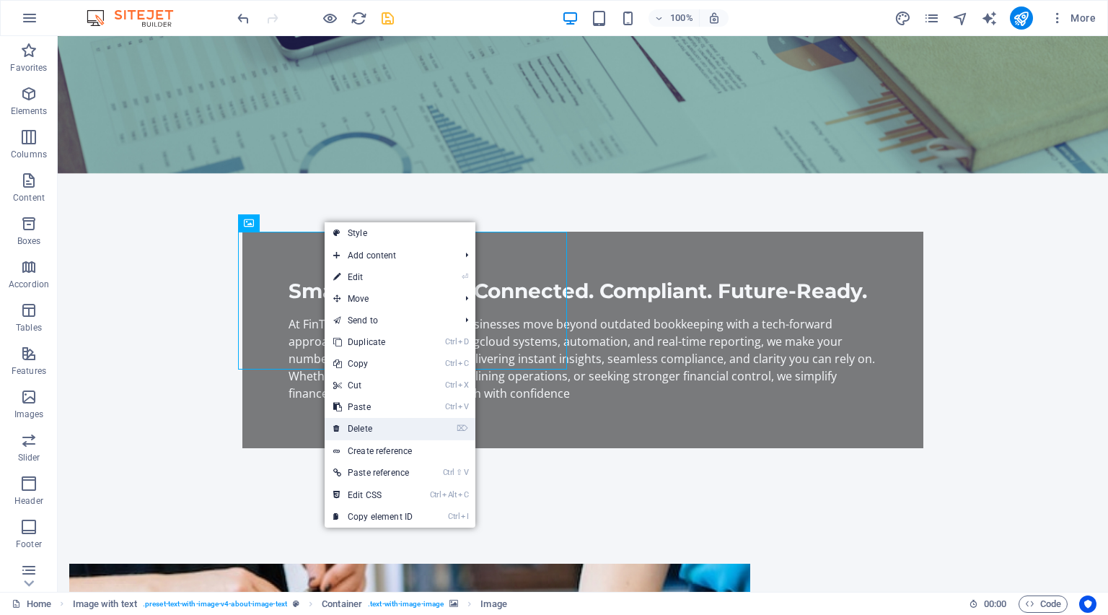
click at [377, 421] on link "⌦ Delete" at bounding box center [373, 429] width 97 height 22
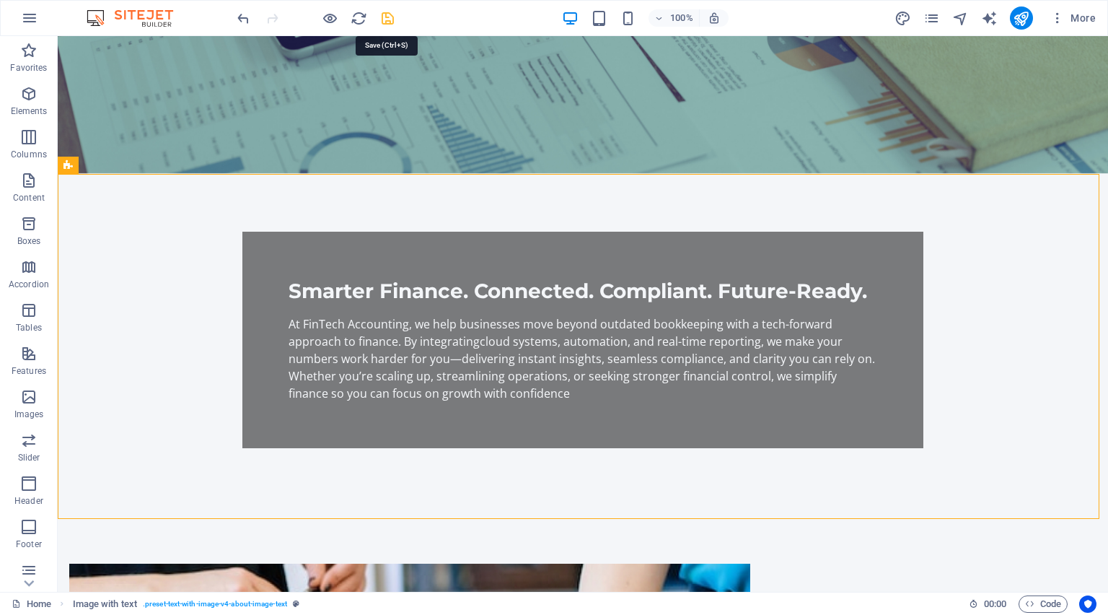
click at [390, 17] on icon "save" at bounding box center [388, 18] width 17 height 17
checkbox input "false"
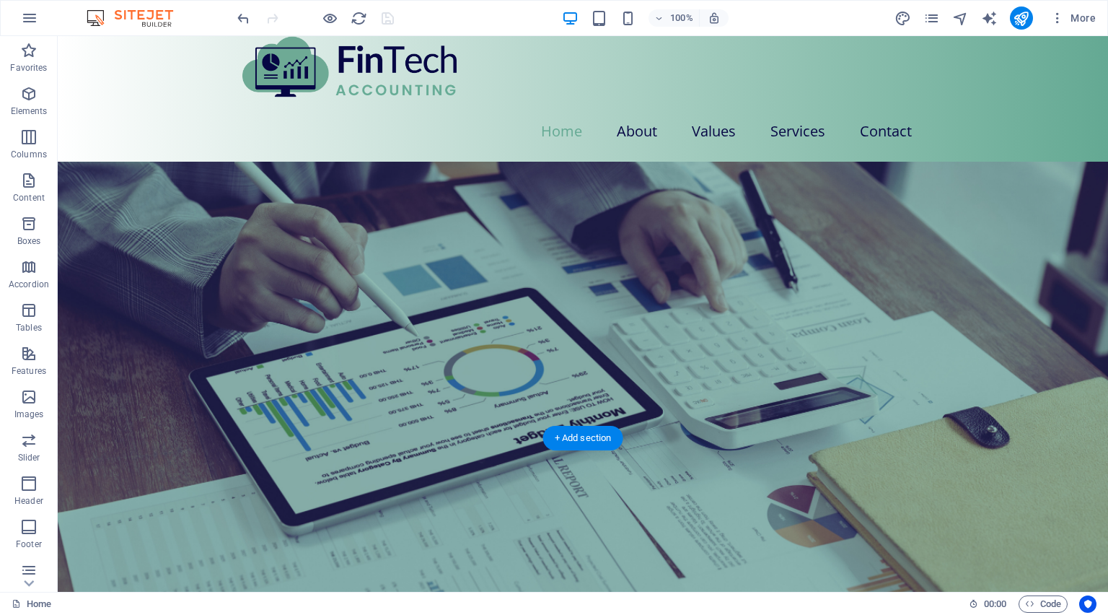
scroll to position [0, 0]
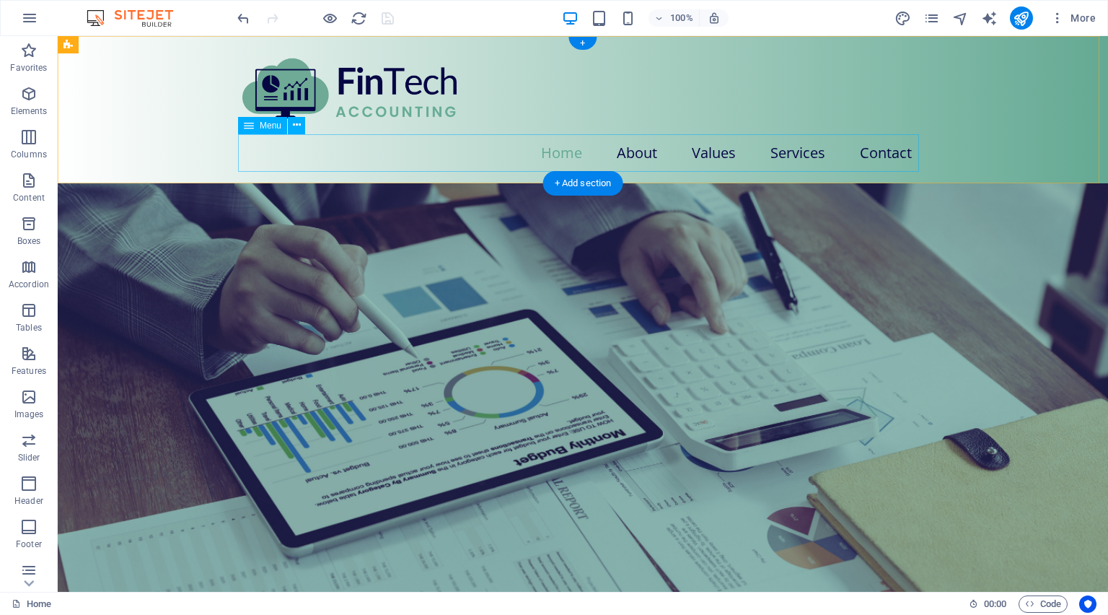
click at [557, 151] on nav "Home About Values Services Contact" at bounding box center [582, 153] width 681 height 38
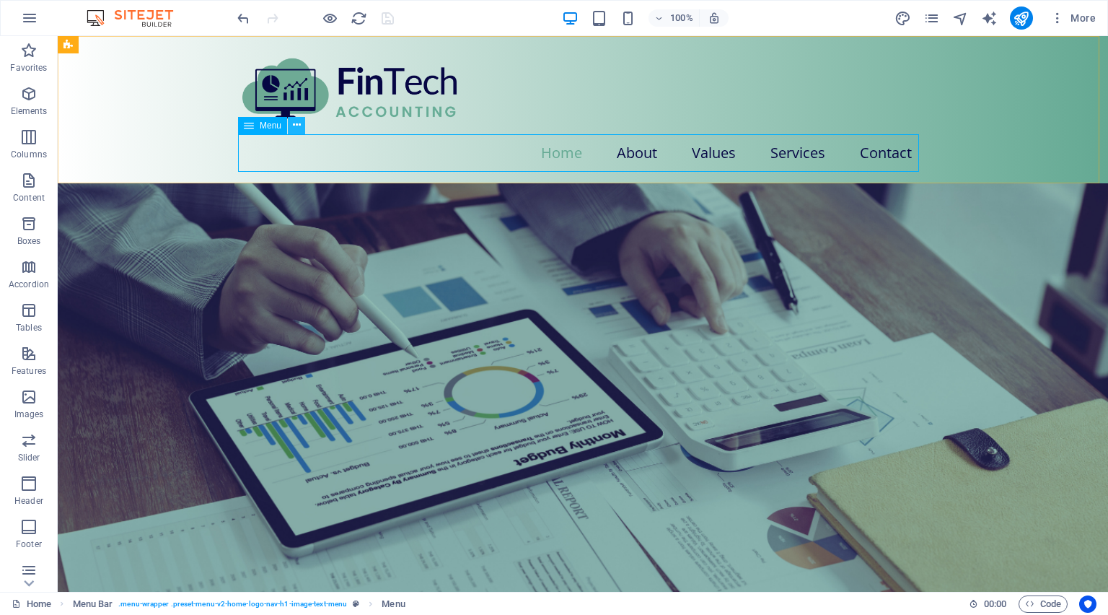
click at [299, 126] on icon at bounding box center [297, 125] width 8 height 15
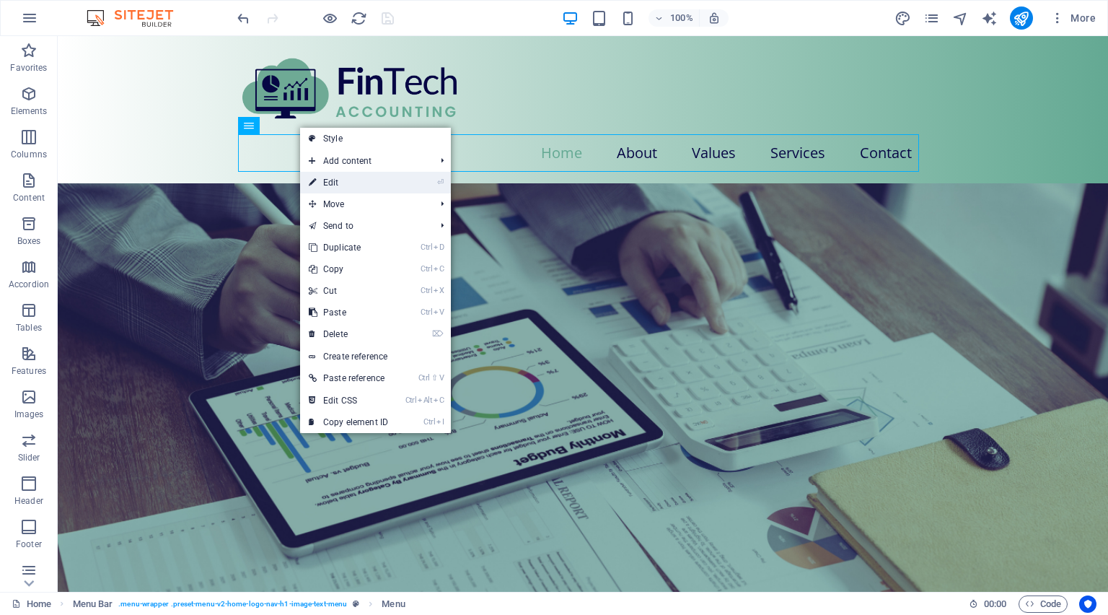
click at [349, 181] on link "⏎ Edit" at bounding box center [348, 183] width 97 height 22
select select
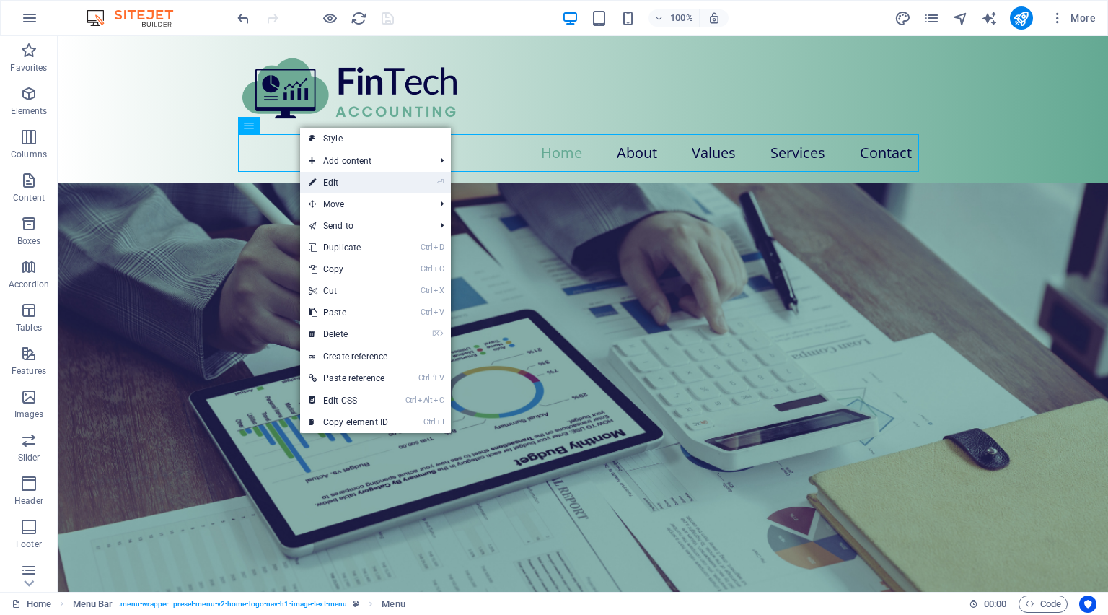
select select
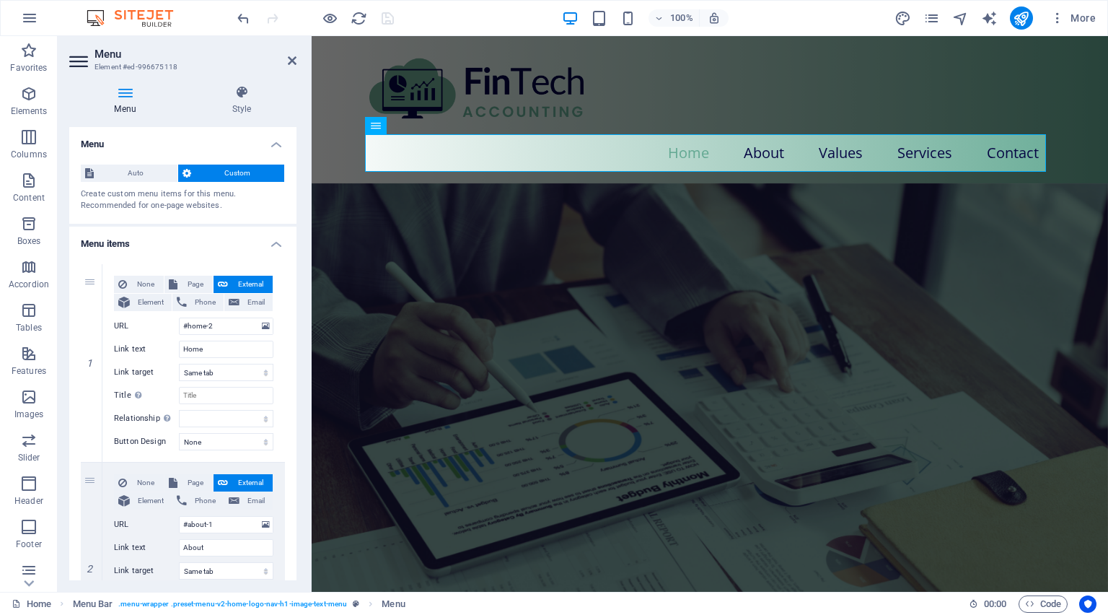
click at [137, 182] on div "Auto Custom" at bounding box center [183, 174] width 204 height 18
click at [142, 172] on span "Auto" at bounding box center [135, 173] width 75 height 17
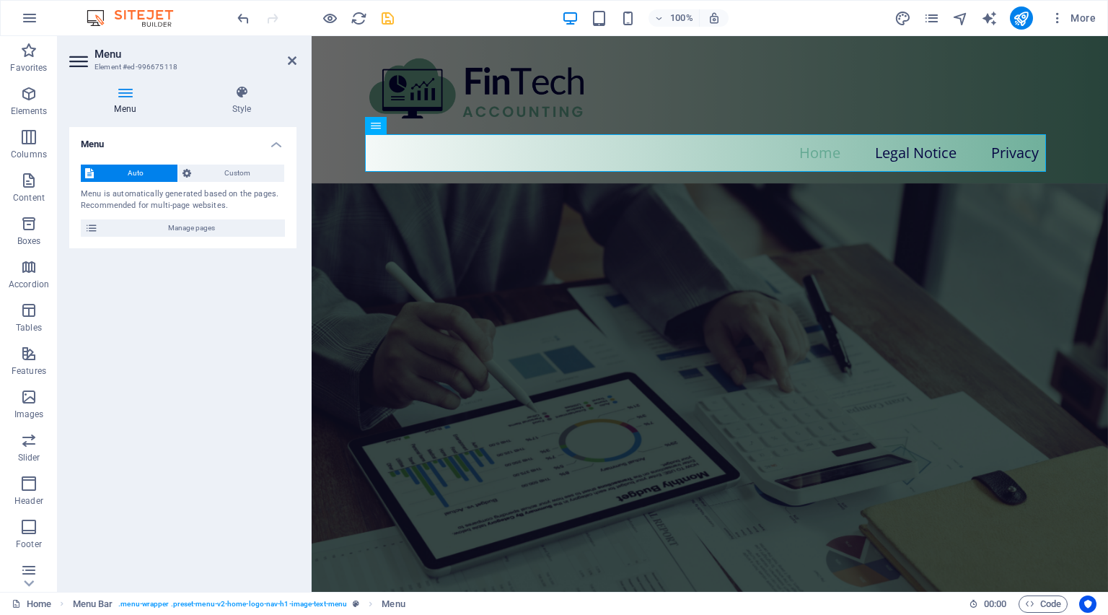
click at [198, 216] on div "Auto Custom Menu is automatically generated based on the pages. Recommended for…" at bounding box center [182, 200] width 227 height 95
click at [182, 227] on span "Manage pages" at bounding box center [191, 227] width 178 height 17
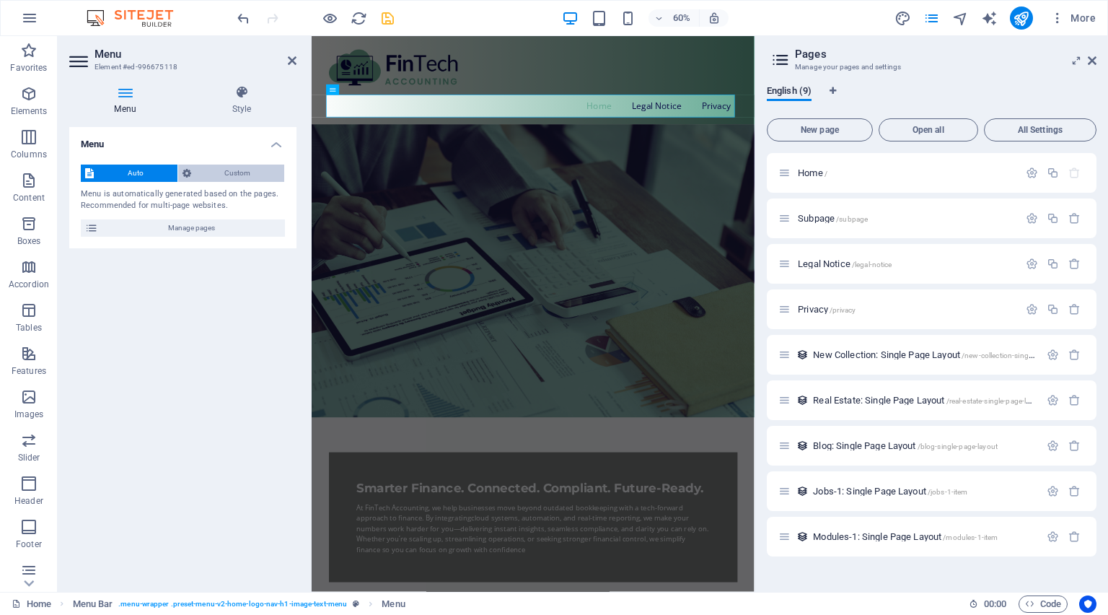
click at [225, 165] on span "Custom" at bounding box center [238, 173] width 85 height 17
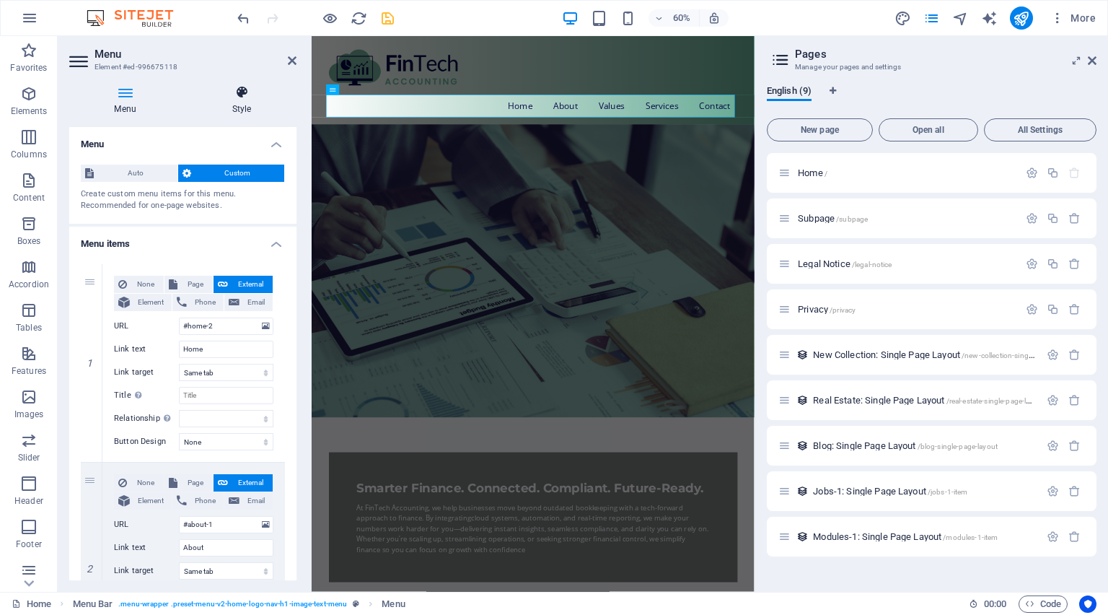
click at [225, 87] on icon at bounding box center [242, 92] width 110 height 14
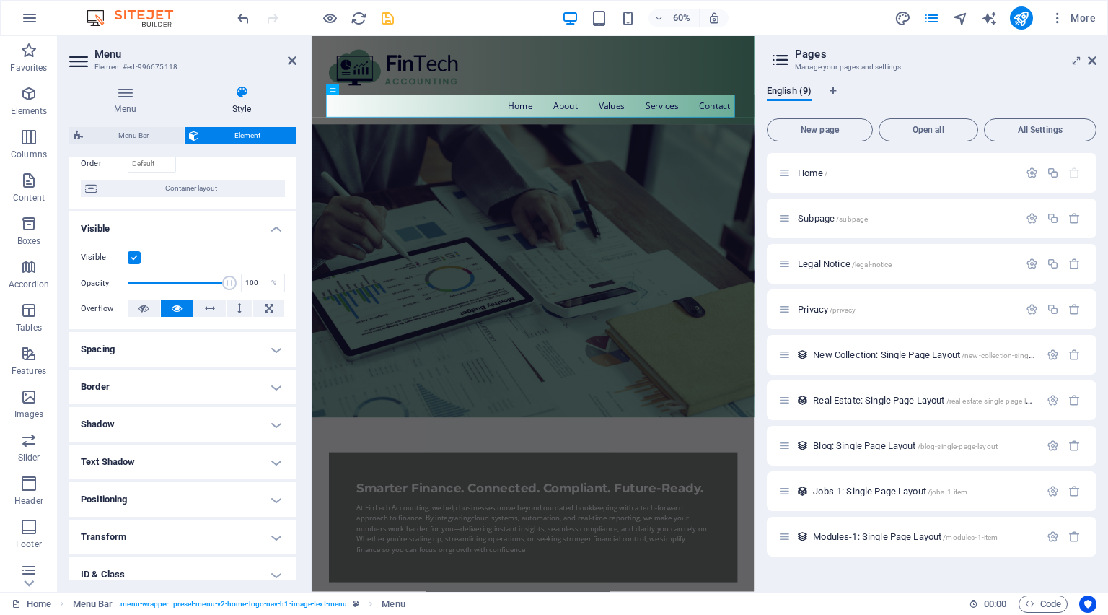
scroll to position [185, 0]
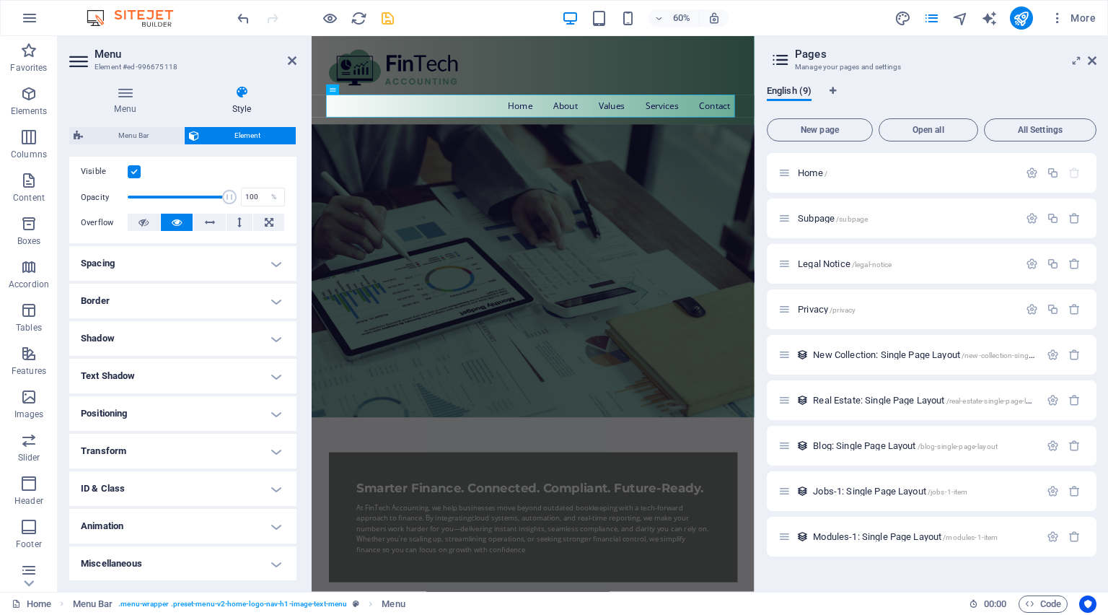
click at [157, 266] on h4 "Spacing" at bounding box center [182, 263] width 227 height 35
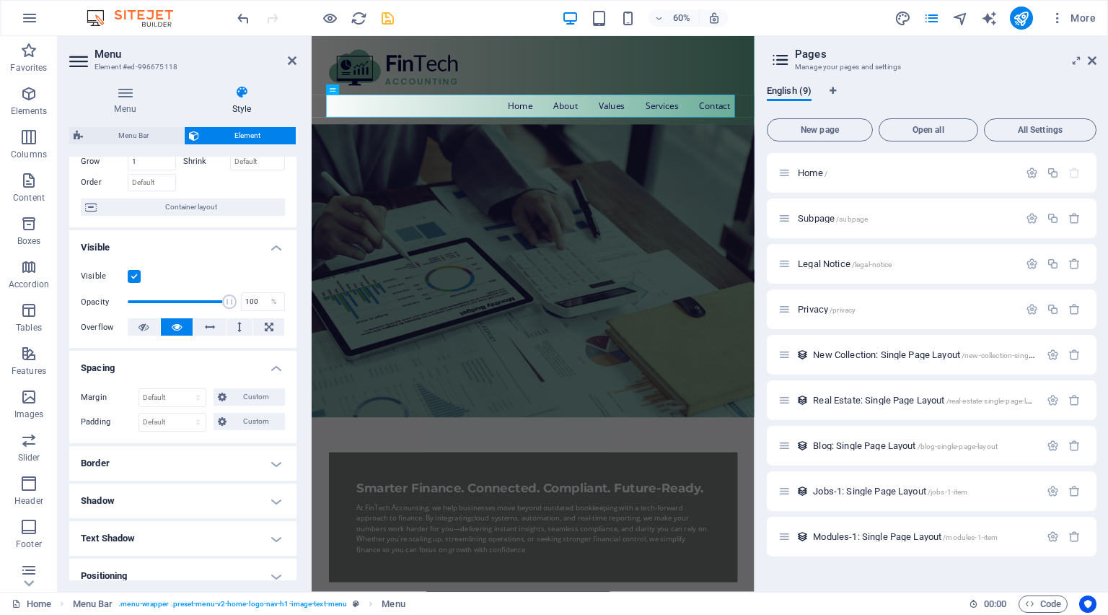
scroll to position [231, 0]
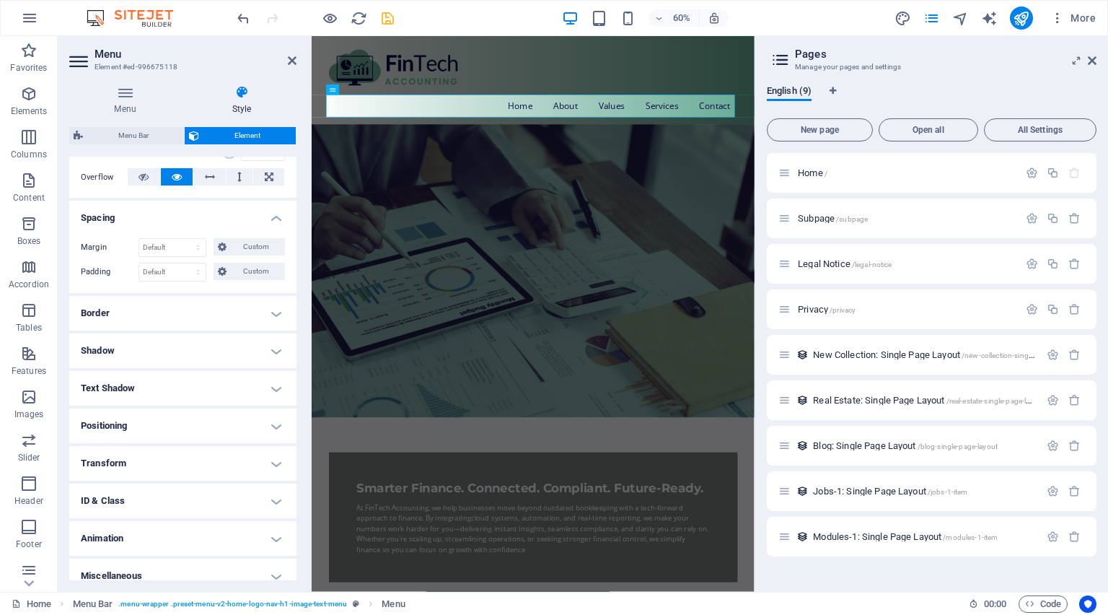
click at [196, 317] on h4 "Border" at bounding box center [182, 313] width 227 height 35
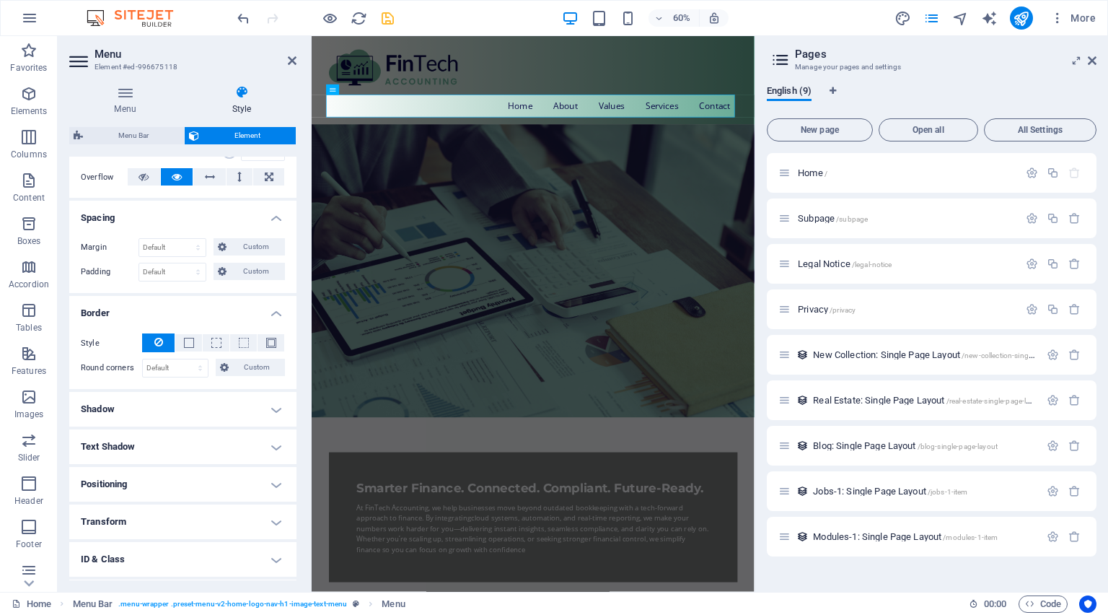
click at [183, 421] on h4 "Shadow" at bounding box center [182, 409] width 227 height 35
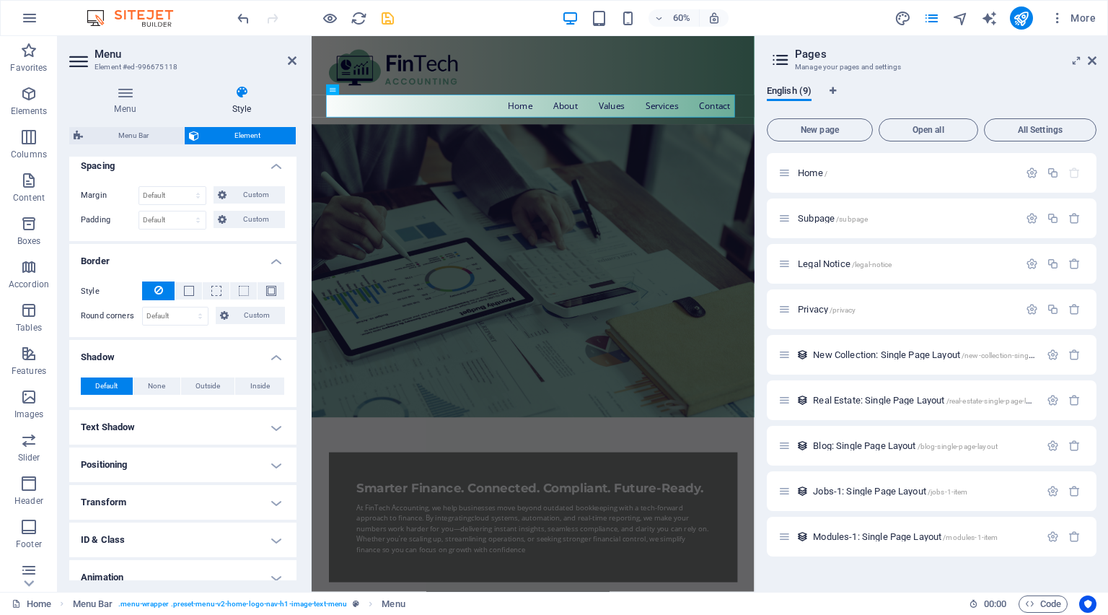
scroll to position [333, 0]
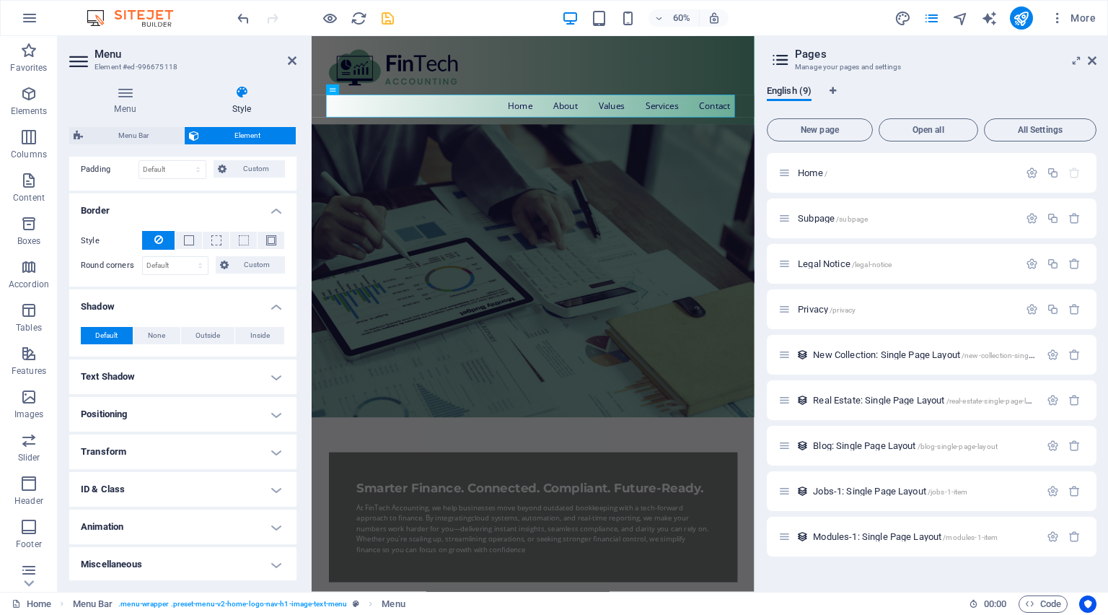
click at [193, 379] on h4 "Text Shadow" at bounding box center [182, 376] width 227 height 35
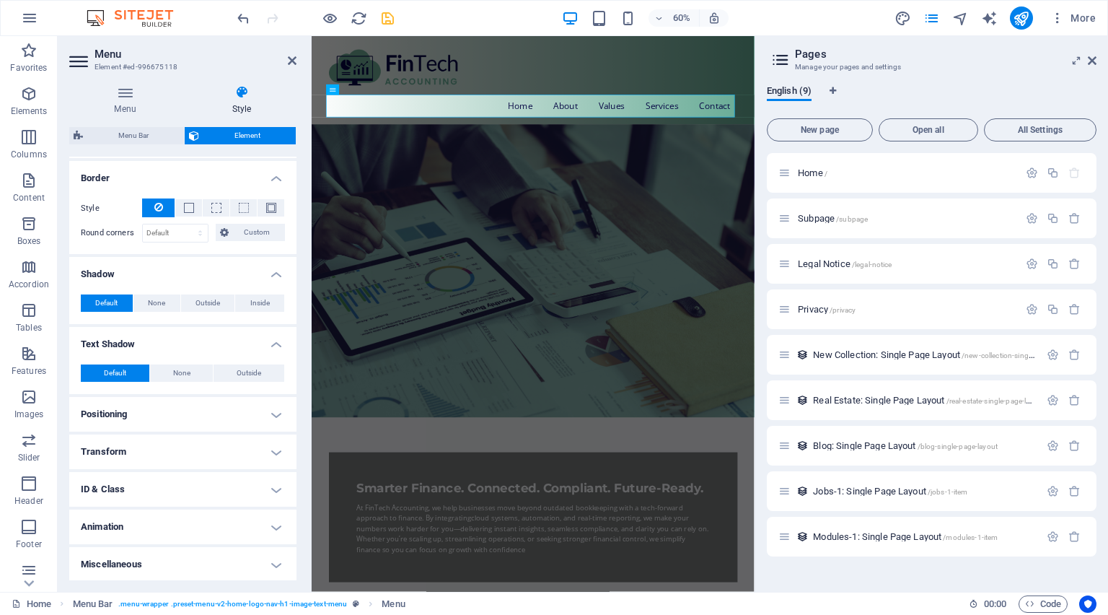
click at [156, 436] on h4 "Transform" at bounding box center [182, 451] width 227 height 35
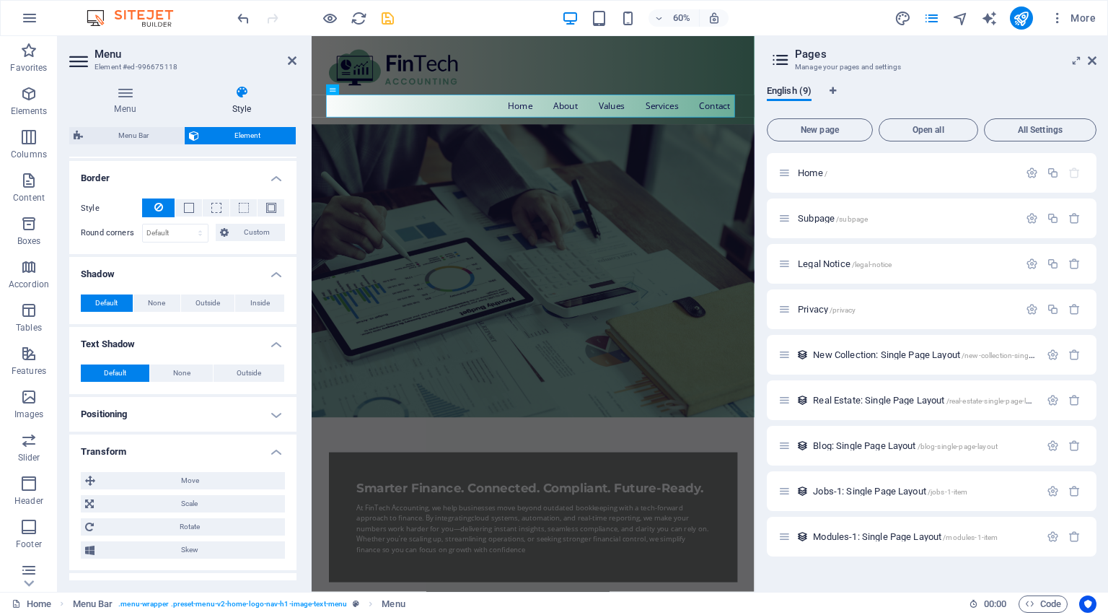
click at [182, 419] on h4 "Positioning" at bounding box center [182, 414] width 227 height 35
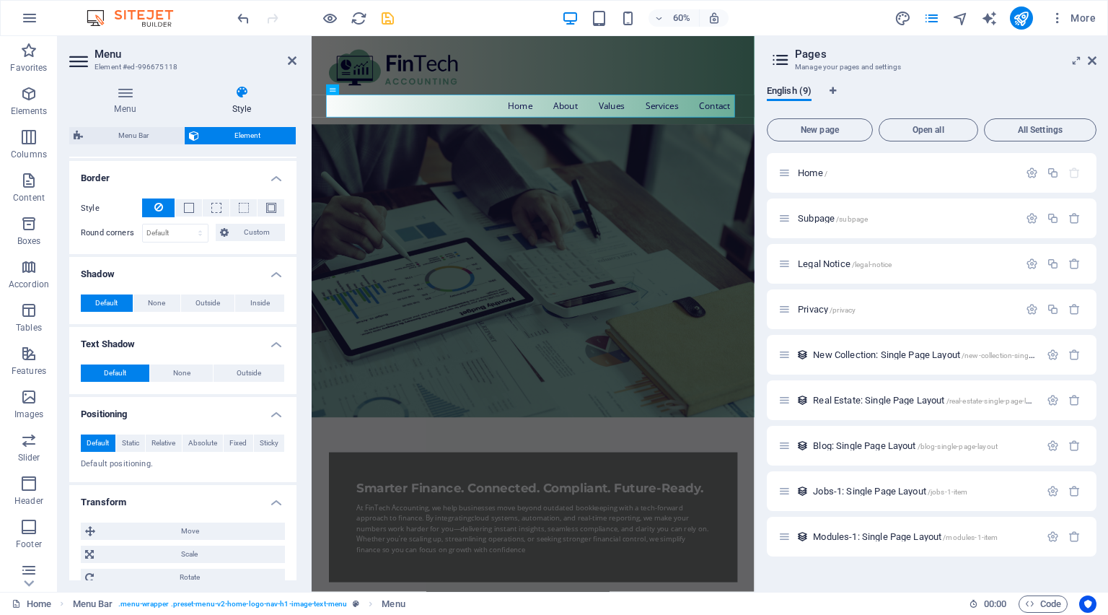
scroll to position [517, 0]
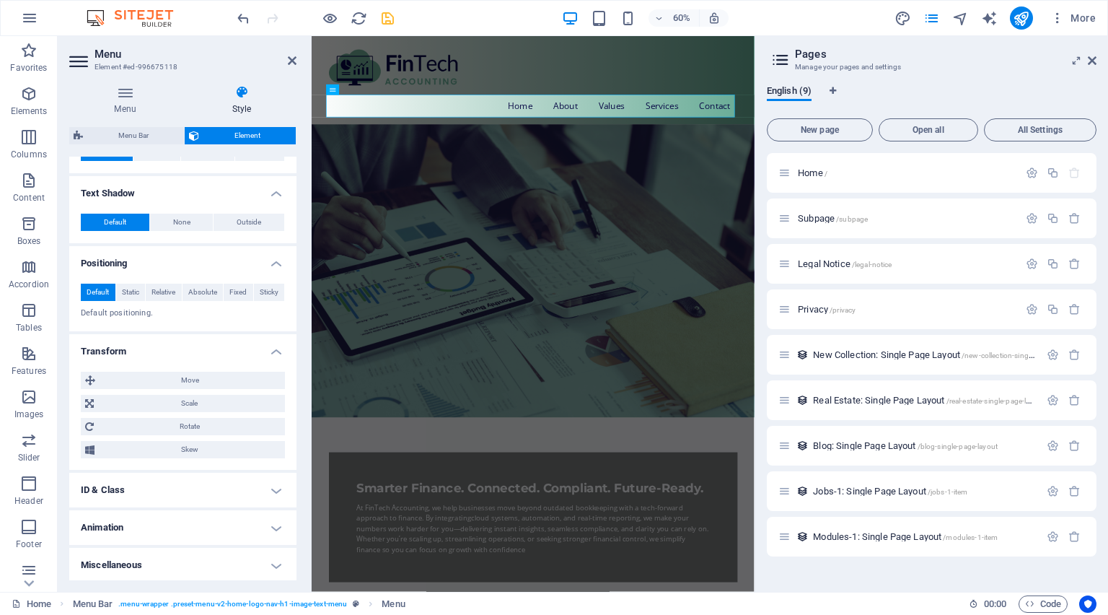
click at [182, 554] on h4 "Miscellaneous" at bounding box center [182, 565] width 227 height 35
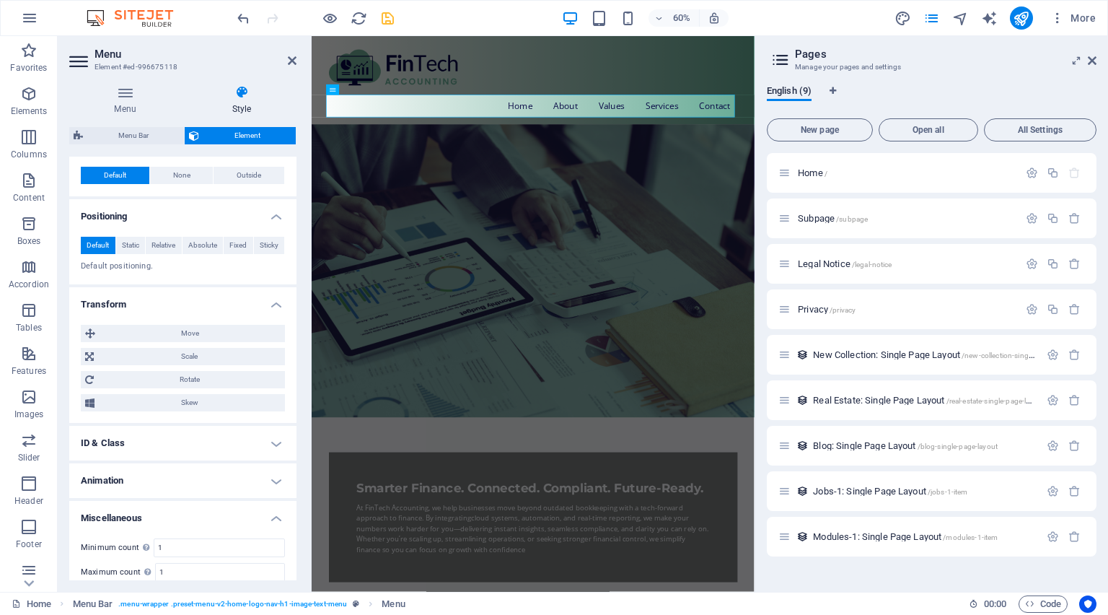
scroll to position [606, 0]
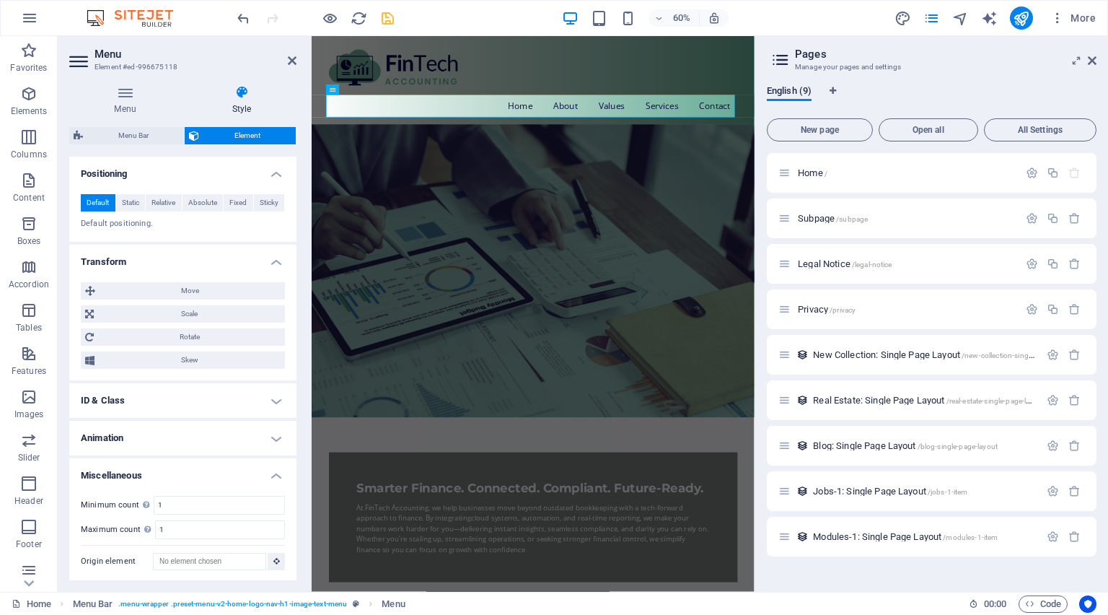
click at [174, 435] on h4 "Animation" at bounding box center [182, 438] width 227 height 35
click at [187, 403] on h4 "ID & Class" at bounding box center [182, 400] width 227 height 35
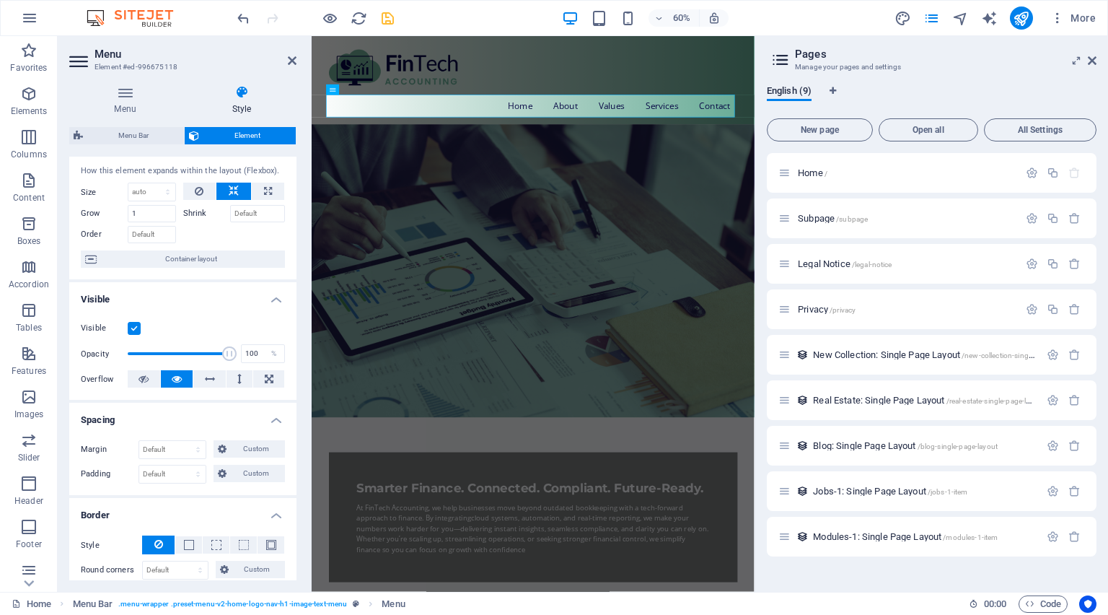
scroll to position [0, 0]
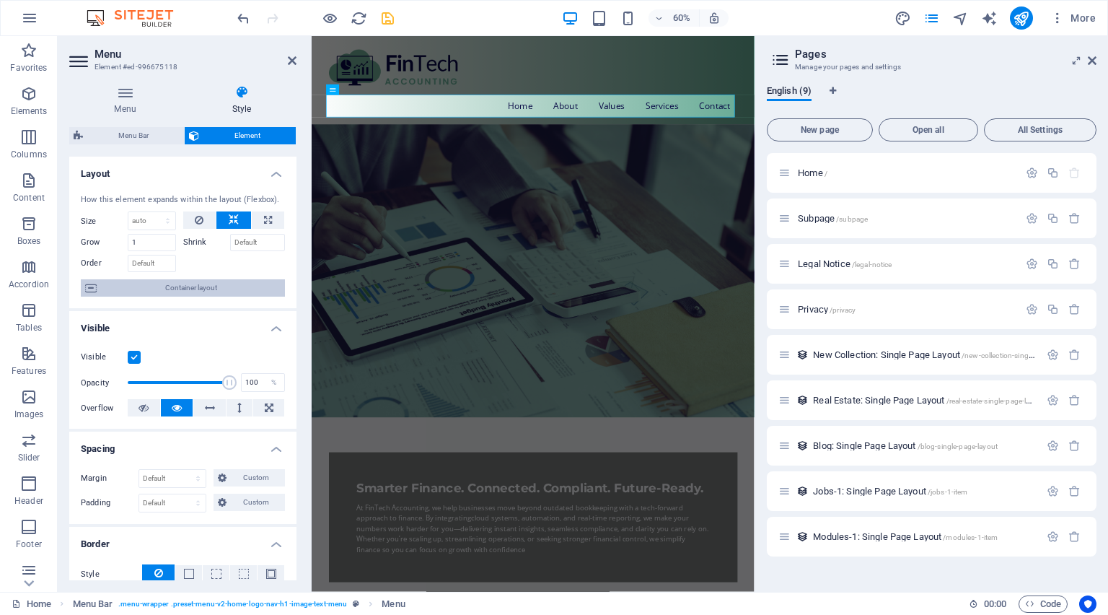
click at [95, 289] on icon at bounding box center [91, 287] width 12 height 17
select select "header"
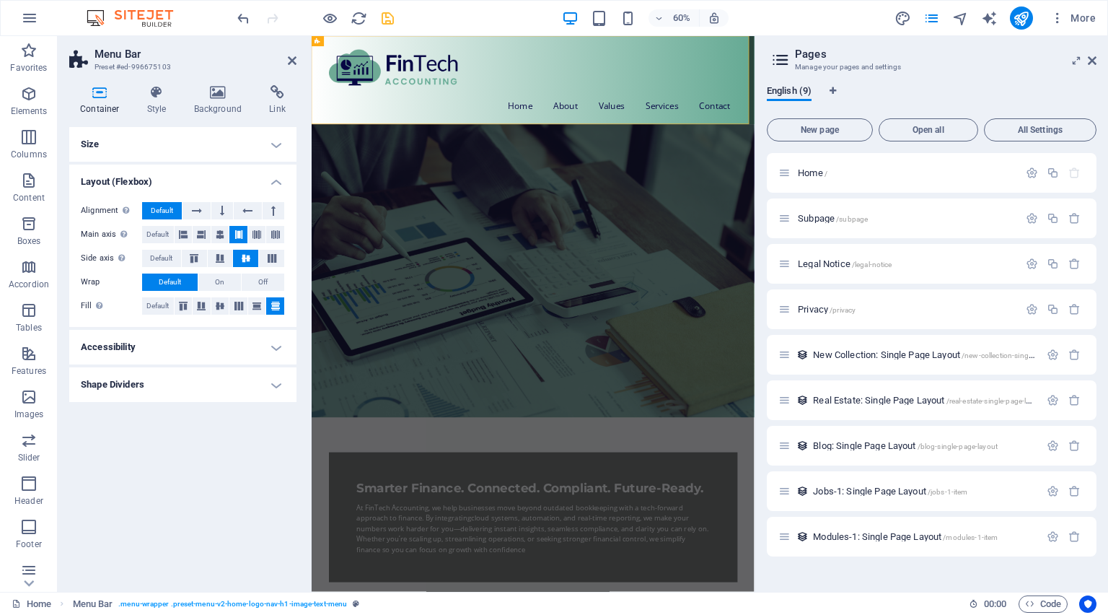
click at [242, 341] on h4 "Accessibility" at bounding box center [182, 347] width 227 height 35
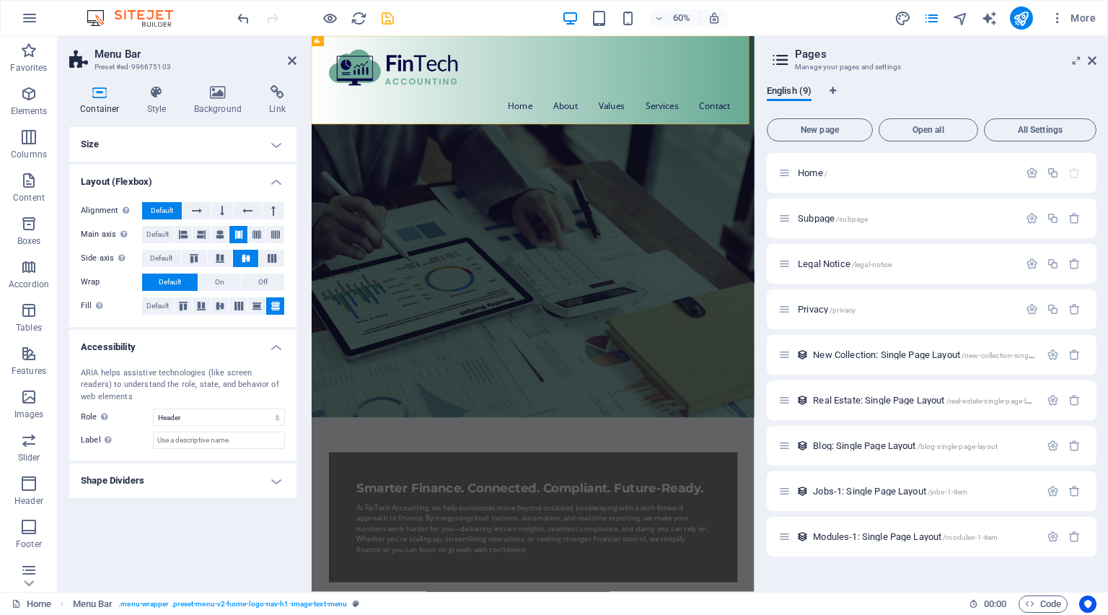
click at [214, 494] on h4 "Shape Dividers" at bounding box center [182, 480] width 227 height 35
click at [167, 105] on h4 "Style" at bounding box center [159, 100] width 47 height 30
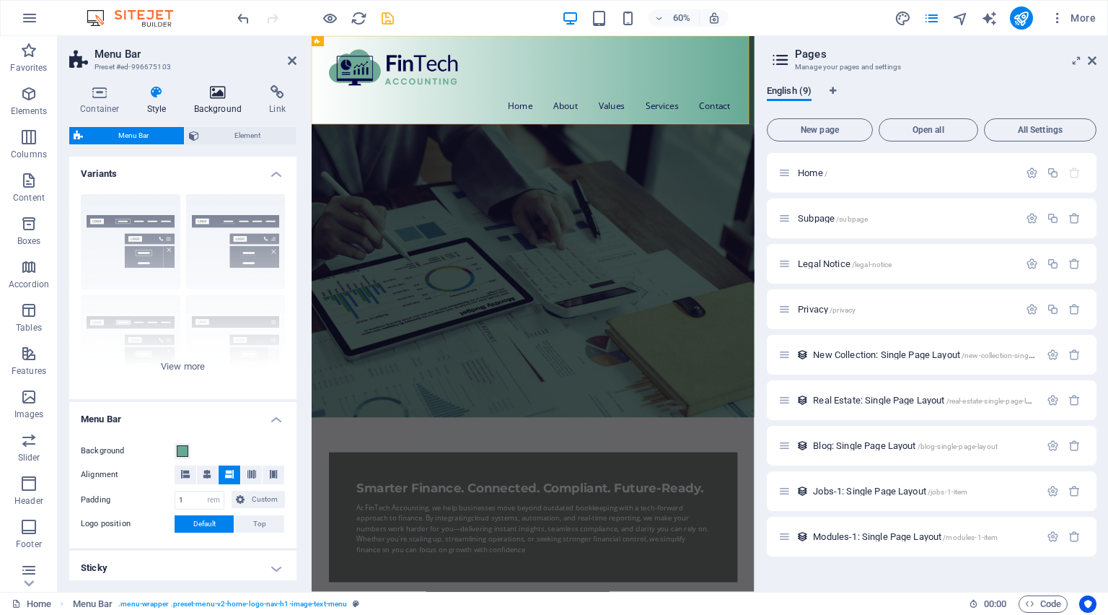
click at [202, 100] on h4 "Background" at bounding box center [221, 100] width 76 height 30
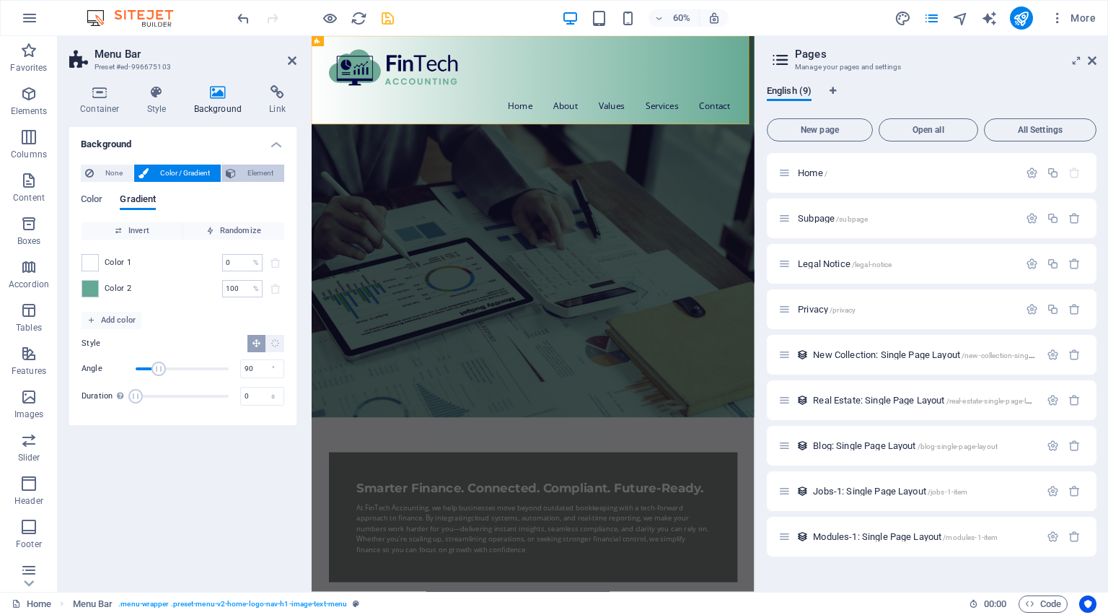
click at [255, 178] on span "Element" at bounding box center [260, 173] width 40 height 17
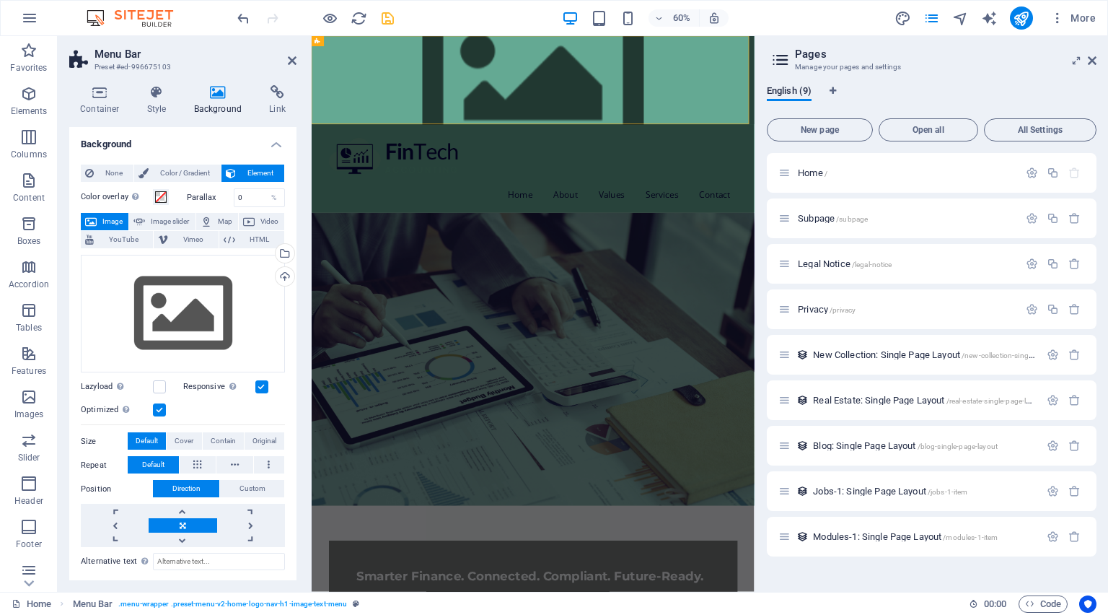
click at [255, 167] on span "Element" at bounding box center [260, 173] width 40 height 17
click at [106, 167] on span "None" at bounding box center [113, 173] width 31 height 17
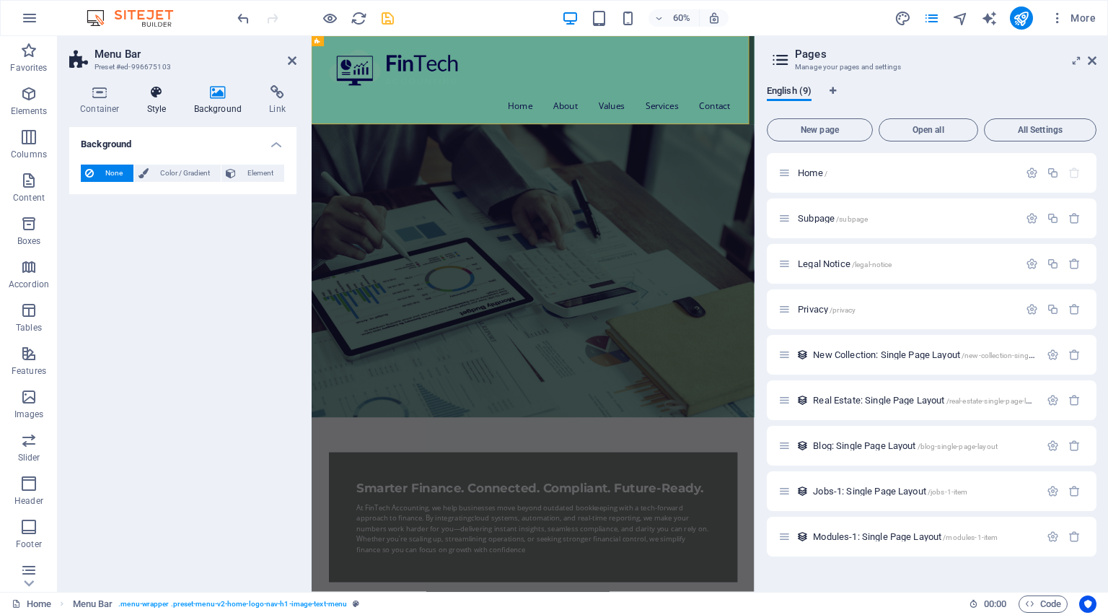
click at [156, 98] on icon at bounding box center [156, 92] width 41 height 14
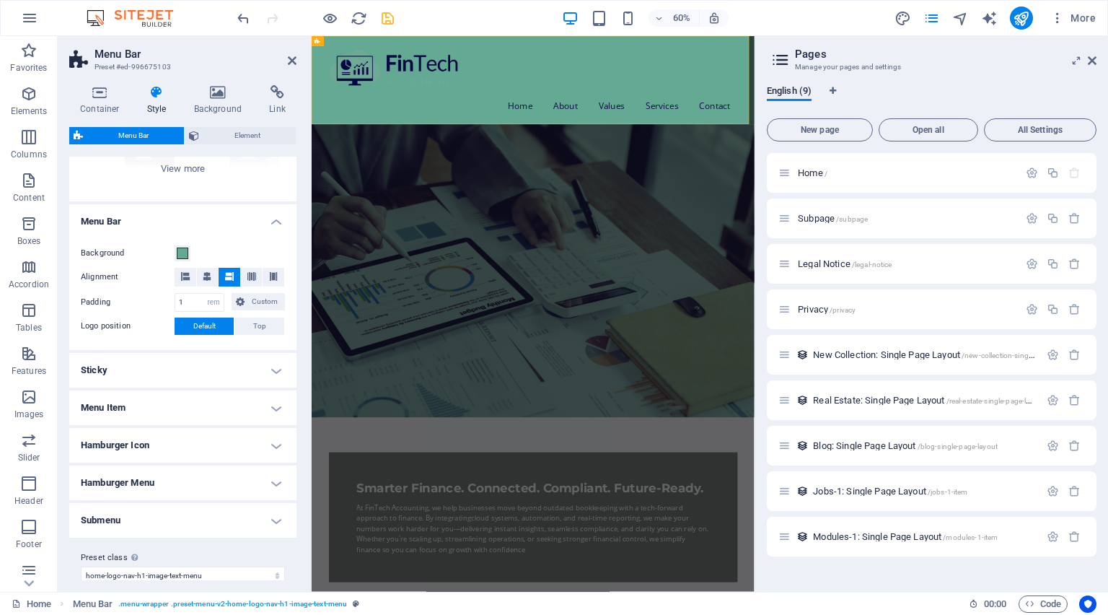
scroll to position [211, 0]
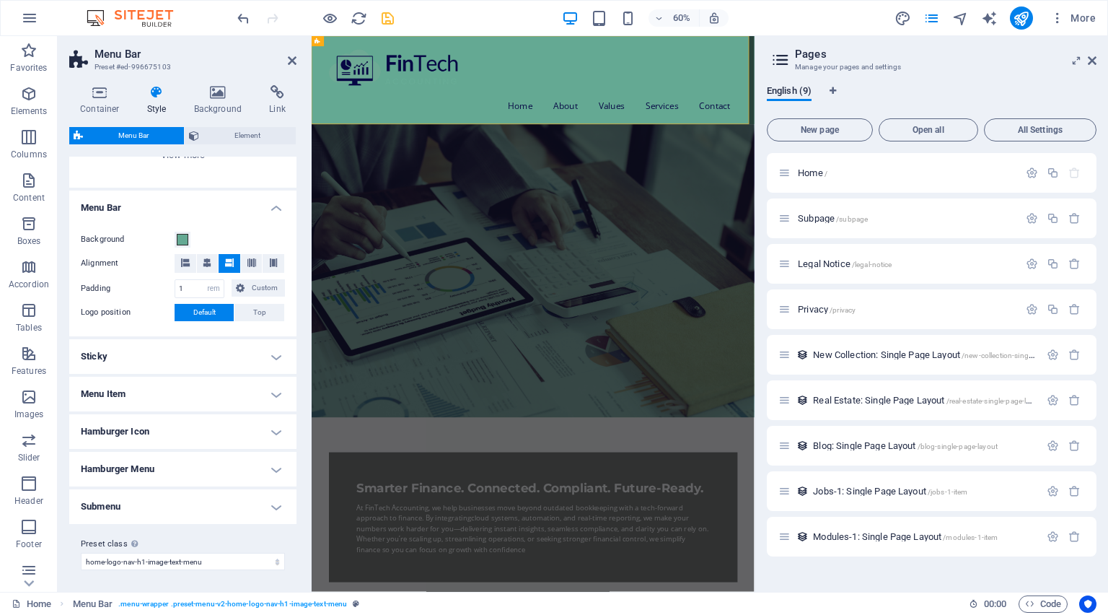
click at [196, 500] on h4 "Submenu" at bounding box center [182, 506] width 227 height 35
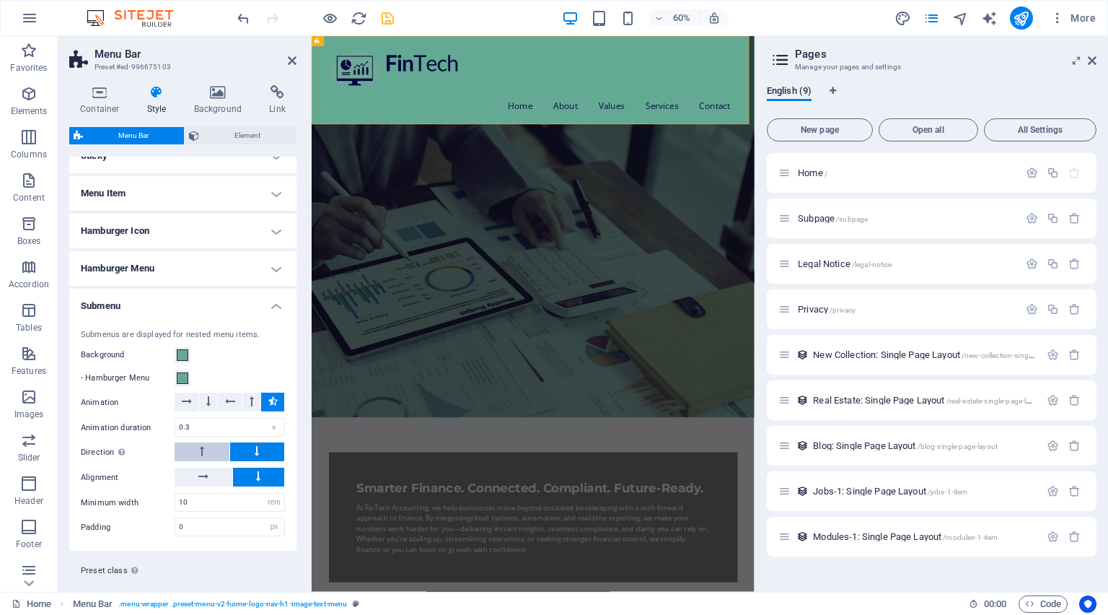
scroll to position [438, 0]
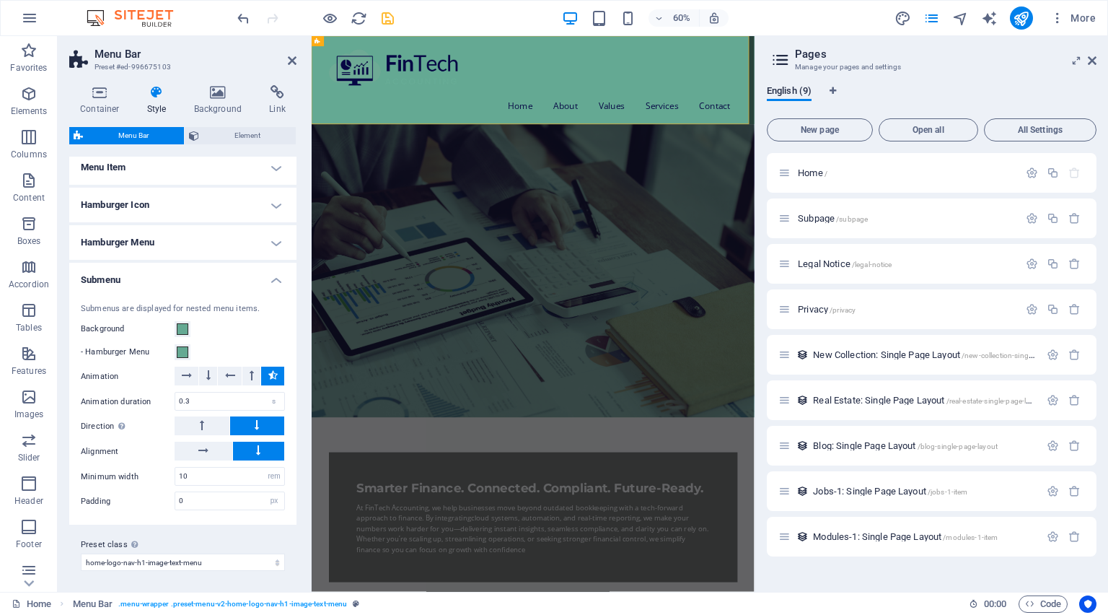
click at [171, 179] on h4 "Menu Item" at bounding box center [182, 167] width 227 height 35
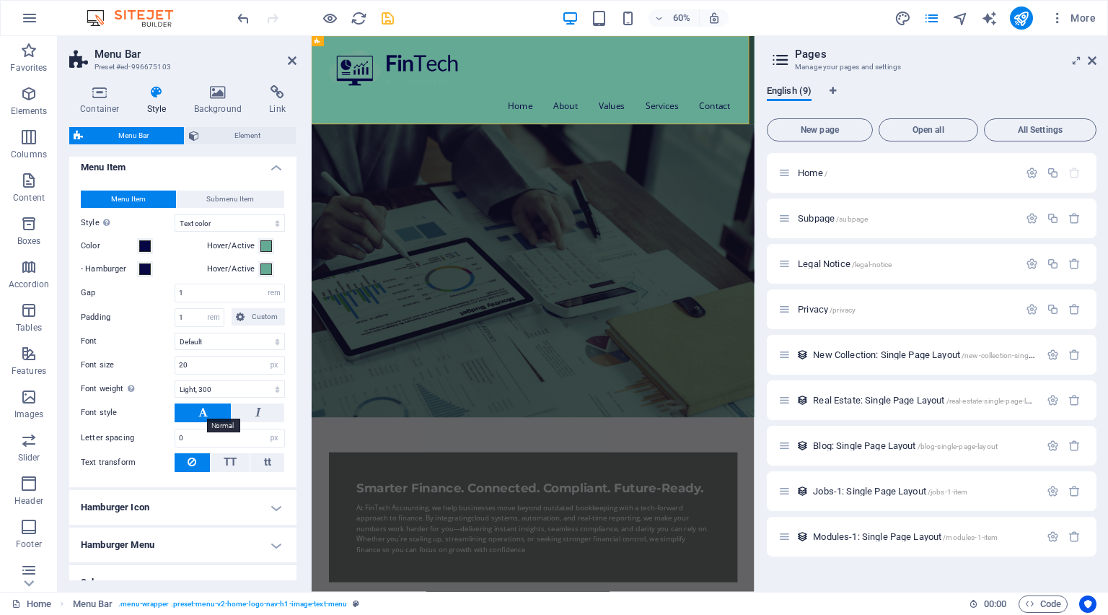
click at [198, 410] on icon at bounding box center [202, 411] width 9 height 17
click at [239, 380] on select "Thin, 100 Extra-light, 200 Light, 300 Regular, 400 Medium, 500 Semi-bold, 600 B…" at bounding box center [230, 388] width 110 height 17
select select "500"
click at [175, 380] on select "Thin, 100 Extra-light, 200 Light, 300 Regular, 400 Medium, 500 Semi-bold, 600 B…" at bounding box center [230, 388] width 110 height 17
click at [214, 330] on div "Menu Item Submenu Item Style Switch to preview mode and move the mouse over men…" at bounding box center [182, 331] width 233 height 311
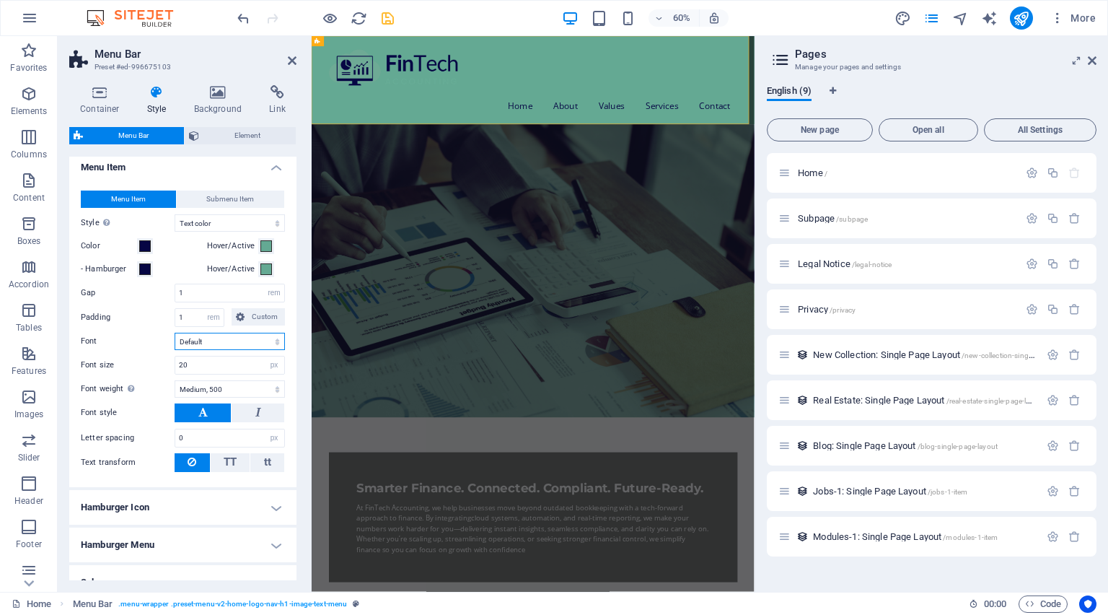
click at [214, 340] on select "Default Headlines" at bounding box center [230, 341] width 110 height 17
select select "link-special-font"
click at [175, 333] on select "Default Headlines" at bounding box center [230, 341] width 110 height 17
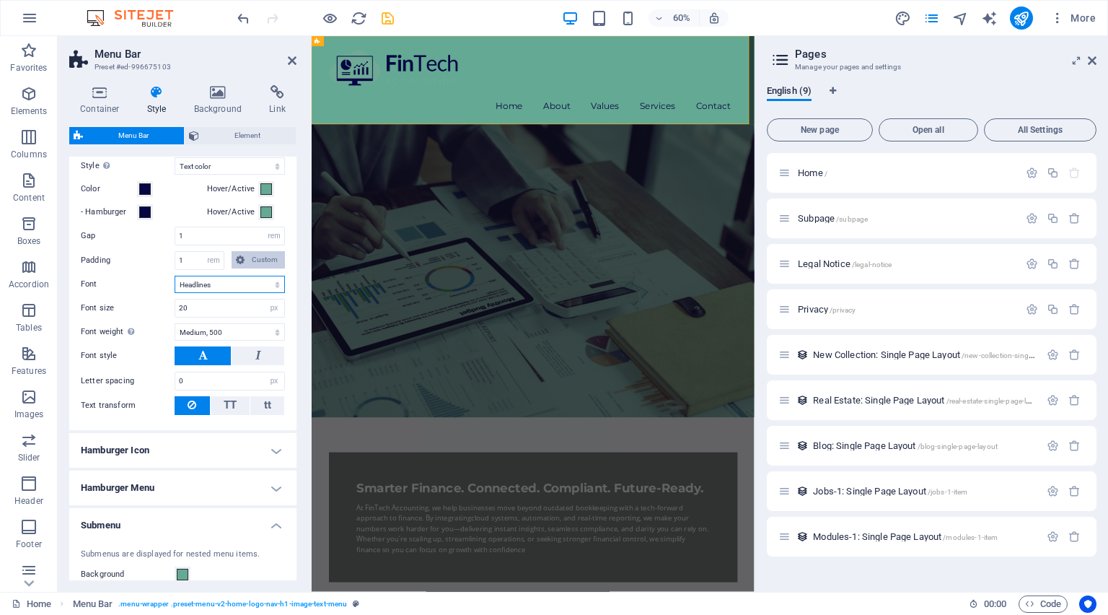
scroll to position [496, 0]
click at [238, 337] on select "Thin, 100 Extra-light, 200 Light, 300 Regular, 400 Medium, 500 Semi-bold, 600 B…" at bounding box center [230, 331] width 110 height 17
select select "700"
click at [175, 323] on select "Thin, 100 Extra-light, 200 Light, 300 Regular, 400 Medium, 500 Semi-bold, 600 B…" at bounding box center [230, 331] width 110 height 17
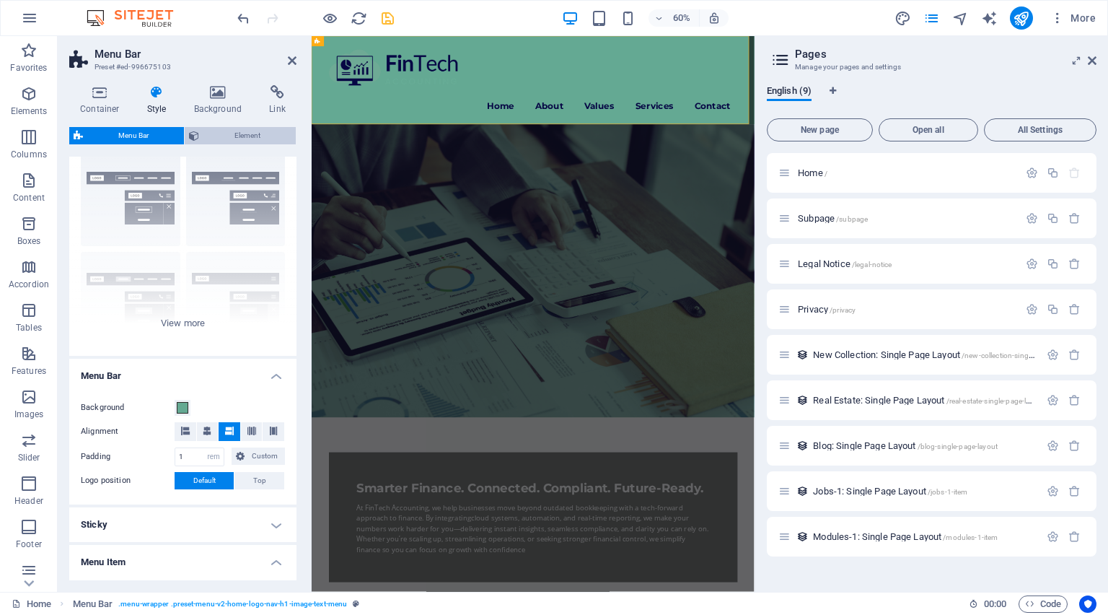
scroll to position [34, 0]
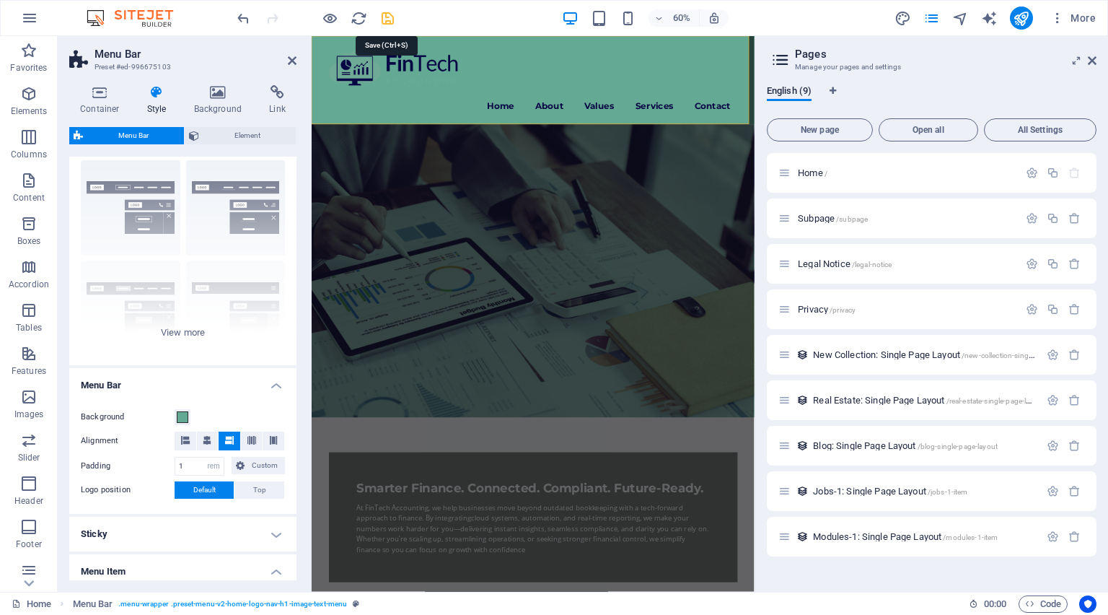
click at [390, 14] on icon "save" at bounding box center [388, 18] width 17 height 17
checkbox input "false"
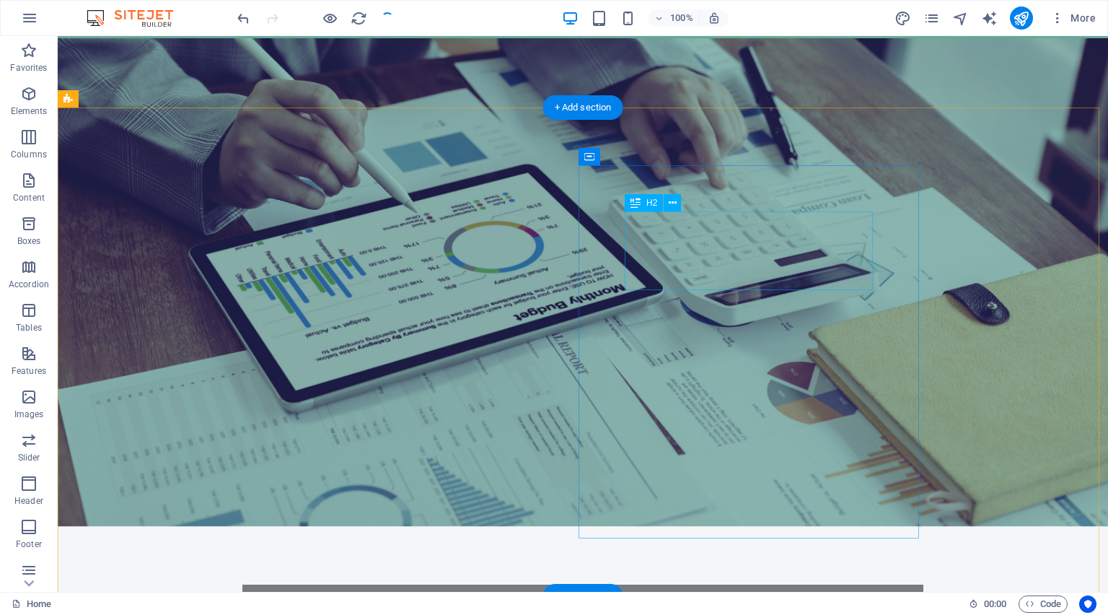
scroll to position [0, 0]
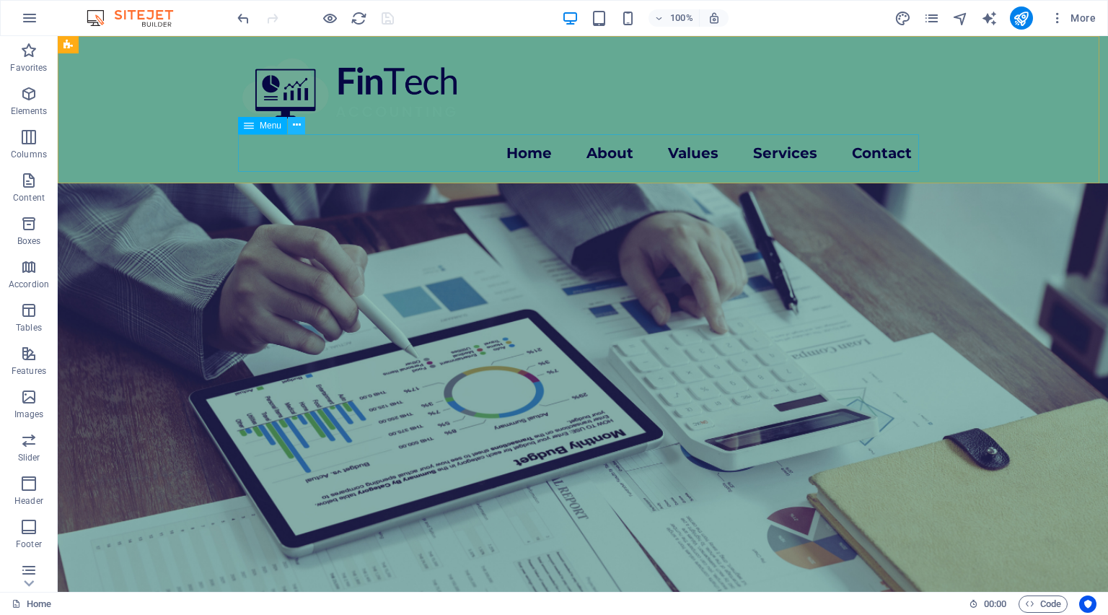
click at [301, 133] on button at bounding box center [296, 125] width 17 height 17
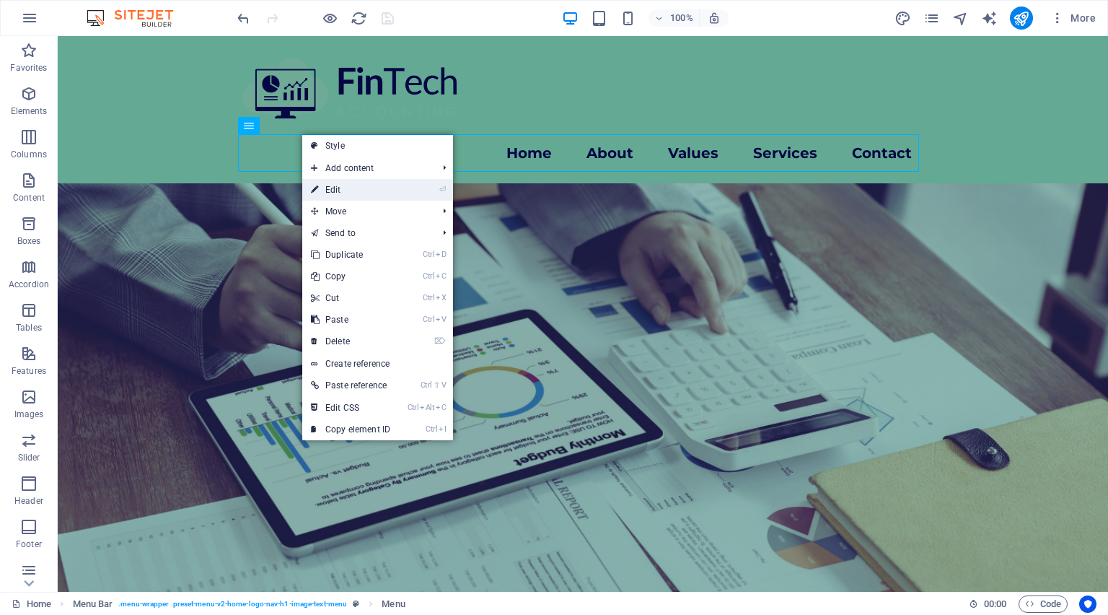
click at [357, 191] on link "⏎ Edit" at bounding box center [350, 190] width 97 height 22
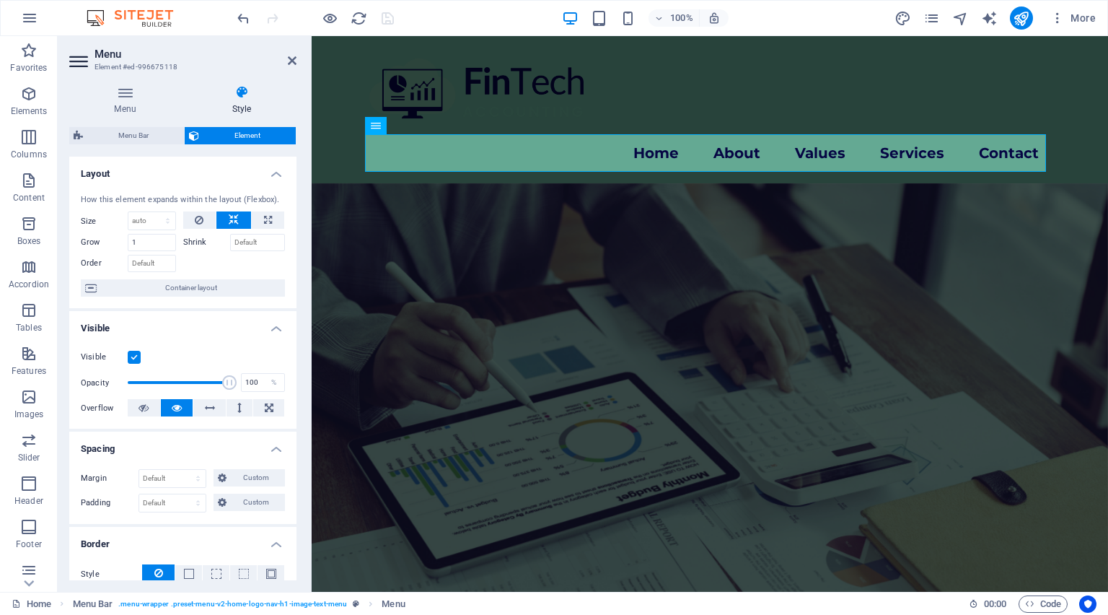
scroll to position [173, 0]
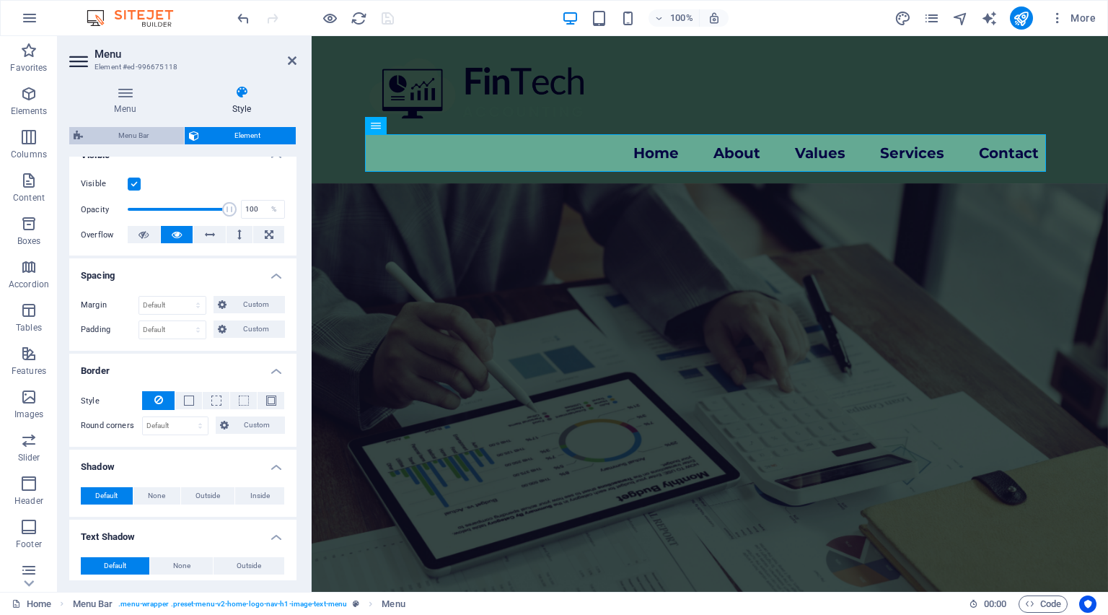
click at [112, 123] on div "Menu Style Menu Auto Custom Create custom menu items for this menu. Recommended…" at bounding box center [182, 332] width 227 height 495
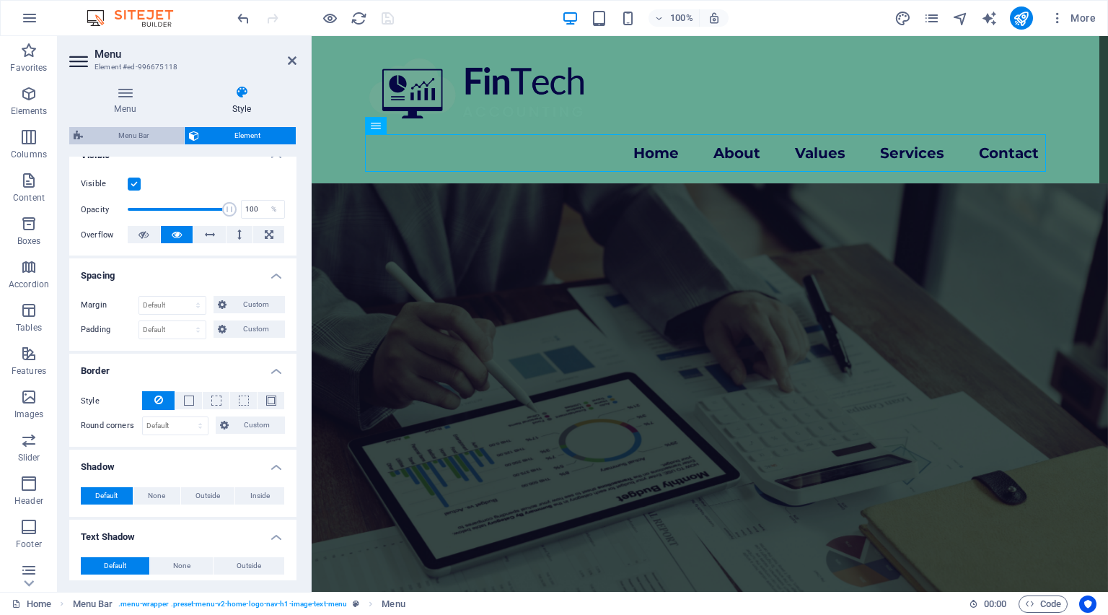
click at [115, 127] on span "Menu Bar" at bounding box center [133, 135] width 92 height 17
select select "rem"
select select "hover_text_color"
select select "rem"
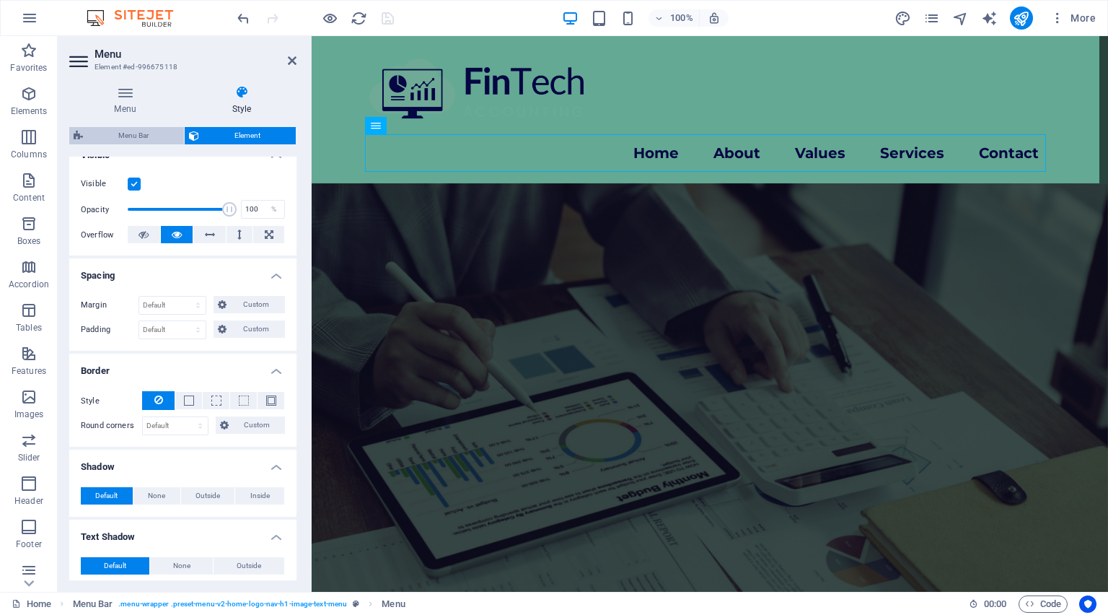
select select "link-special-font"
select select "px"
select select "700"
select select "px"
select select "rem"
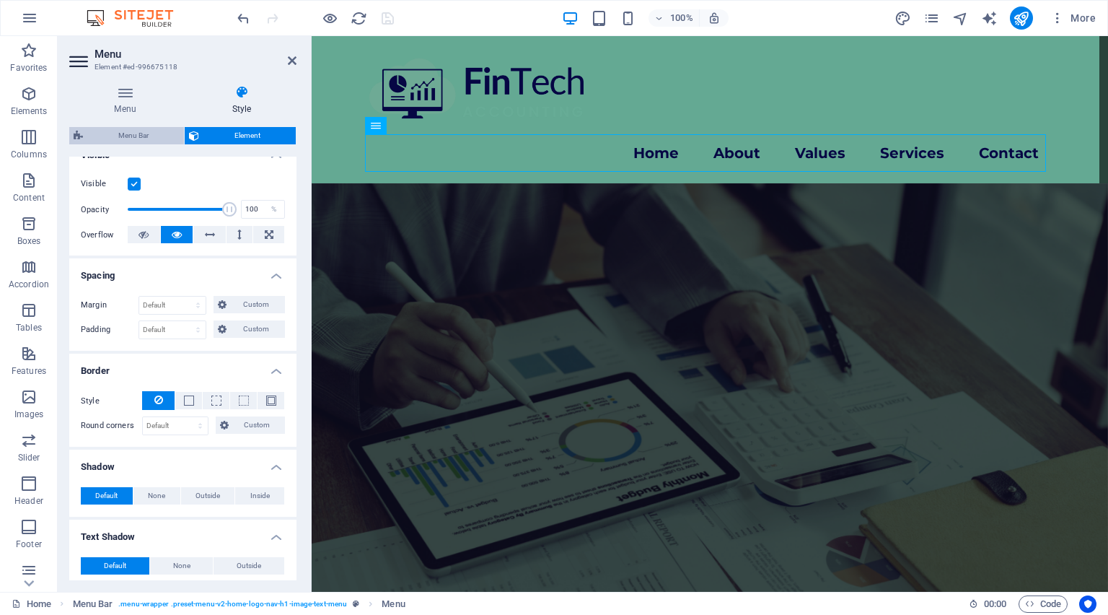
select select "px"
select select "preset-menu-v2-home-logo-nav-h1-image-text-menu"
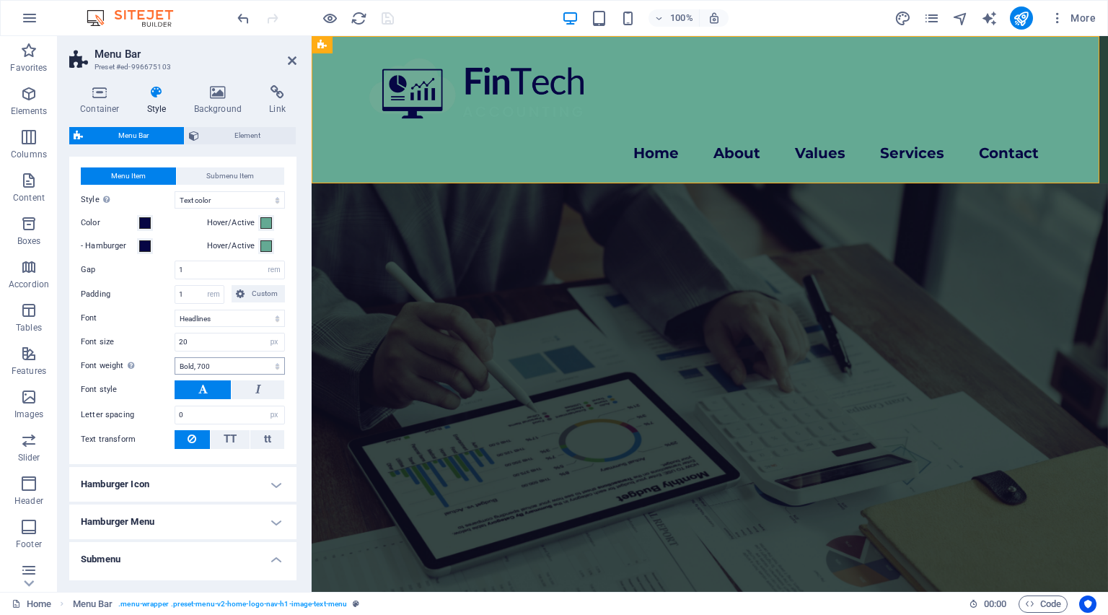
scroll to position [462, 0]
click at [222, 369] on select "Thin, 100 Extra-light, 200 Light, 300 Regular, 400 Medium, 500 Semi-bold, 600 B…" at bounding box center [230, 364] width 110 height 17
select select "400"
click at [175, 356] on select "Thin, 100 Extra-light, 200 Light, 300 Regular, 400 Medium, 500 Semi-bold, 600 B…" at bounding box center [230, 364] width 110 height 17
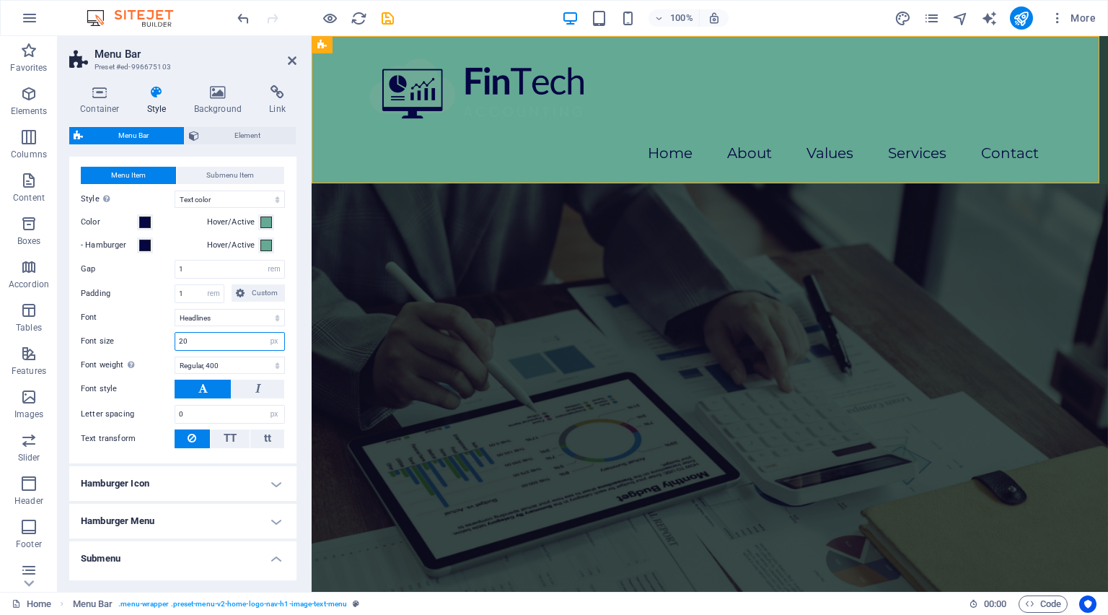
click at [213, 336] on input "20" at bounding box center [229, 341] width 109 height 17
drag, startPoint x: 213, startPoint y: 336, endPoint x: 179, endPoint y: 338, distance: 34.0
click at [179, 338] on input "20" at bounding box center [229, 341] width 109 height 17
type input "15"
click at [163, 309] on label "Font" at bounding box center [128, 317] width 94 height 17
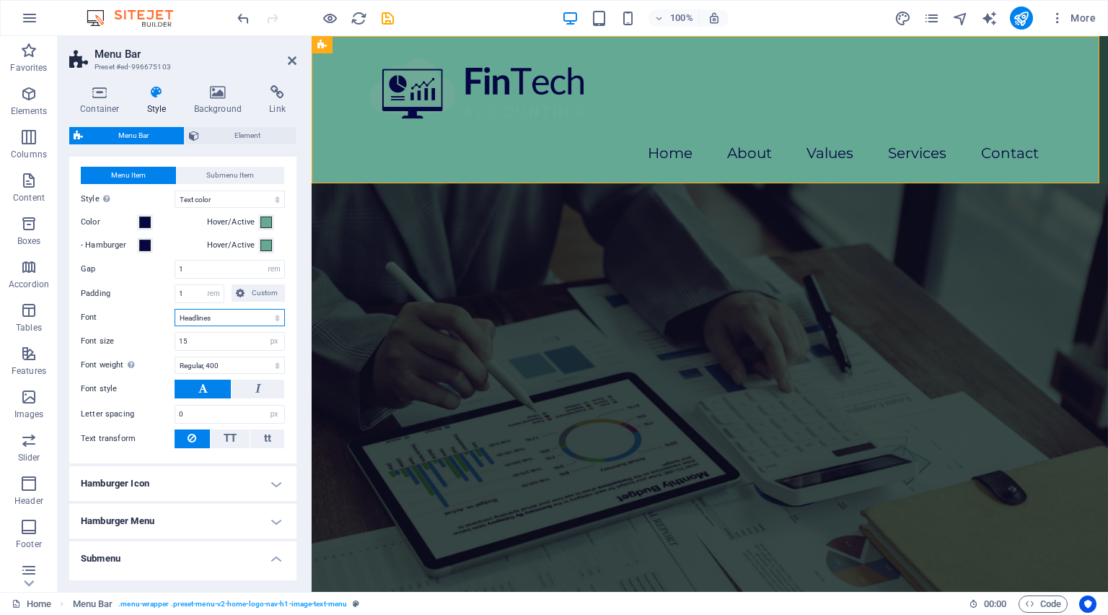
click at [175, 309] on select "Default Headlines" at bounding box center [230, 317] width 110 height 17
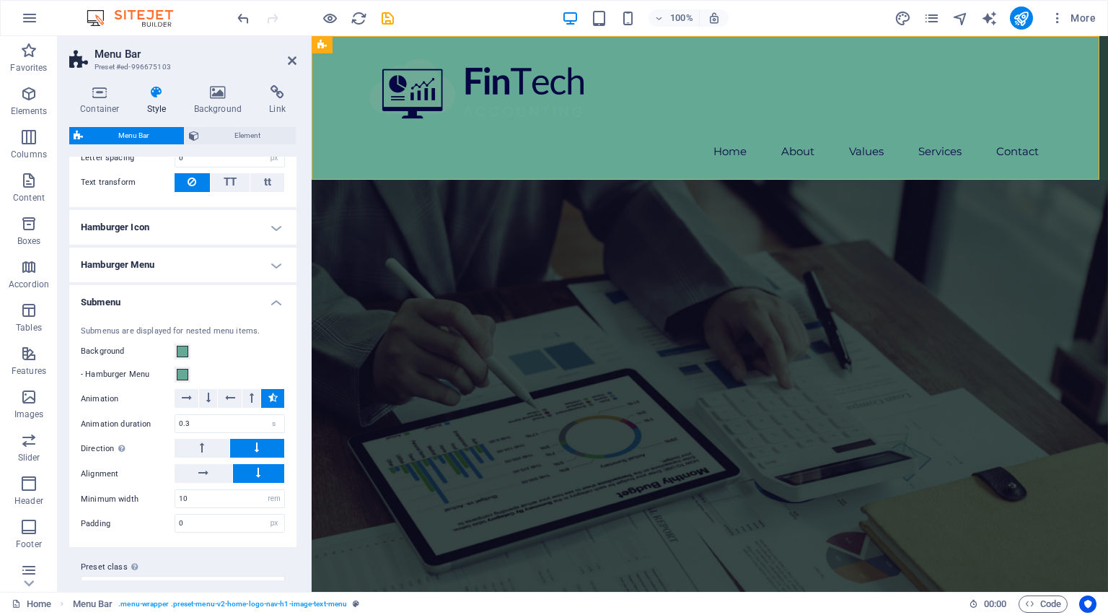
scroll to position [738, 0]
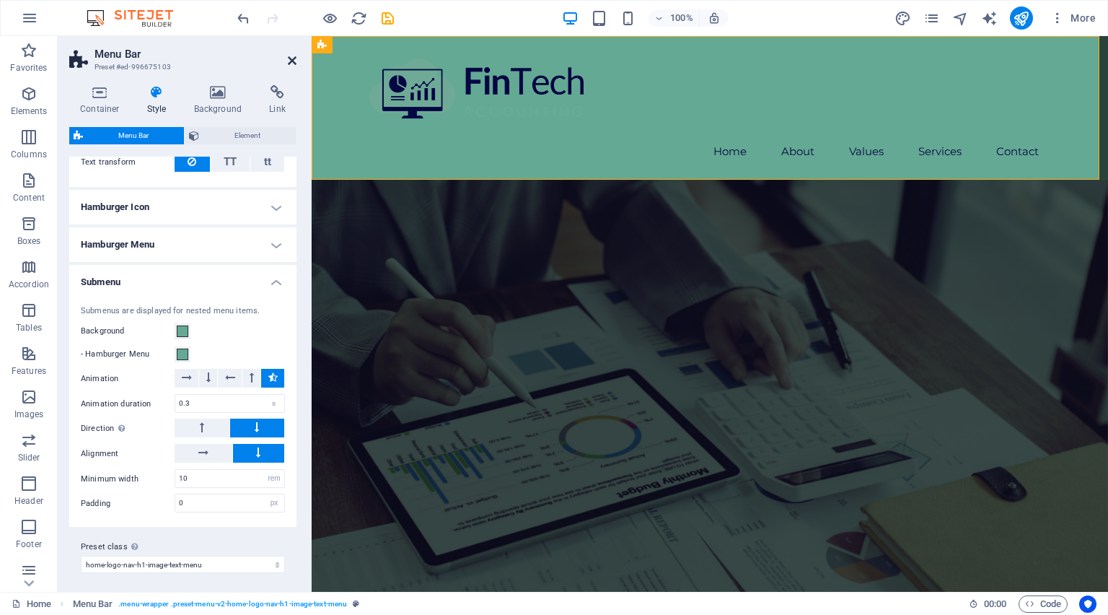
click at [292, 63] on icon at bounding box center [292, 61] width 9 height 12
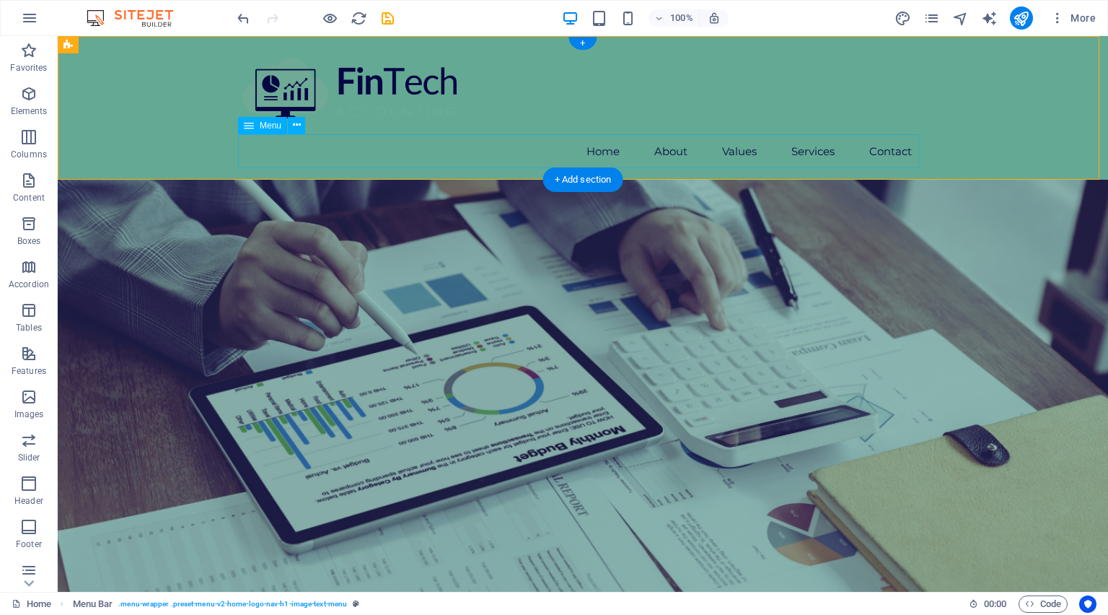
click at [439, 161] on nav "Home About Values Services Contact" at bounding box center [582, 151] width 681 height 34
click at [436, 166] on nav "Home About Values Services Contact" at bounding box center [582, 151] width 681 height 34
click at [395, 161] on nav "Home About Values Services Contact" at bounding box center [582, 151] width 681 height 34
click at [296, 125] on icon at bounding box center [297, 125] width 8 height 15
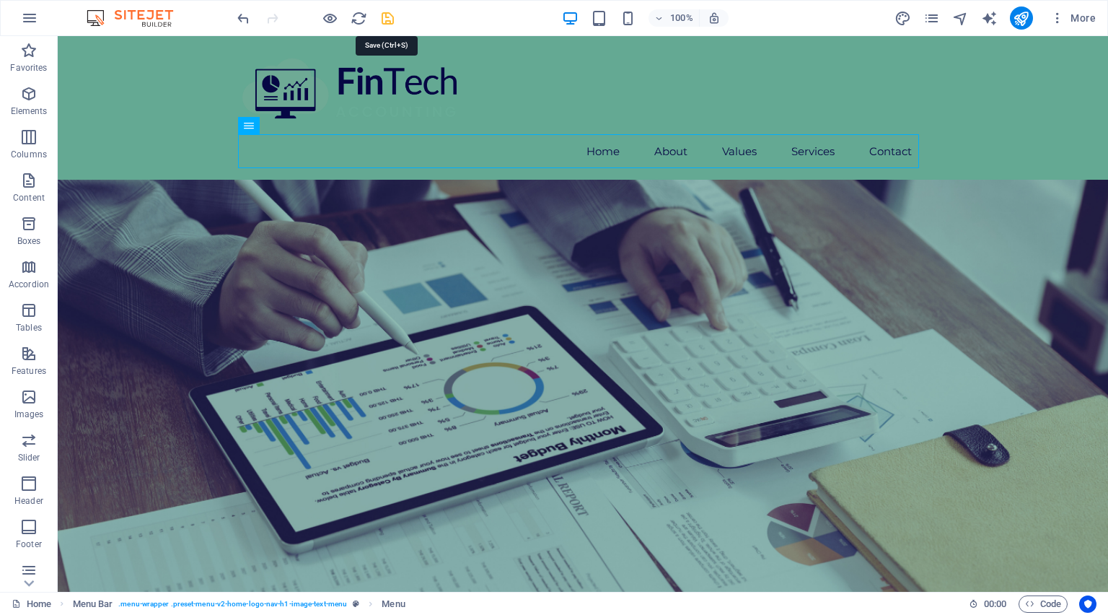
click at [385, 18] on icon "save" at bounding box center [388, 18] width 17 height 17
checkbox input "false"
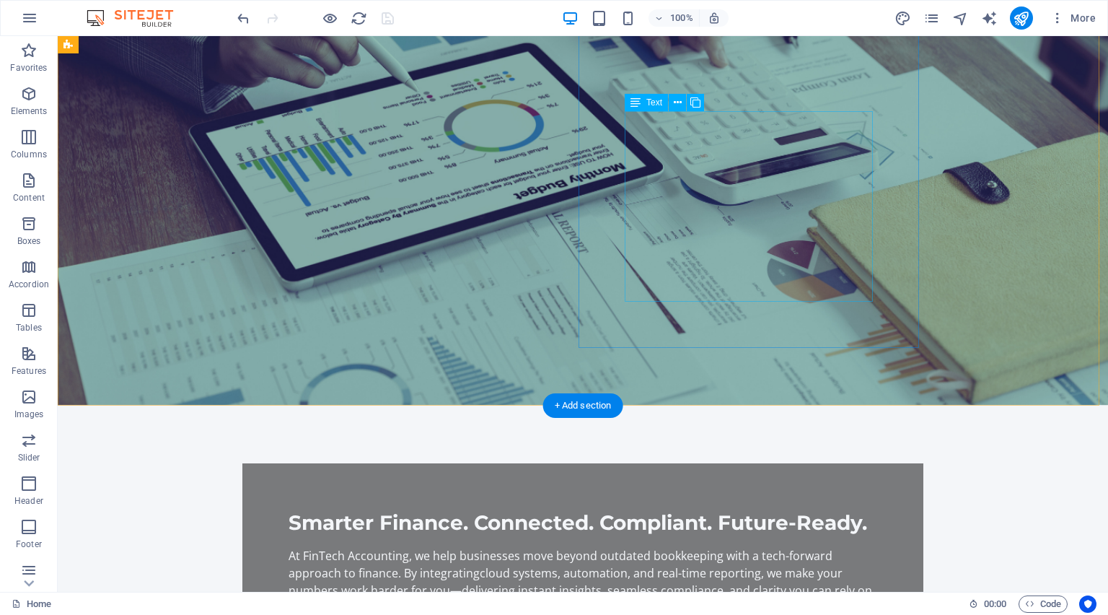
scroll to position [404, 0]
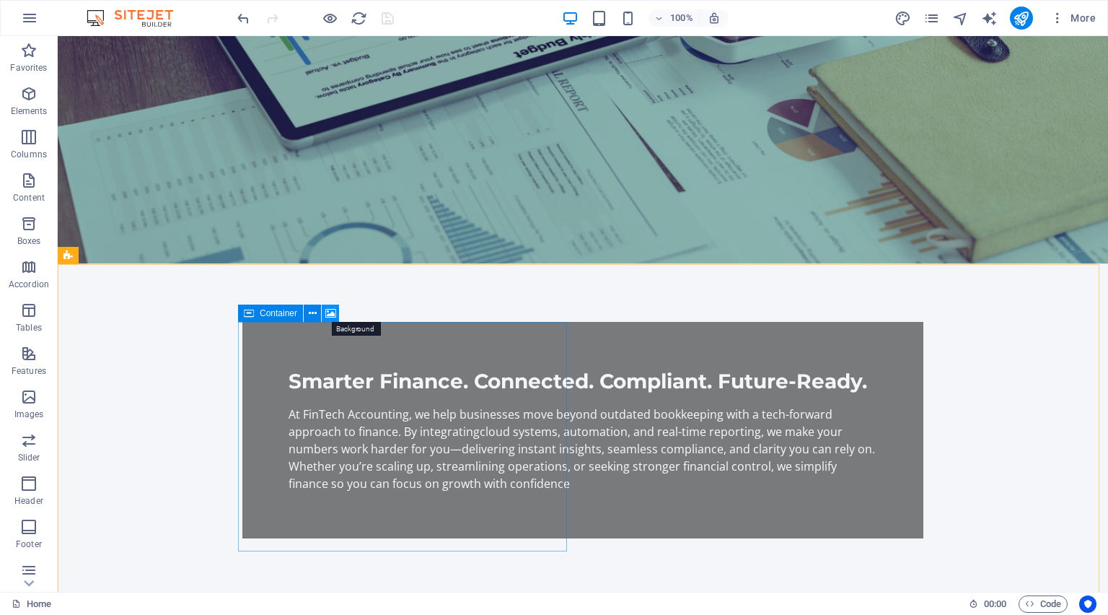
click at [327, 314] on icon at bounding box center [330, 313] width 11 height 15
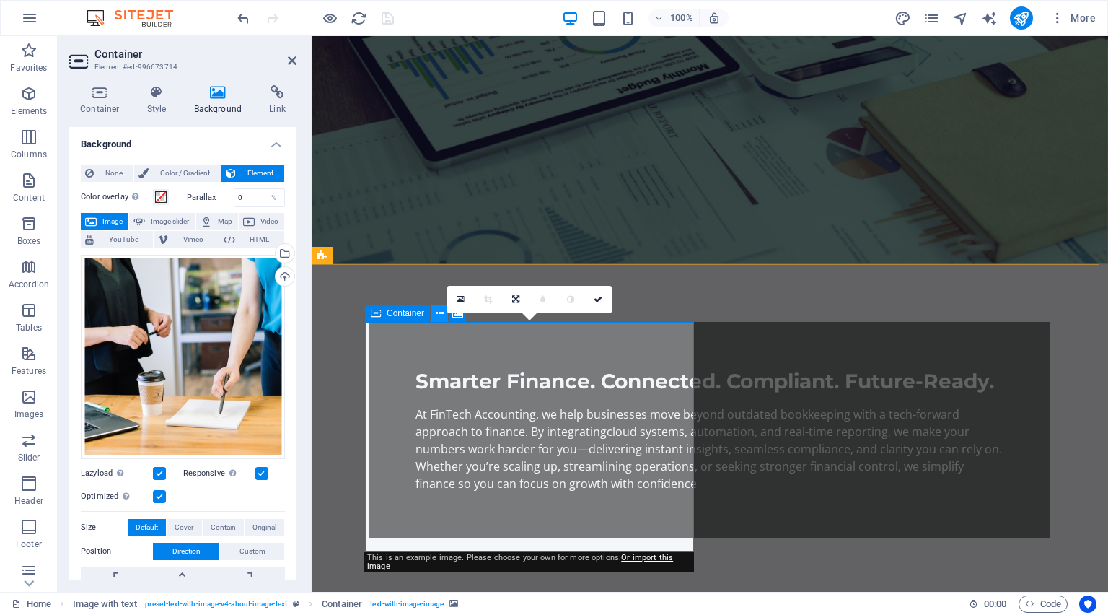
click at [439, 315] on icon at bounding box center [440, 313] width 8 height 15
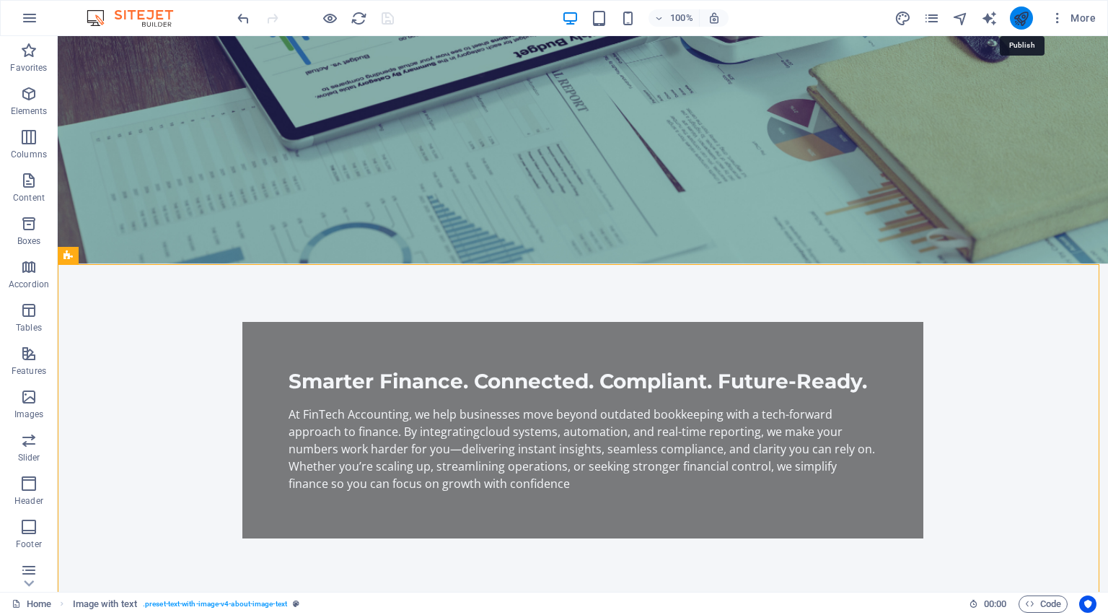
click at [1020, 12] on icon "publish" at bounding box center [1021, 18] width 17 height 17
